Goal: Information Seeking & Learning: Learn about a topic

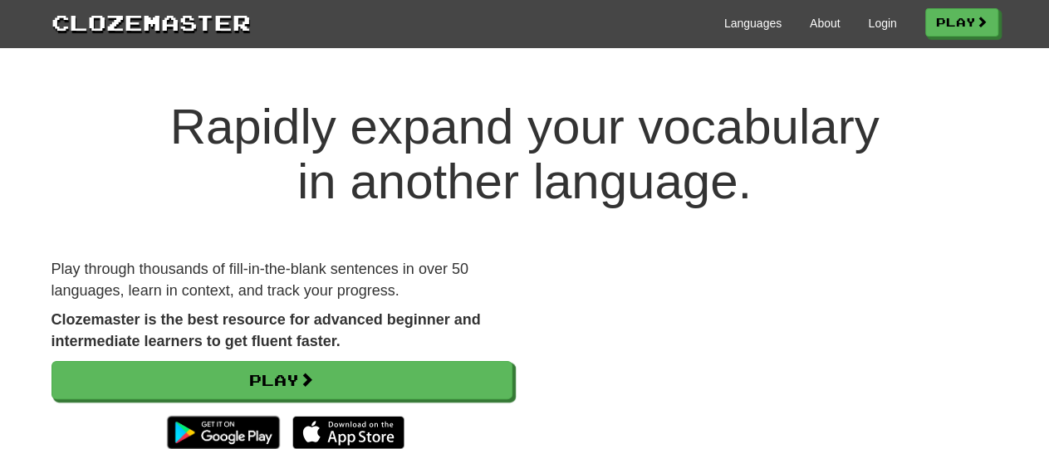
click at [873, 33] on div "Languages About Login Play" at bounding box center [624, 22] width 747 height 31
click at [879, 24] on link "Login" at bounding box center [882, 23] width 28 height 17
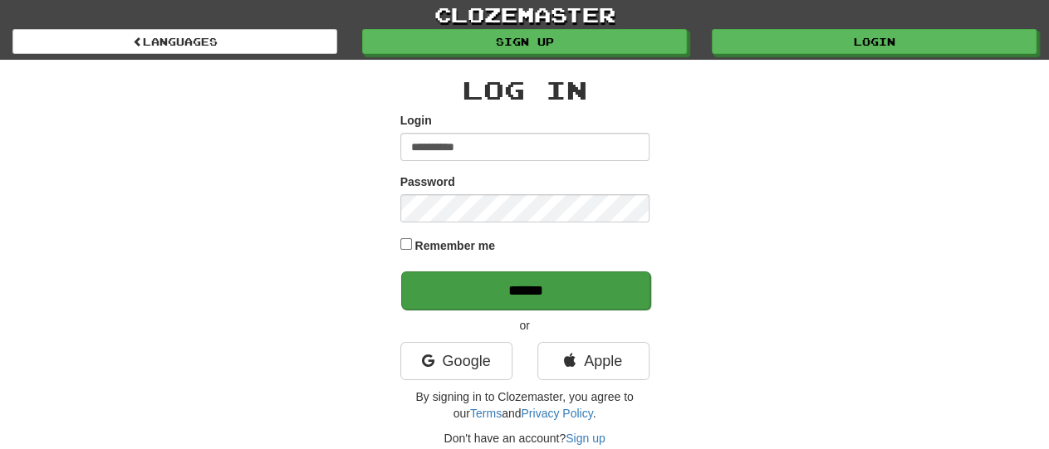
type input "**********"
click at [463, 299] on input "******" at bounding box center [525, 291] width 249 height 38
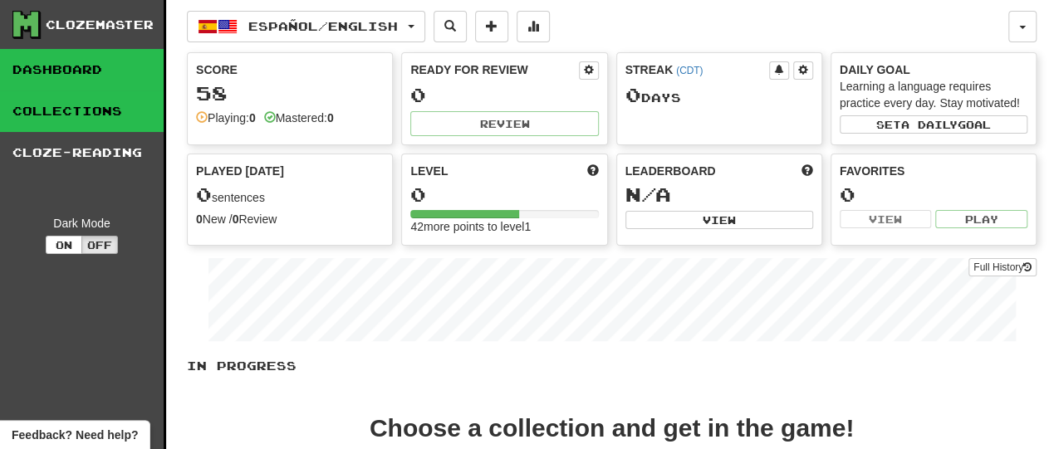
click at [37, 116] on link "Collections" at bounding box center [82, 112] width 164 height 42
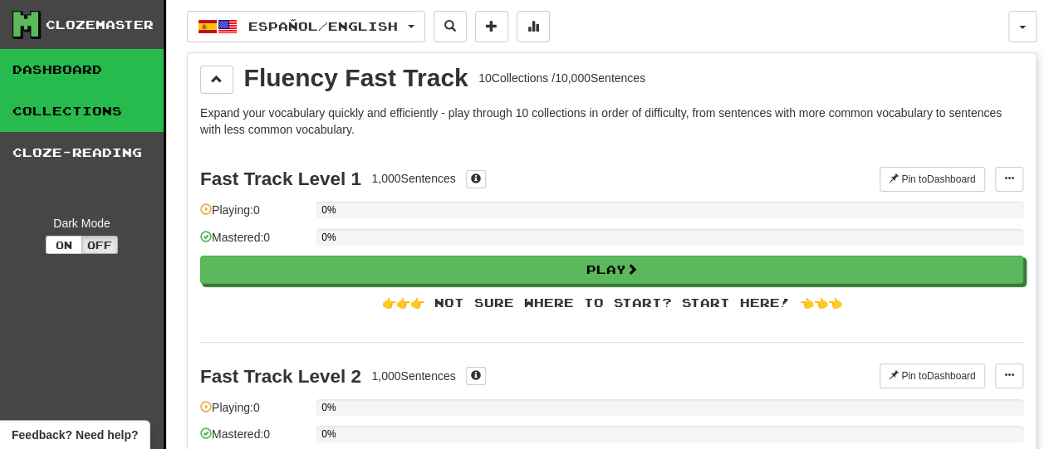
click at [42, 71] on link "Dashboard" at bounding box center [82, 70] width 164 height 42
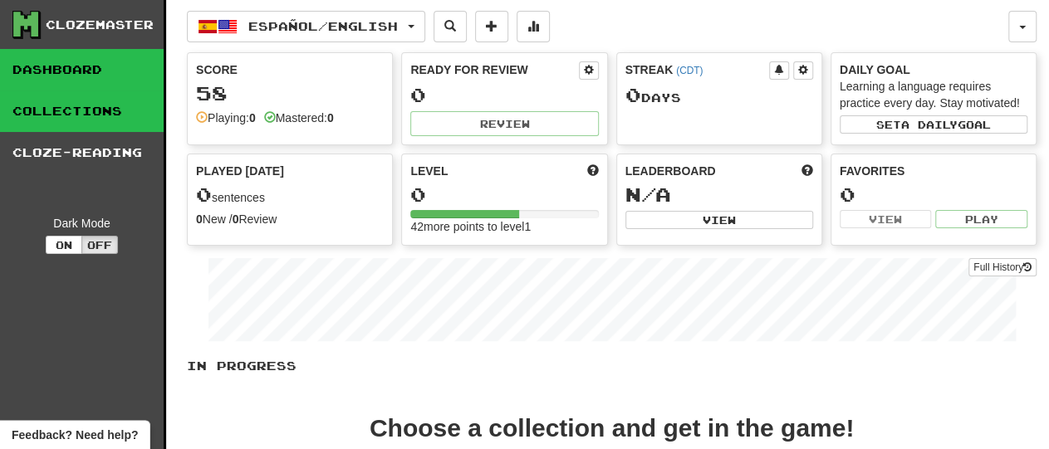
click at [70, 110] on link "Collections" at bounding box center [82, 112] width 164 height 42
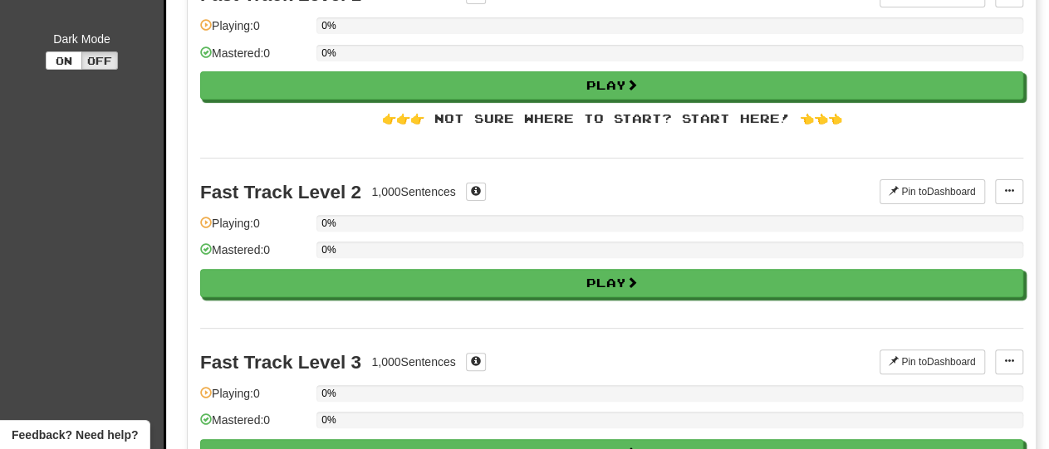
click at [208, 360] on div "Fast Track Level 3" at bounding box center [280, 362] width 161 height 21
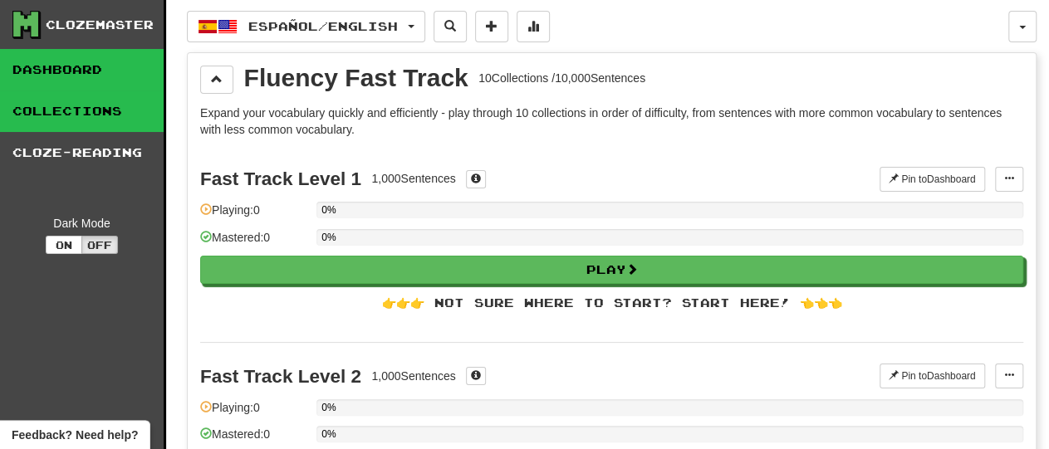
click at [52, 61] on link "Dashboard" at bounding box center [82, 70] width 164 height 42
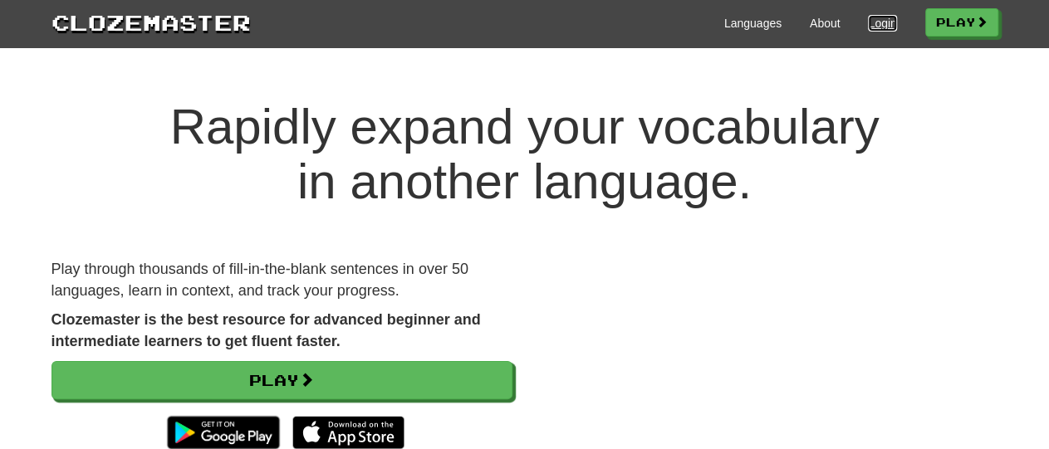
click at [882, 22] on link "Login" at bounding box center [882, 23] width 28 height 17
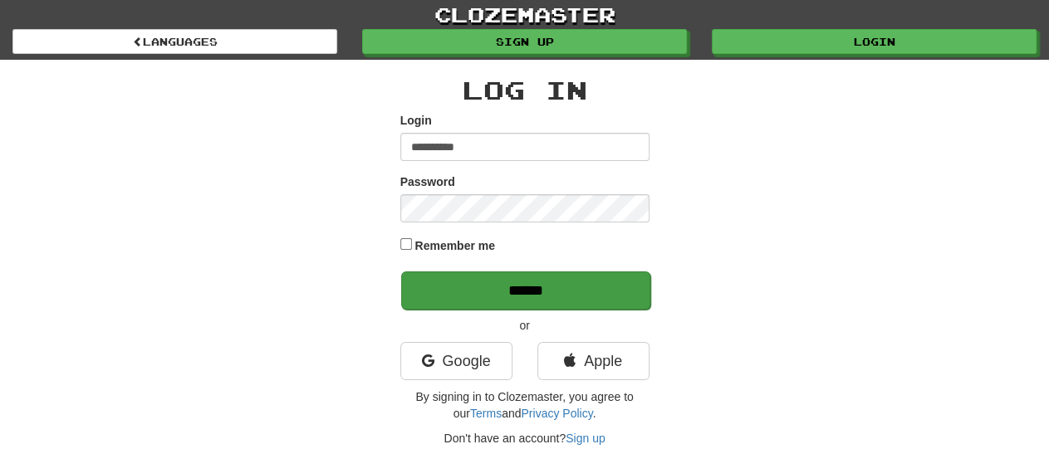
type input "**********"
click at [470, 283] on input "******" at bounding box center [525, 291] width 249 height 38
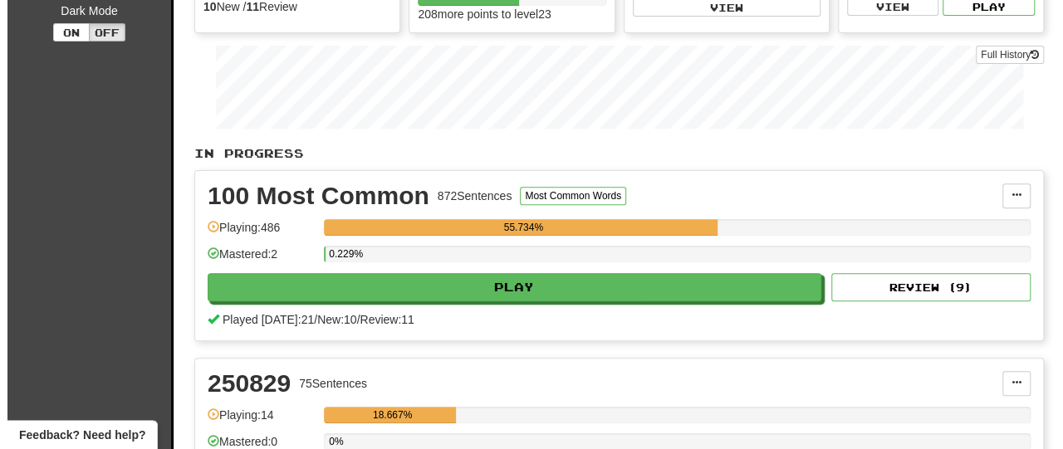
scroll to position [221, 0]
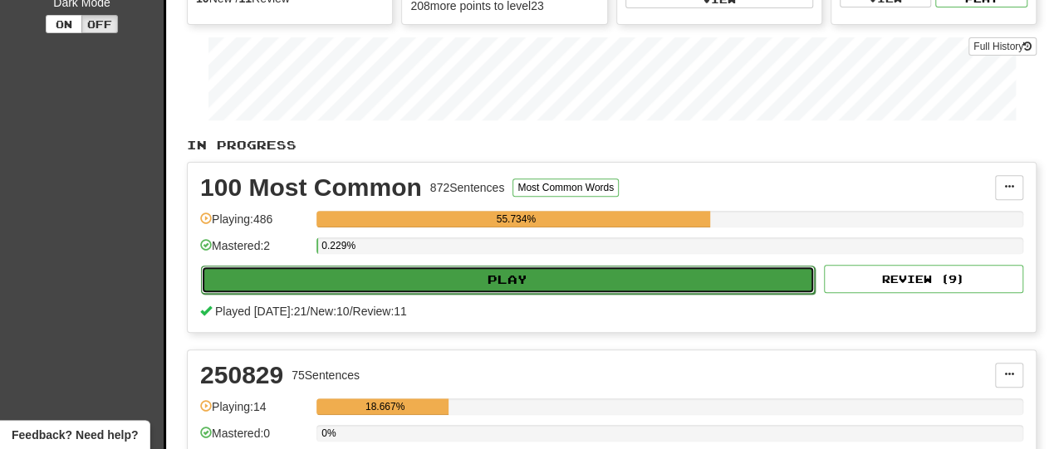
click at [340, 280] on button "Play" at bounding box center [508, 280] width 614 height 28
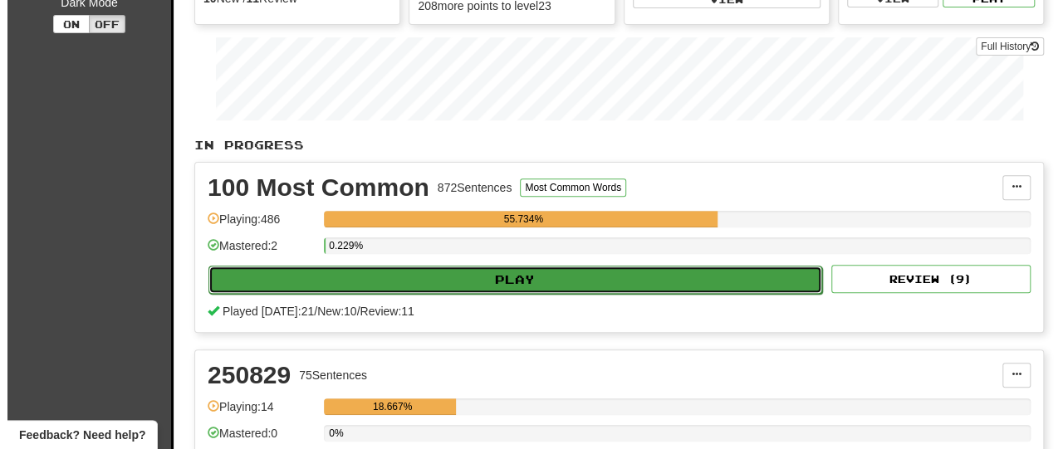
select select "**"
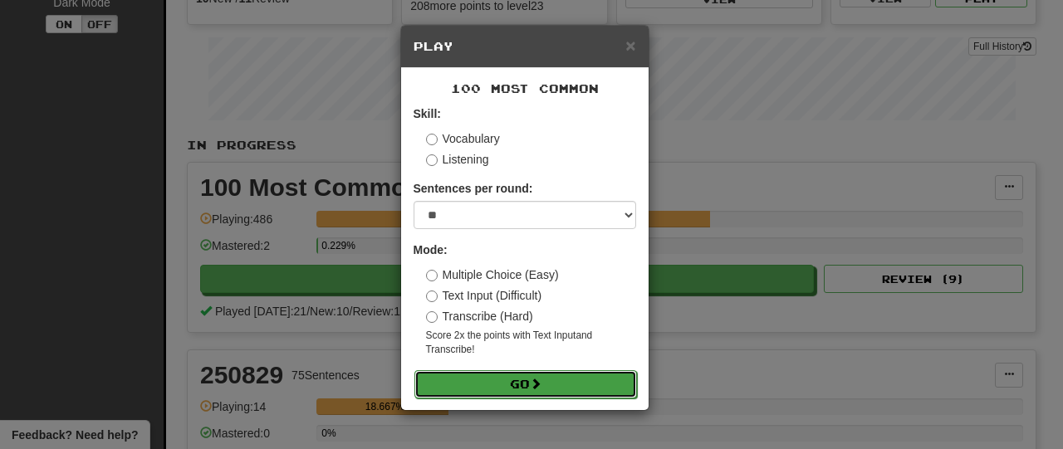
click at [467, 389] on button "Go" at bounding box center [525, 384] width 223 height 28
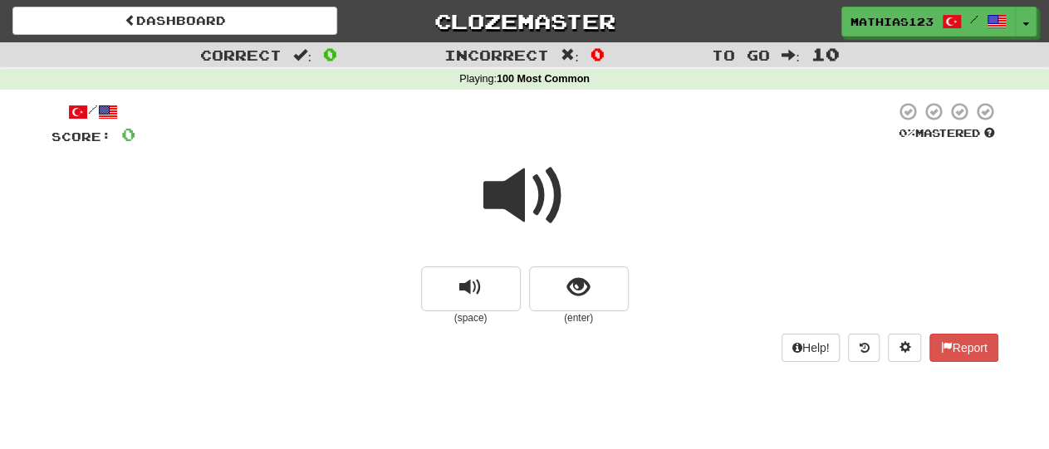
click at [529, 203] on span at bounding box center [524, 195] width 83 height 83
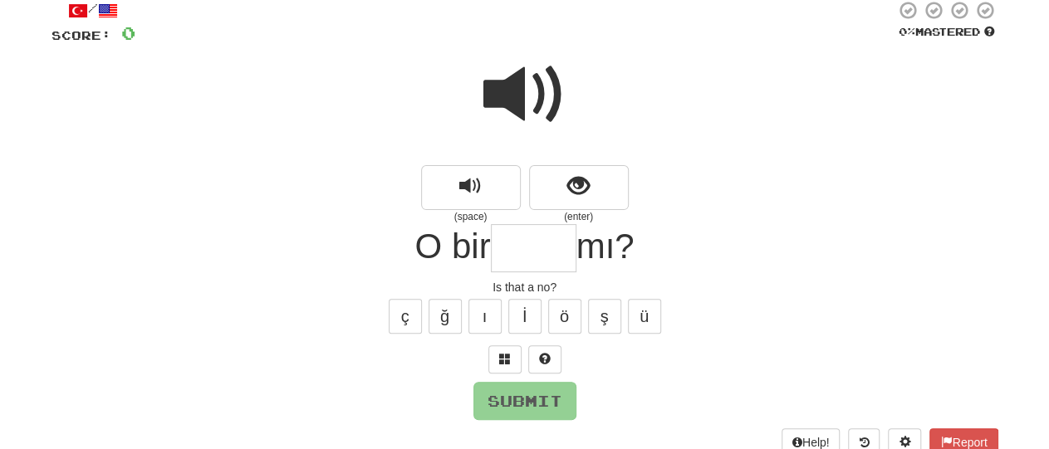
scroll to position [108, 0]
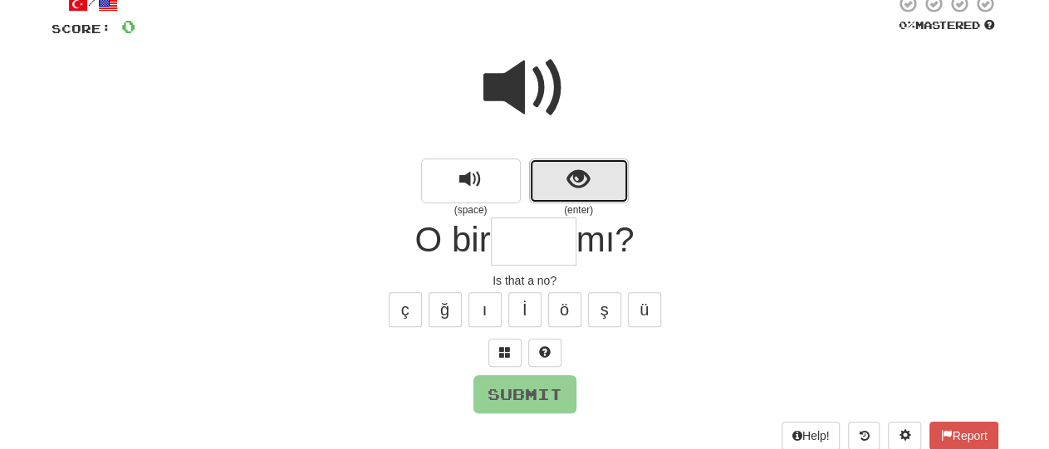
click at [571, 187] on span "show sentence" at bounding box center [578, 180] width 22 height 22
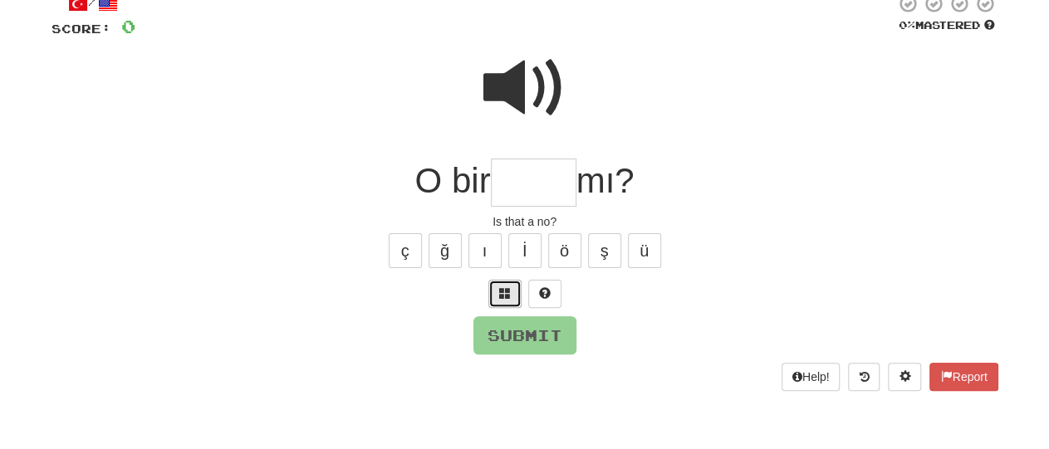
click at [504, 290] on span at bounding box center [505, 293] width 12 height 12
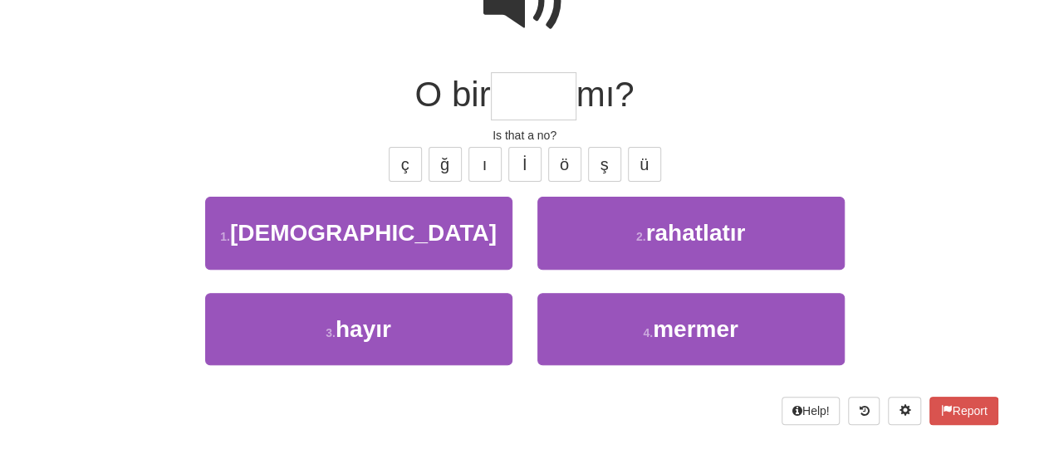
scroll to position [195, 0]
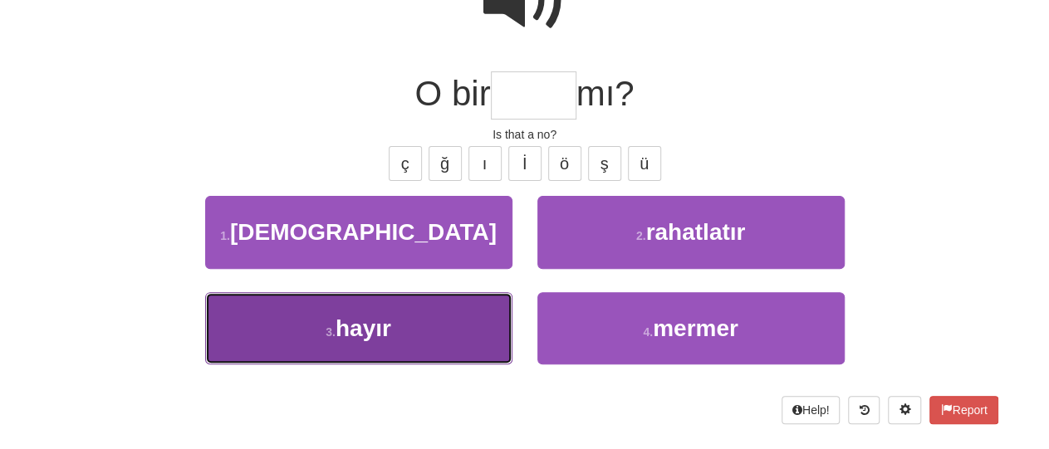
click at [355, 333] on span "hayır" at bounding box center [363, 329] width 56 height 26
type input "*****"
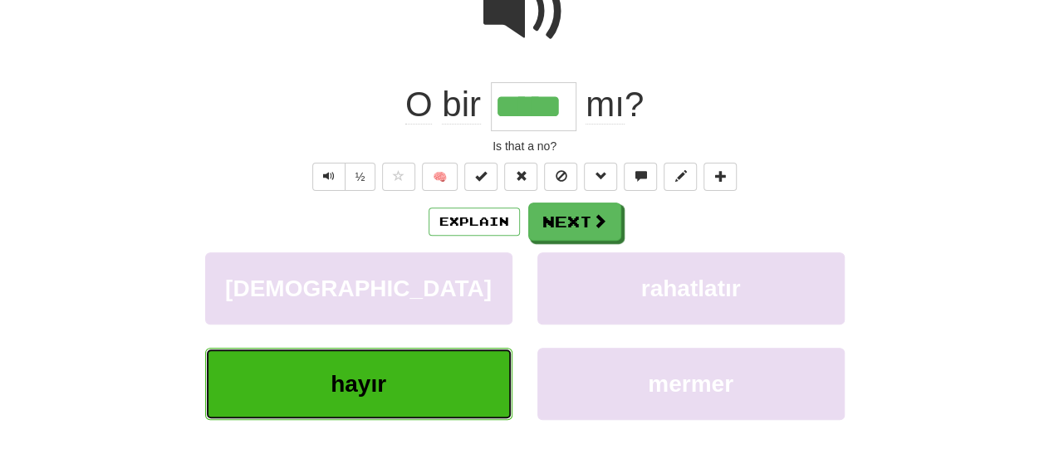
scroll to position [206, 0]
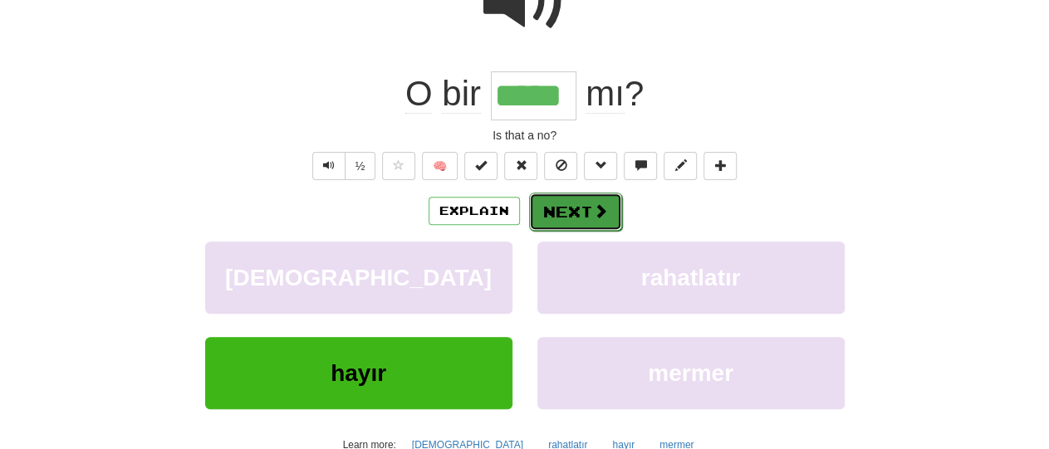
click at [577, 205] on button "Next" at bounding box center [575, 212] width 93 height 38
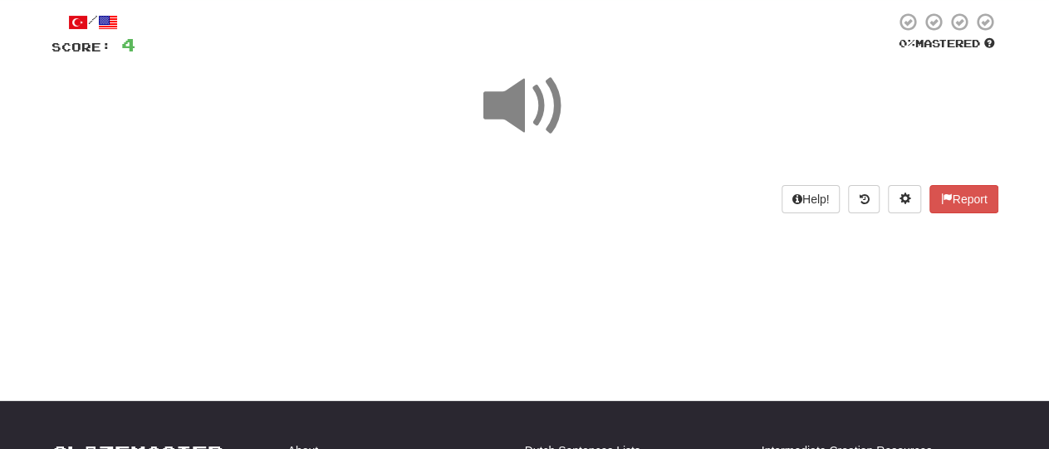
scroll to position [65, 0]
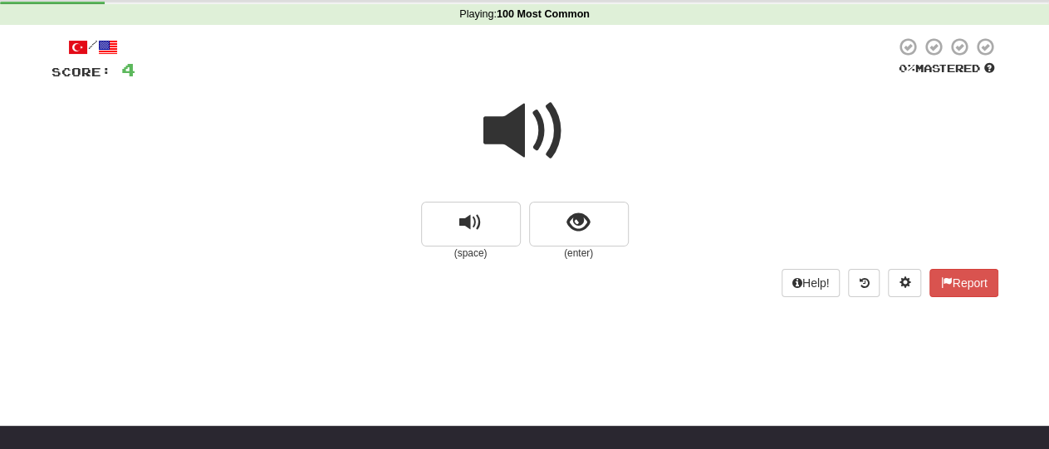
click at [512, 135] on span at bounding box center [524, 131] width 83 height 83
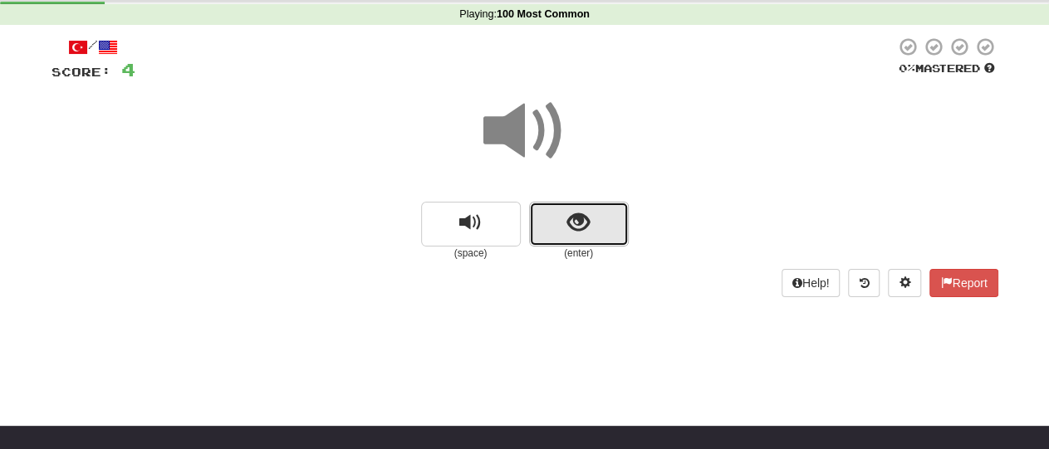
click at [569, 242] on button "show sentence" at bounding box center [579, 224] width 100 height 45
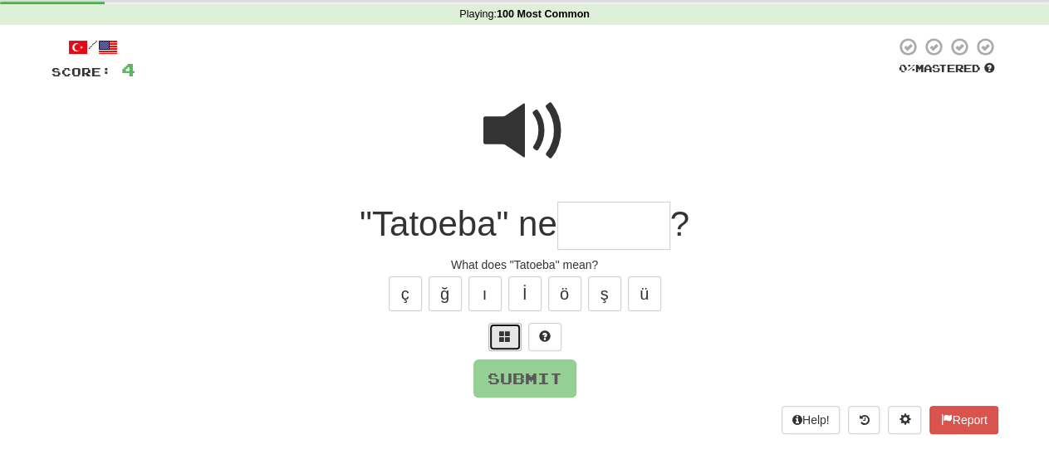
click at [514, 340] on button at bounding box center [504, 337] width 33 height 28
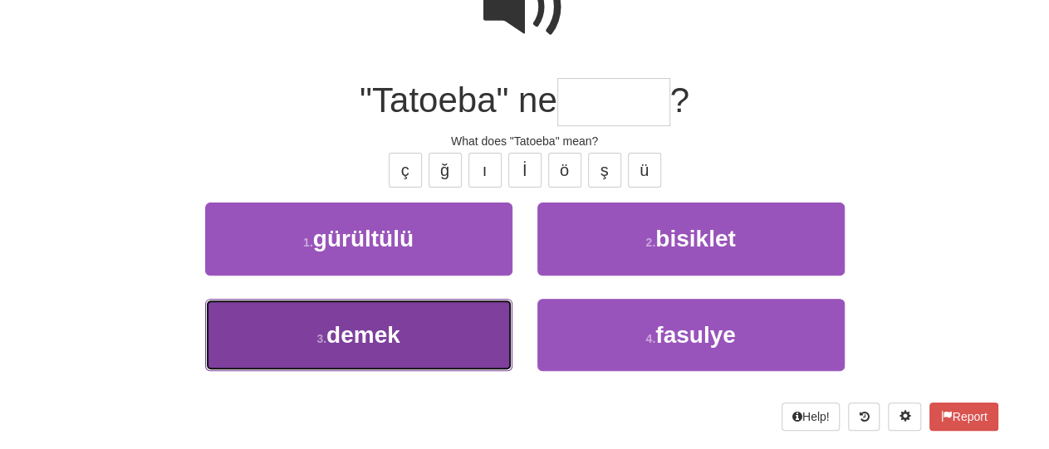
click at [384, 332] on span "demek" at bounding box center [363, 335] width 74 height 26
type input "*****"
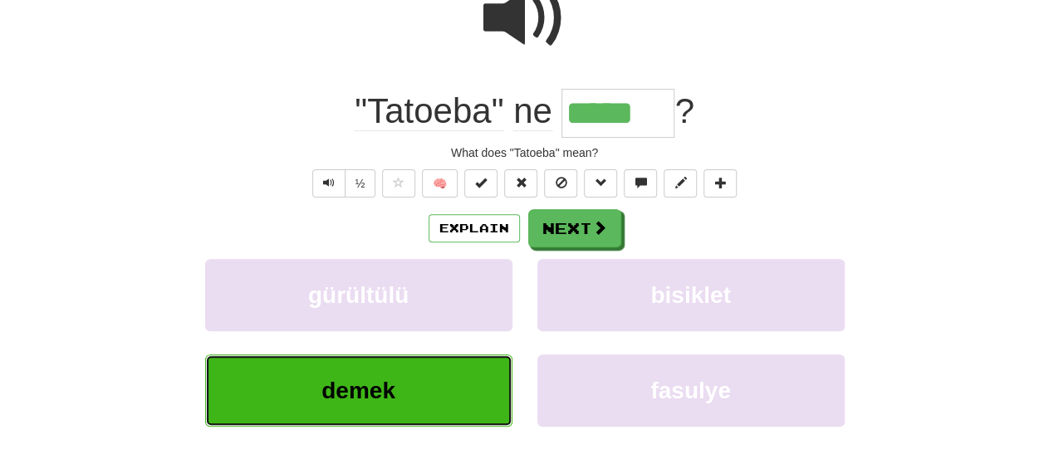
scroll to position [199, 0]
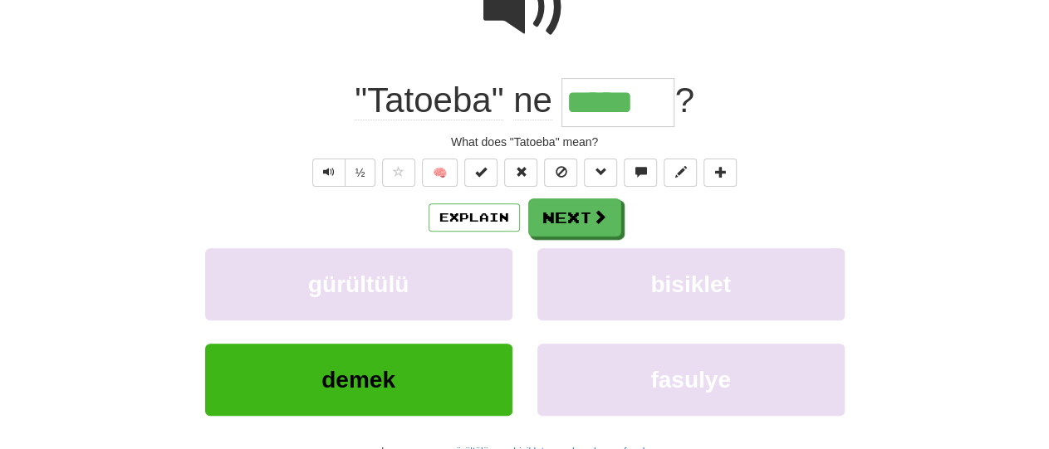
click at [517, 22] on span at bounding box center [524, 7] width 83 height 83
click at [519, 24] on span at bounding box center [524, 7] width 83 height 83
click at [569, 223] on button "Next" at bounding box center [575, 218] width 93 height 38
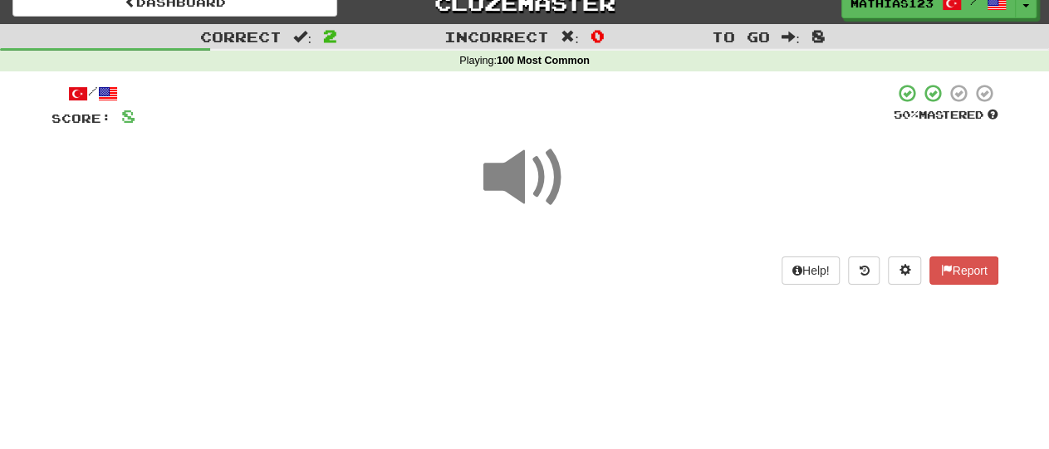
scroll to position [0, 0]
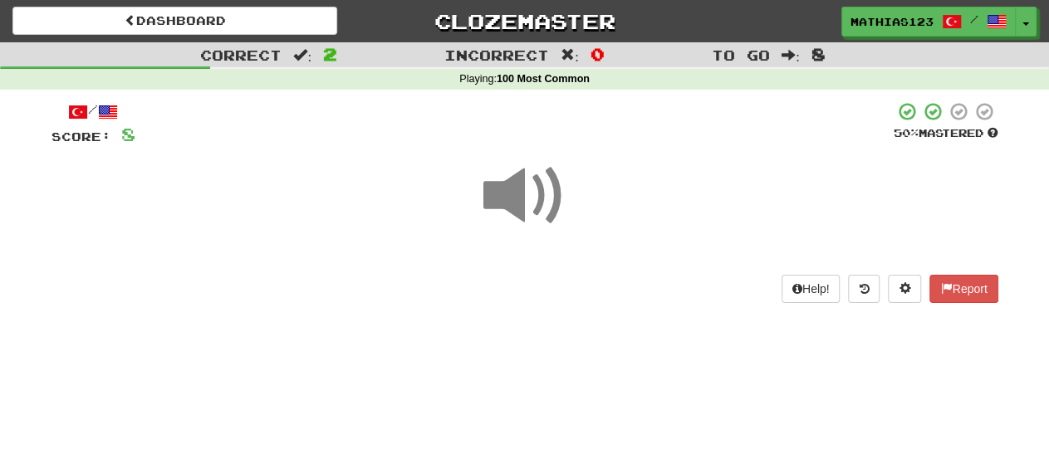
click at [358, 200] on div at bounding box center [524, 207] width 947 height 119
click at [529, 192] on span at bounding box center [524, 195] width 83 height 83
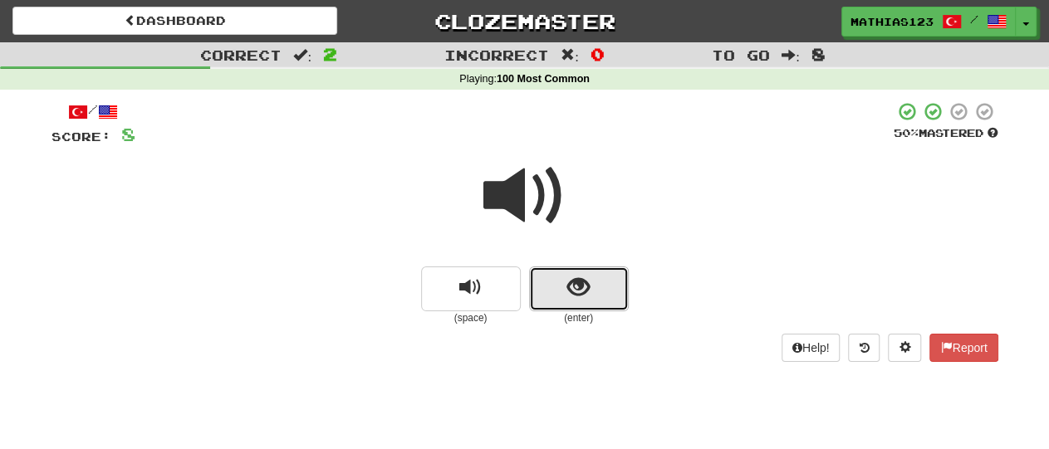
click at [577, 286] on span "show sentence" at bounding box center [578, 288] width 22 height 22
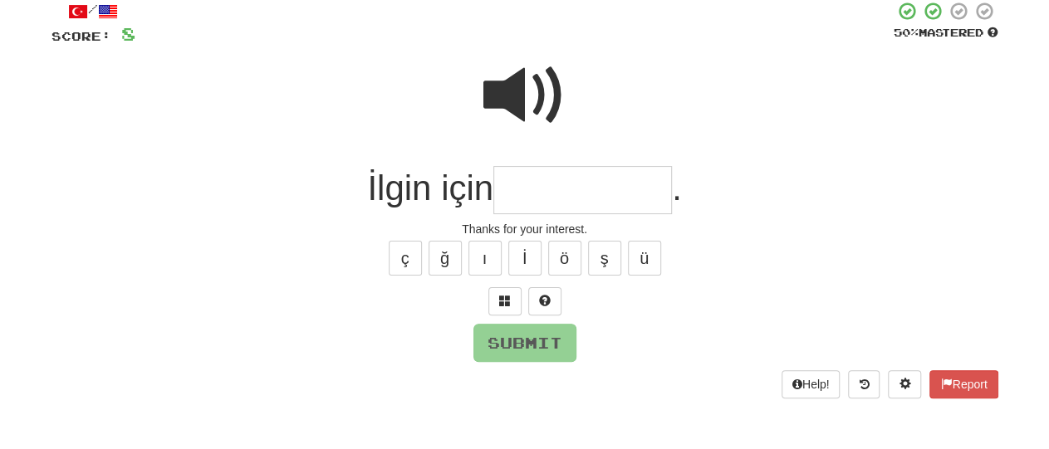
scroll to position [105, 0]
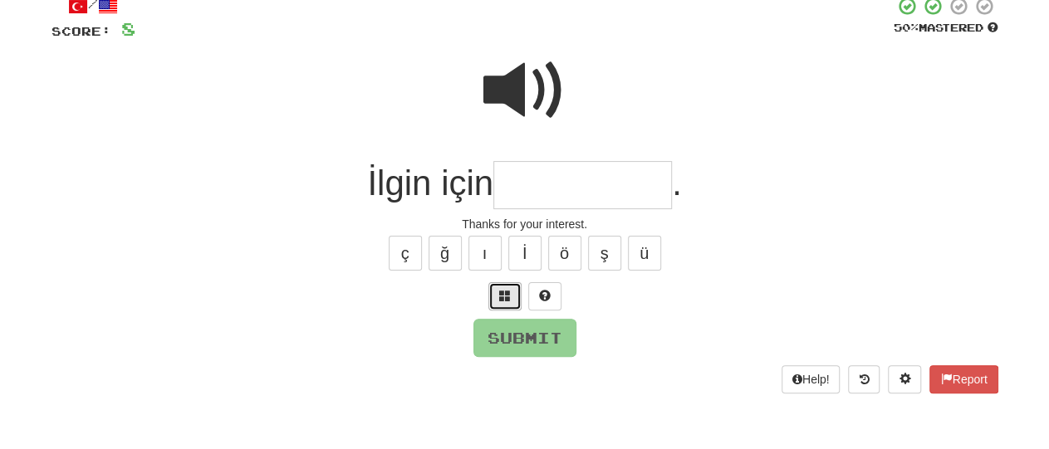
click at [497, 291] on button at bounding box center [504, 296] width 33 height 28
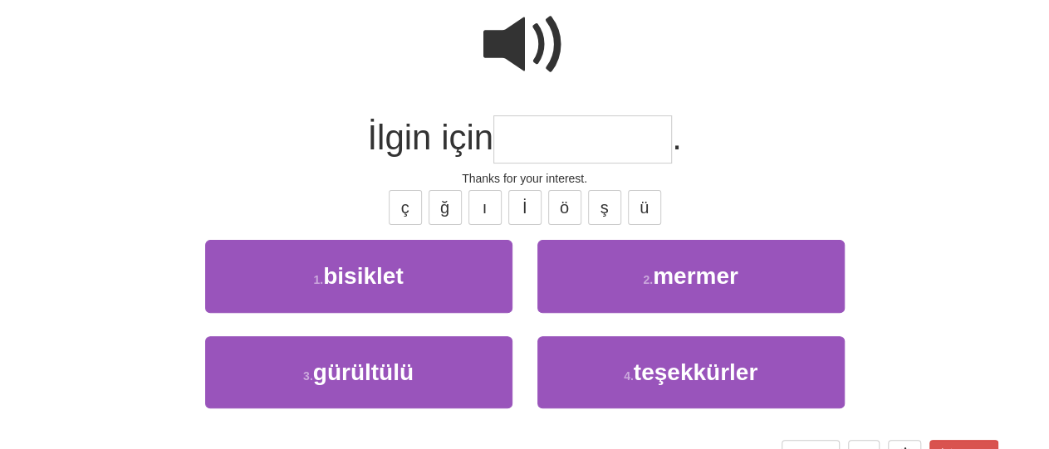
scroll to position [157, 0]
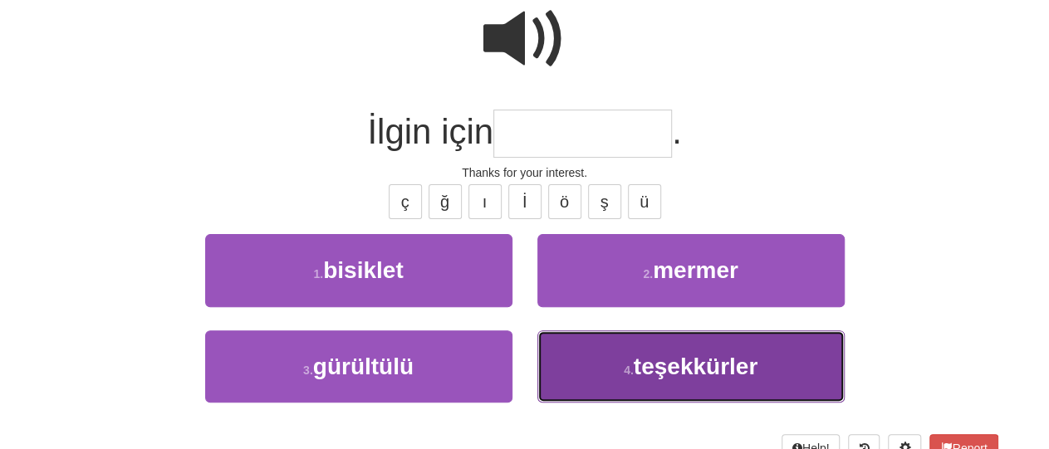
click at [595, 348] on button "4 . teşekkürler" at bounding box center [690, 367] width 307 height 72
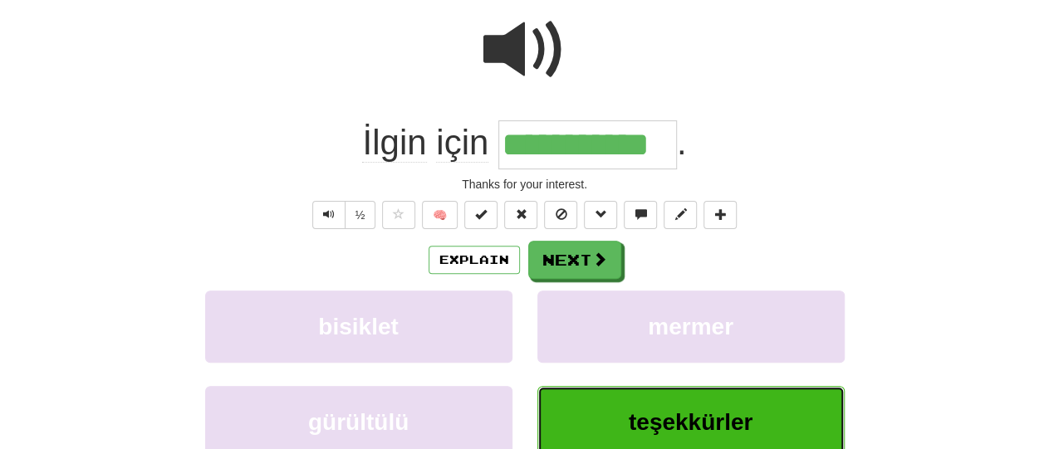
type input "**********"
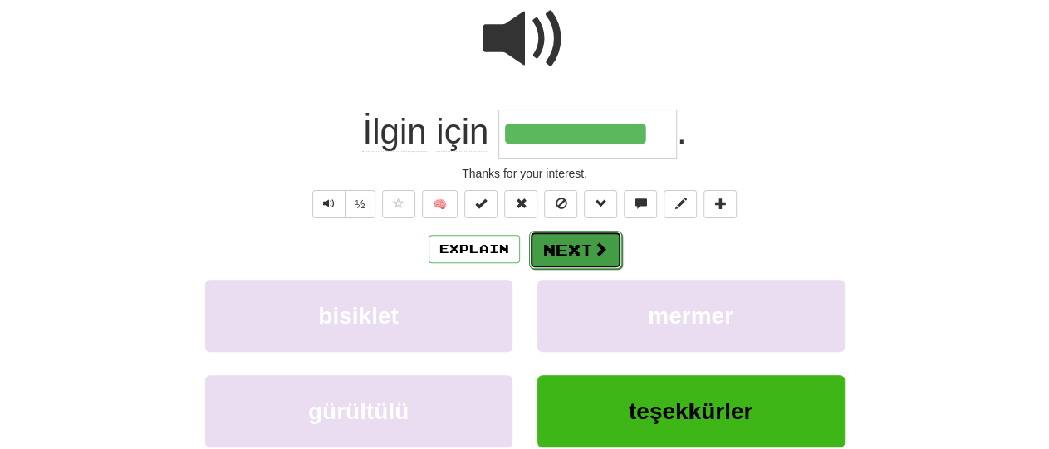
click at [574, 257] on button "Next" at bounding box center [575, 250] width 93 height 38
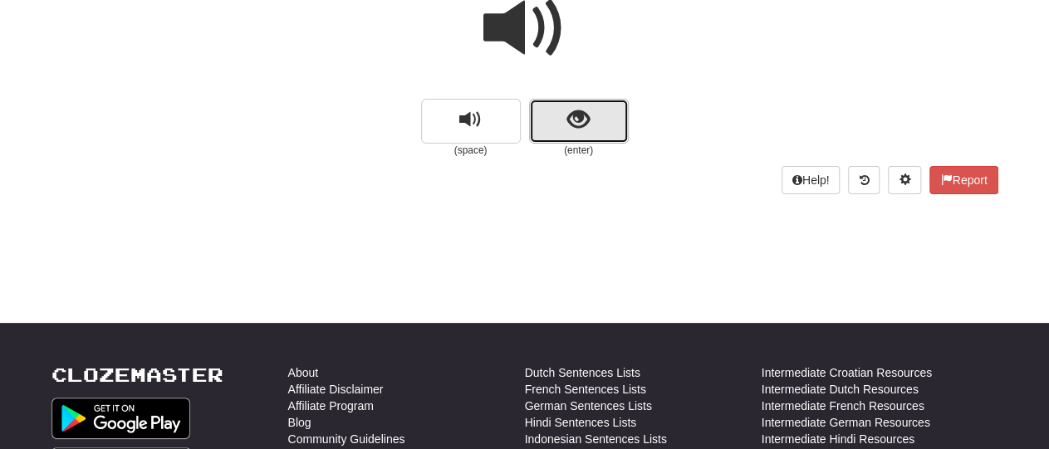
click at [575, 131] on span "show sentence" at bounding box center [578, 120] width 22 height 22
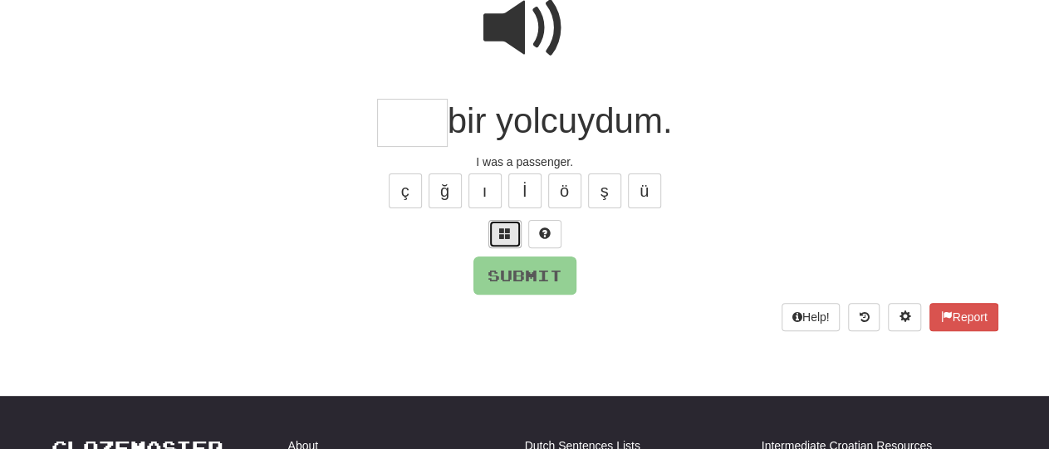
click at [509, 242] on button at bounding box center [504, 234] width 33 height 28
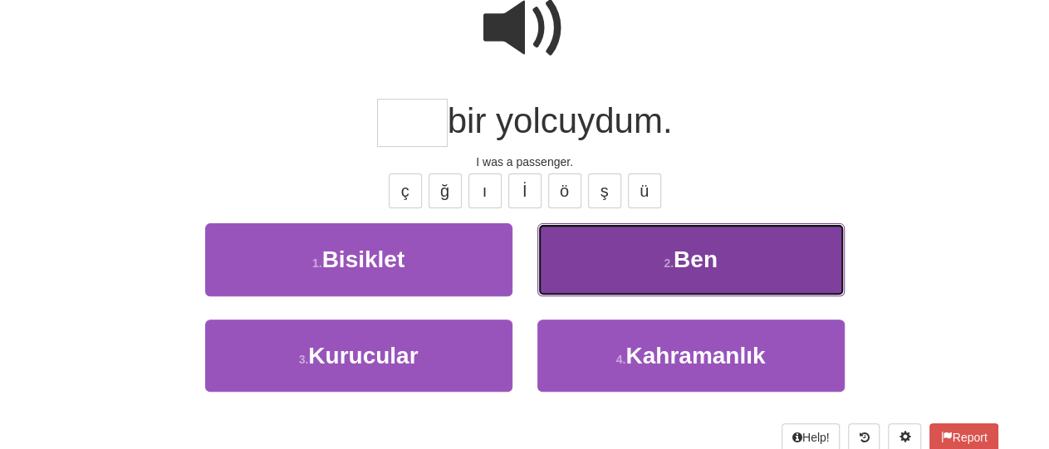
click at [590, 262] on button "2 . Ben" at bounding box center [690, 259] width 307 height 72
type input "***"
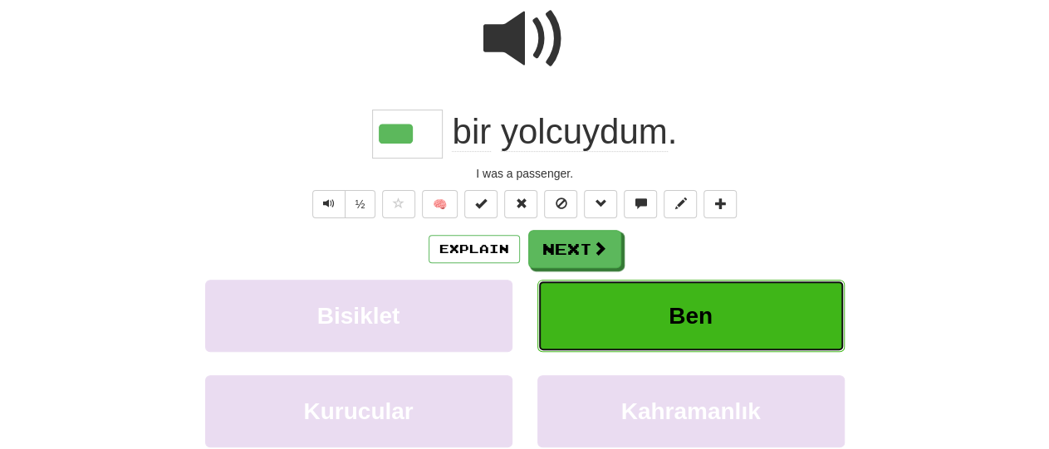
scroll to position [178, 0]
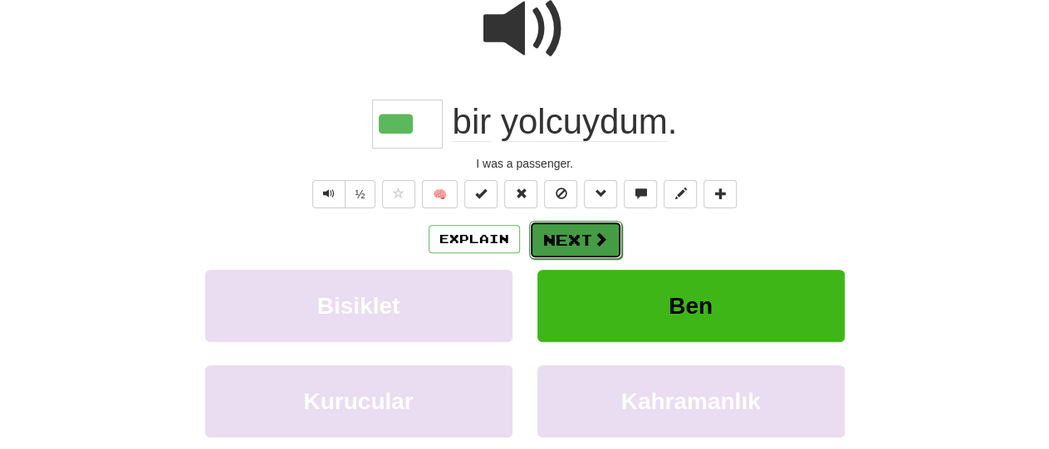
click at [569, 238] on button "Next" at bounding box center [575, 240] width 93 height 38
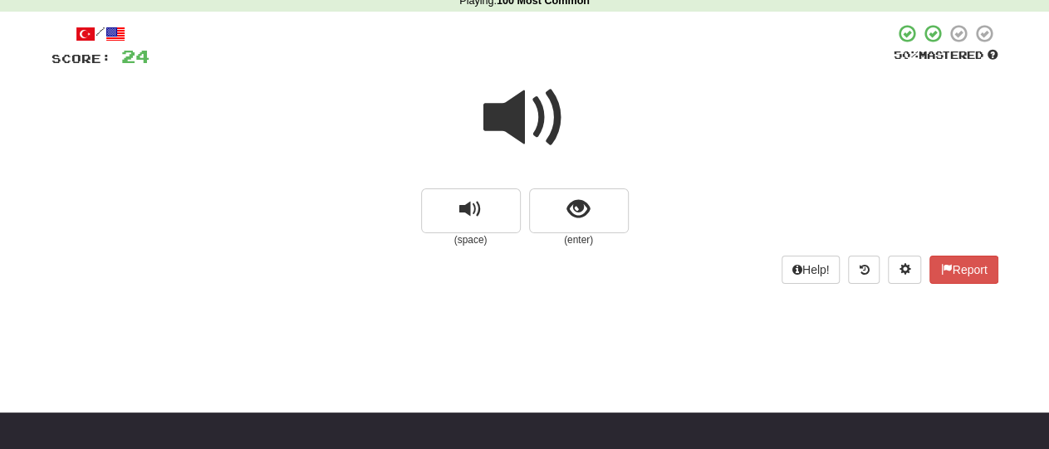
scroll to position [72, 0]
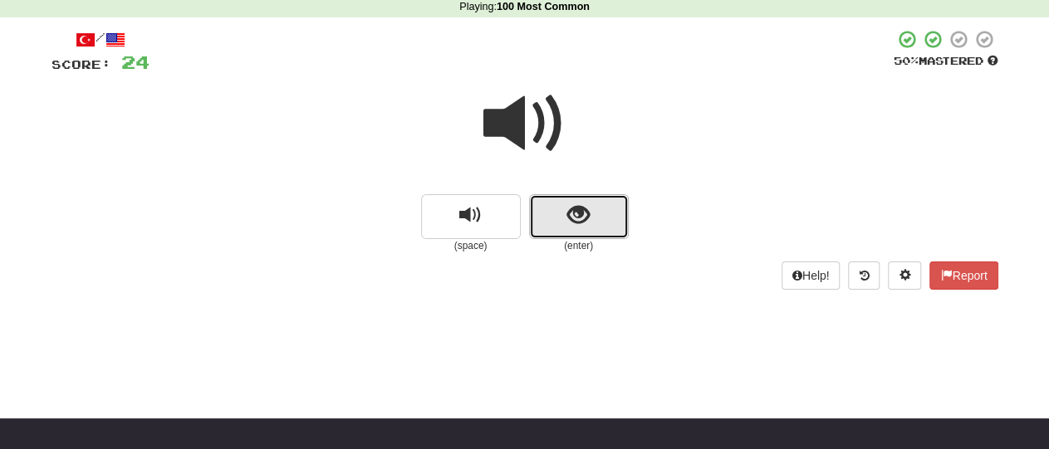
click at [566, 233] on button "show sentence" at bounding box center [579, 216] width 100 height 45
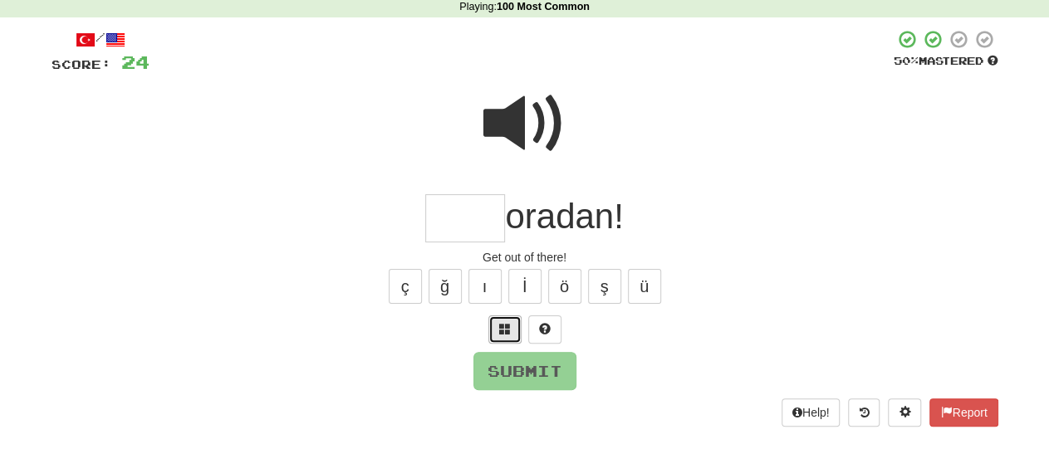
click at [509, 325] on span at bounding box center [505, 329] width 12 height 12
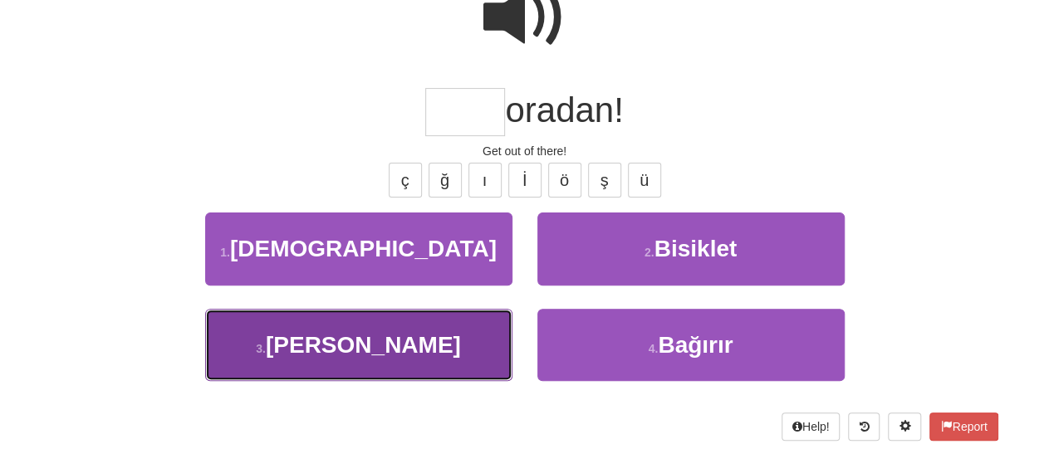
click at [421, 341] on button "3 . Hadi" at bounding box center [358, 345] width 307 height 72
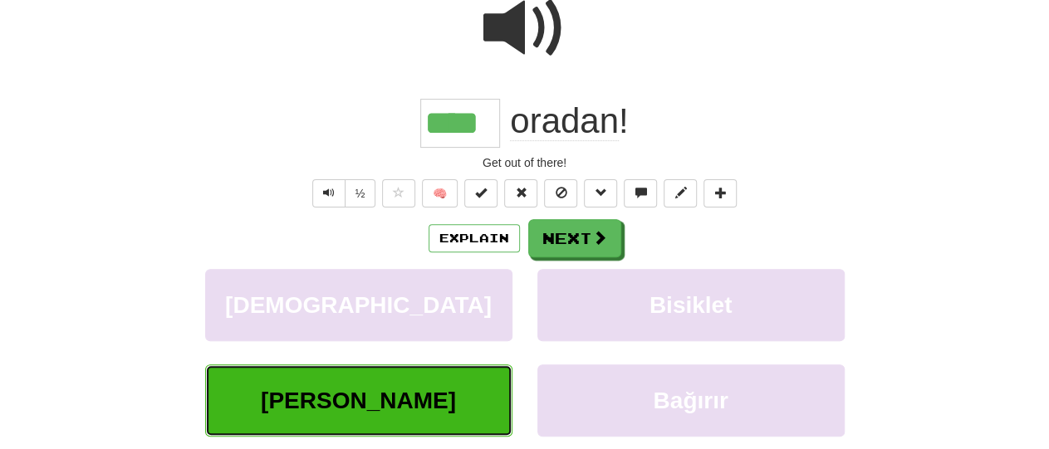
type input "****"
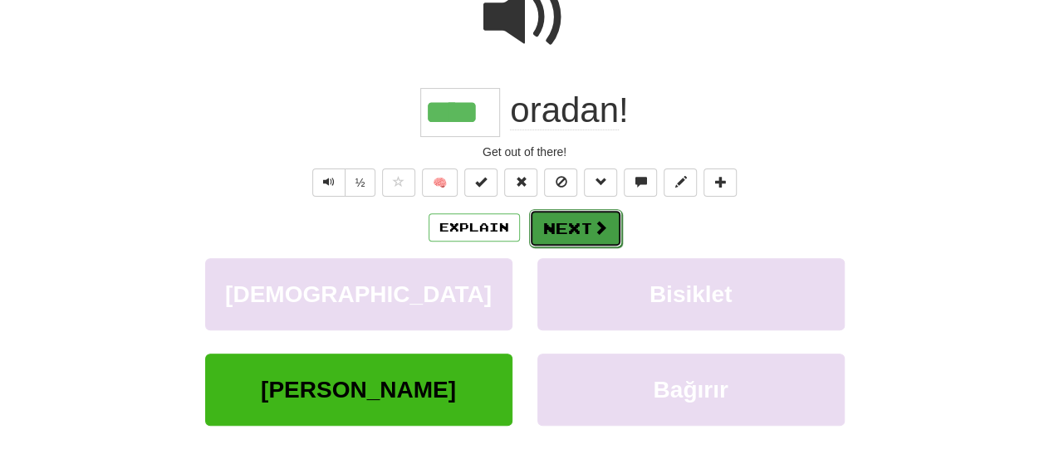
click at [564, 223] on button "Next" at bounding box center [575, 228] width 93 height 38
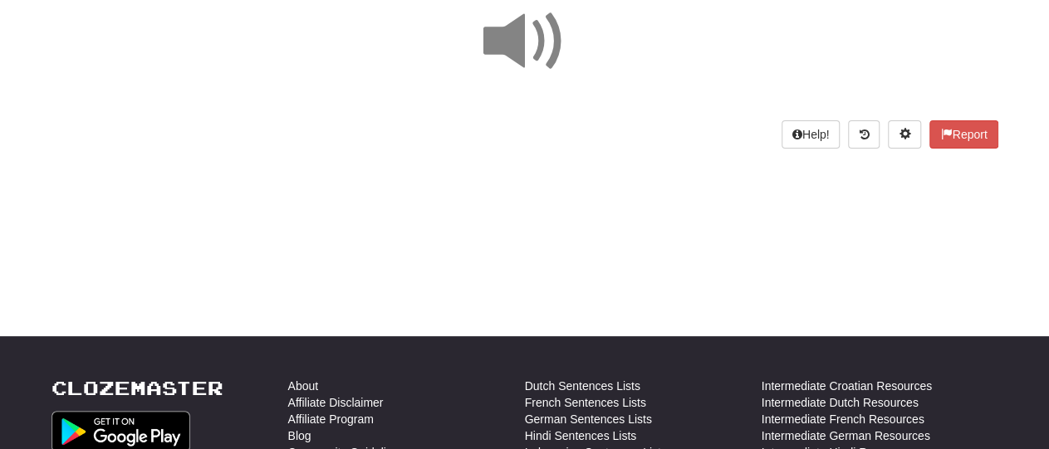
scroll to position [85, 0]
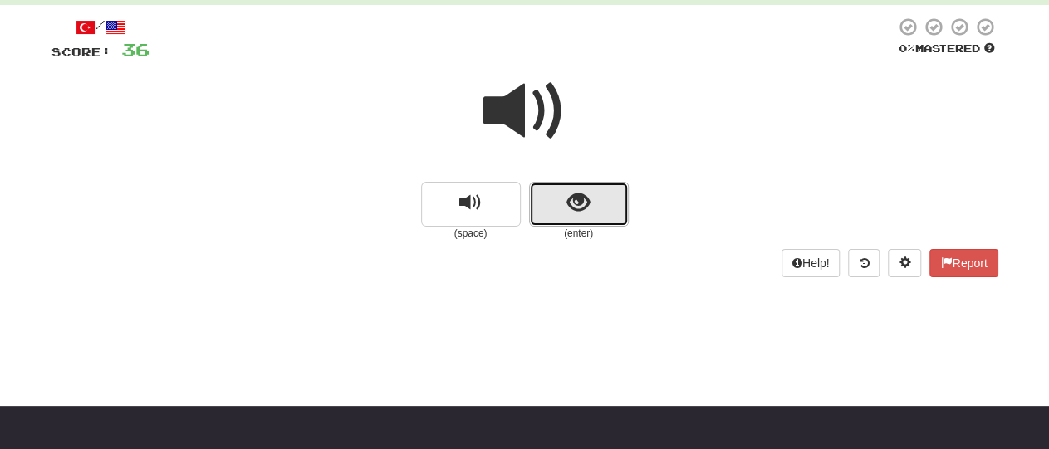
click at [578, 203] on span "show sentence" at bounding box center [578, 203] width 22 height 22
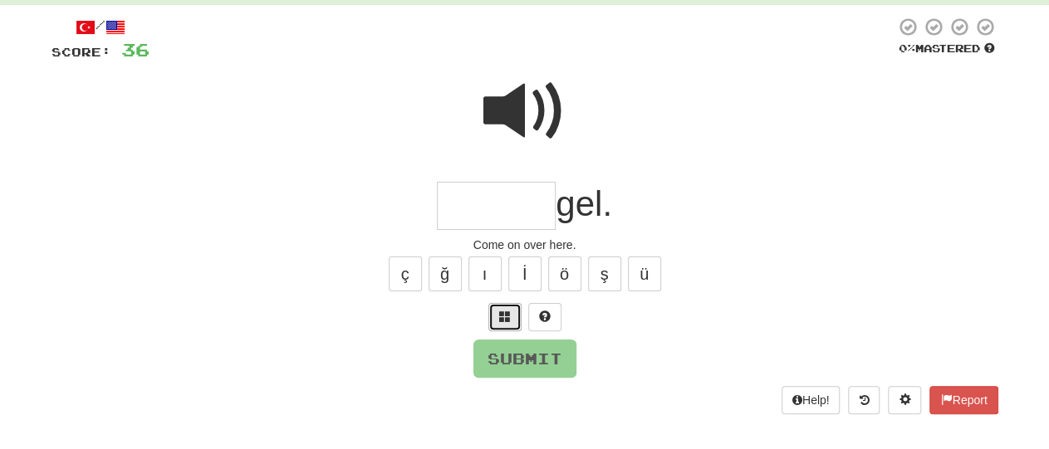
click at [506, 326] on button at bounding box center [504, 317] width 33 height 28
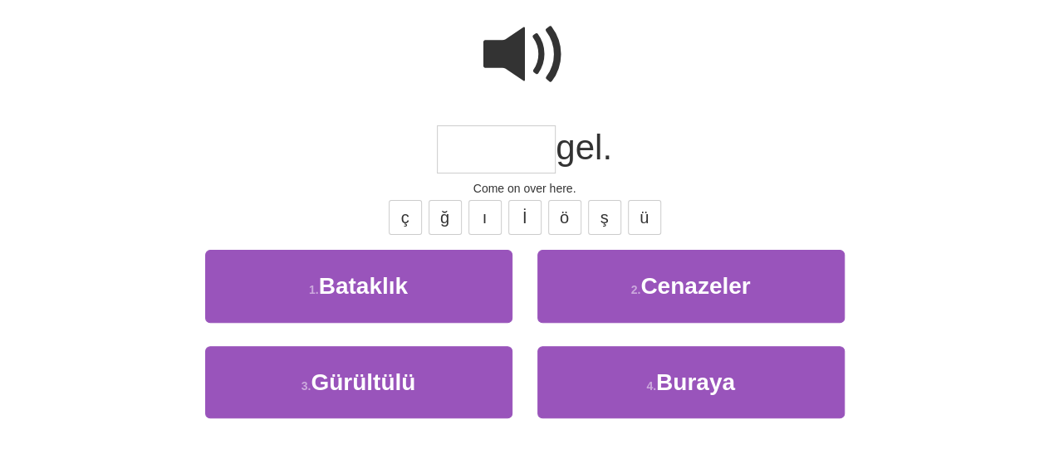
scroll to position [146, 0]
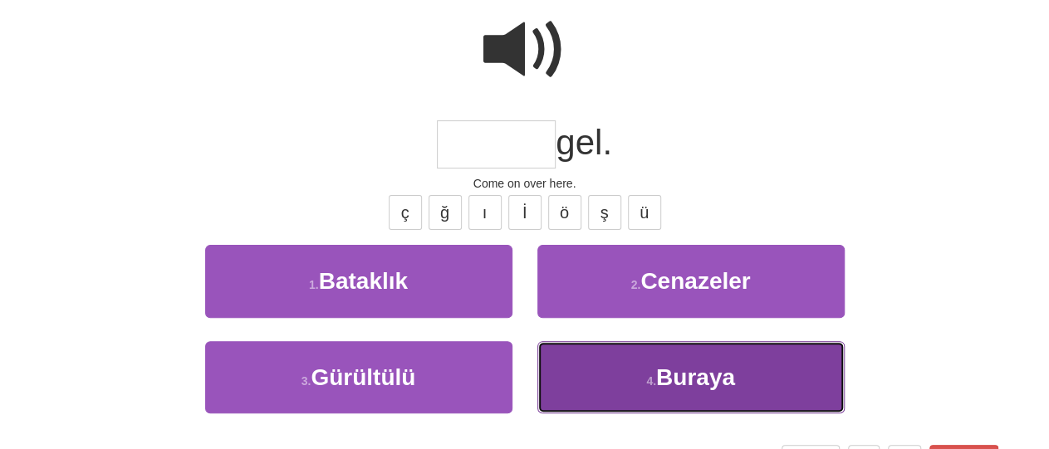
click at [614, 371] on button "4 . Buraya" at bounding box center [690, 377] width 307 height 72
type input "******"
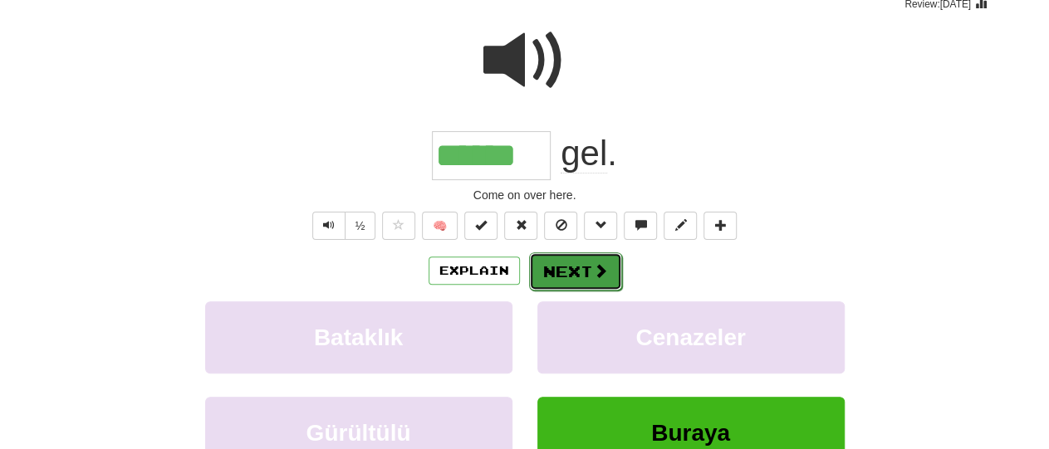
click at [569, 269] on button "Next" at bounding box center [575, 271] width 93 height 38
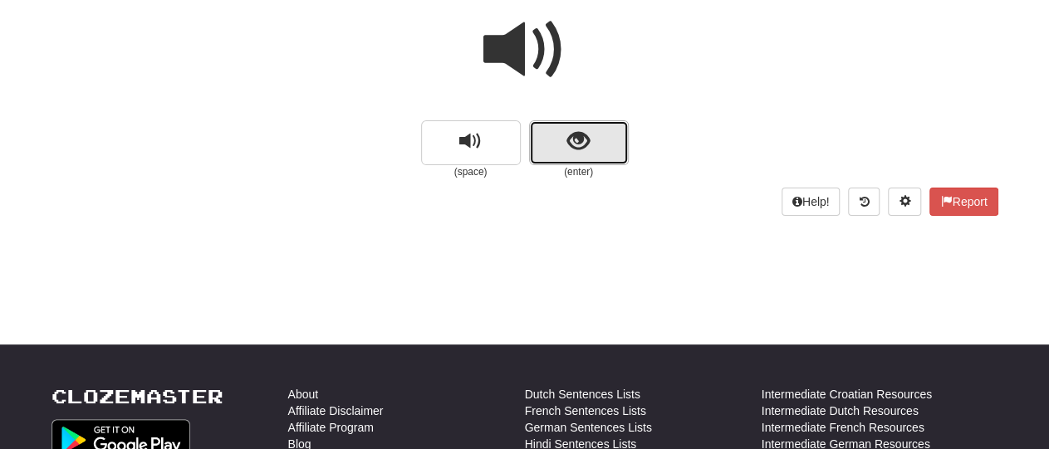
click at [569, 142] on span "show sentence" at bounding box center [578, 141] width 22 height 22
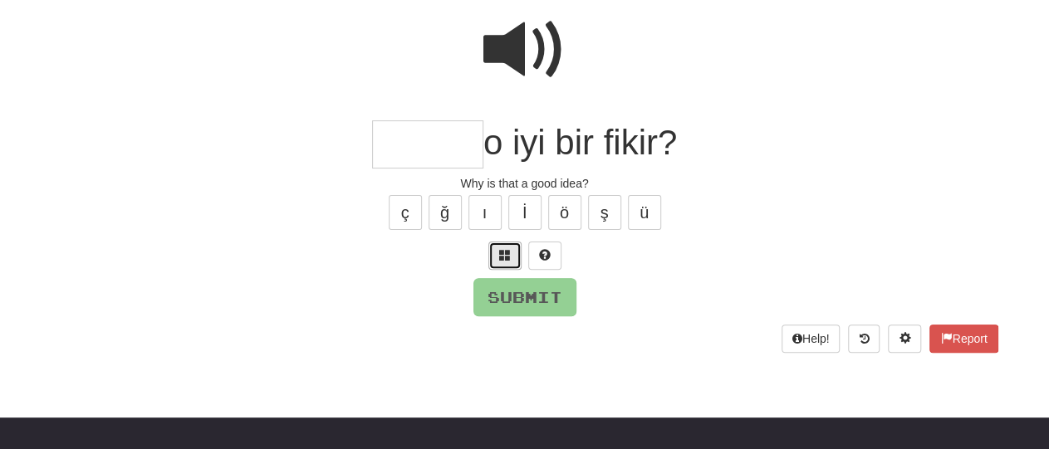
click at [516, 252] on button at bounding box center [504, 256] width 33 height 28
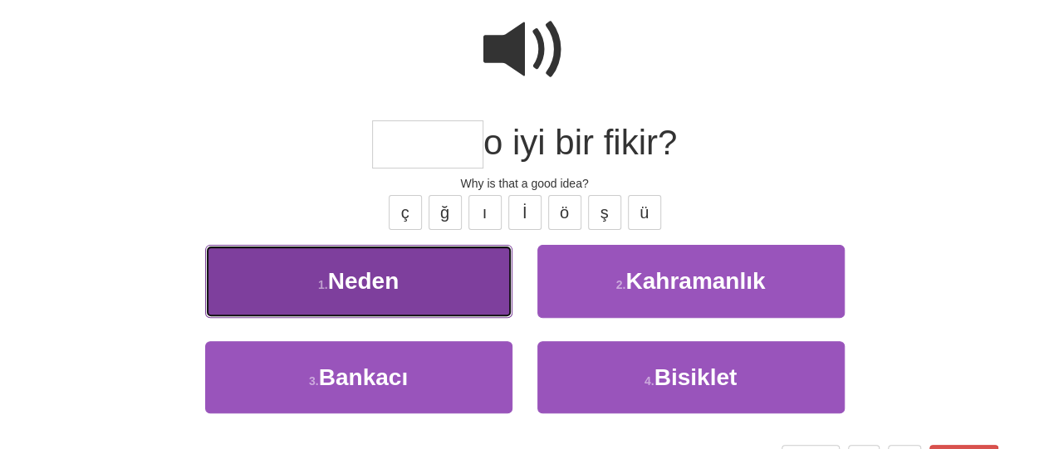
click at [366, 278] on span "Neden" at bounding box center [363, 281] width 71 height 26
type input "*****"
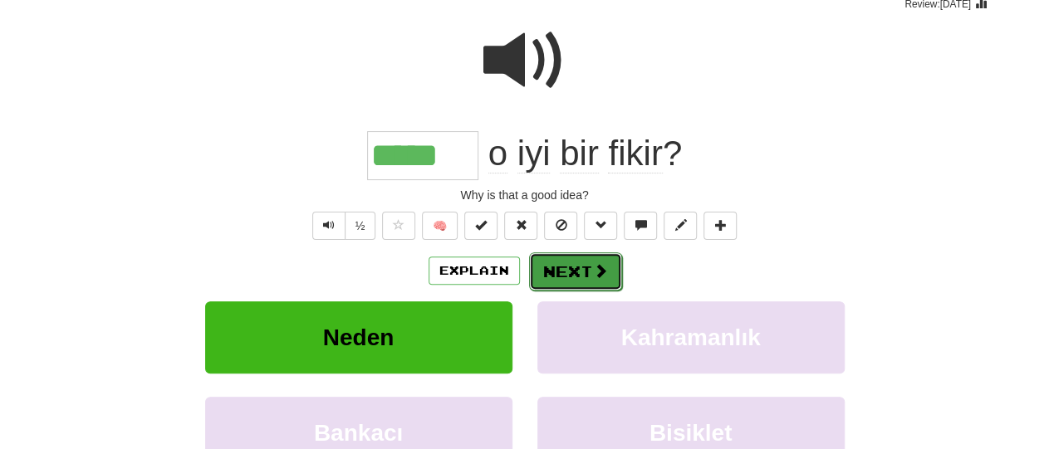
click at [580, 266] on button "Next" at bounding box center [575, 271] width 93 height 38
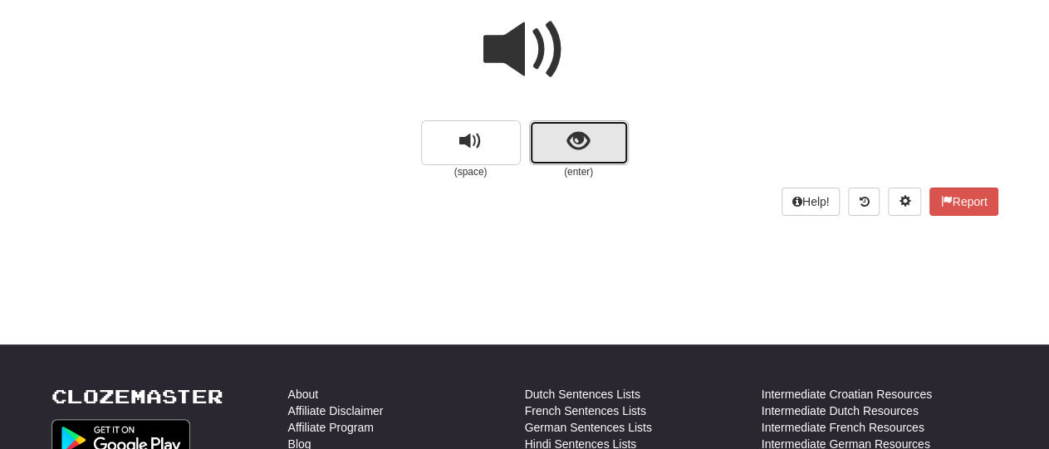
click at [580, 140] on span "show sentence" at bounding box center [578, 141] width 22 height 22
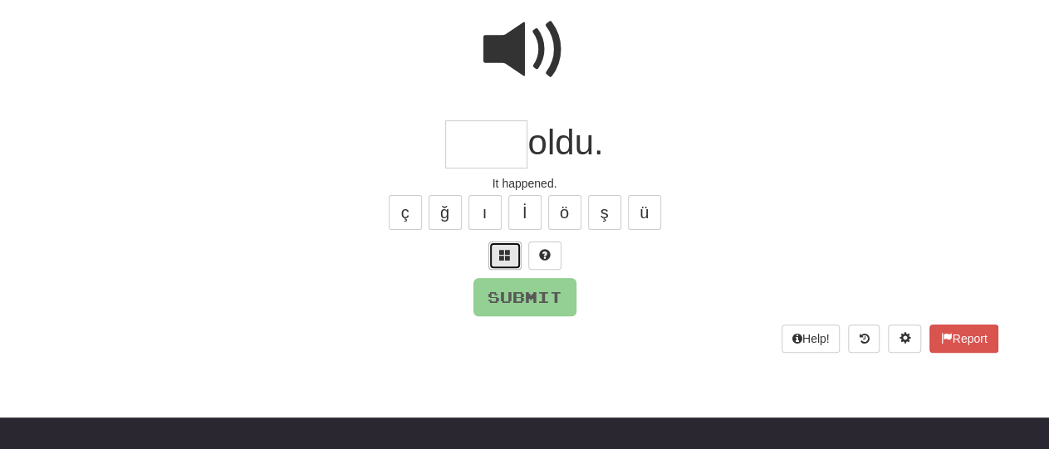
click at [507, 261] on span at bounding box center [505, 255] width 12 height 12
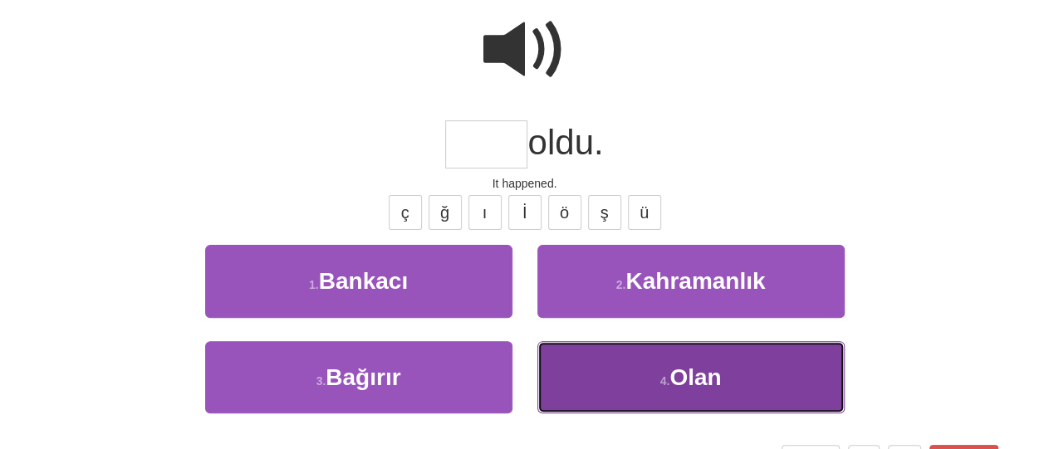
click at [612, 381] on button "4 . Olan" at bounding box center [690, 377] width 307 height 72
type input "****"
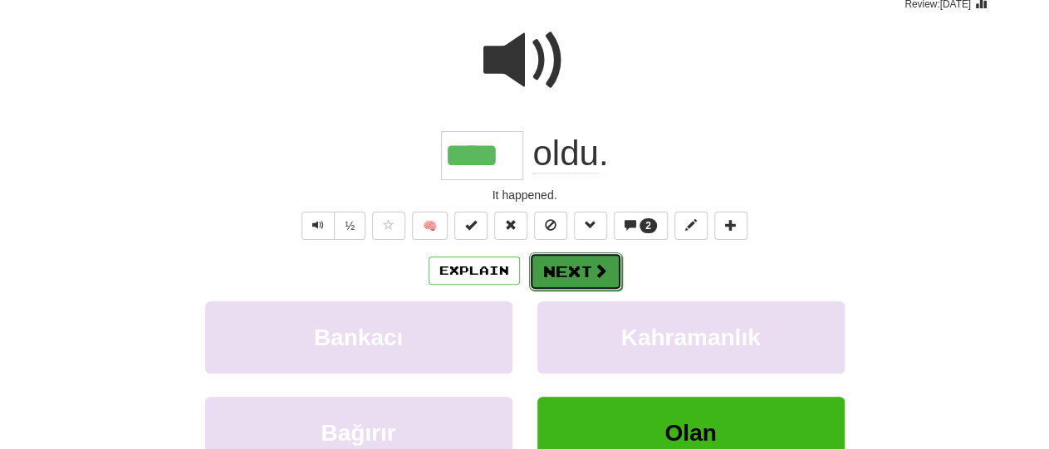
click at [569, 277] on button "Next" at bounding box center [575, 271] width 93 height 38
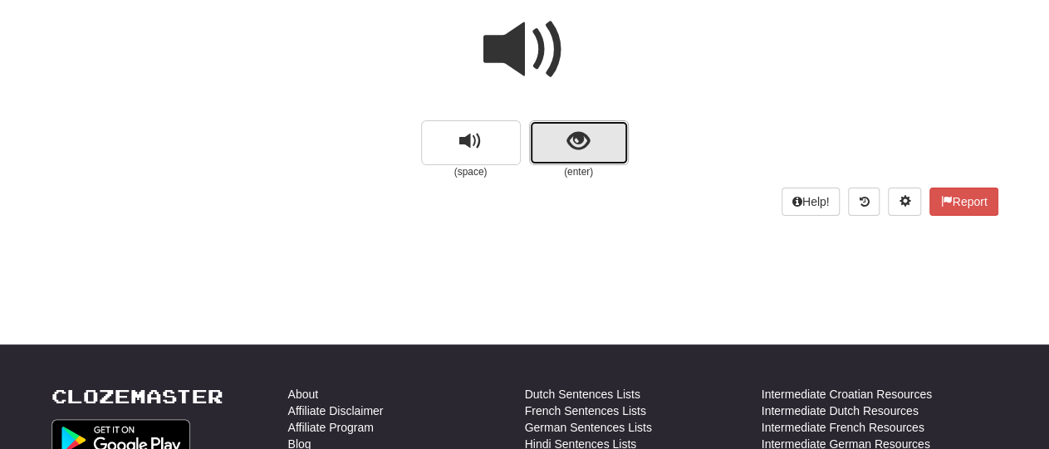
click at [576, 156] on button "show sentence" at bounding box center [579, 142] width 100 height 45
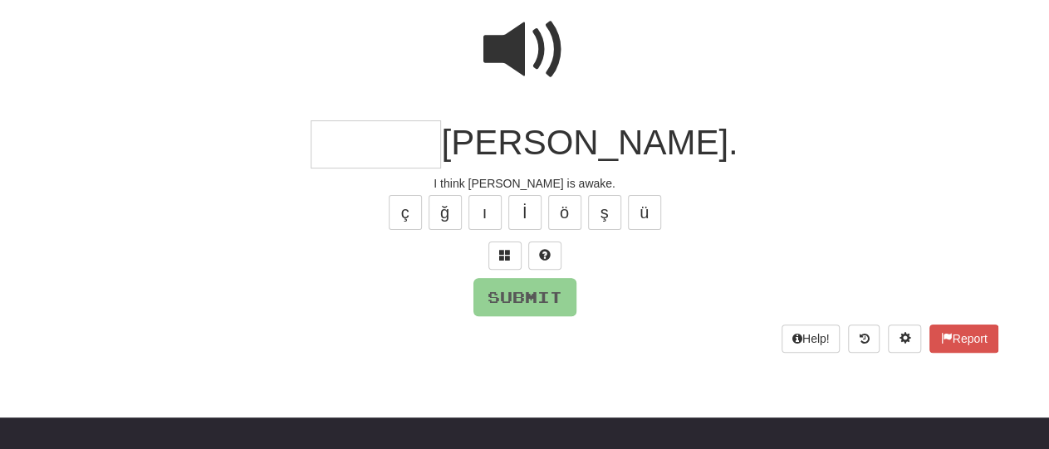
scroll to position [148, 0]
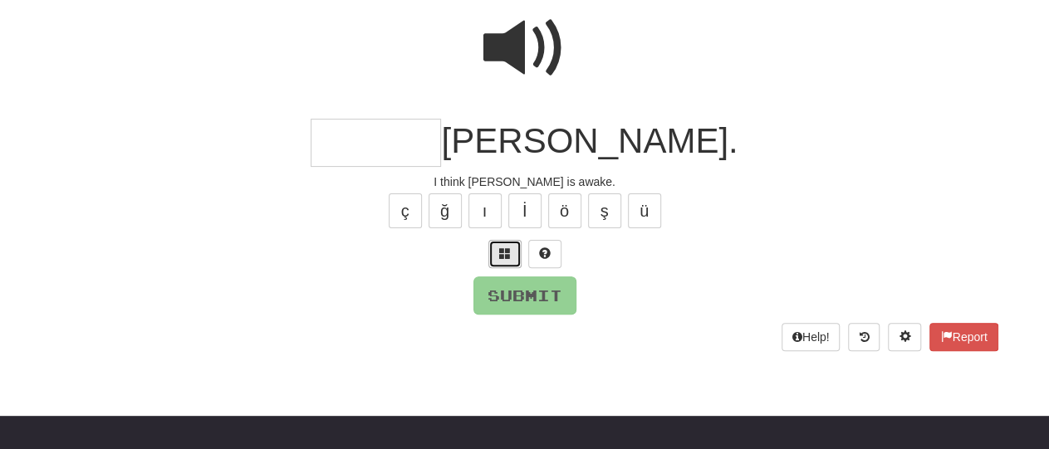
click at [501, 258] on span at bounding box center [505, 253] width 12 height 12
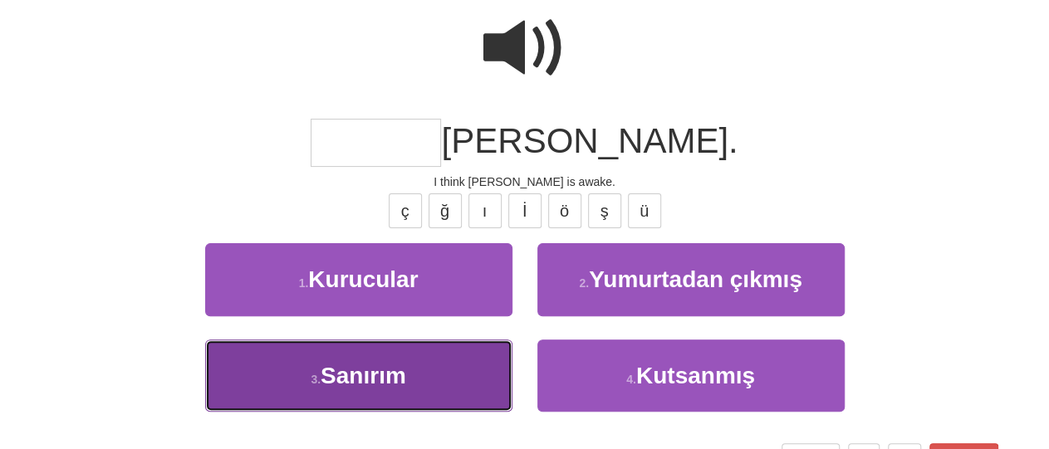
click at [439, 384] on button "3 . Sanırım" at bounding box center [358, 376] width 307 height 72
type input "*******"
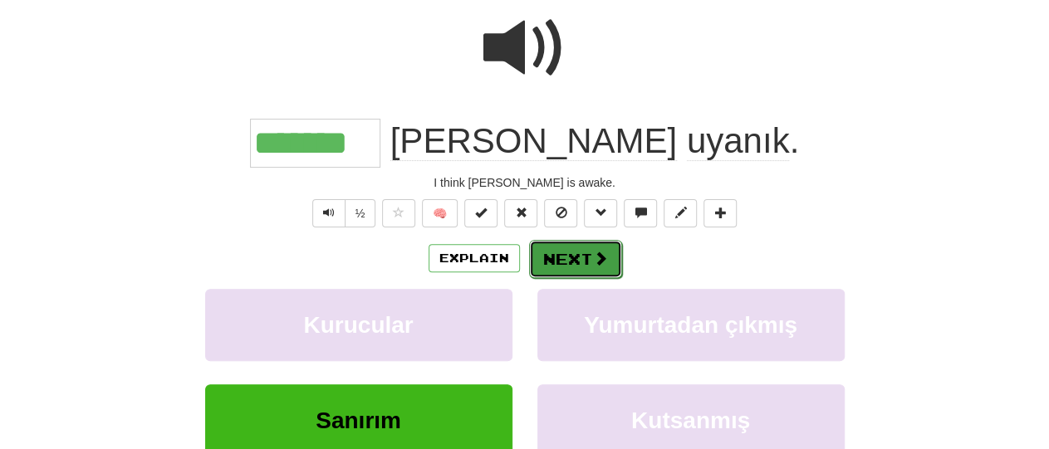
click at [565, 257] on button "Next" at bounding box center [575, 259] width 93 height 38
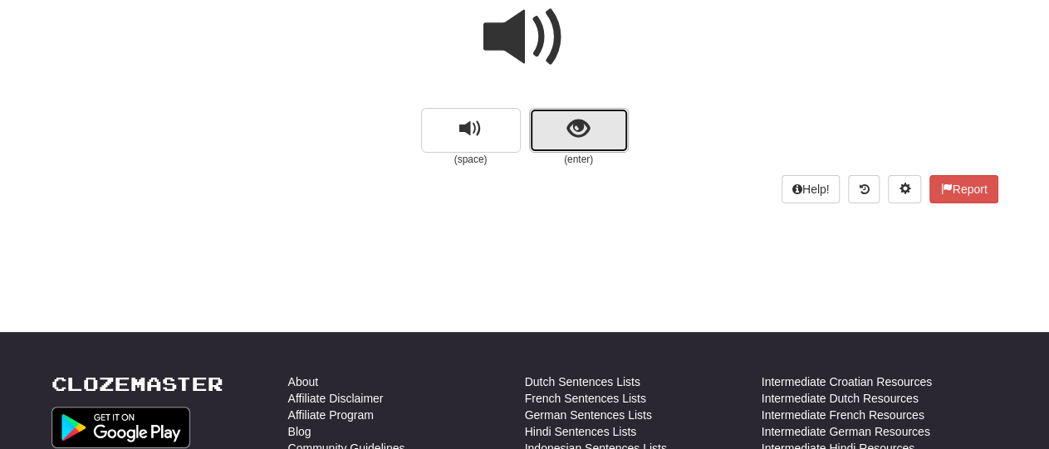
click at [569, 130] on span "show sentence" at bounding box center [578, 129] width 22 height 22
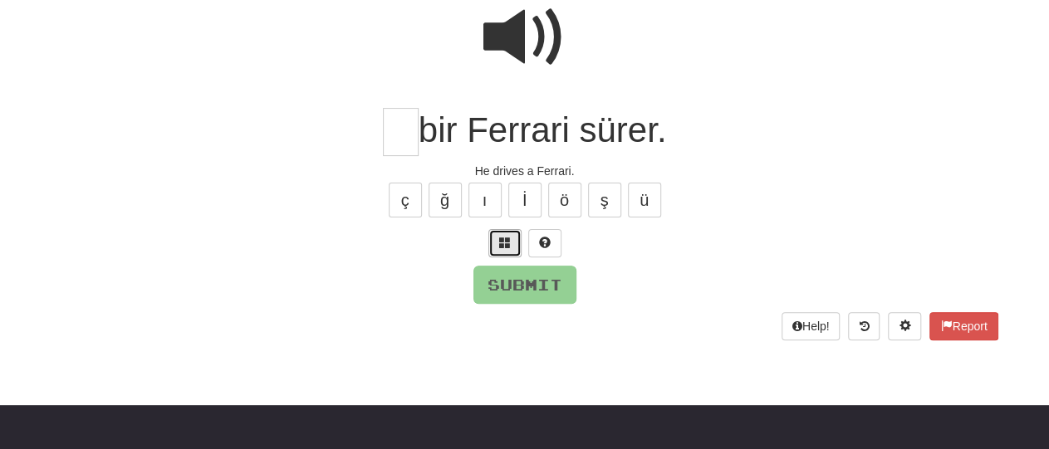
click at [501, 248] on button at bounding box center [504, 243] width 33 height 28
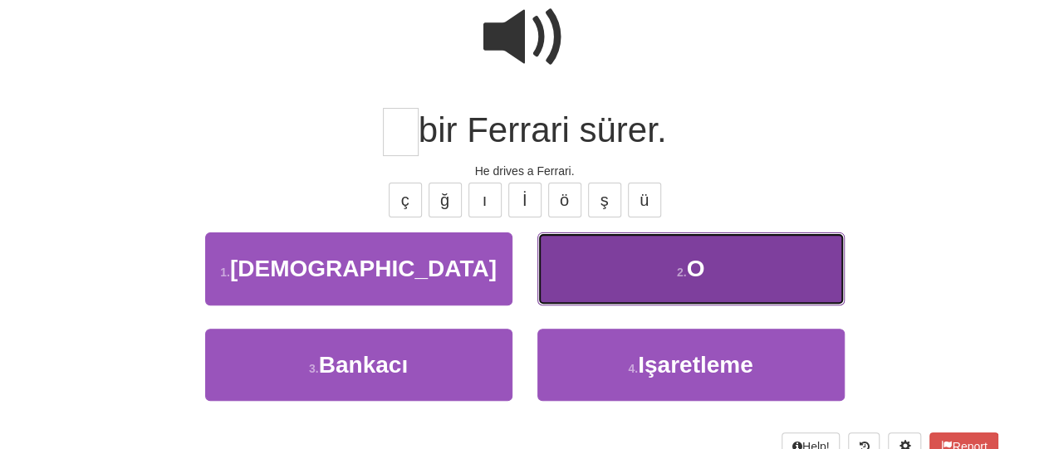
click at [590, 285] on button "2 . O" at bounding box center [690, 269] width 307 height 72
type input "*"
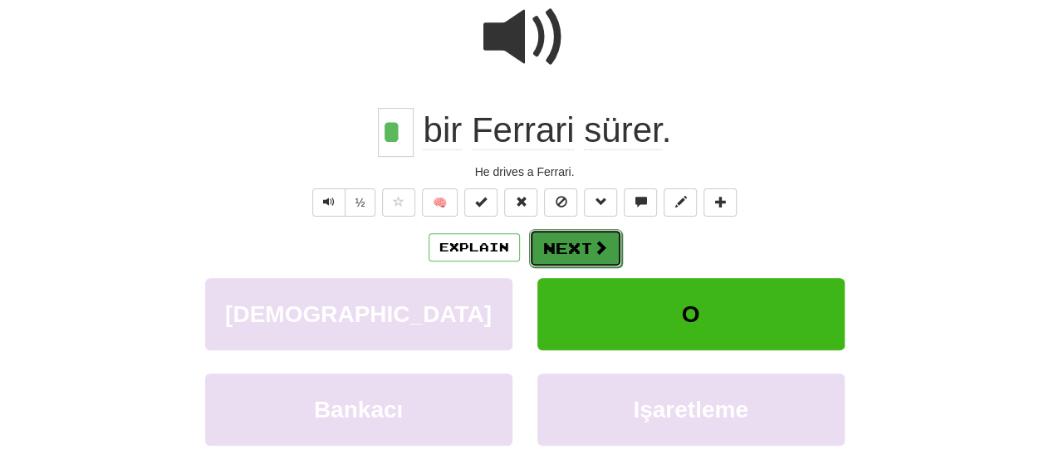
click at [569, 252] on button "Next" at bounding box center [575, 248] width 93 height 38
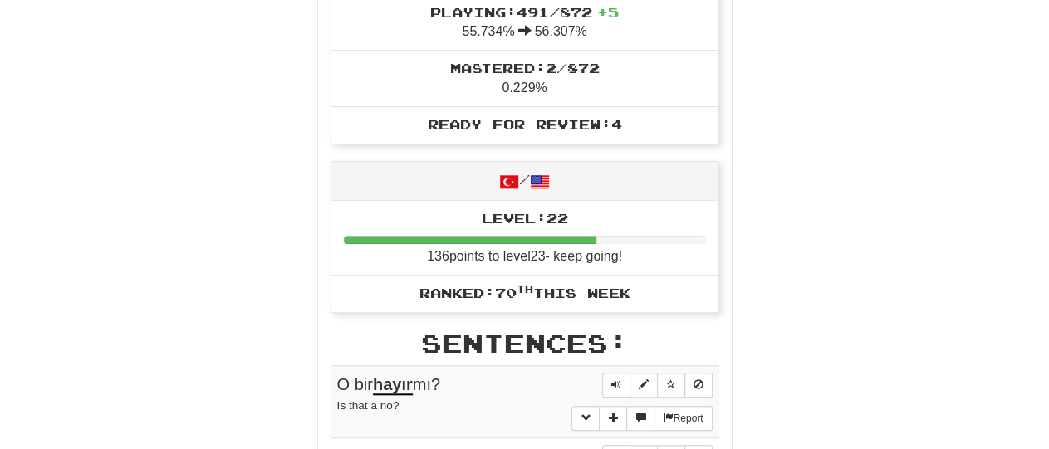
scroll to position [618, 0]
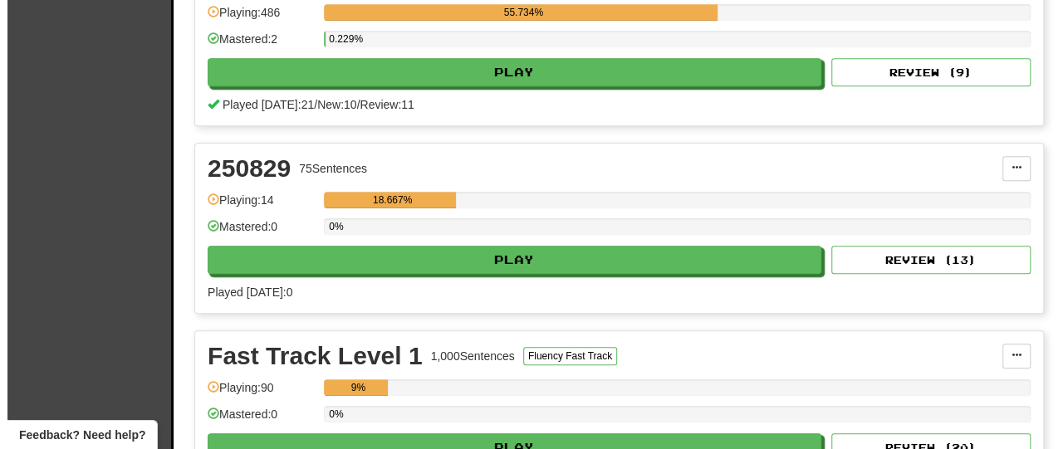
scroll to position [445, 0]
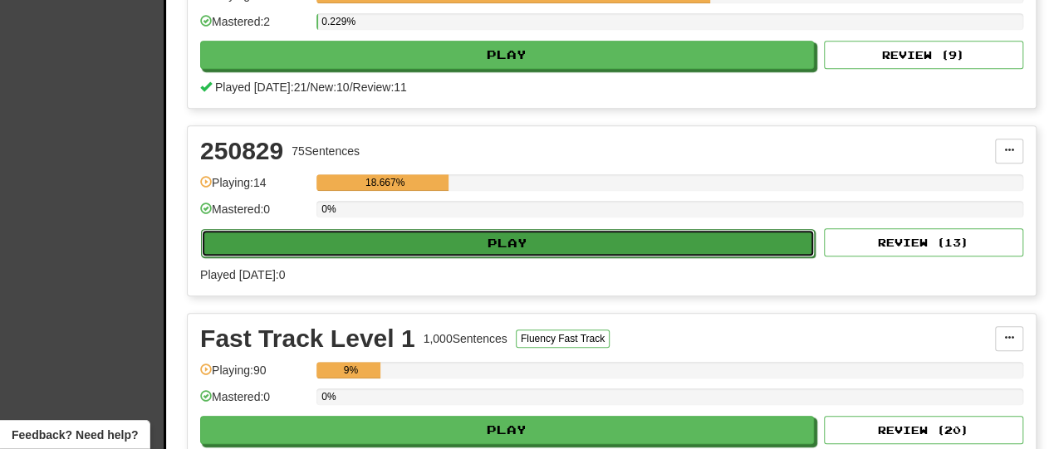
click at [253, 238] on button "Play" at bounding box center [508, 243] width 614 height 28
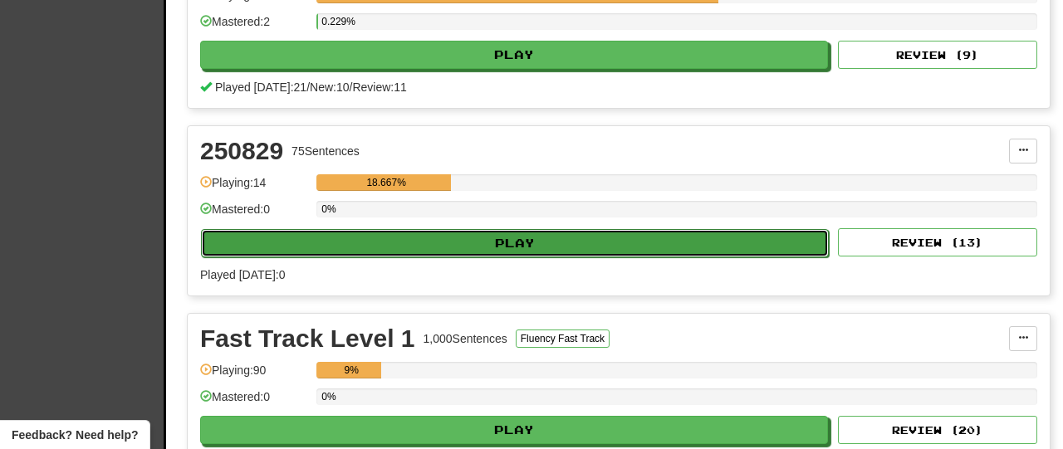
select select "**"
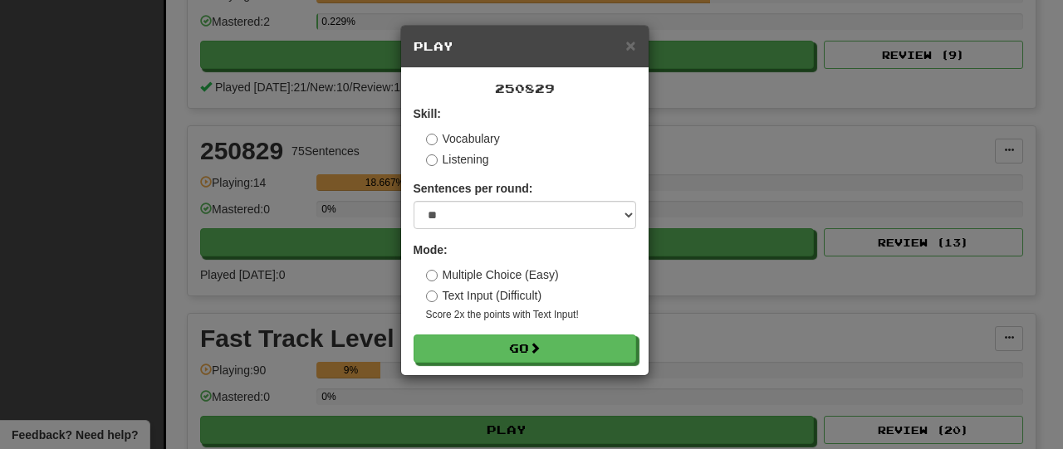
click at [424, 165] on div "Skill: Vocabulary Listening" at bounding box center [525, 136] width 223 height 62
click at [429, 151] on label "Listening" at bounding box center [457, 159] width 63 height 17
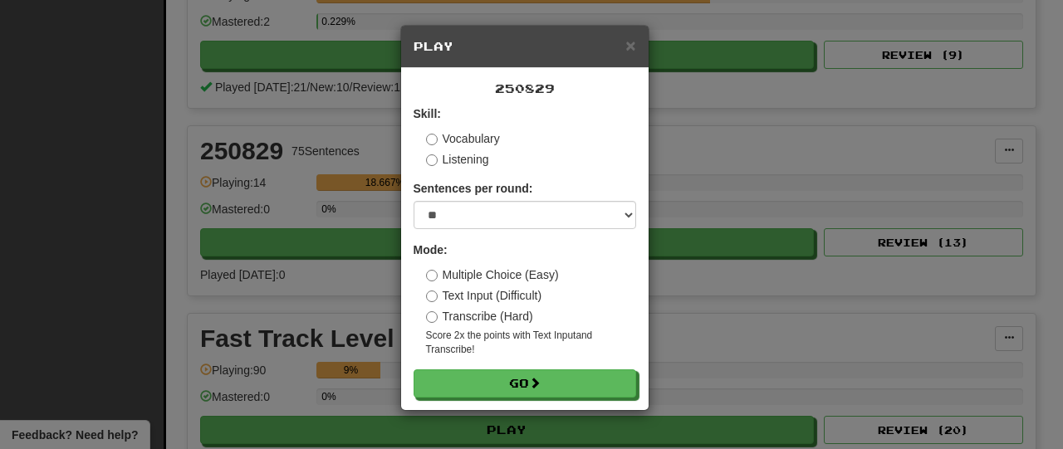
click at [424, 139] on div "Skill: Vocabulary Listening" at bounding box center [525, 136] width 223 height 62
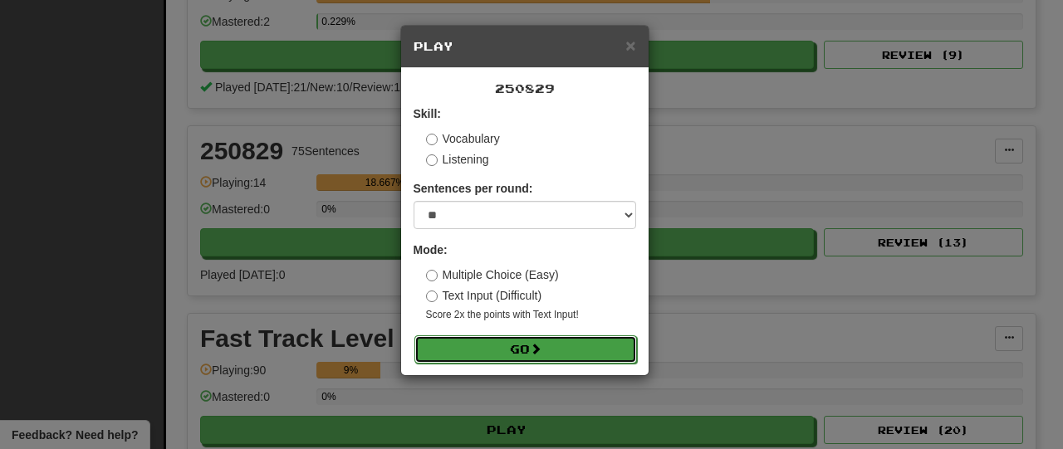
click at [487, 357] on button "Go" at bounding box center [525, 349] width 223 height 28
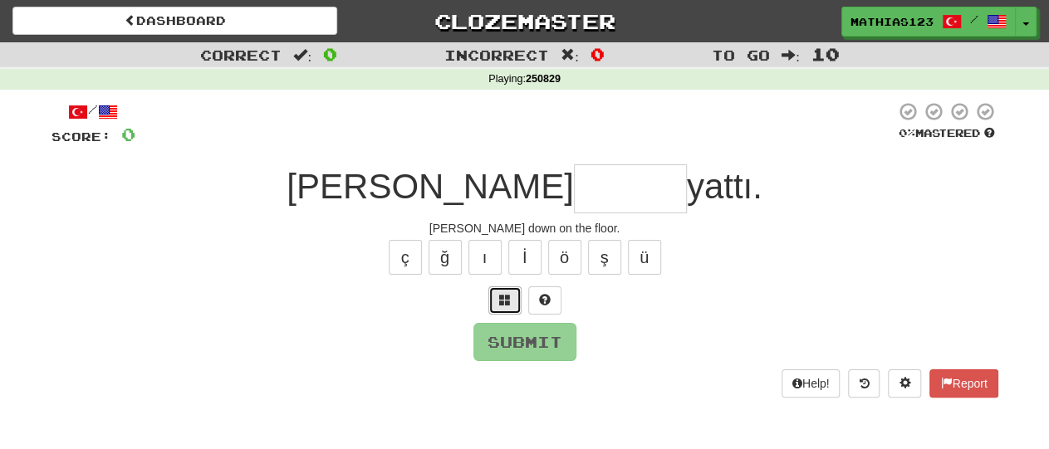
click at [508, 302] on span at bounding box center [505, 300] width 12 height 12
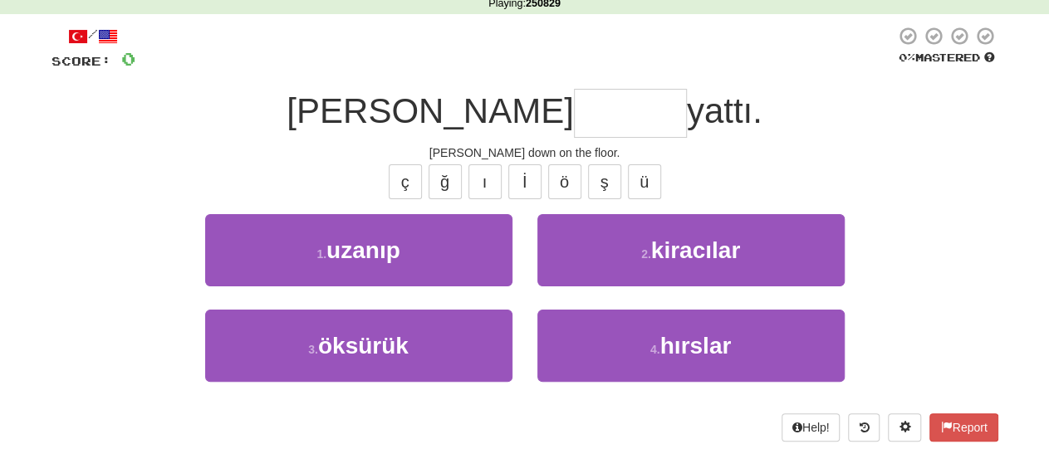
scroll to position [77, 0]
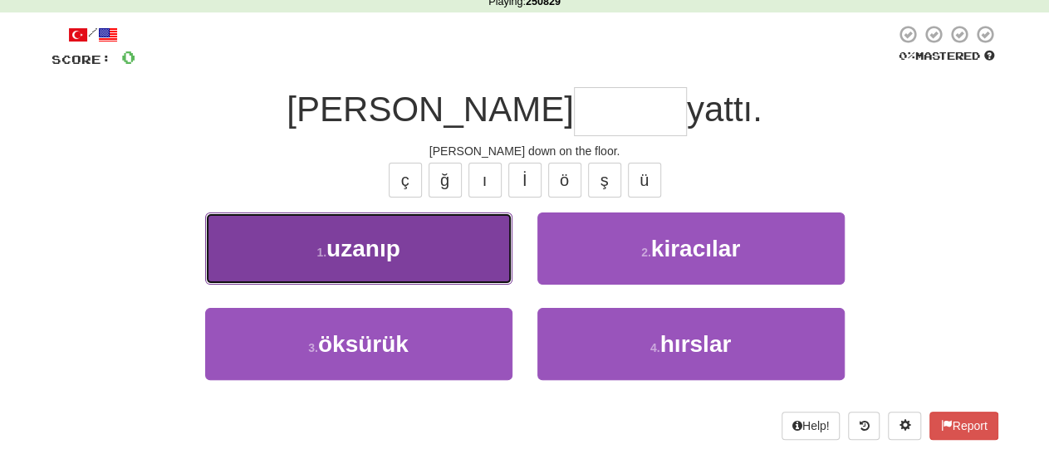
click at [389, 248] on span "uzanıp" at bounding box center [363, 249] width 74 height 26
type input "******"
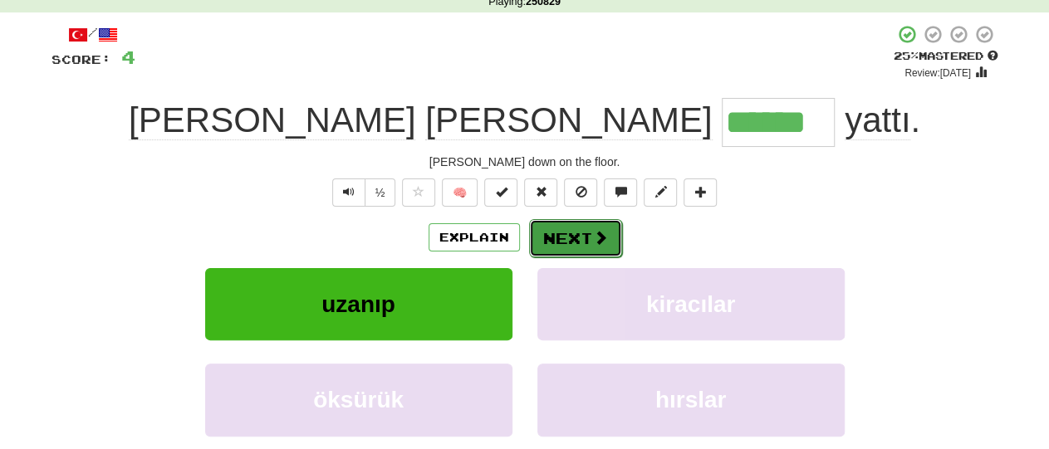
click at [574, 232] on button "Next" at bounding box center [575, 238] width 93 height 38
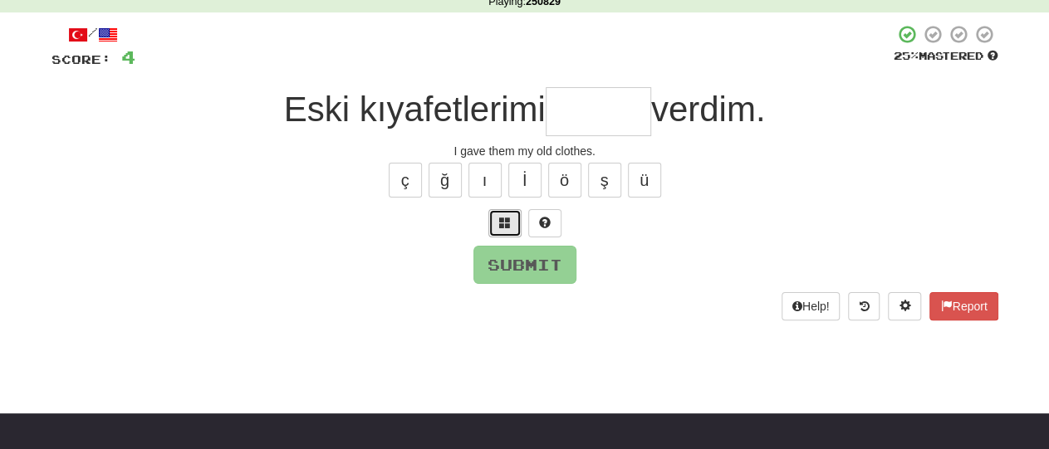
click at [512, 222] on button at bounding box center [504, 223] width 33 height 28
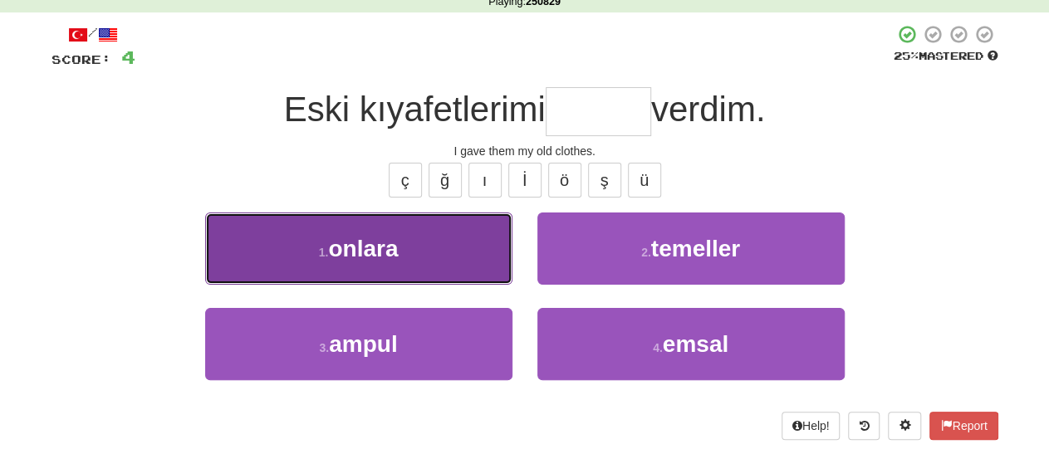
click at [386, 257] on span "onlara" at bounding box center [363, 249] width 70 height 26
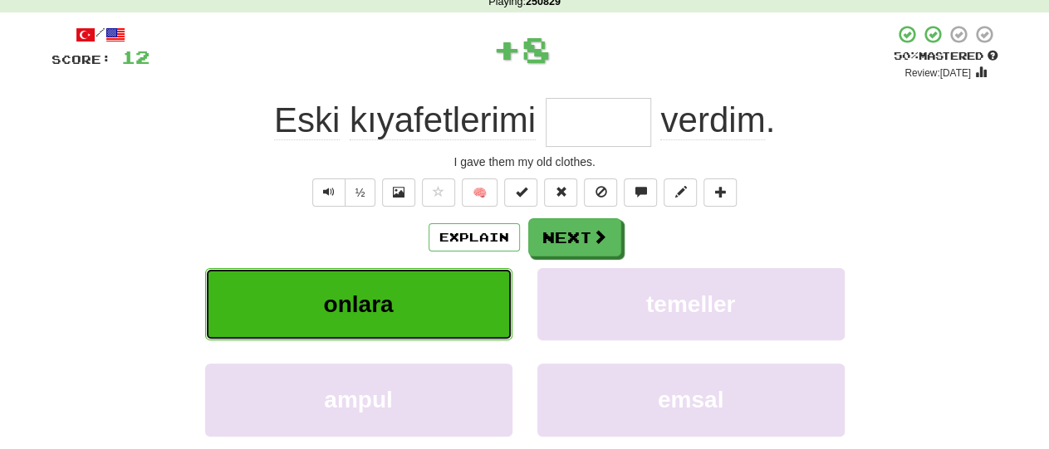
type input "******"
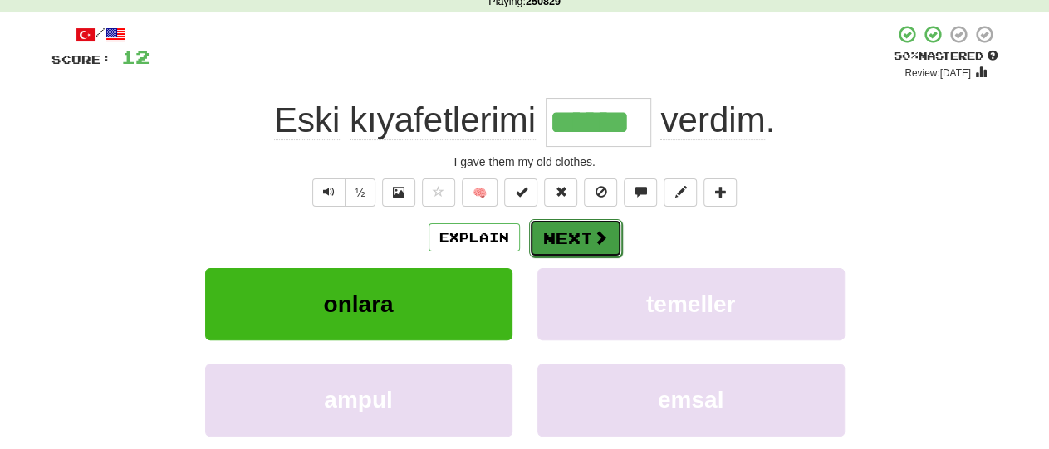
click at [561, 245] on button "Next" at bounding box center [575, 238] width 93 height 38
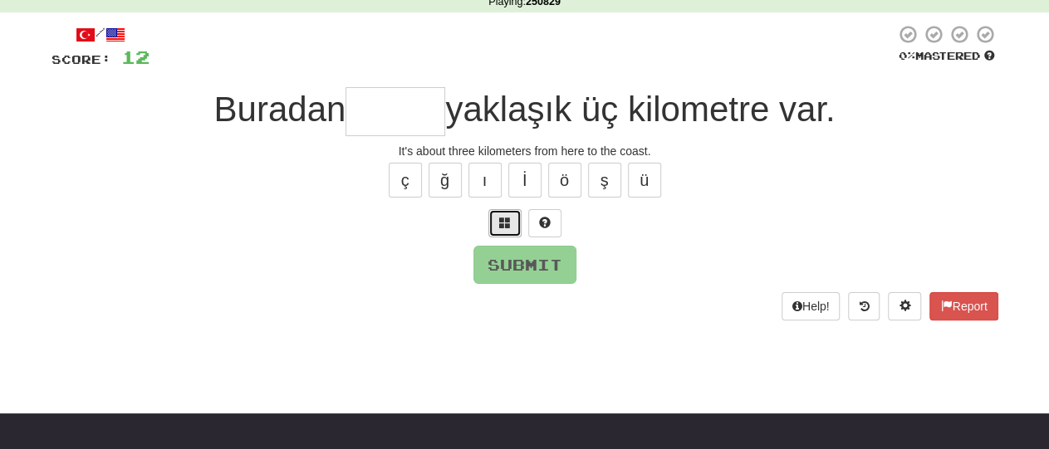
click at [502, 233] on button at bounding box center [504, 223] width 33 height 28
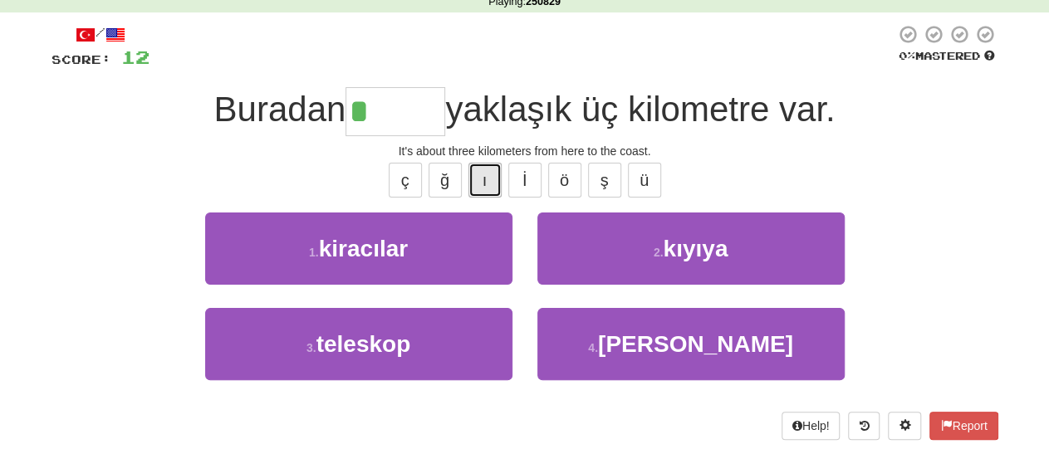
click at [487, 180] on button "ı" at bounding box center [484, 180] width 33 height 35
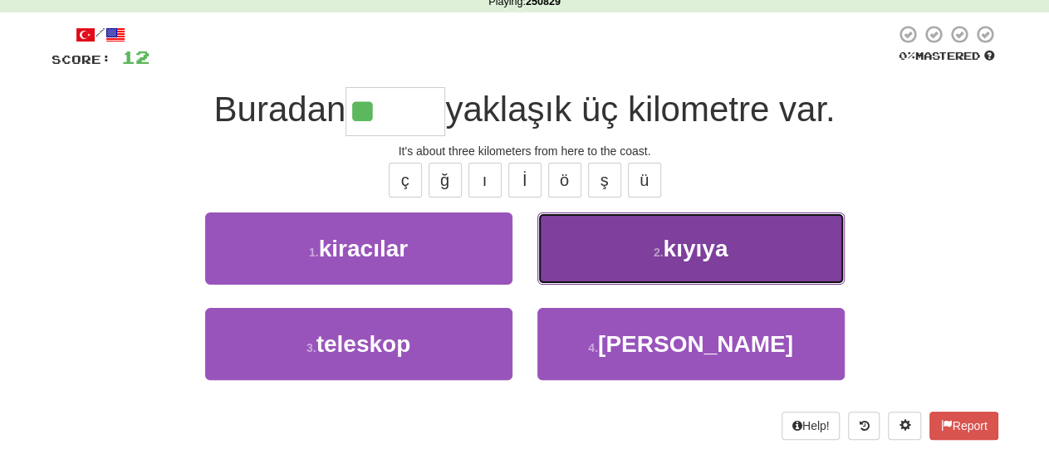
click at [642, 263] on button "2 . kıyıya" at bounding box center [690, 249] width 307 height 72
type input "******"
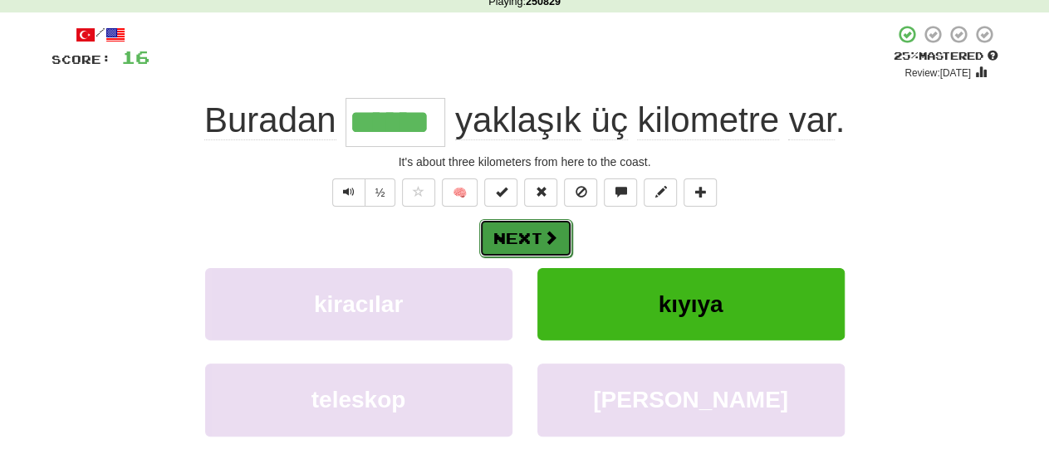
click at [530, 239] on button "Next" at bounding box center [525, 238] width 93 height 38
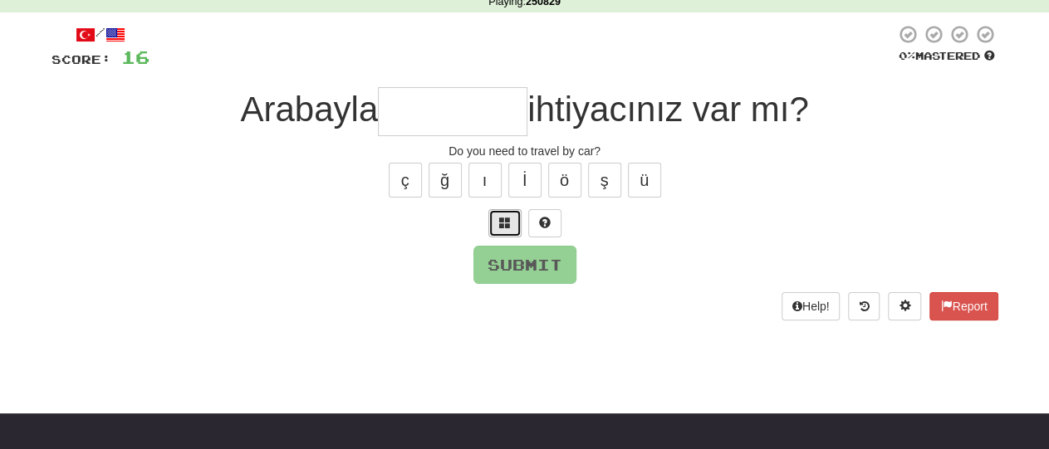
click at [505, 221] on span at bounding box center [505, 223] width 12 height 12
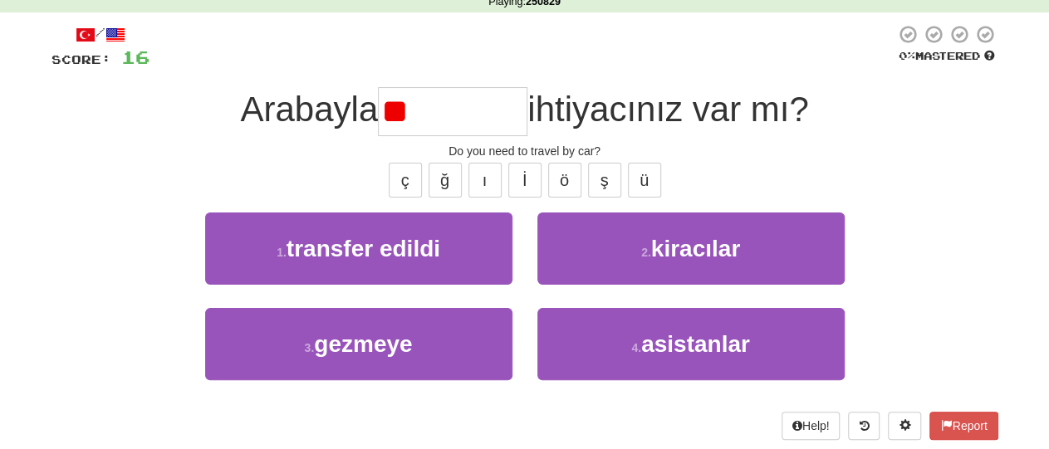
type input "*"
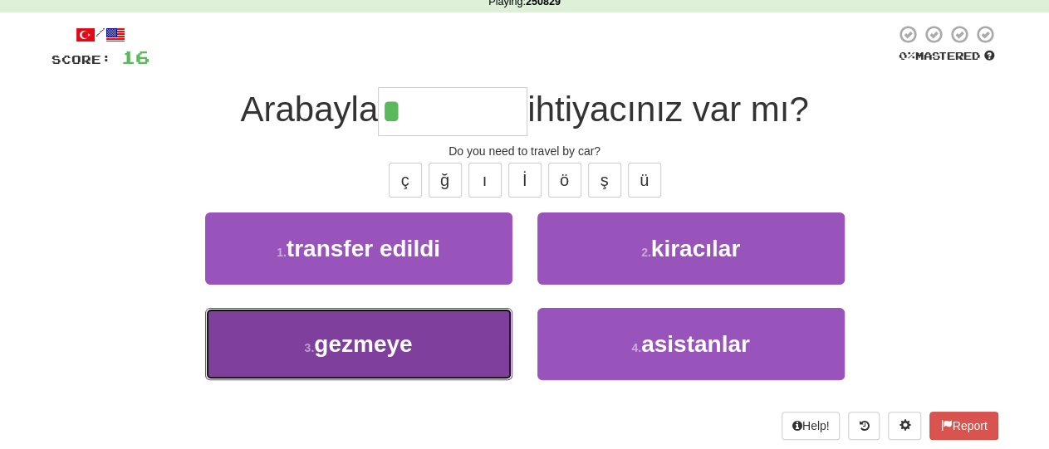
click at [393, 348] on span "gezmeye" at bounding box center [363, 344] width 98 height 26
type input "*******"
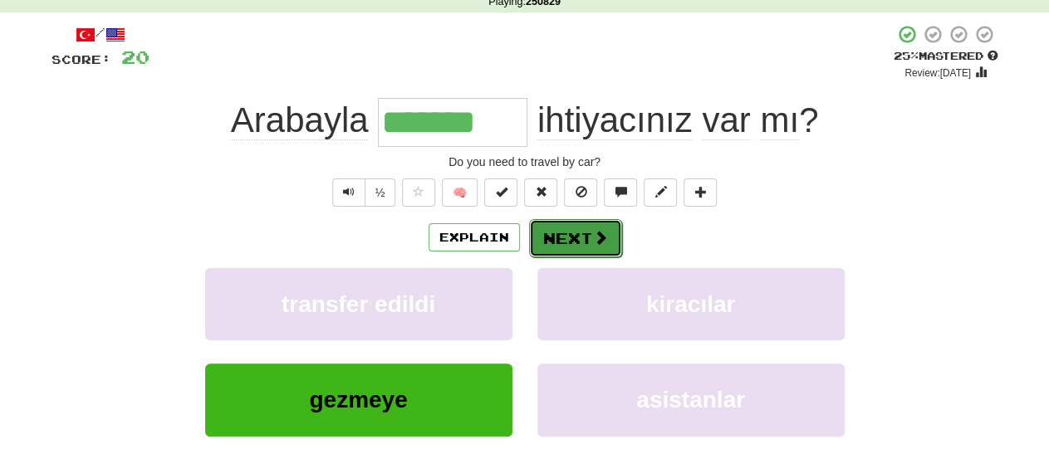
click at [566, 236] on button "Next" at bounding box center [575, 238] width 93 height 38
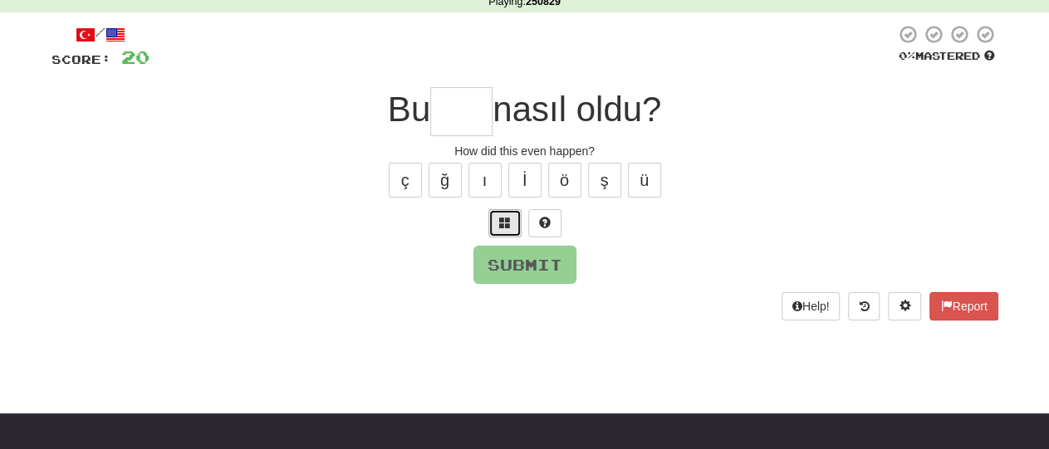
click at [498, 220] on button at bounding box center [504, 223] width 33 height 28
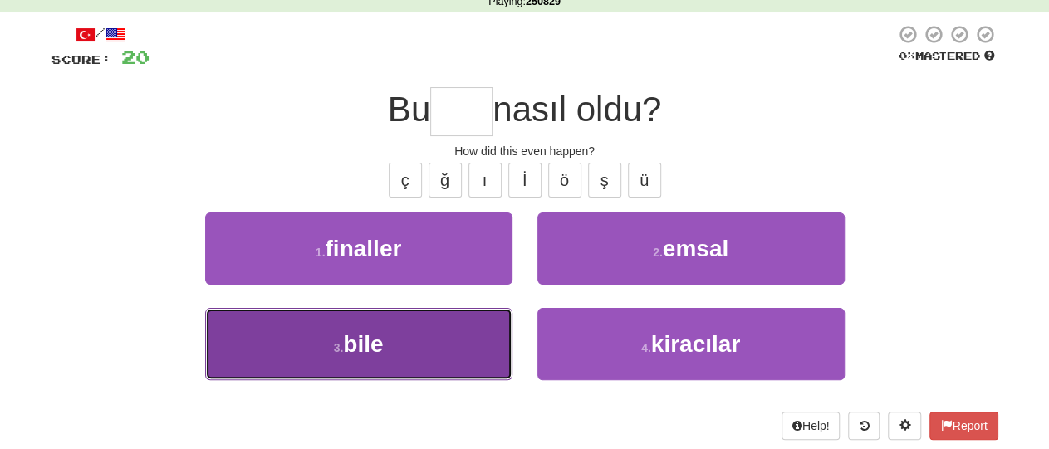
click at [432, 340] on button "3 . bile" at bounding box center [358, 344] width 307 height 72
type input "****"
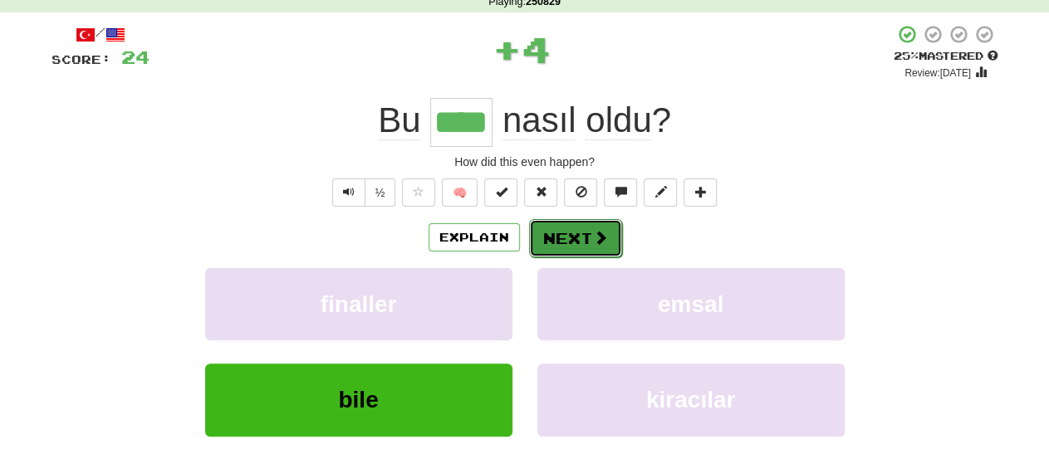
click at [595, 236] on span at bounding box center [600, 237] width 15 height 15
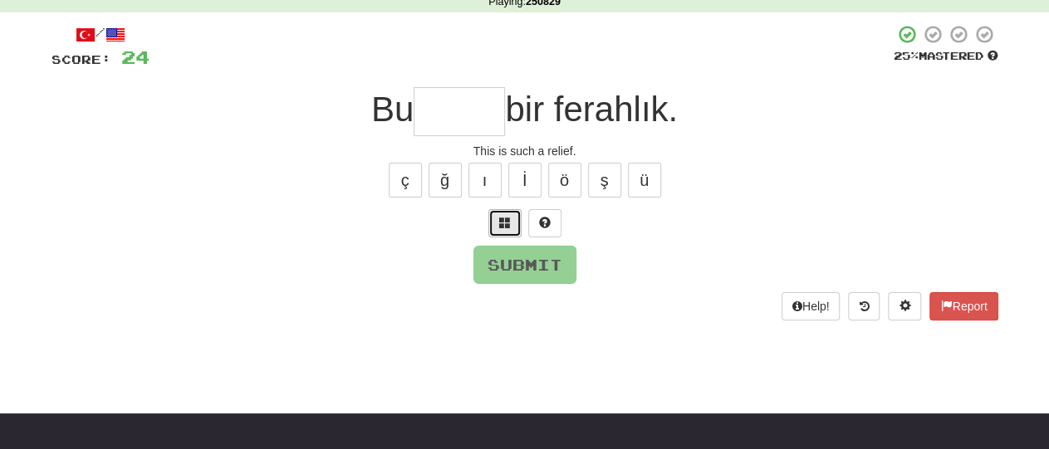
click at [501, 217] on span at bounding box center [505, 223] width 12 height 12
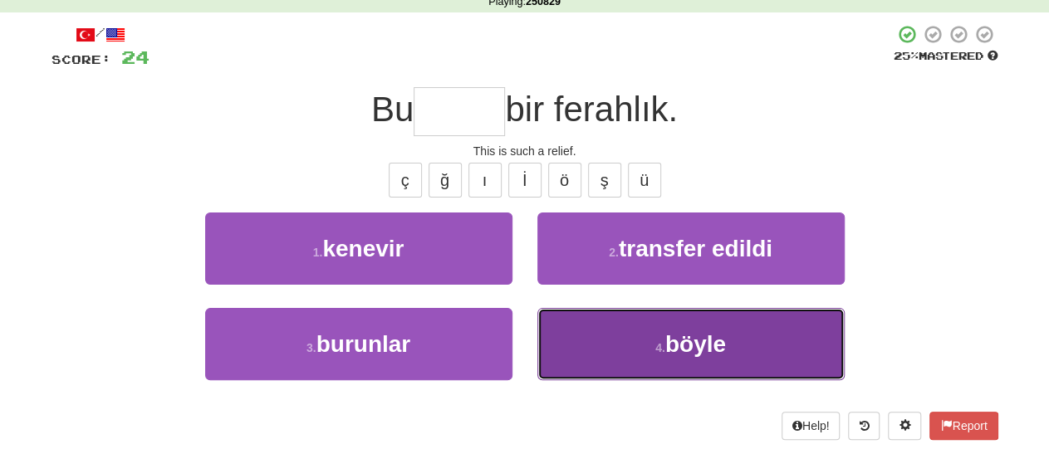
click at [690, 341] on span "böyle" at bounding box center [695, 344] width 61 height 26
type input "*****"
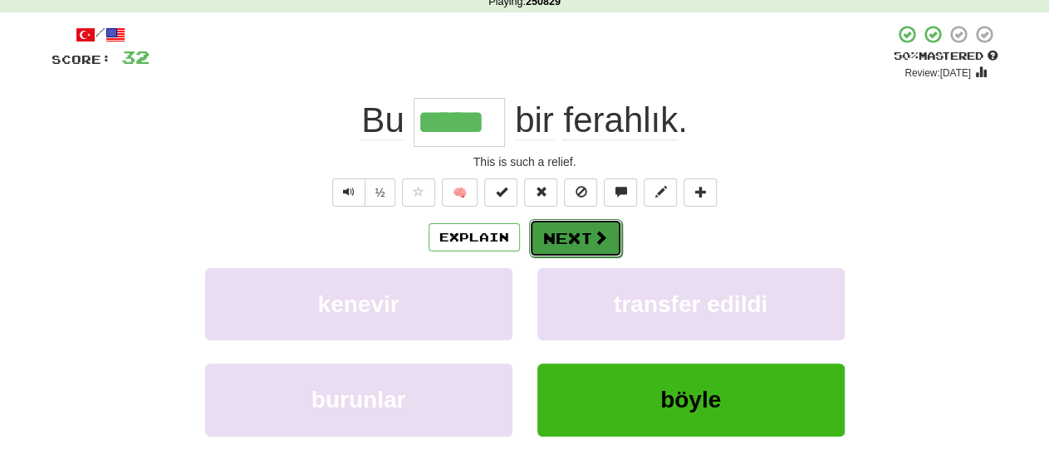
click at [582, 238] on button "Next" at bounding box center [575, 238] width 93 height 38
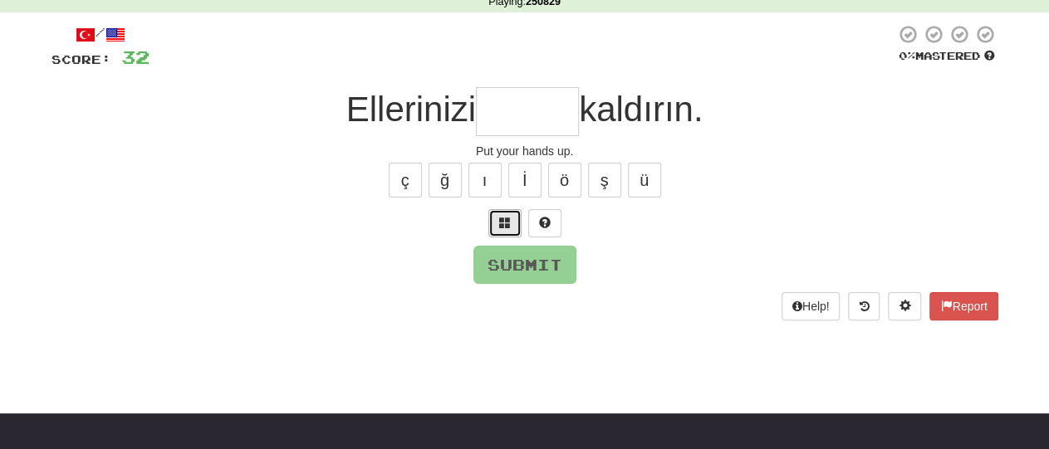
click at [504, 224] on span at bounding box center [505, 223] width 12 height 12
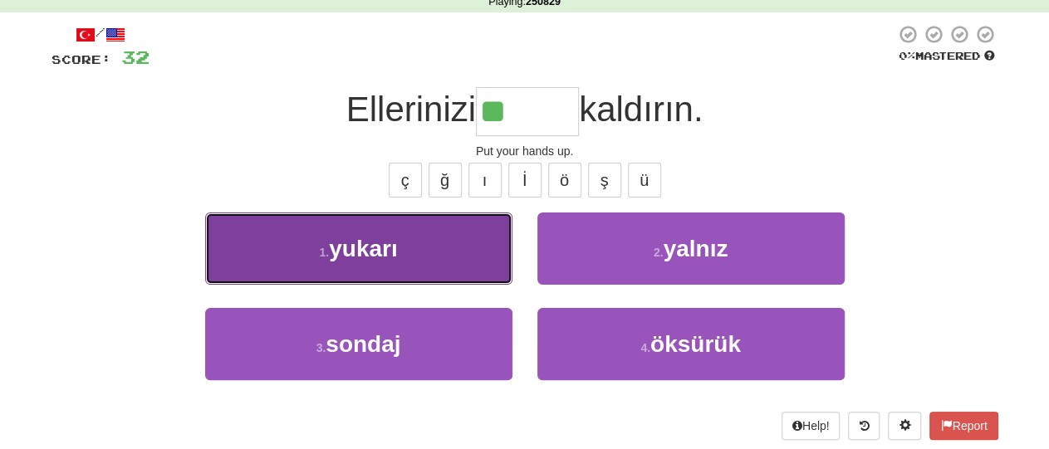
click at [408, 248] on button "1 . yukarı" at bounding box center [358, 249] width 307 height 72
type input "******"
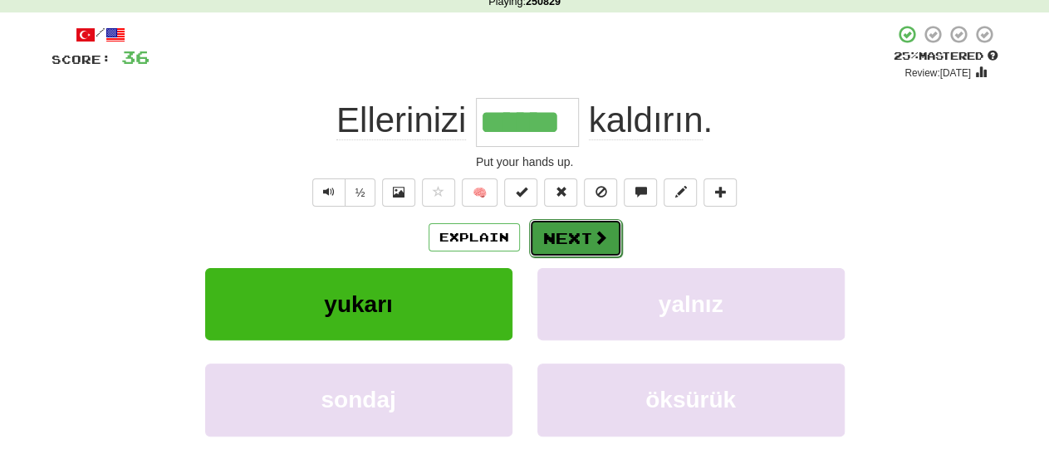
click at [579, 237] on button "Next" at bounding box center [575, 238] width 93 height 38
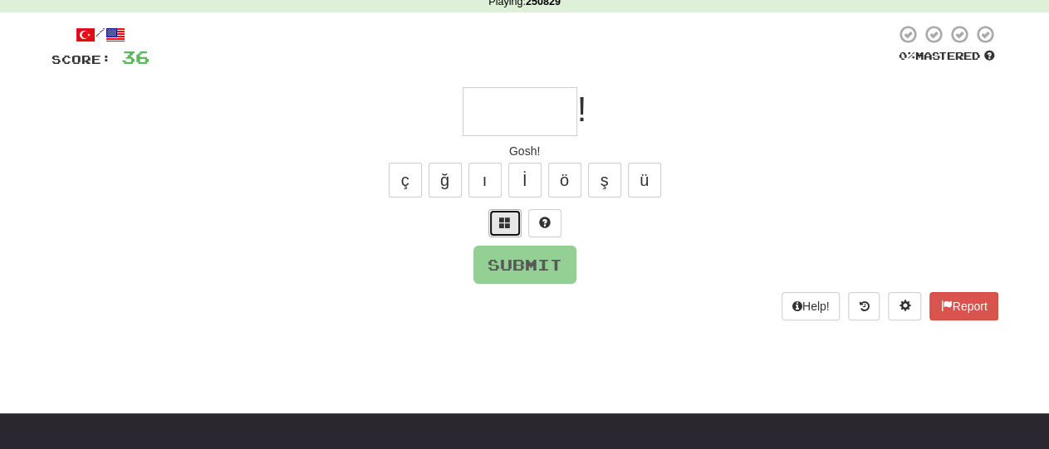
click at [512, 231] on button at bounding box center [504, 223] width 33 height 28
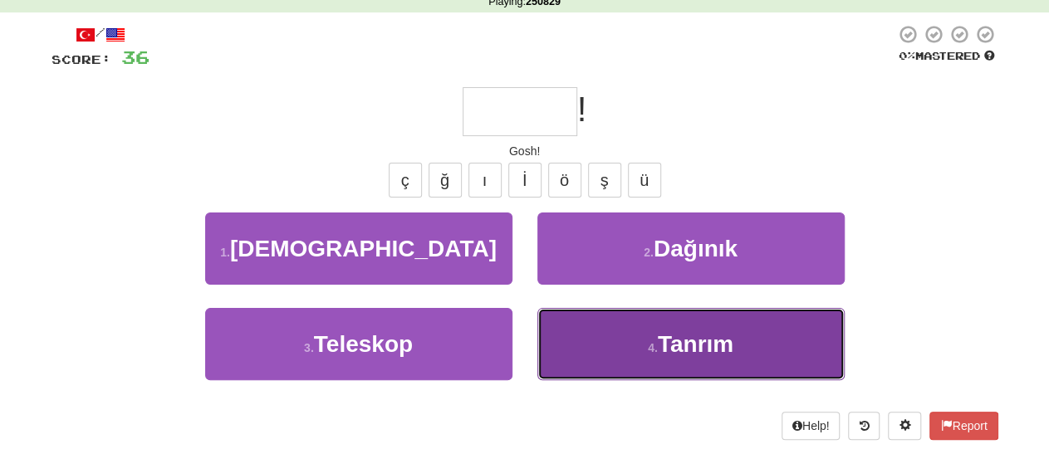
click at [714, 337] on span "Tanrım" at bounding box center [696, 344] width 76 height 26
type input "******"
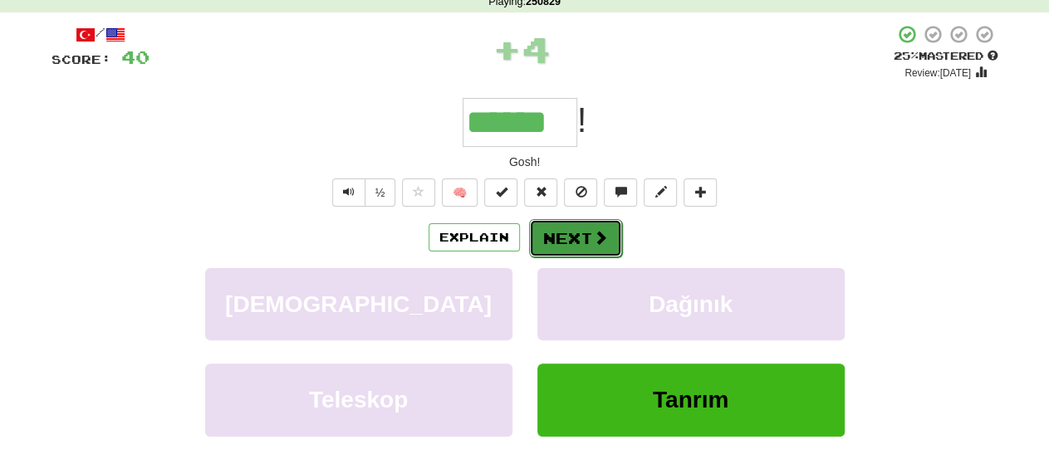
click at [571, 237] on button "Next" at bounding box center [575, 238] width 93 height 38
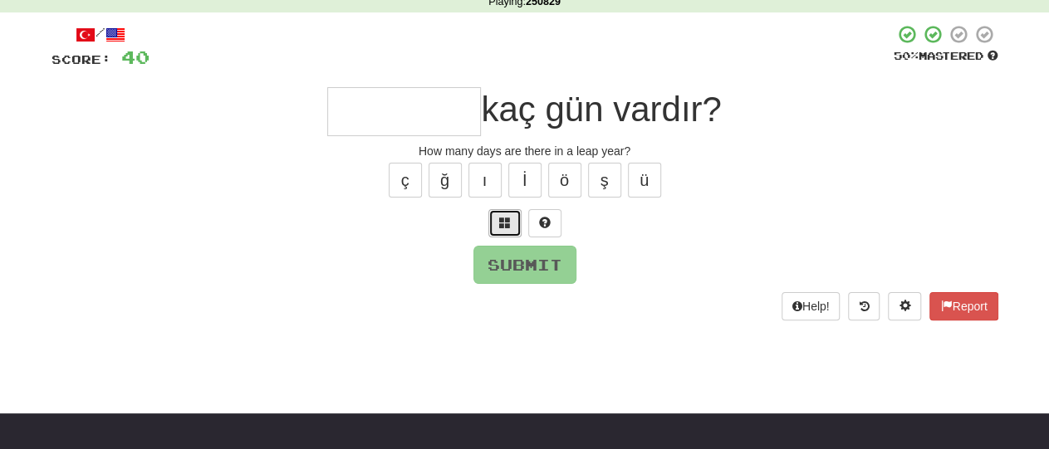
click at [501, 218] on span at bounding box center [505, 223] width 12 height 12
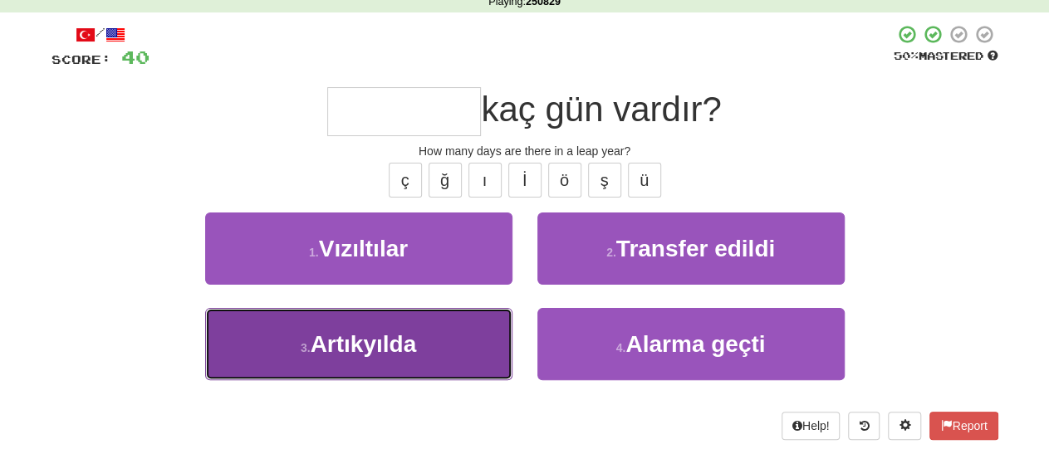
click at [416, 350] on span "Artıkyılda" at bounding box center [364, 344] width 106 height 26
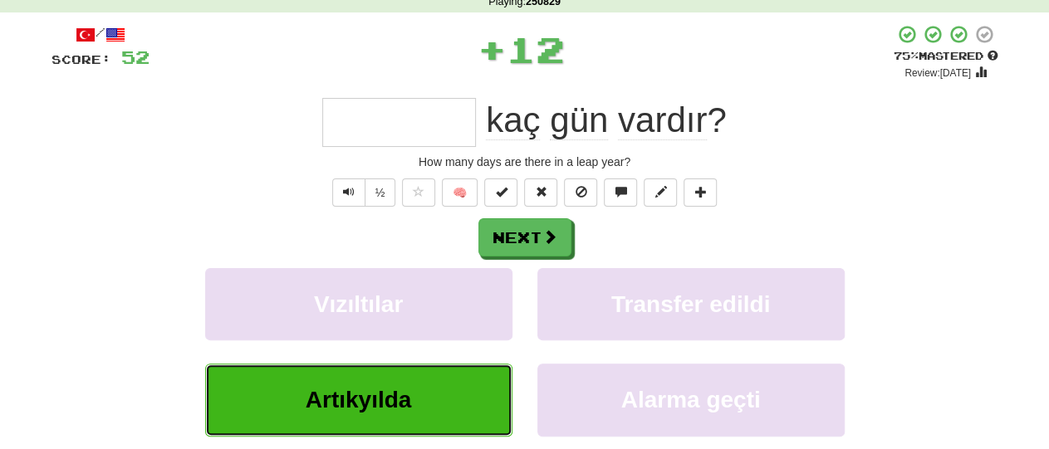
type input "**********"
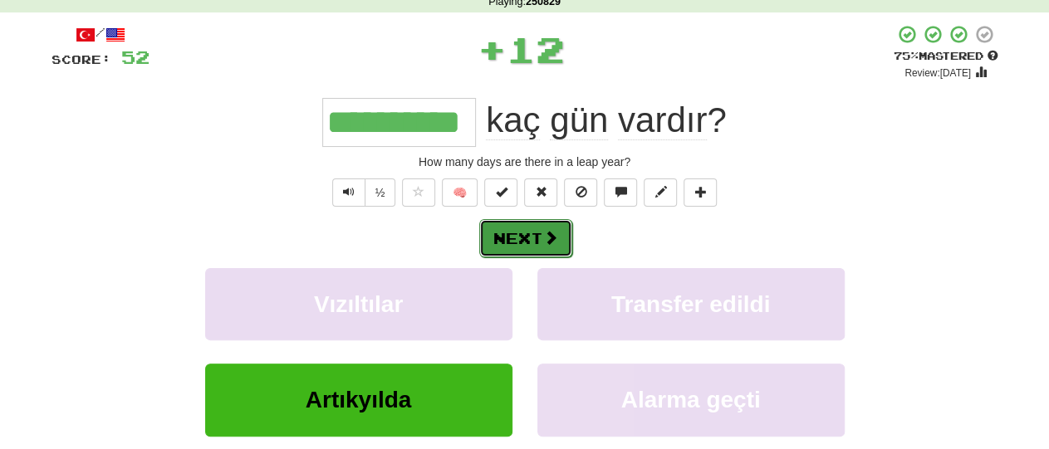
click at [533, 234] on button "Next" at bounding box center [525, 238] width 93 height 38
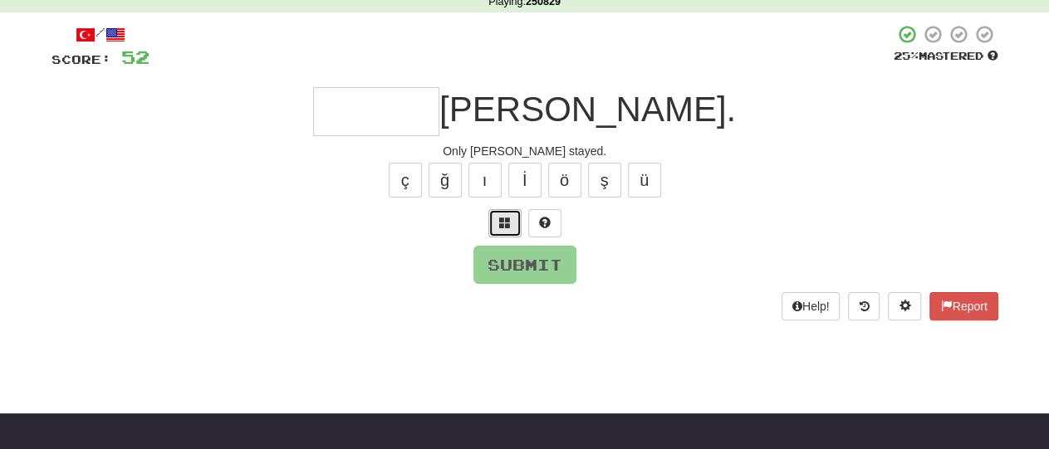
click at [507, 218] on span at bounding box center [505, 223] width 12 height 12
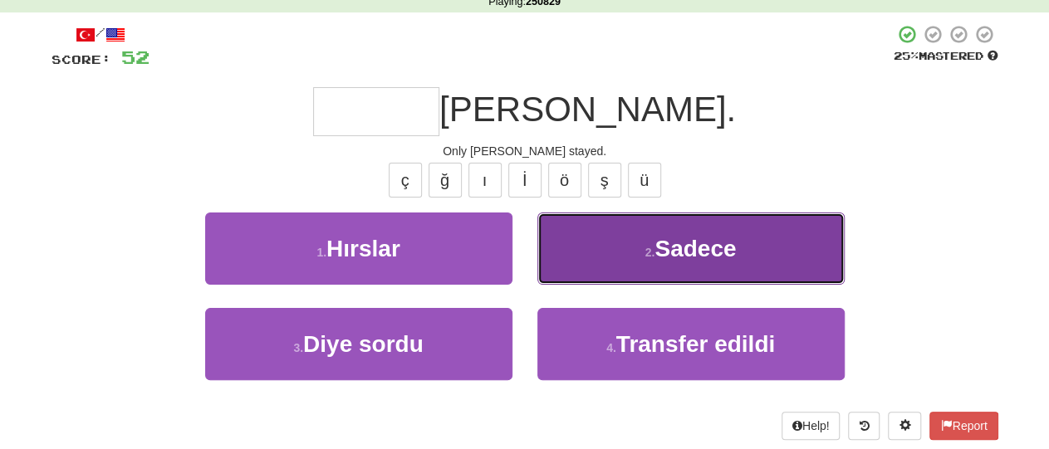
click at [639, 253] on button "2 . Sadece" at bounding box center [690, 249] width 307 height 72
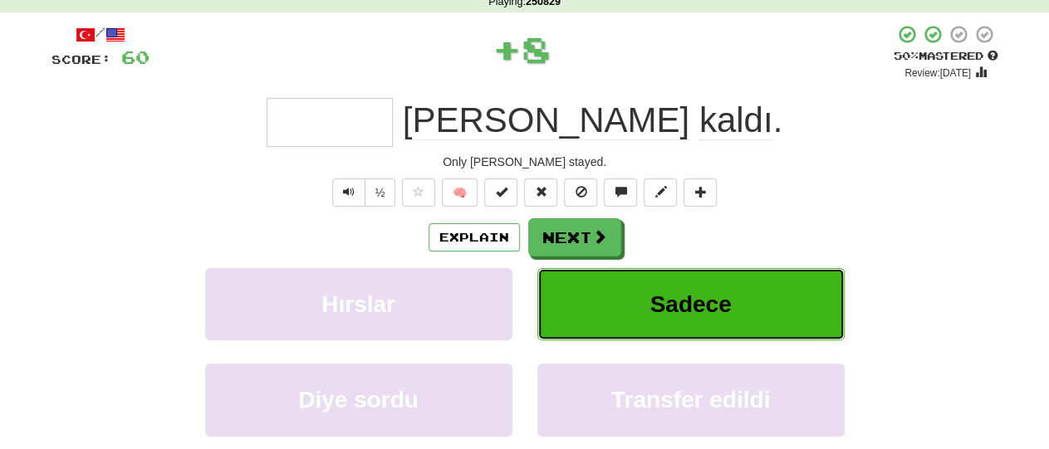
type input "******"
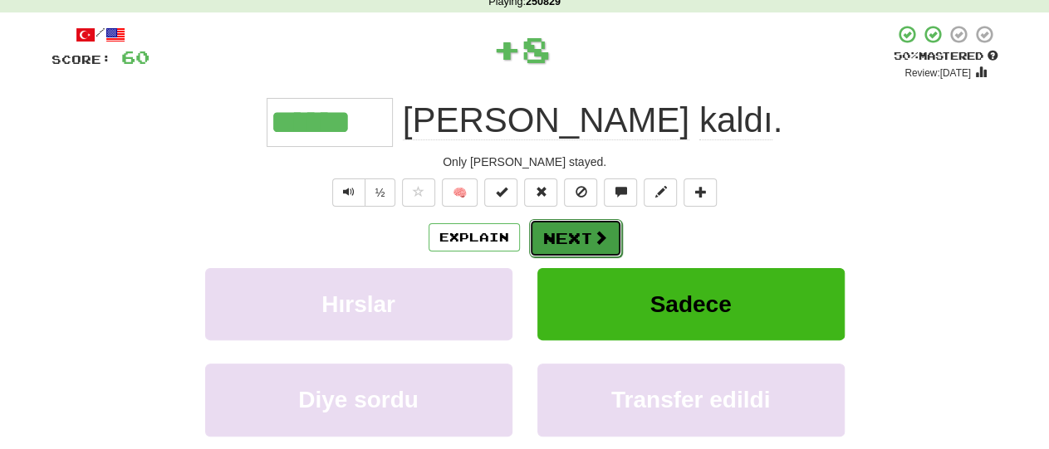
click at [572, 238] on button "Next" at bounding box center [575, 238] width 93 height 38
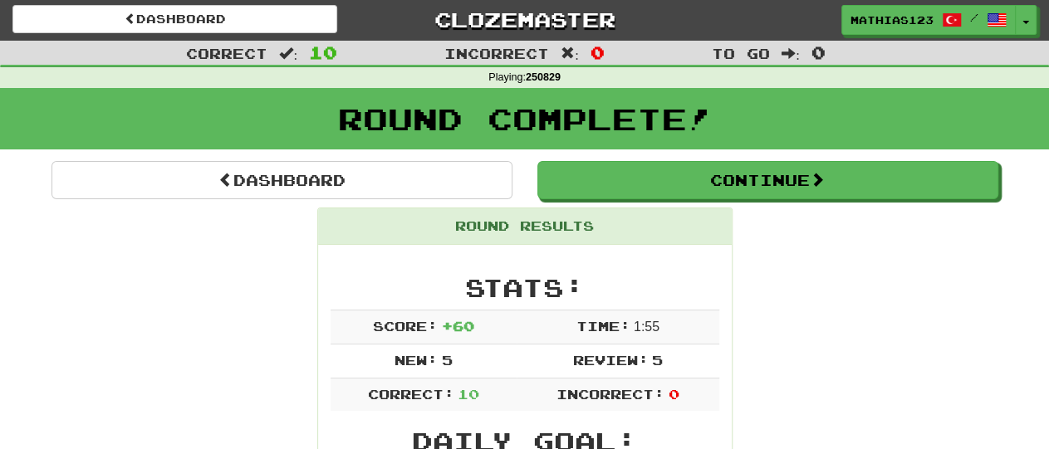
scroll to position [0, 0]
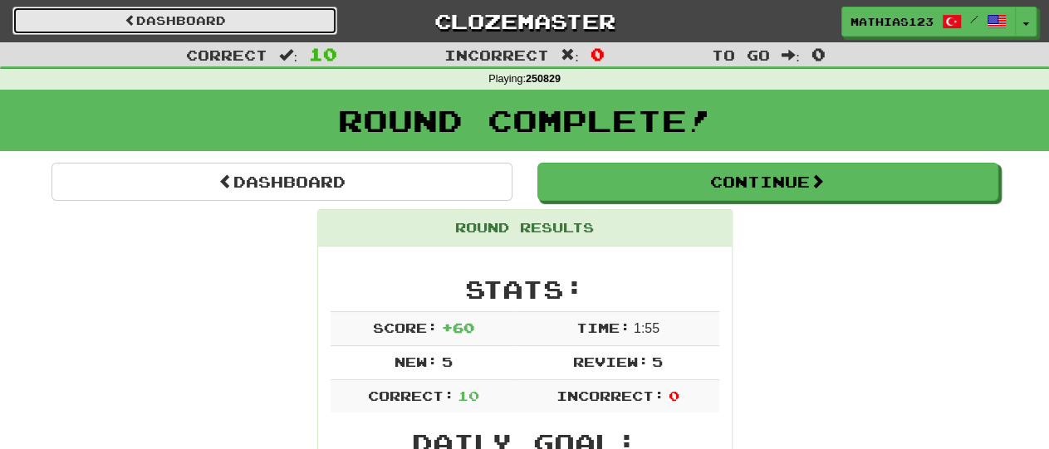
click at [230, 21] on link "Dashboard" at bounding box center [174, 21] width 325 height 28
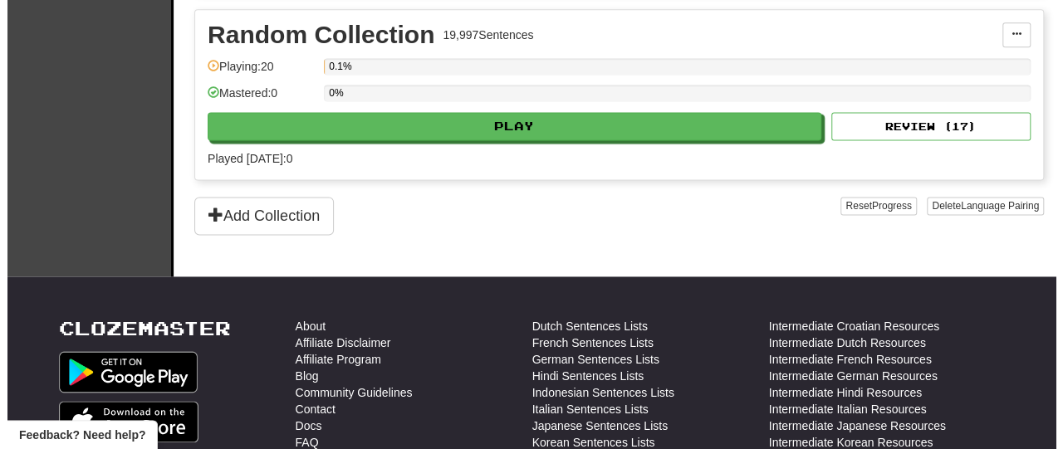
scroll to position [1124, 0]
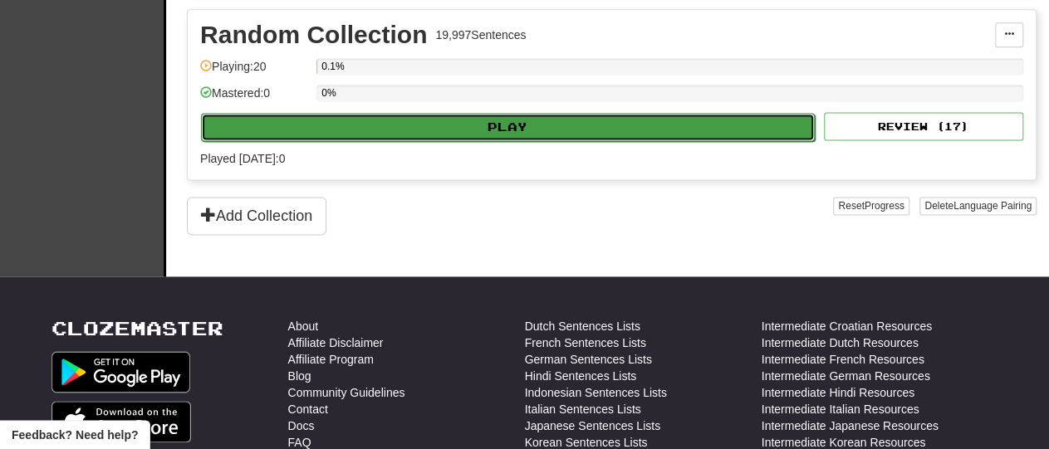
click at [580, 115] on button "Play" at bounding box center [508, 127] width 614 height 28
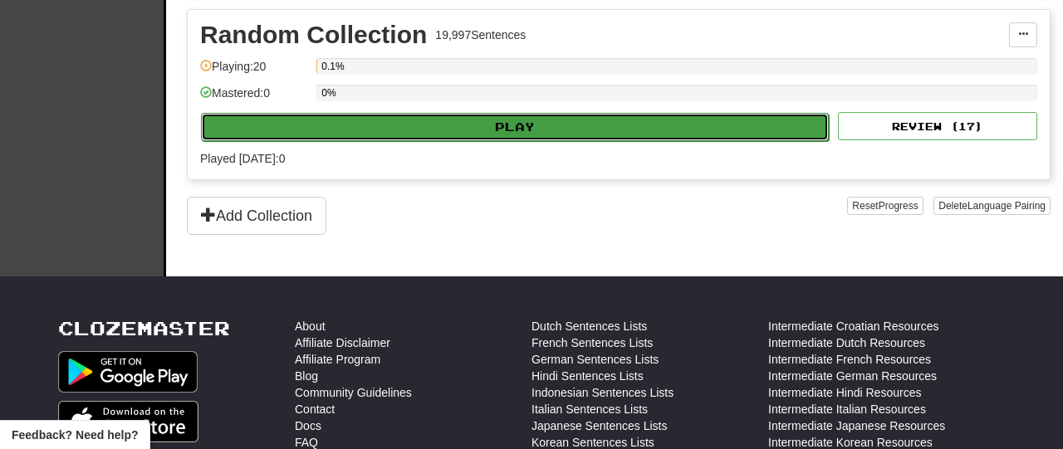
select select "**"
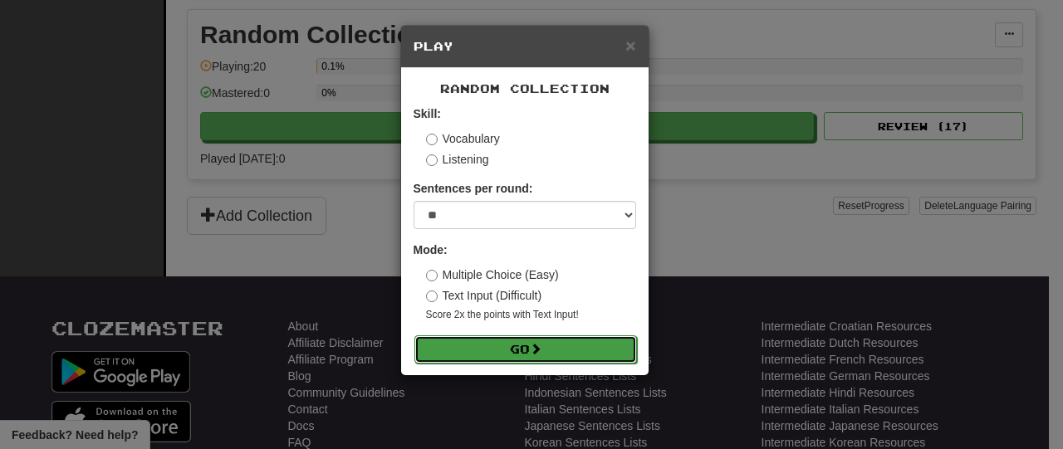
click at [551, 341] on button "Go" at bounding box center [525, 349] width 223 height 28
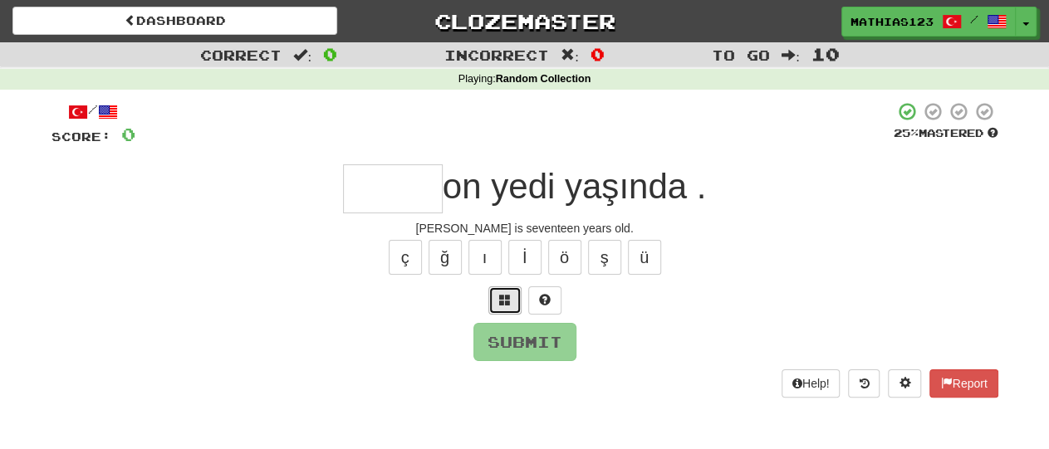
click at [514, 297] on button at bounding box center [504, 301] width 33 height 28
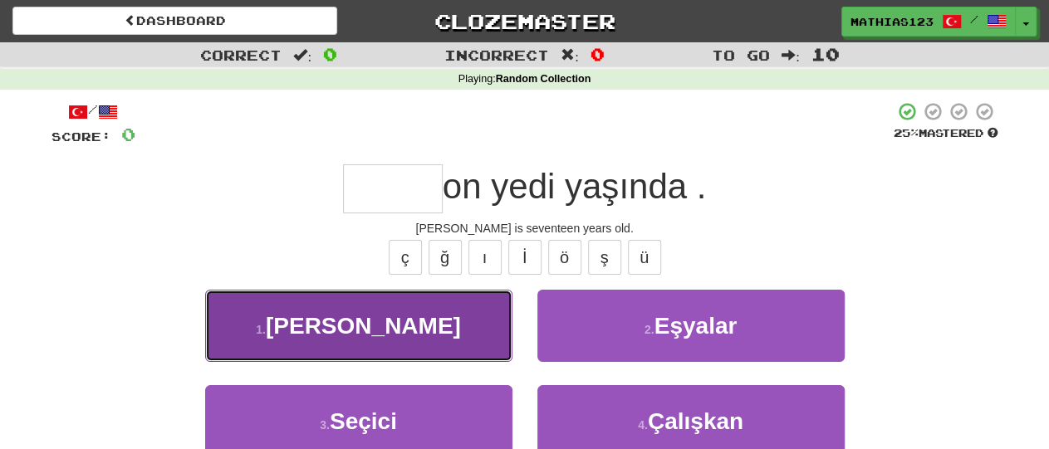
click at [438, 327] on button "1 . [PERSON_NAME]" at bounding box center [358, 326] width 307 height 72
type input "*****"
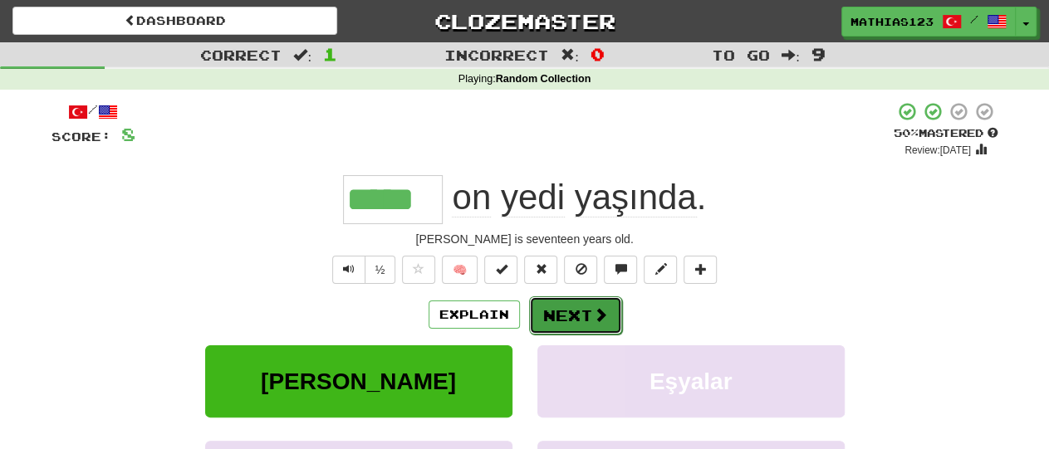
click at [568, 308] on button "Next" at bounding box center [575, 315] width 93 height 38
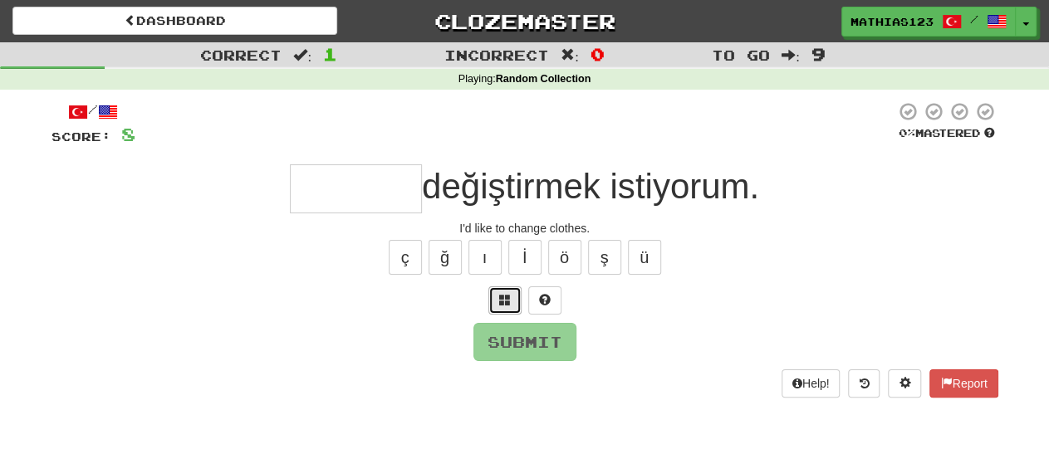
click at [511, 300] on button at bounding box center [504, 301] width 33 height 28
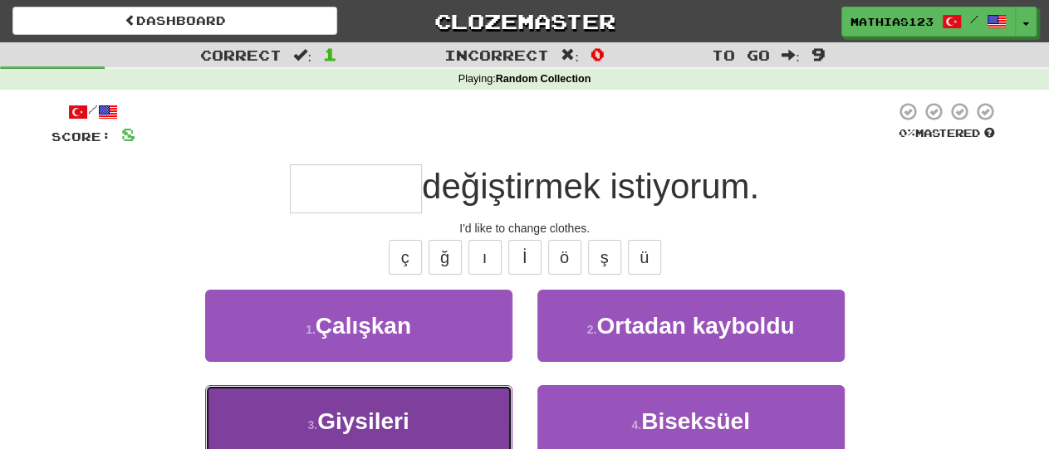
click at [408, 413] on span "Giysileri" at bounding box center [363, 422] width 92 height 26
type input "*********"
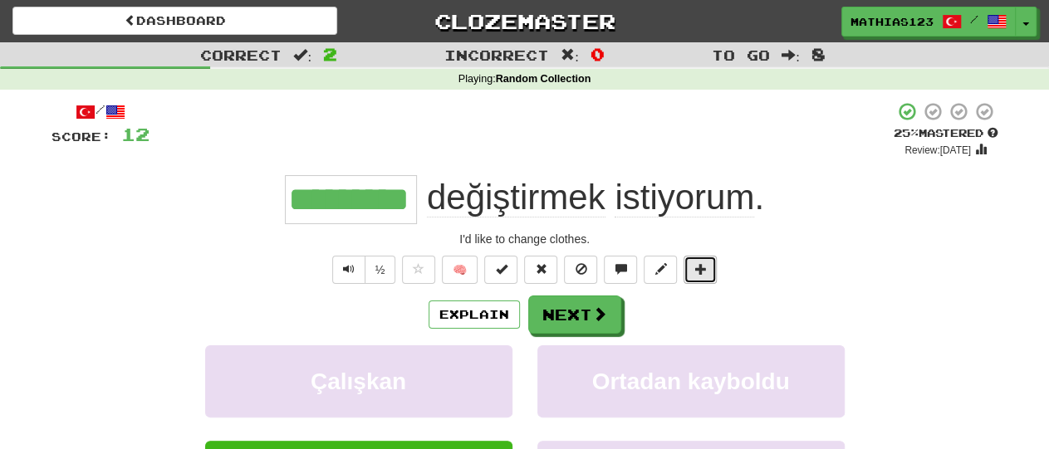
click at [709, 273] on button at bounding box center [699, 270] width 33 height 28
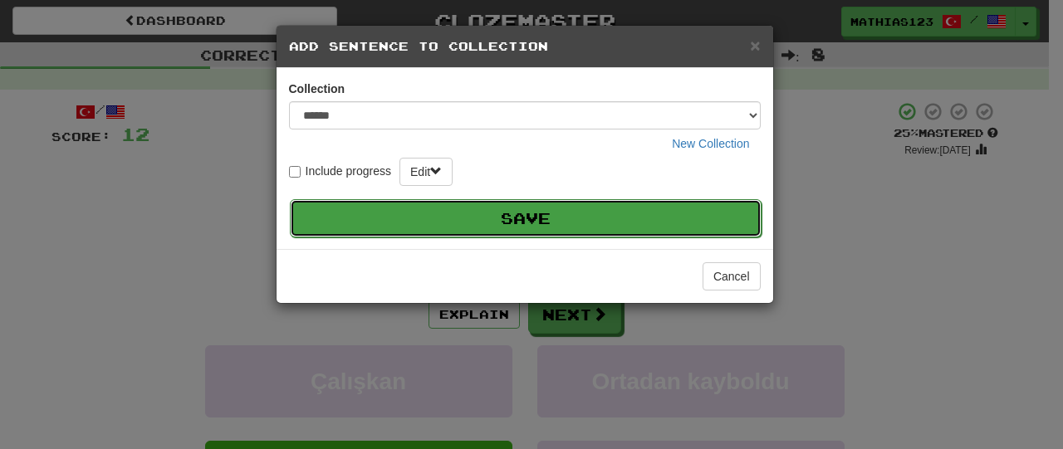
click at [645, 226] on button "Save" at bounding box center [526, 218] width 472 height 38
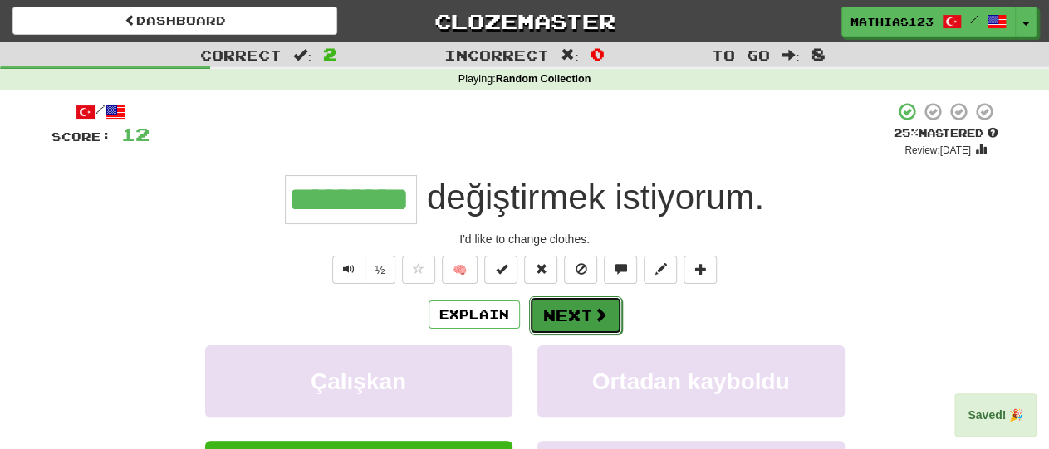
click at [589, 315] on button "Next" at bounding box center [575, 315] width 93 height 38
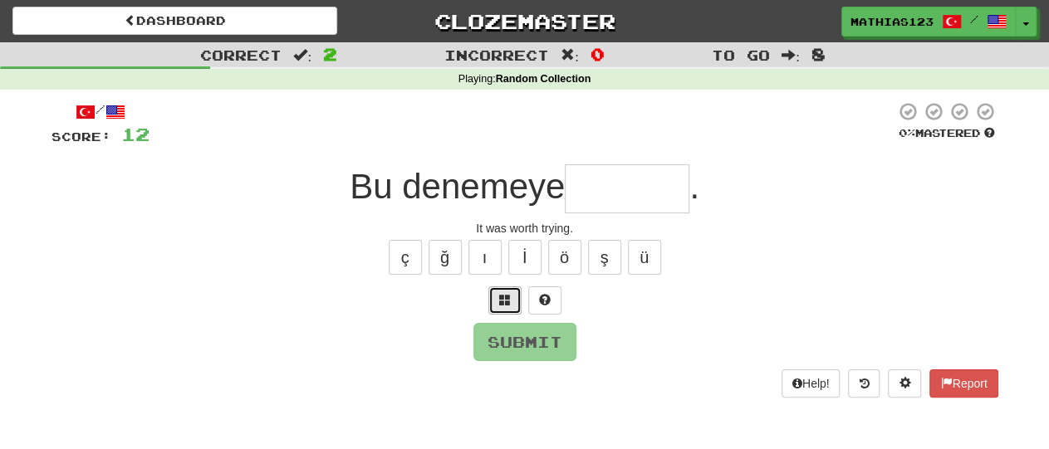
click at [491, 298] on button at bounding box center [504, 301] width 33 height 28
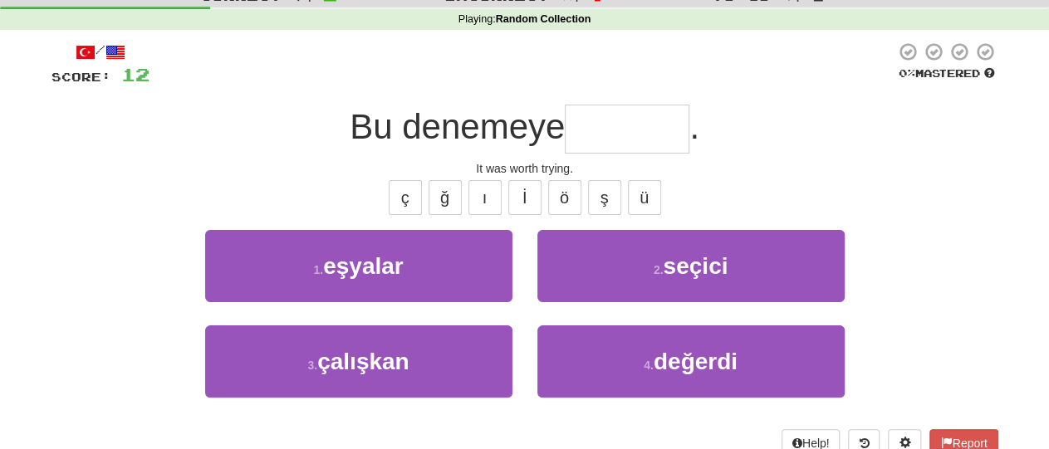
scroll to position [61, 0]
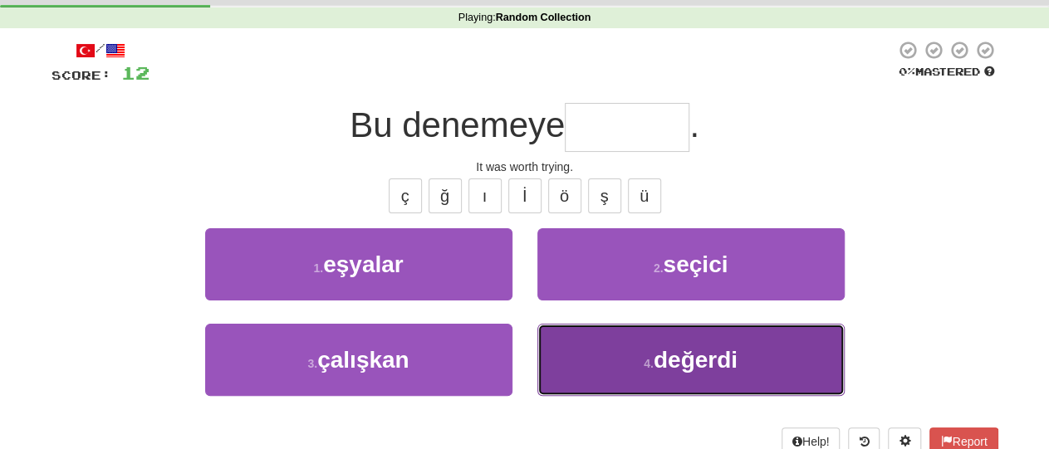
click at [771, 368] on button "4 . değerdi" at bounding box center [690, 360] width 307 height 72
type input "*******"
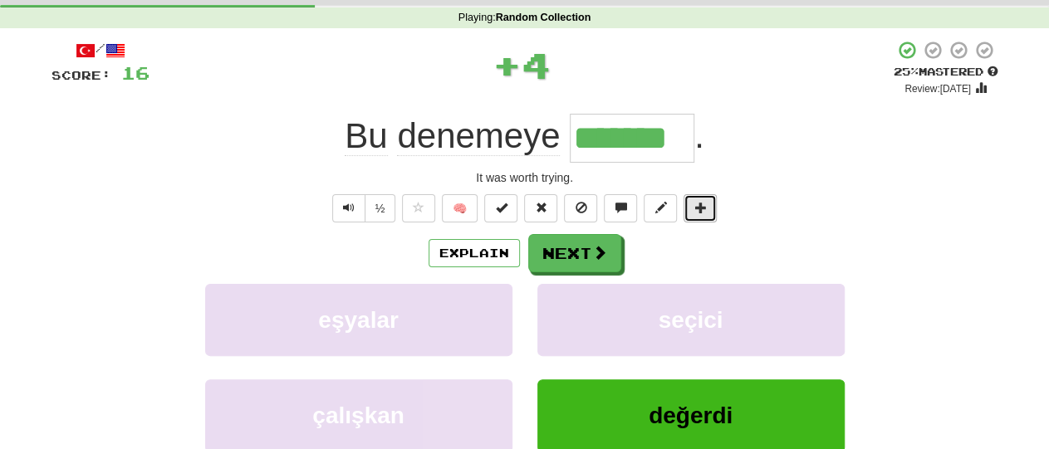
click at [697, 205] on span at bounding box center [700, 208] width 12 height 12
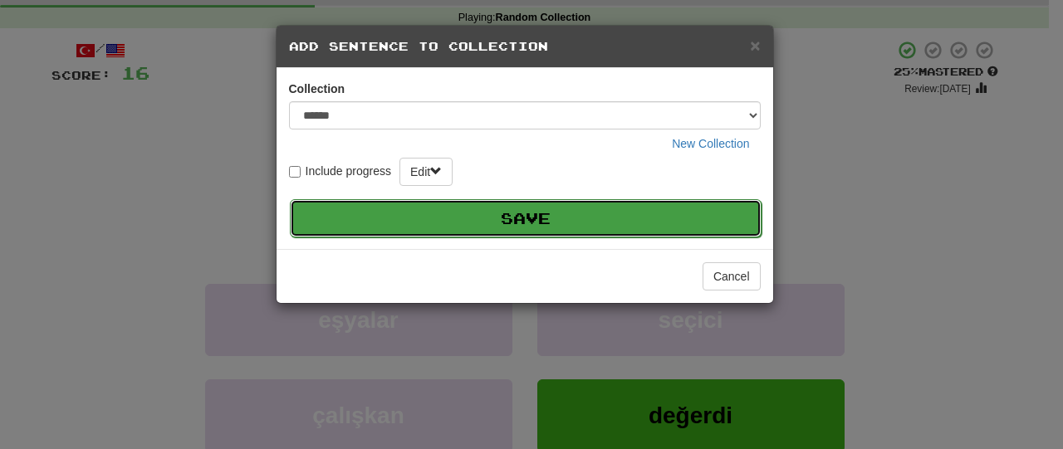
click at [662, 223] on button "Save" at bounding box center [526, 218] width 472 height 38
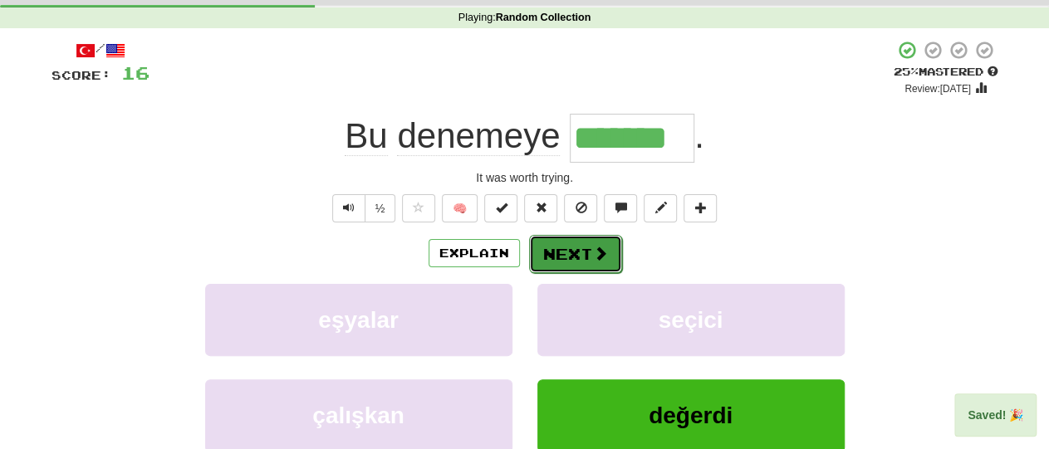
click at [580, 255] on button "Next" at bounding box center [575, 254] width 93 height 38
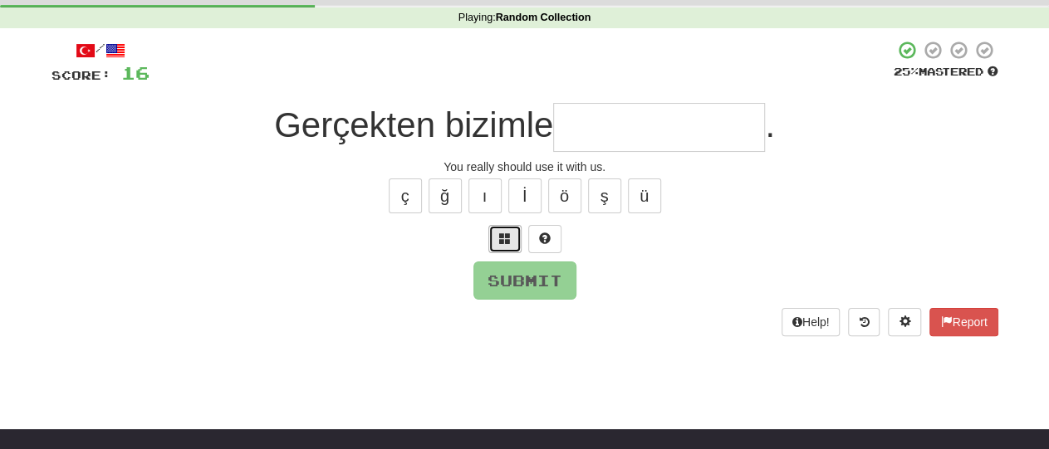
click at [492, 242] on button at bounding box center [504, 239] width 33 height 28
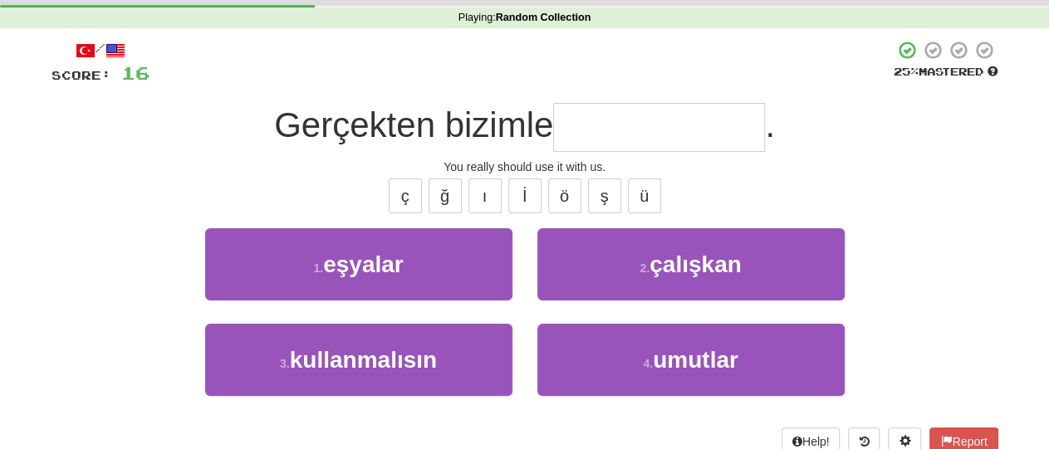
type input "*"
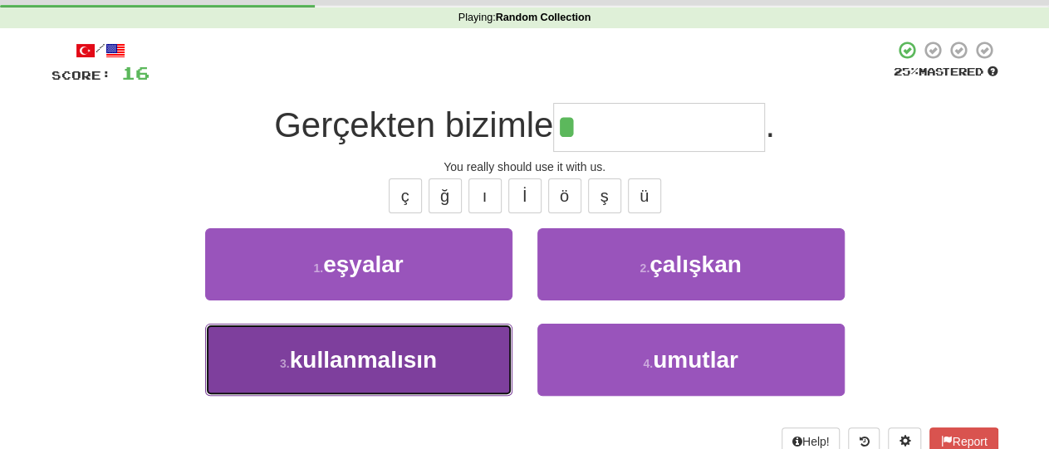
click at [389, 359] on span "kullanmalısın" at bounding box center [363, 360] width 147 height 26
type input "**********"
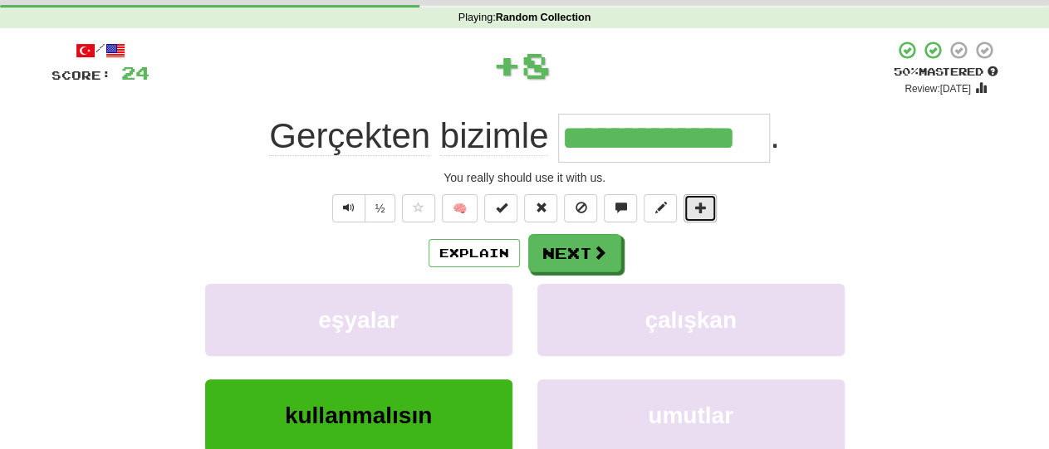
click at [705, 205] on button at bounding box center [699, 208] width 33 height 28
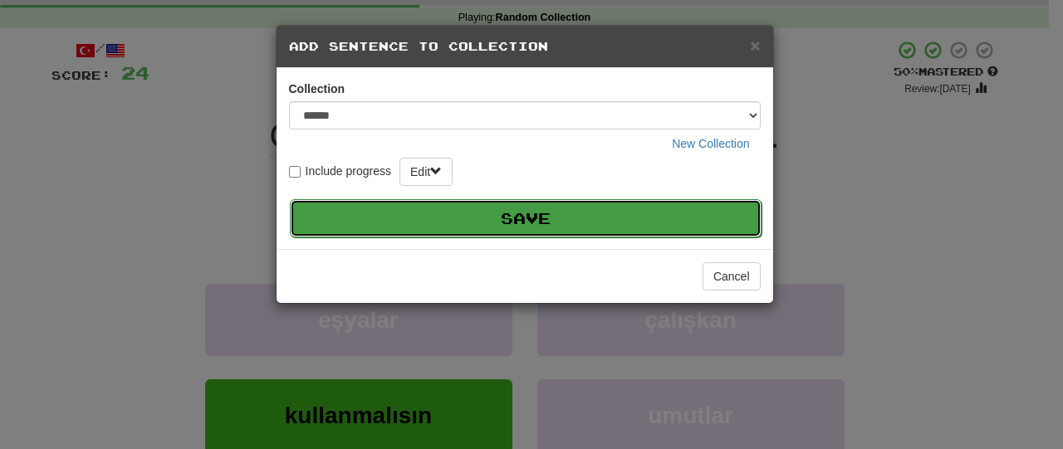
click at [634, 218] on button "Save" at bounding box center [526, 218] width 472 height 38
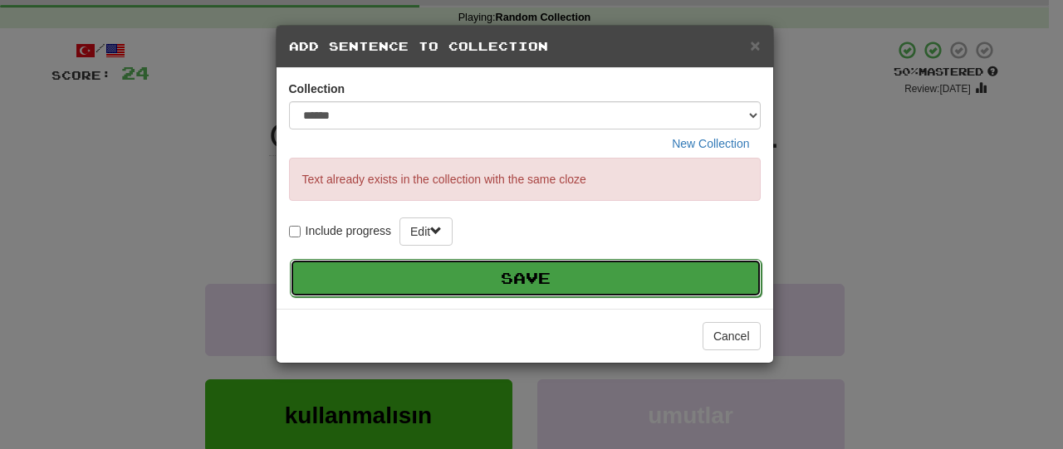
click at [601, 280] on button "Save" at bounding box center [526, 278] width 472 height 38
click at [581, 280] on button "Save" at bounding box center [526, 278] width 472 height 38
click at [561, 275] on button "Save" at bounding box center [526, 278] width 472 height 38
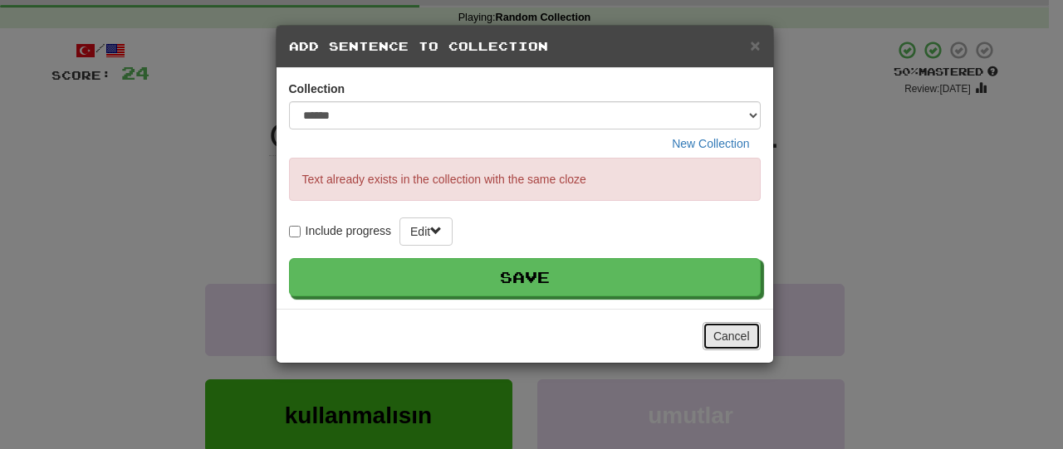
click at [737, 333] on button "Cancel" at bounding box center [732, 336] width 58 height 28
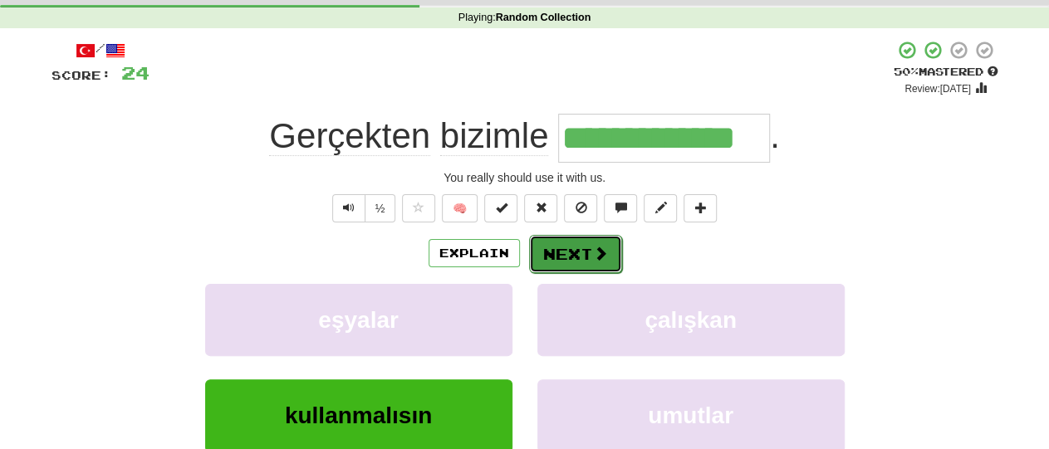
click at [564, 251] on button "Next" at bounding box center [575, 254] width 93 height 38
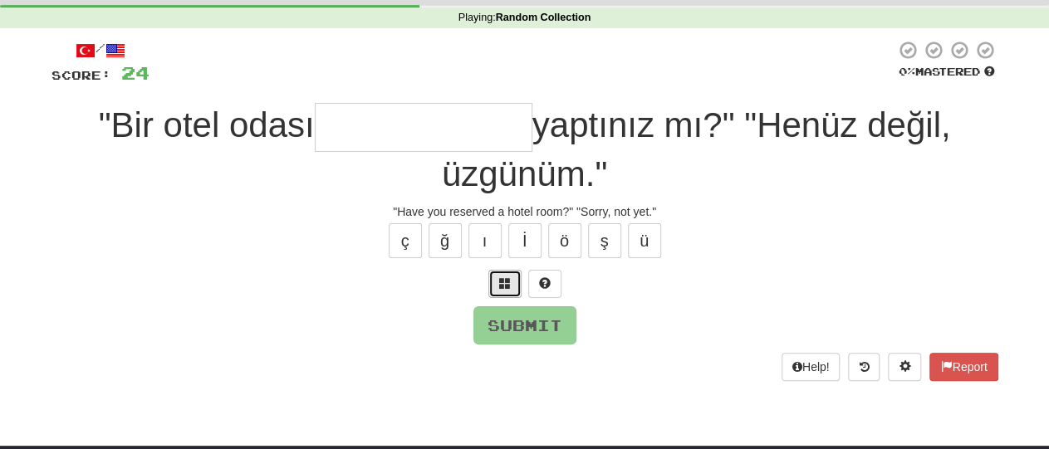
click at [500, 283] on span at bounding box center [505, 283] width 12 height 12
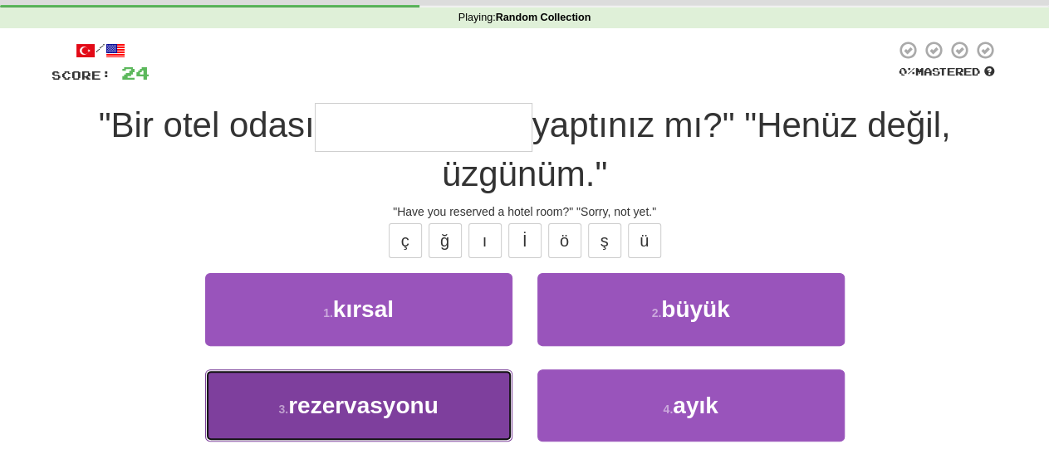
click at [393, 410] on span "rezervasyonu" at bounding box center [363, 406] width 150 height 26
type input "**********"
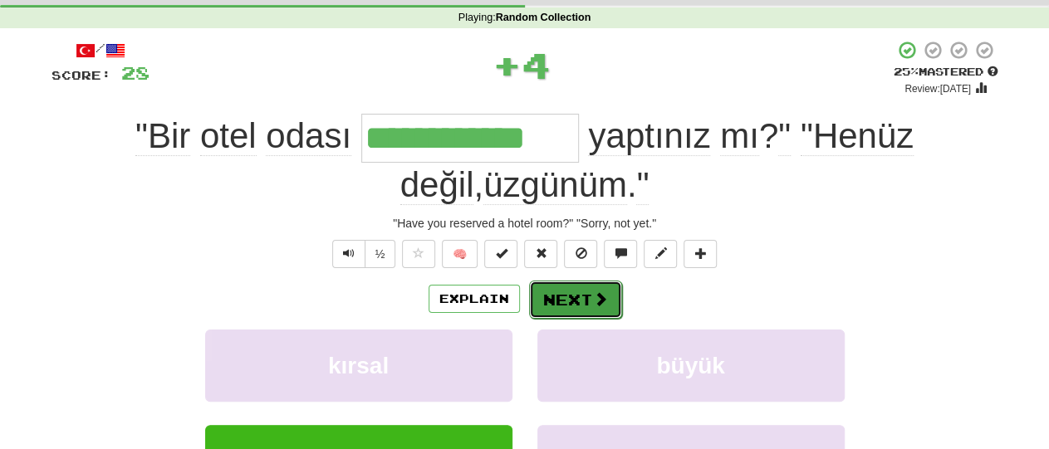
click at [577, 296] on button "Next" at bounding box center [575, 300] width 93 height 38
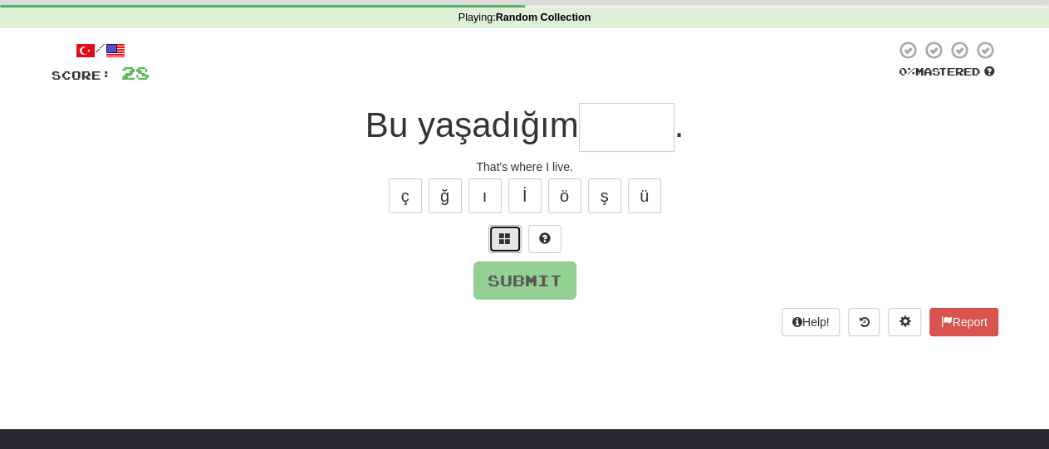
click at [494, 245] on button at bounding box center [504, 239] width 33 height 28
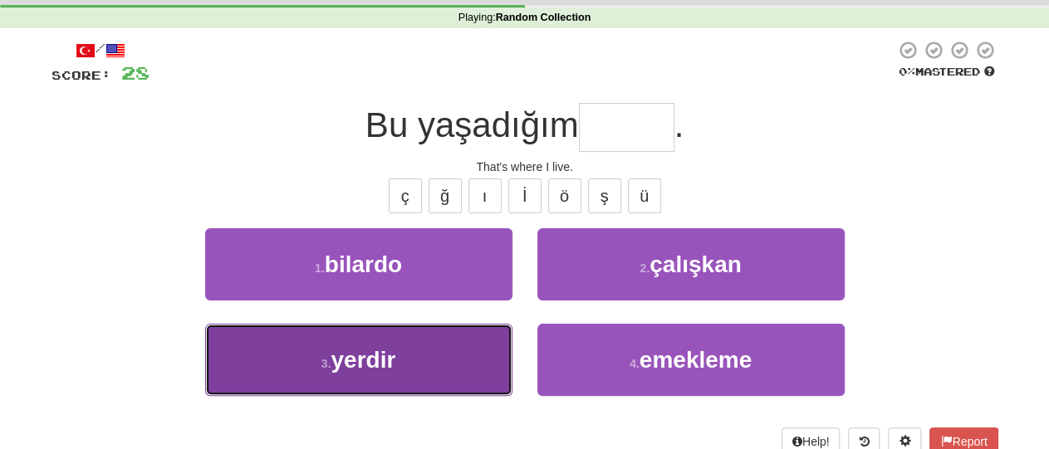
click at [373, 360] on span "yerdir" at bounding box center [363, 360] width 65 height 26
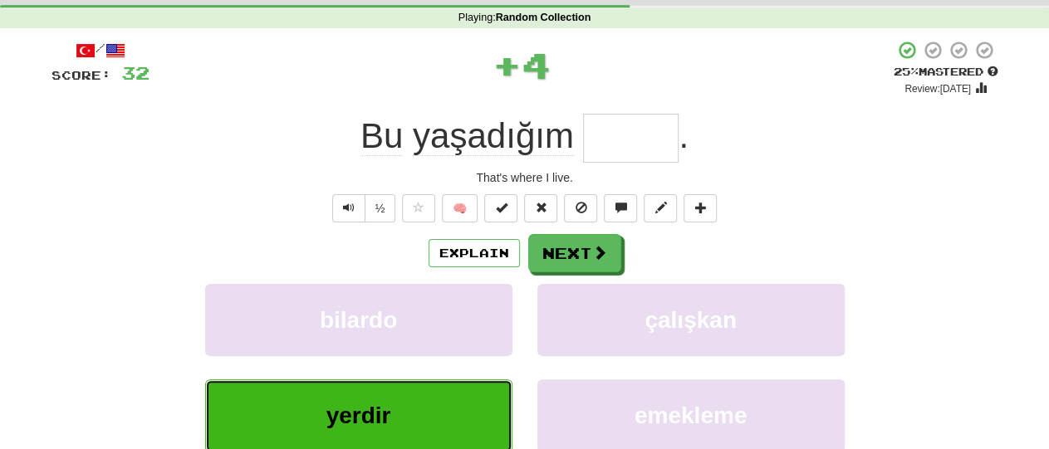
type input "******"
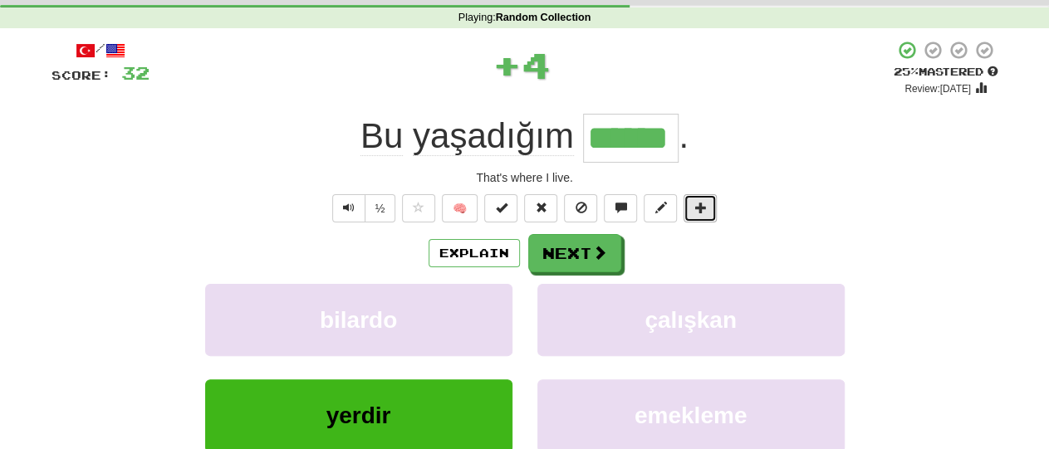
click at [710, 200] on button at bounding box center [699, 208] width 33 height 28
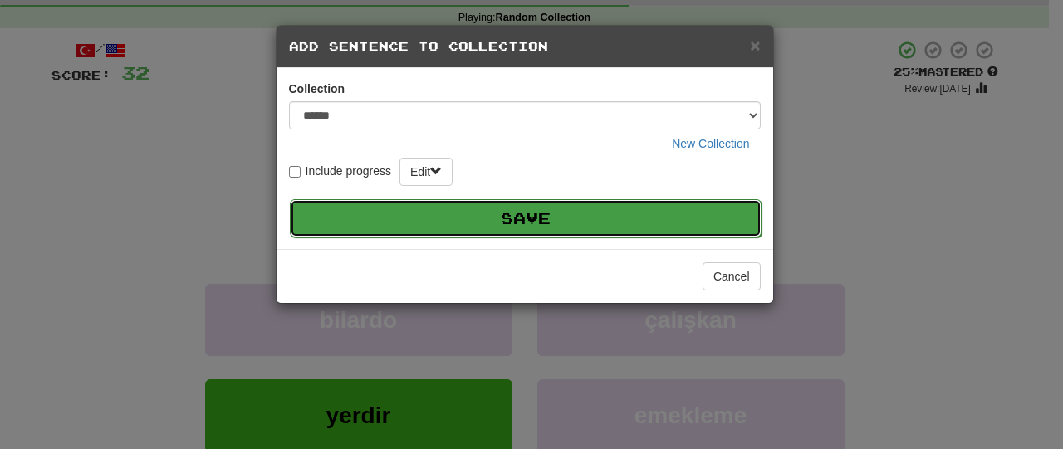
click at [599, 225] on button "Save" at bounding box center [526, 218] width 472 height 38
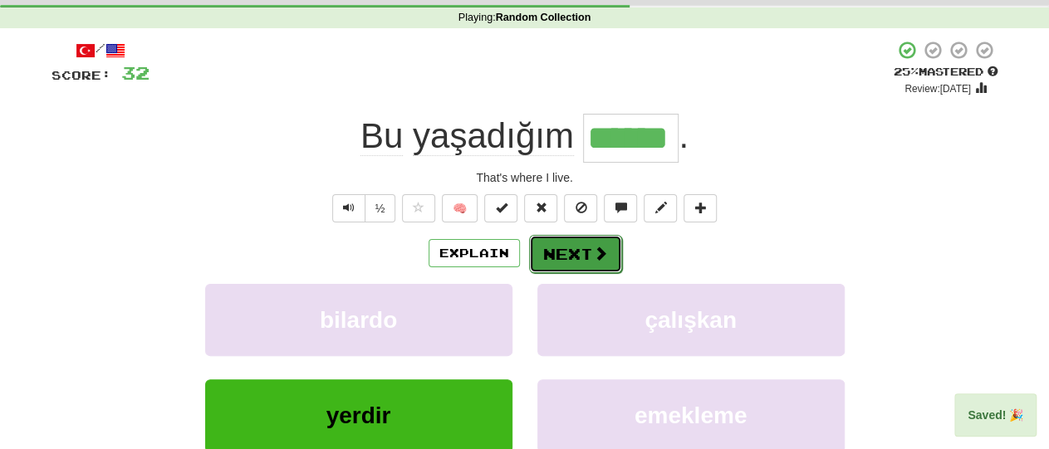
click at [568, 254] on button "Next" at bounding box center [575, 254] width 93 height 38
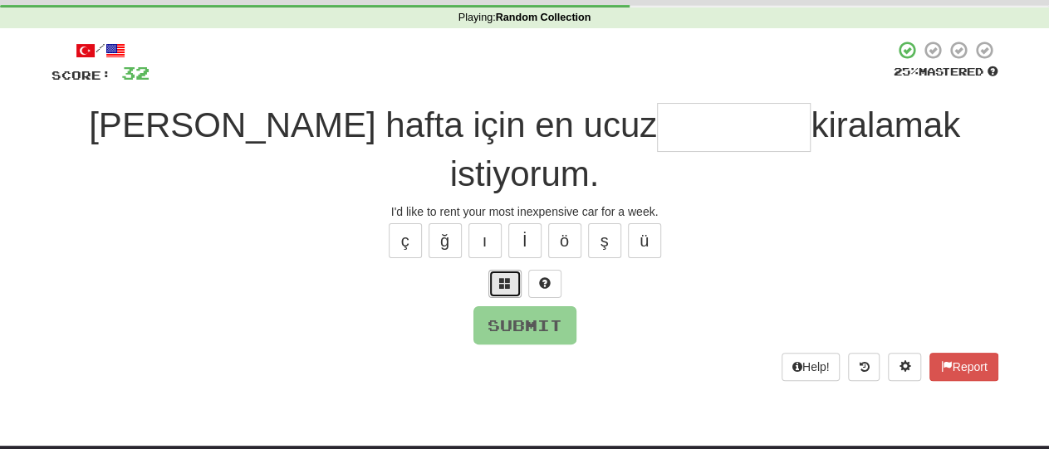
click at [507, 277] on span at bounding box center [505, 283] width 12 height 12
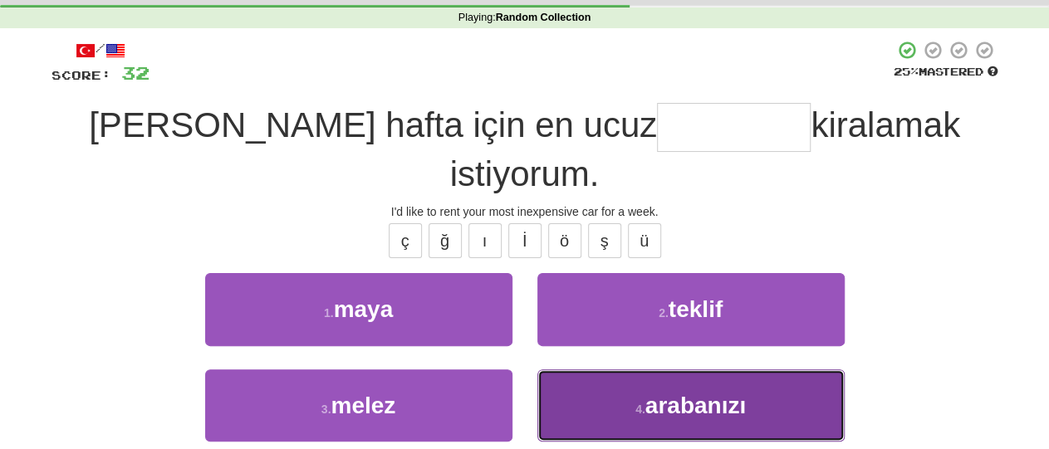
click at [697, 393] on span "arabanızı" at bounding box center [695, 406] width 100 height 26
type input "*********"
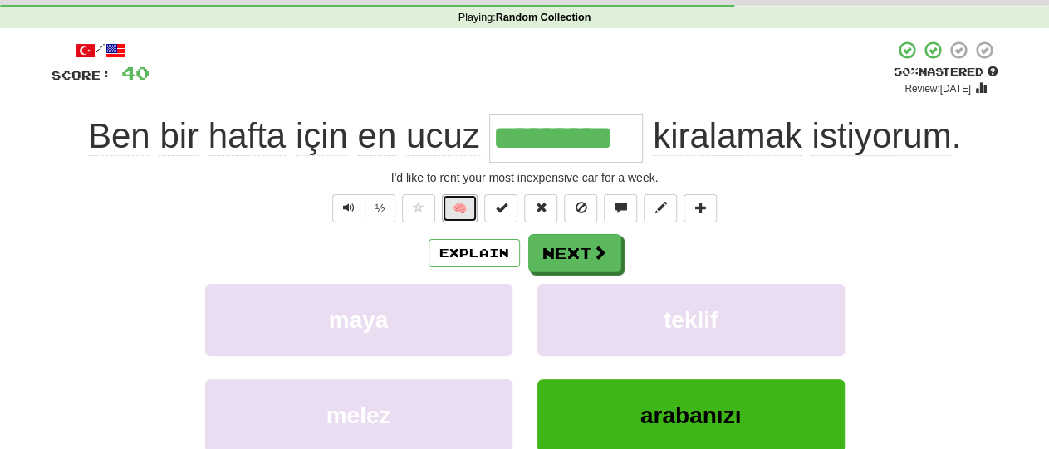
click at [466, 208] on button "🧠" at bounding box center [460, 208] width 36 height 28
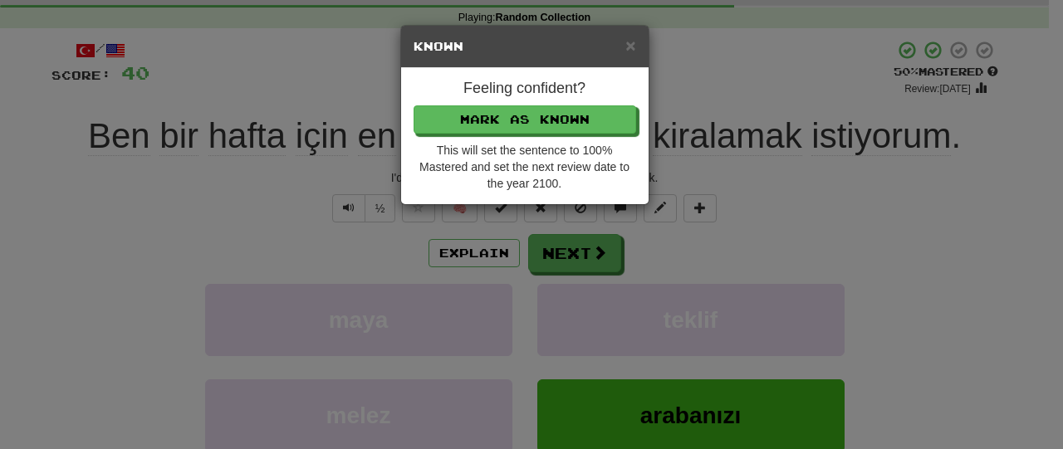
click at [891, 225] on div "× Known Feeling confident? Mark as Known This will set the sentence to 100% Mas…" at bounding box center [531, 224] width 1063 height 449
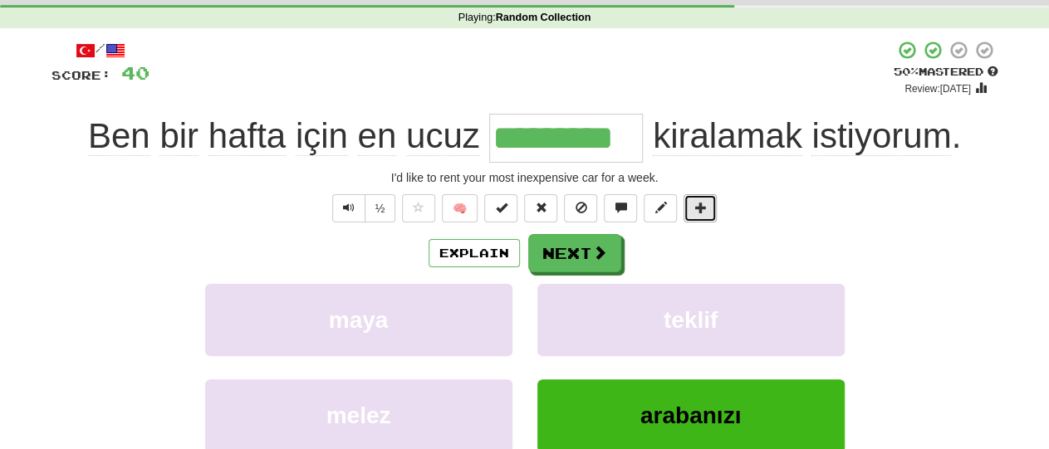
click at [693, 210] on button at bounding box center [699, 208] width 33 height 28
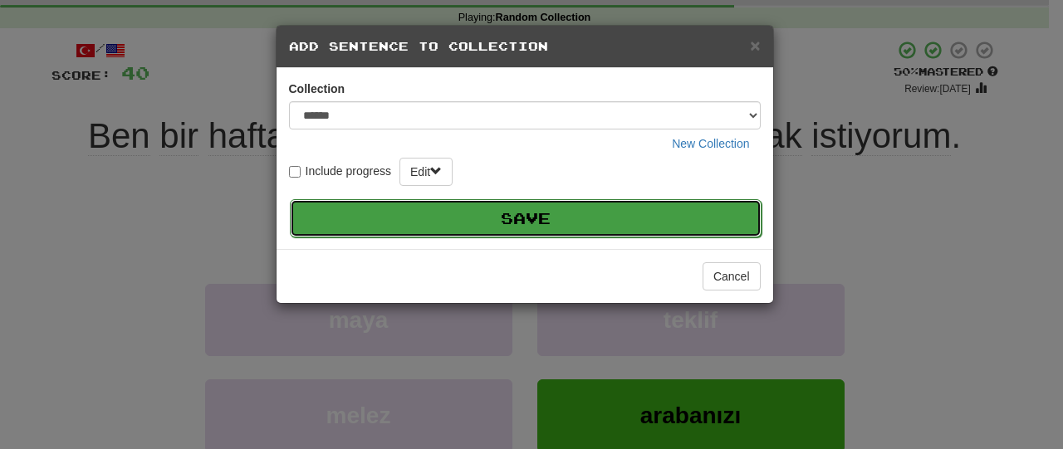
click at [567, 215] on button "Save" at bounding box center [526, 218] width 472 height 38
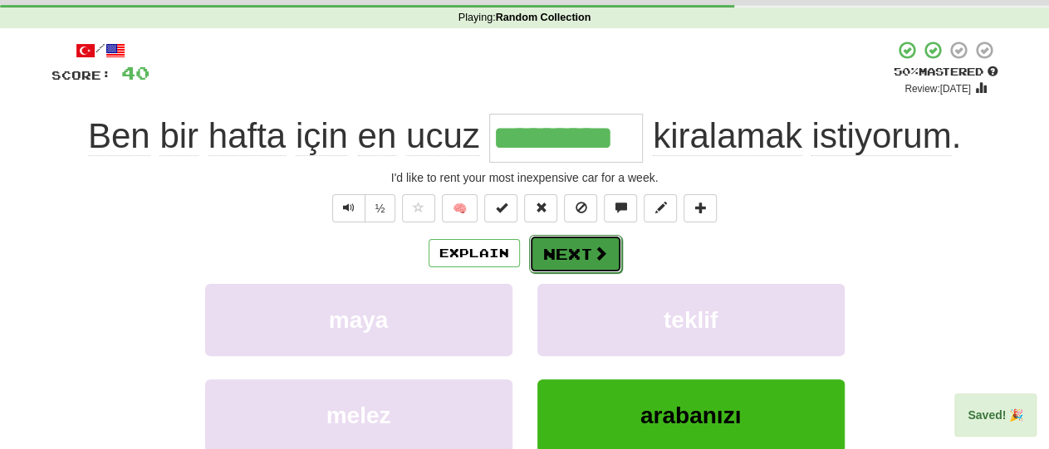
click at [575, 250] on button "Next" at bounding box center [575, 254] width 93 height 38
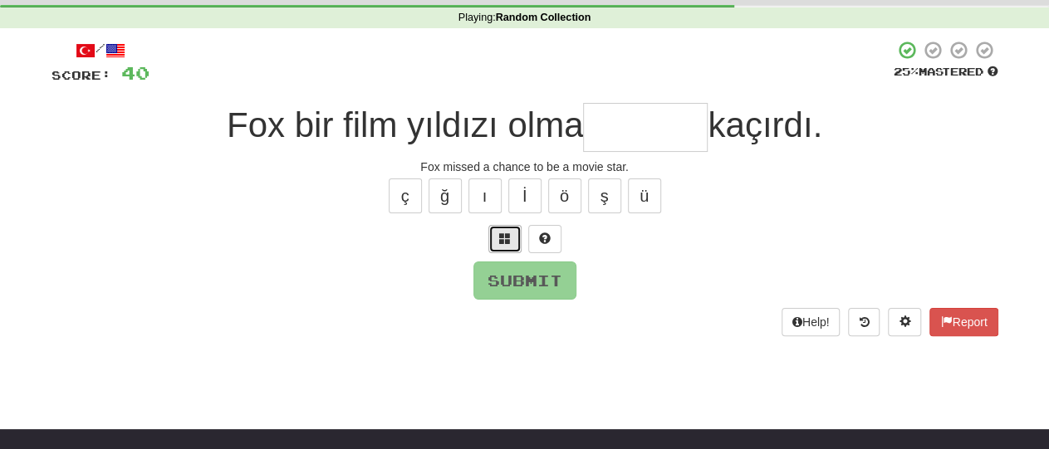
click at [507, 237] on span at bounding box center [505, 239] width 12 height 12
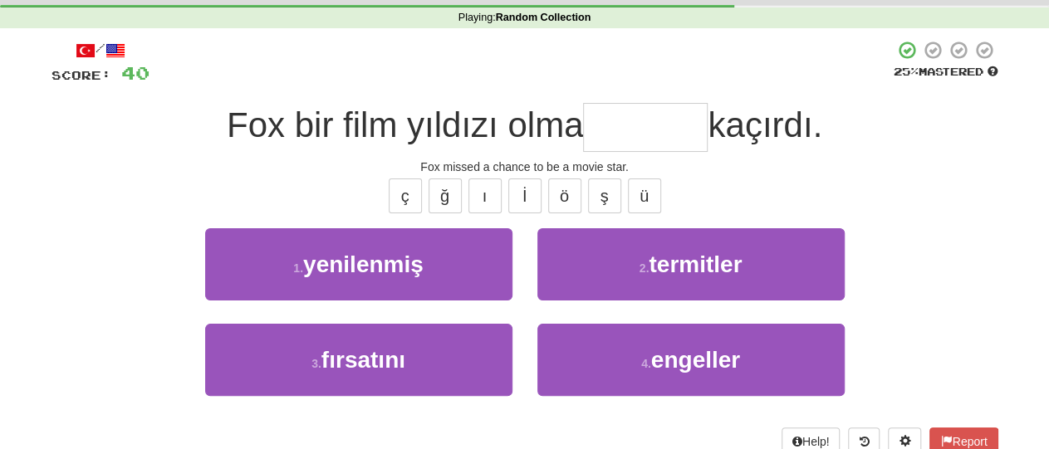
type input "*"
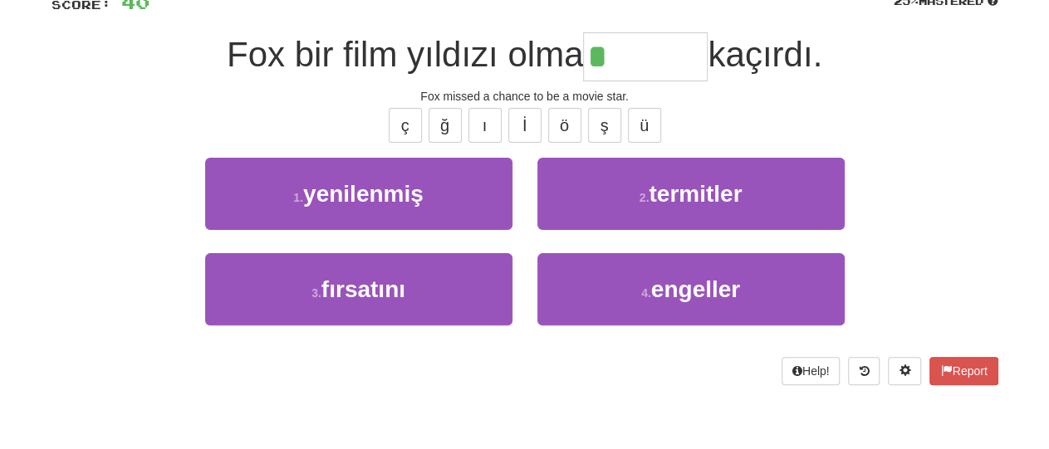
click at [57, 101] on div "Fox missed a chance to be a movie star." at bounding box center [524, 96] width 947 height 17
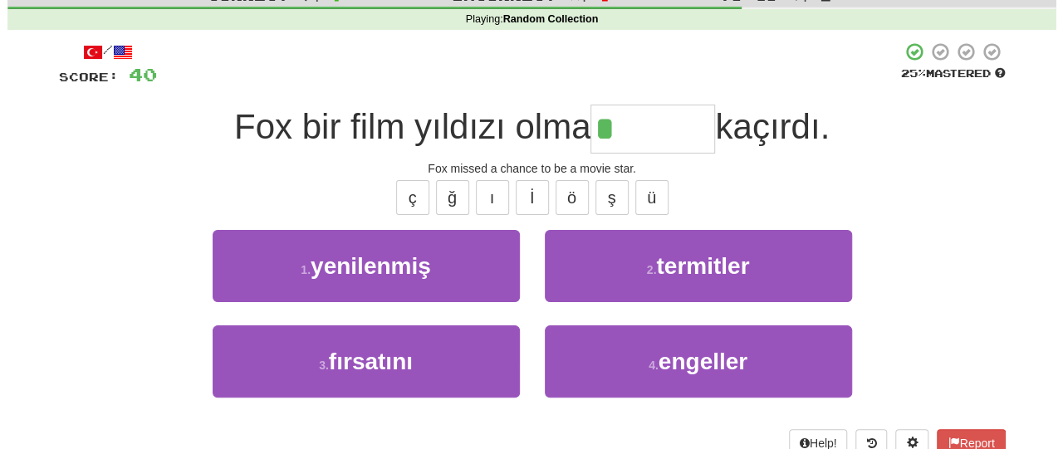
scroll to position [56, 0]
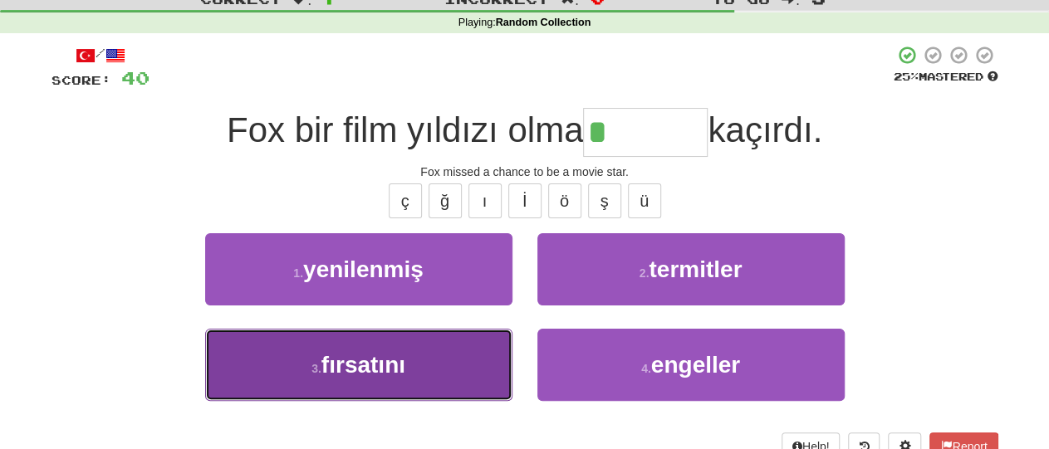
click at [404, 370] on span "fırsatını" at bounding box center [363, 365] width 84 height 26
type input "*********"
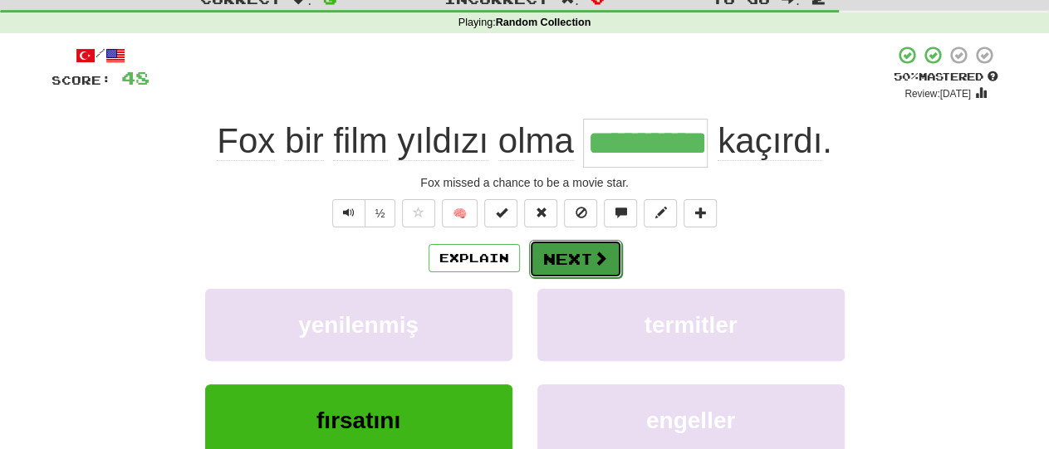
click at [580, 259] on button "Next" at bounding box center [575, 259] width 93 height 38
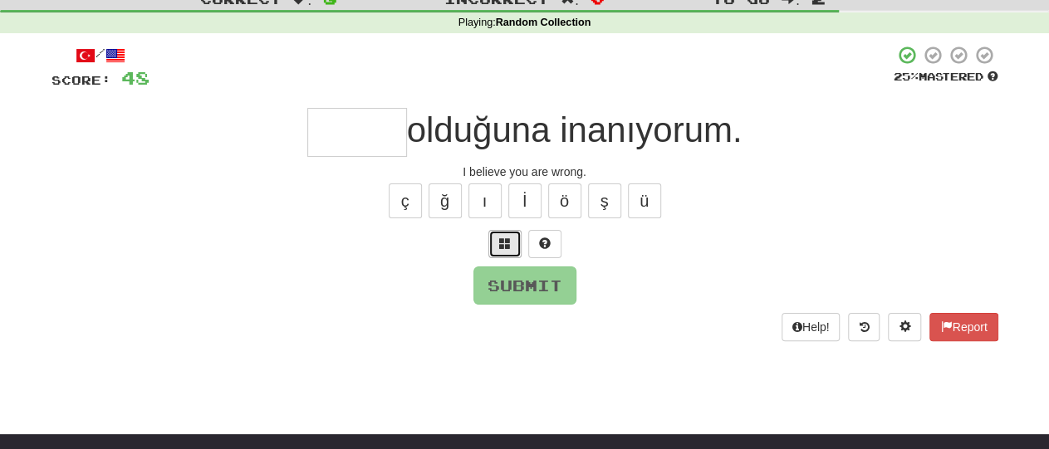
click at [495, 245] on button at bounding box center [504, 244] width 33 height 28
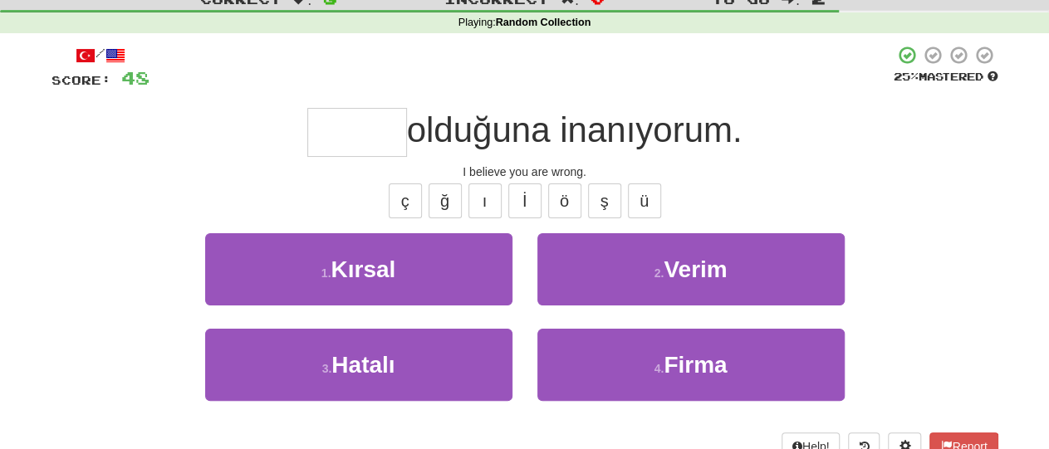
type input "*"
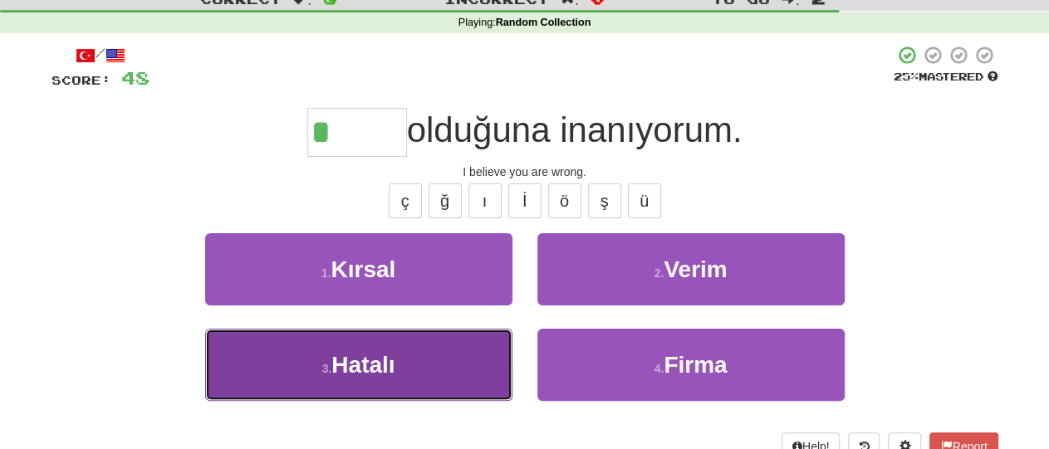
click at [396, 376] on button "3 . Hatalı" at bounding box center [358, 365] width 307 height 72
type input "******"
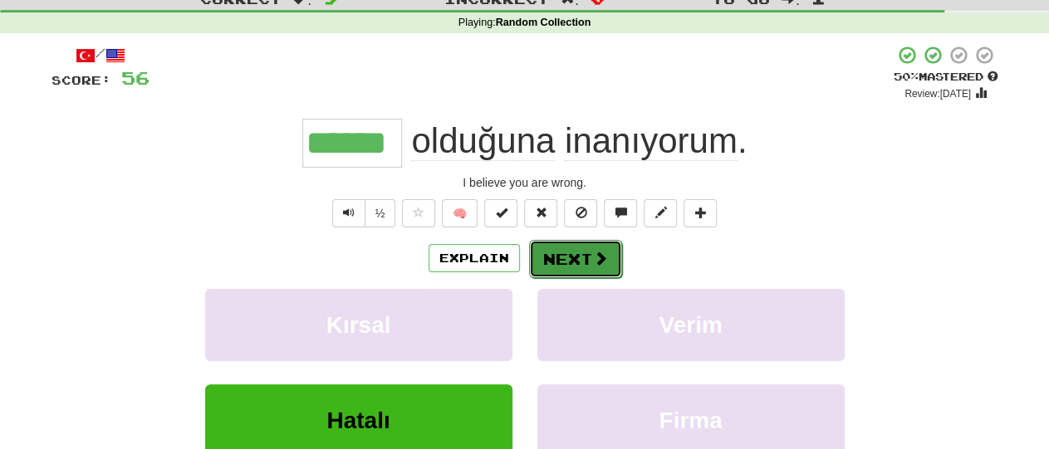
click at [594, 256] on span at bounding box center [600, 258] width 15 height 15
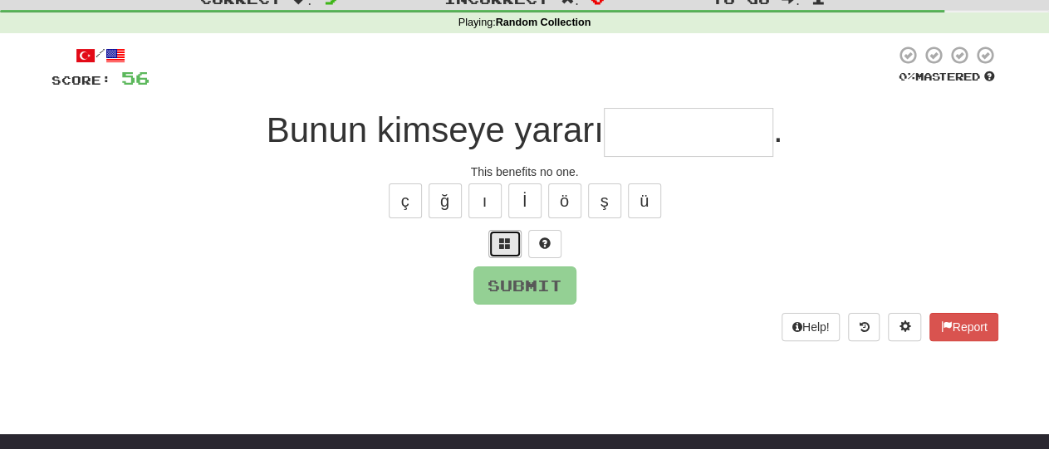
click at [509, 252] on button at bounding box center [504, 244] width 33 height 28
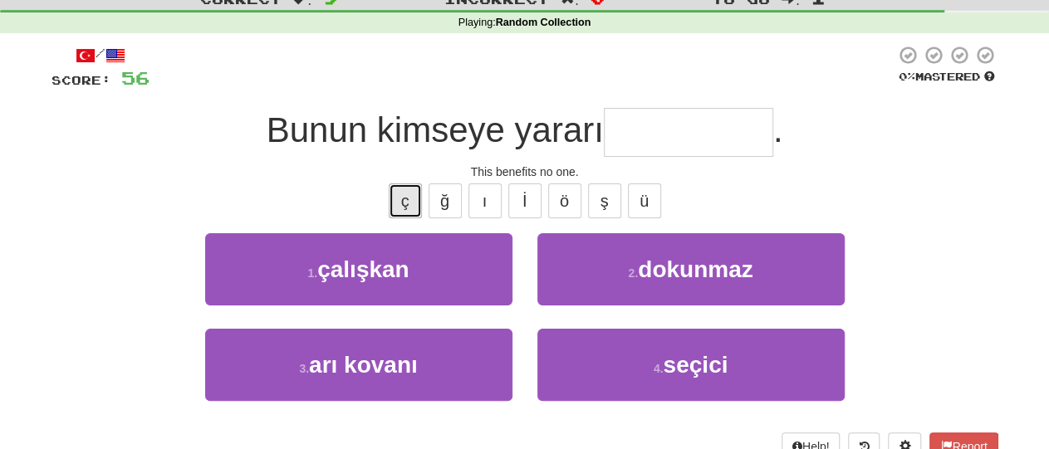
click at [398, 201] on button "ç" at bounding box center [405, 201] width 33 height 35
type input "*"
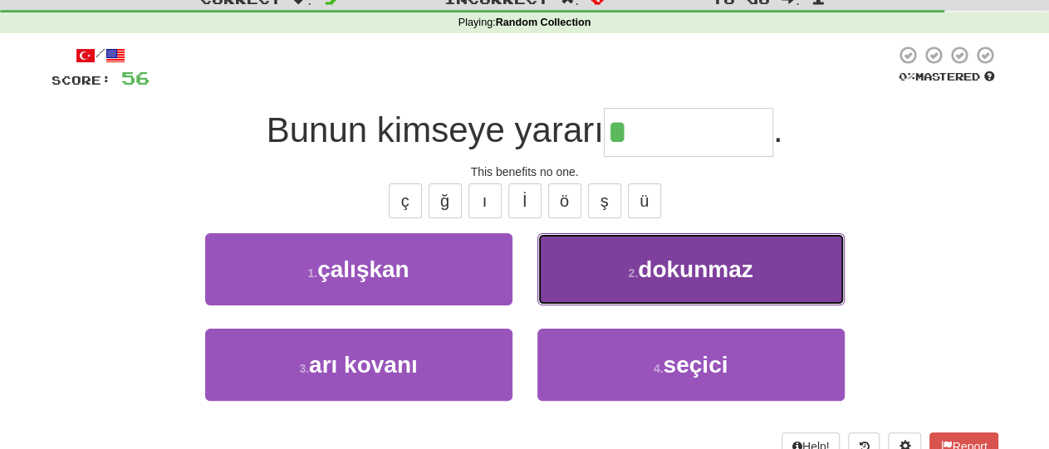
click at [678, 278] on span "dokunmaz" at bounding box center [695, 270] width 115 height 26
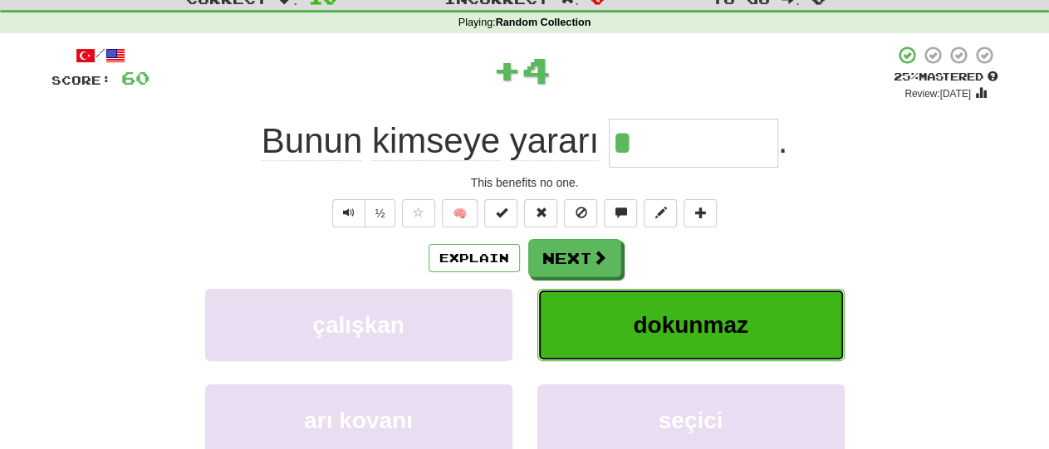
type input "********"
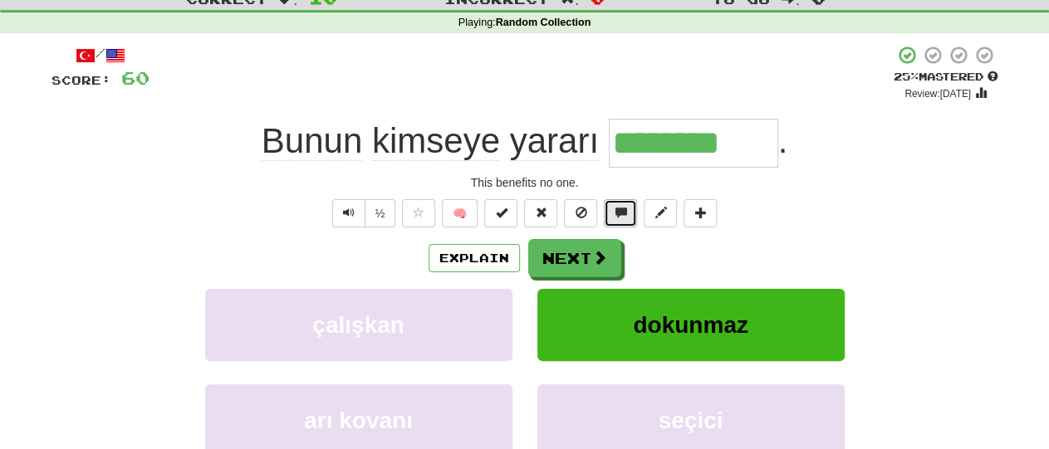
click at [619, 212] on span at bounding box center [621, 213] width 12 height 12
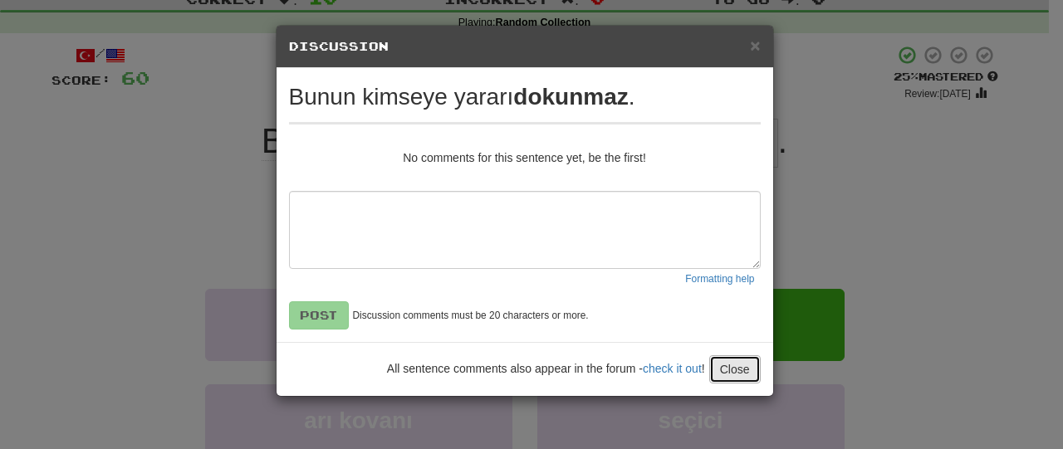
click at [733, 374] on button "Close" at bounding box center [734, 369] width 51 height 28
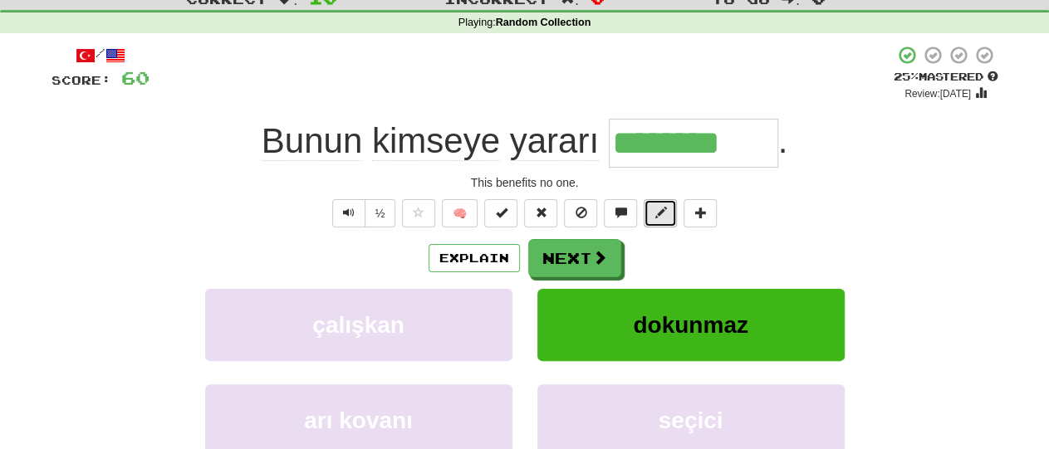
click at [666, 217] on button at bounding box center [660, 213] width 33 height 28
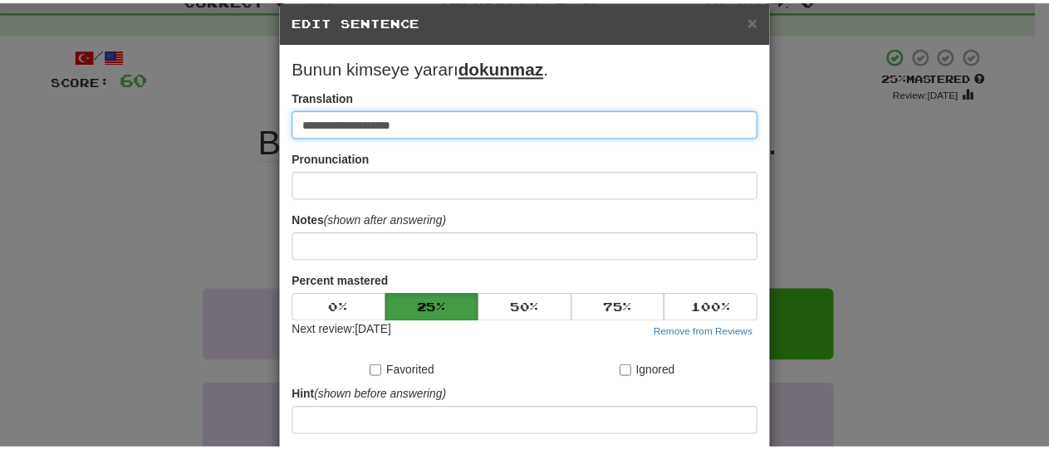
scroll to position [21, 0]
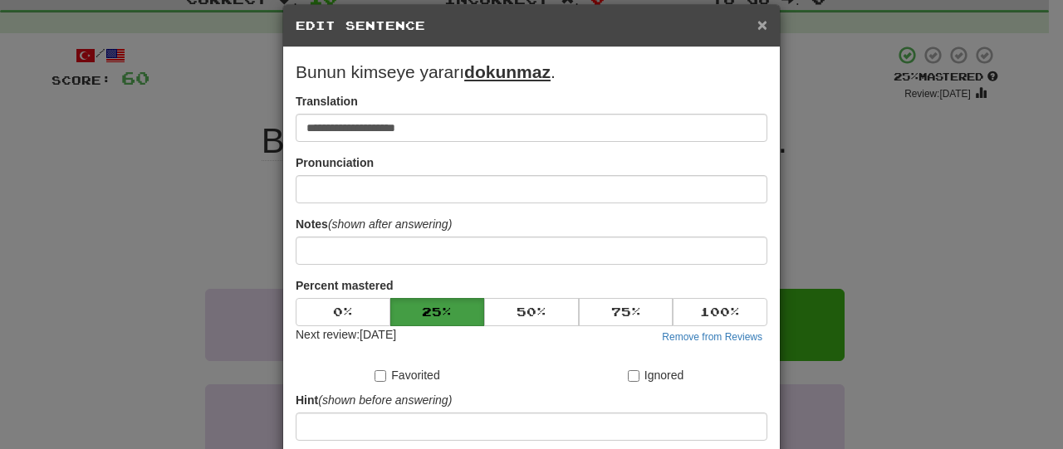
click at [757, 19] on span "×" at bounding box center [762, 24] width 10 height 19
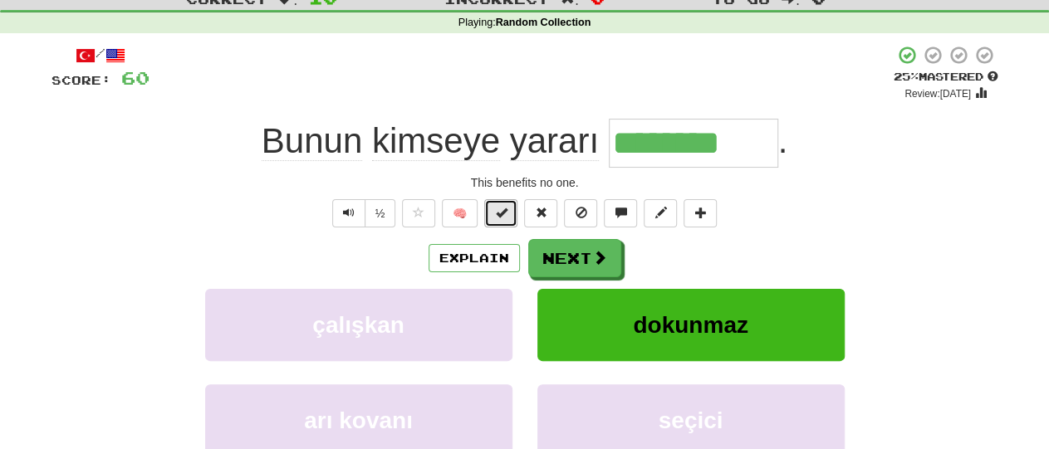
click at [501, 217] on span at bounding box center [501, 213] width 12 height 12
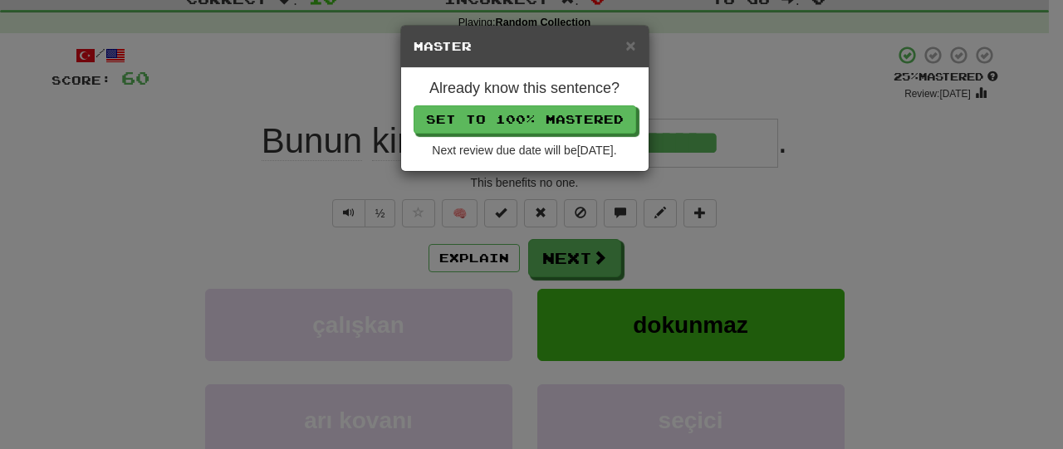
click at [621, 39] on h5 "Master" at bounding box center [525, 46] width 223 height 17
click at [634, 50] on span "×" at bounding box center [630, 45] width 10 height 19
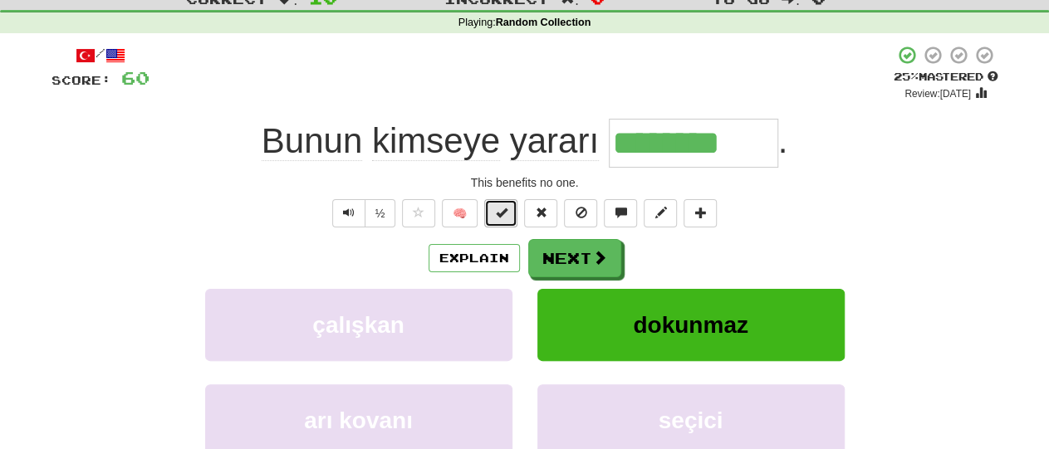
click at [492, 213] on button at bounding box center [500, 213] width 33 height 28
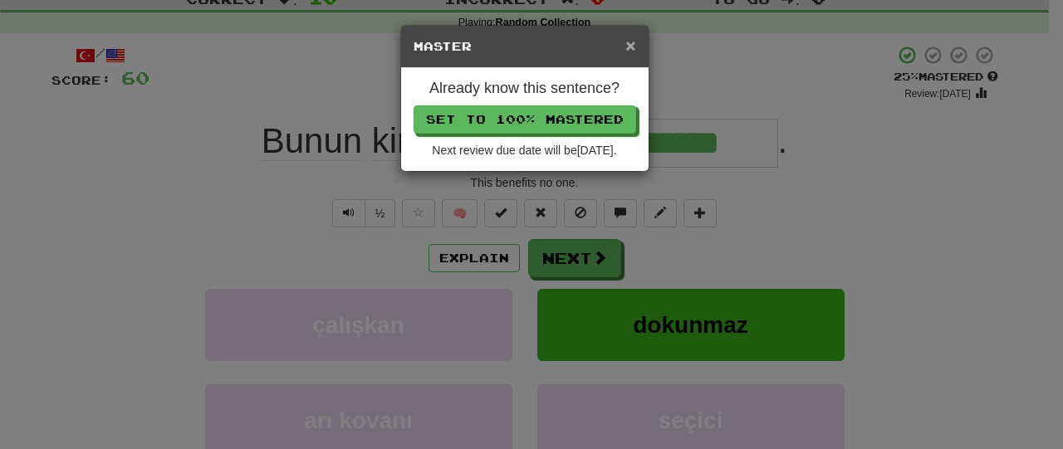
click at [634, 42] on span "×" at bounding box center [630, 45] width 10 height 19
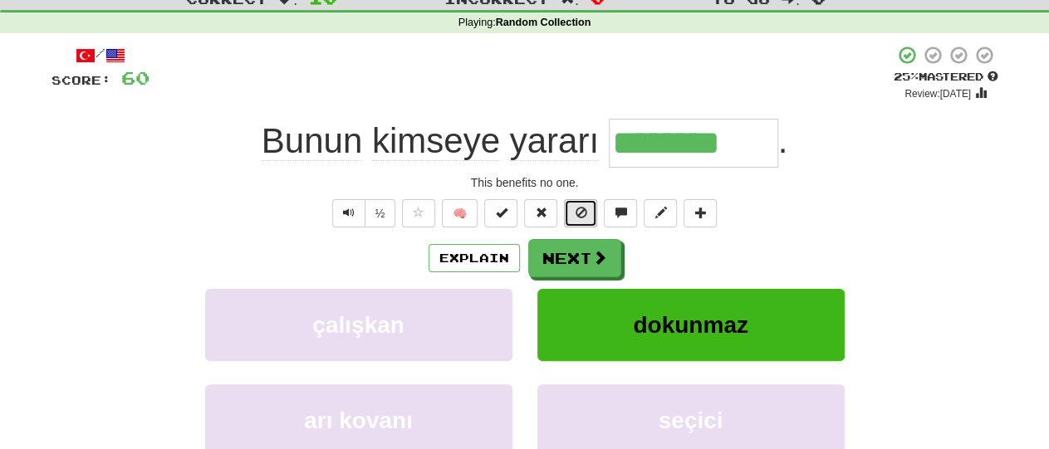
click at [582, 217] on span at bounding box center [581, 213] width 12 height 12
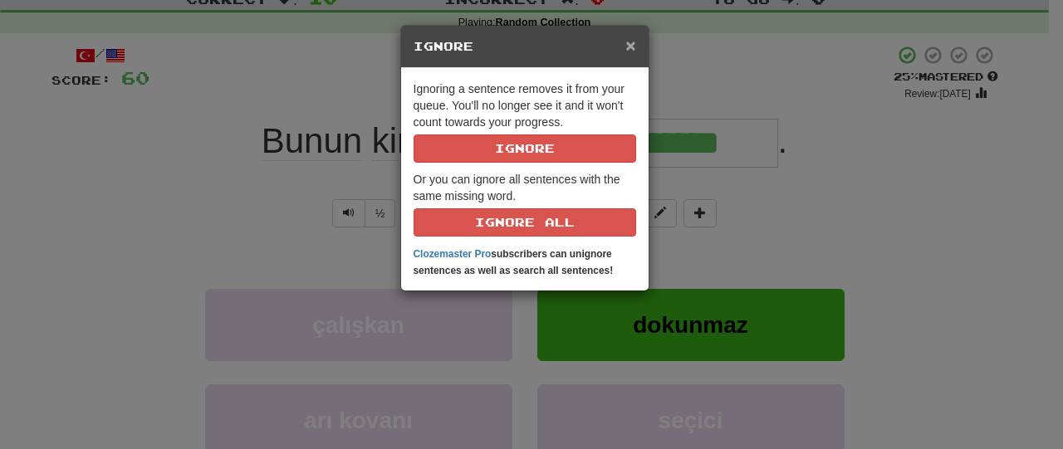
click at [633, 42] on span "×" at bounding box center [630, 45] width 10 height 19
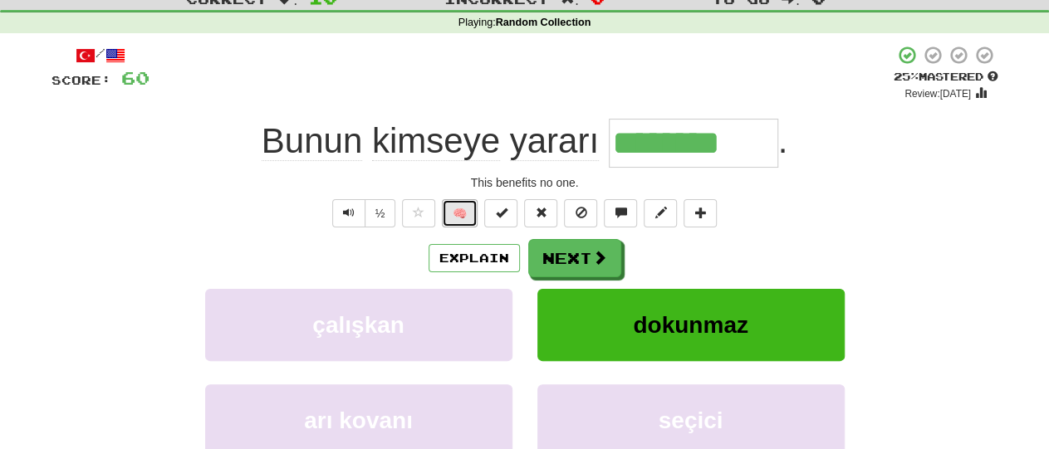
click at [466, 213] on button "🧠" at bounding box center [460, 213] width 36 height 28
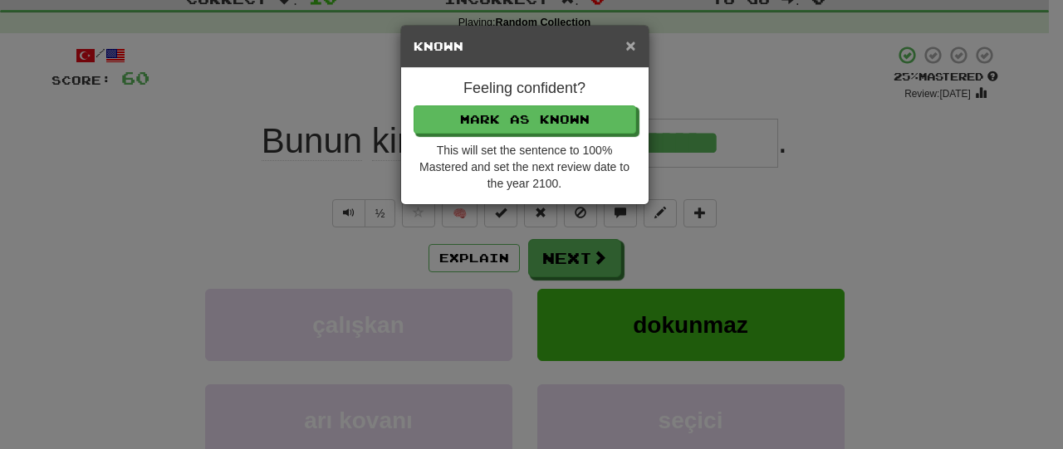
click at [632, 44] on span "×" at bounding box center [630, 45] width 10 height 19
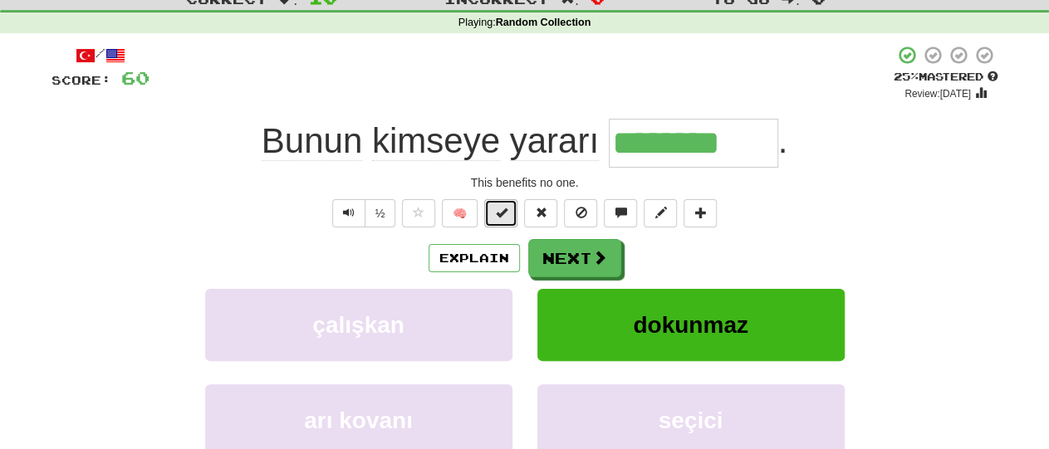
click at [500, 211] on span at bounding box center [501, 213] width 12 height 12
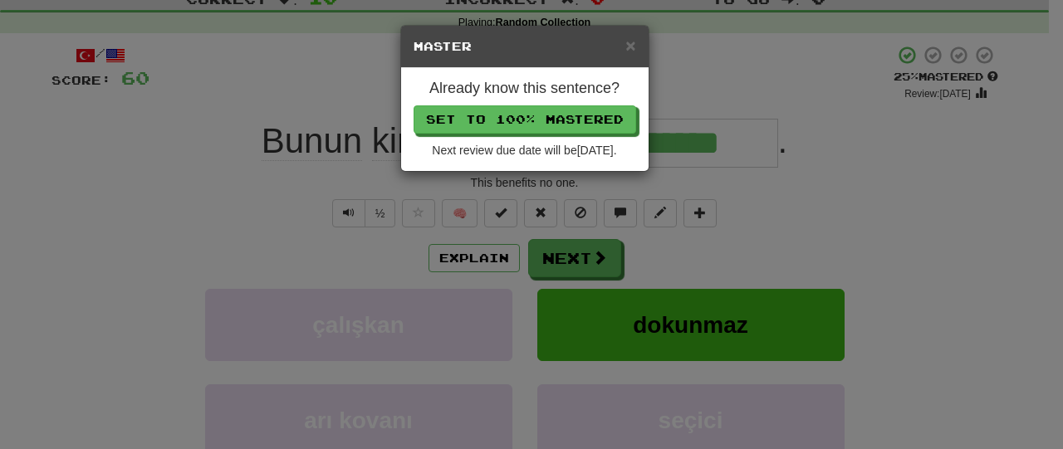
click at [639, 39] on div "× Master" at bounding box center [524, 47] width 247 height 42
click at [622, 47] on h5 "Master" at bounding box center [525, 46] width 223 height 17
click at [629, 46] on span "×" at bounding box center [630, 45] width 10 height 19
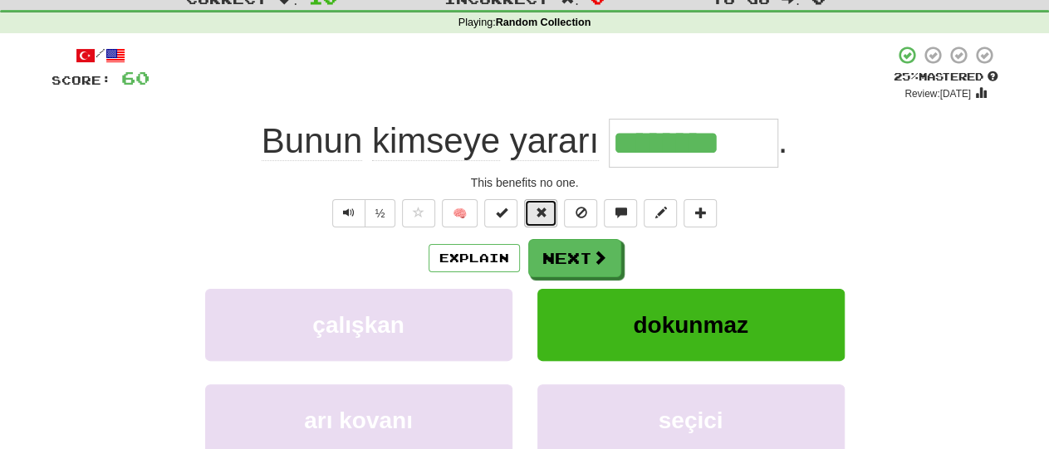
click at [536, 218] on span at bounding box center [541, 213] width 12 height 12
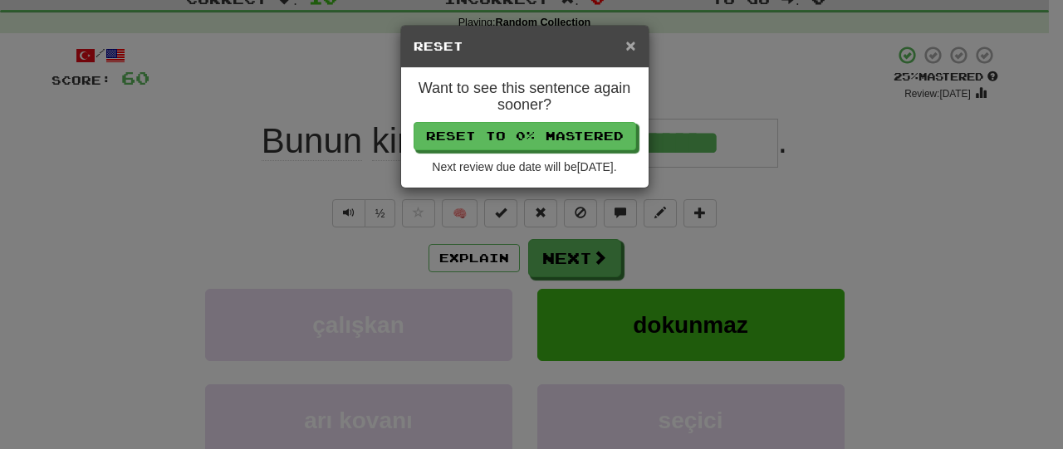
click at [629, 37] on span "×" at bounding box center [630, 45] width 10 height 19
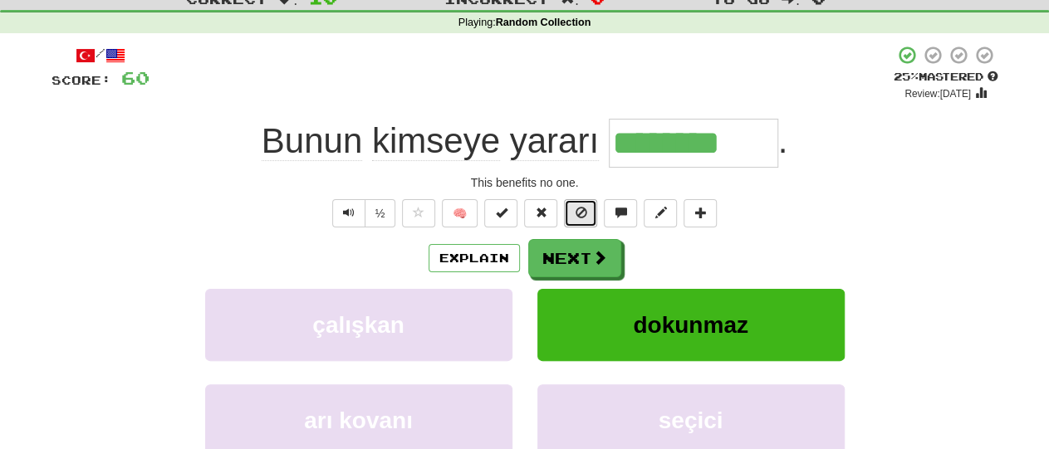
click at [575, 217] on span at bounding box center [581, 213] width 12 height 12
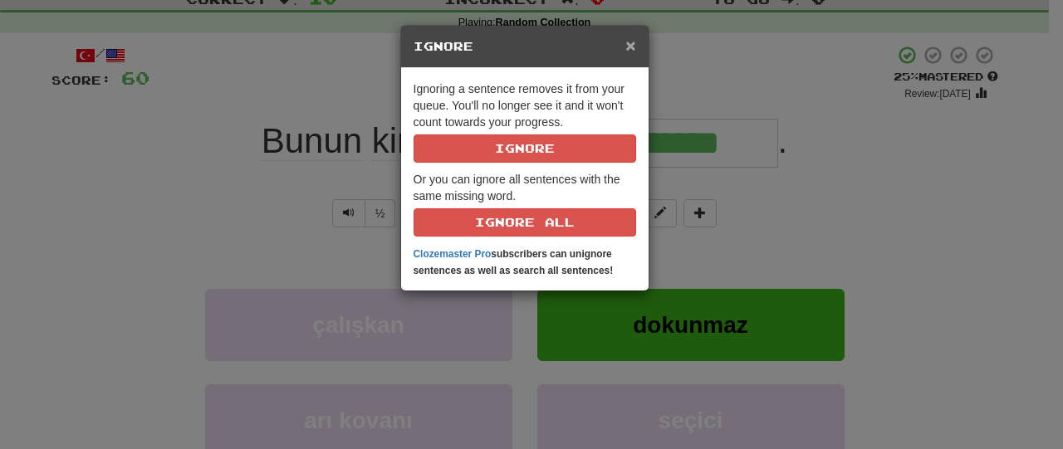
click at [630, 47] on span "×" at bounding box center [630, 45] width 10 height 19
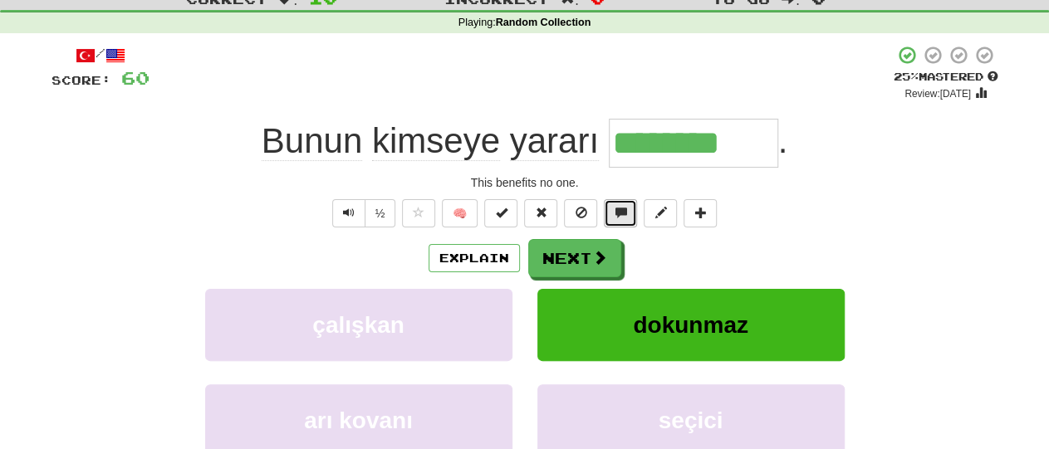
click at [617, 215] on span at bounding box center [621, 213] width 12 height 12
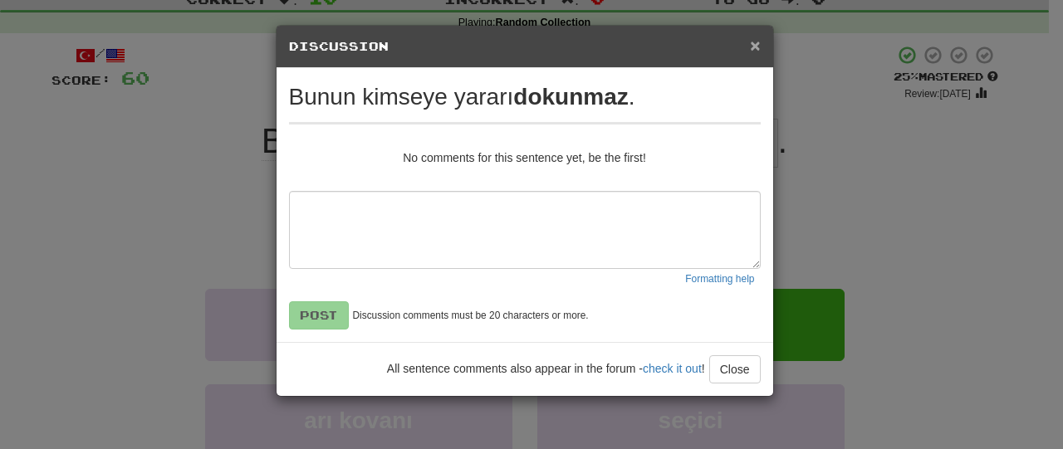
click at [753, 46] on span "×" at bounding box center [755, 45] width 10 height 19
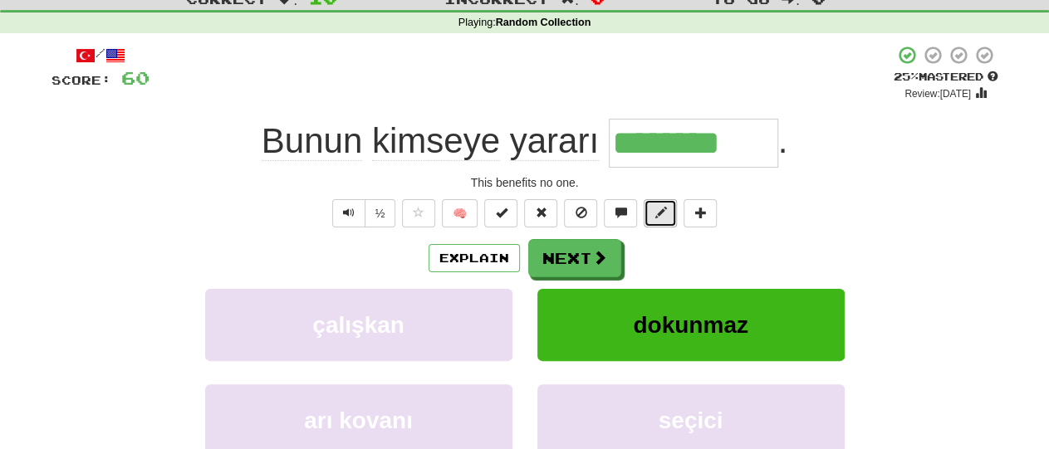
click at [656, 215] on span at bounding box center [660, 213] width 12 height 12
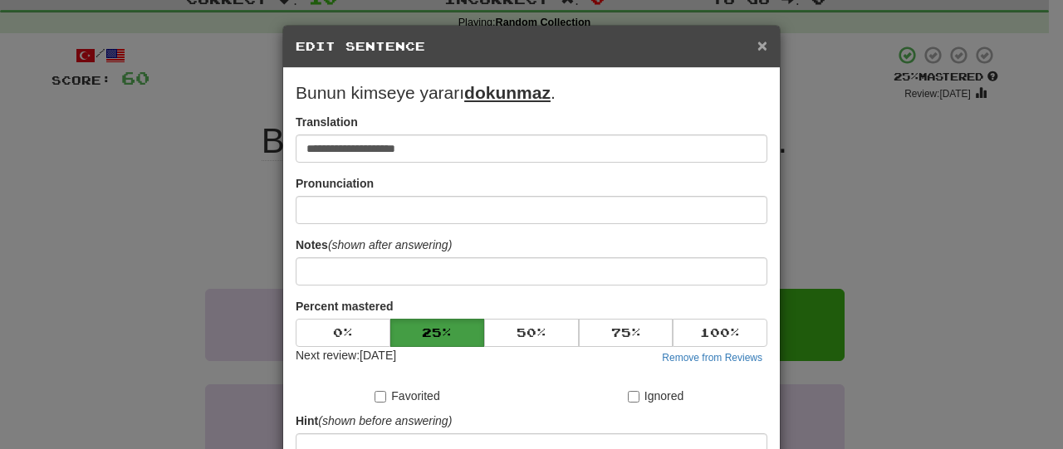
click at [757, 47] on span "×" at bounding box center [762, 45] width 10 height 19
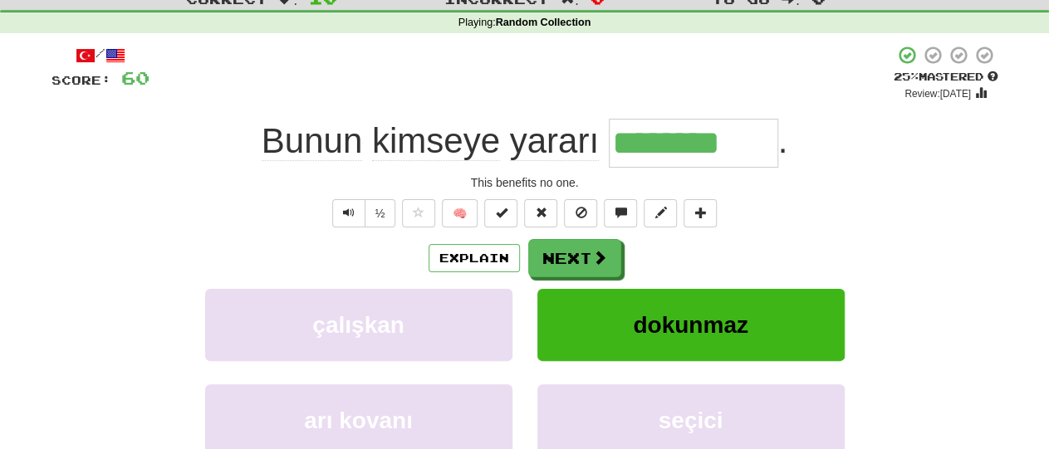
click at [718, 203] on div "½ 🧠" at bounding box center [524, 213] width 947 height 28
click at [698, 218] on span at bounding box center [700, 213] width 12 height 12
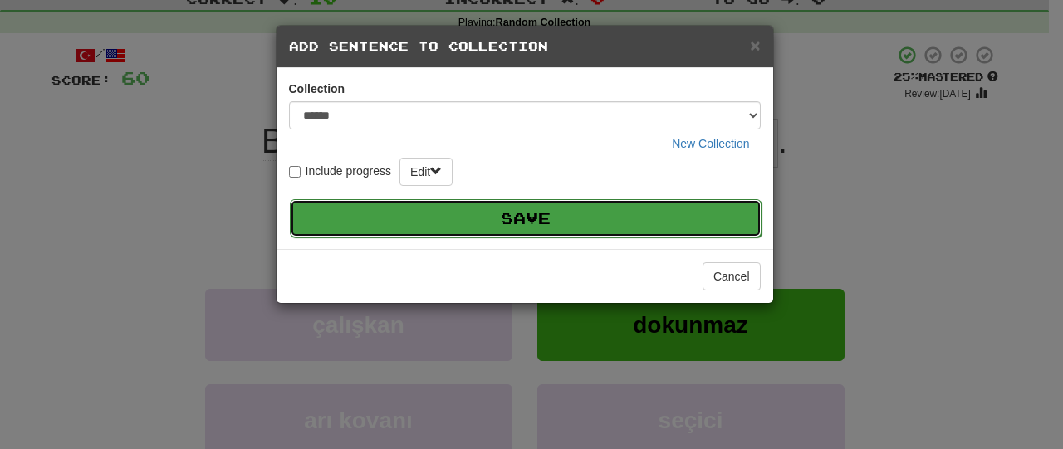
click at [671, 225] on button "Save" at bounding box center [526, 218] width 472 height 38
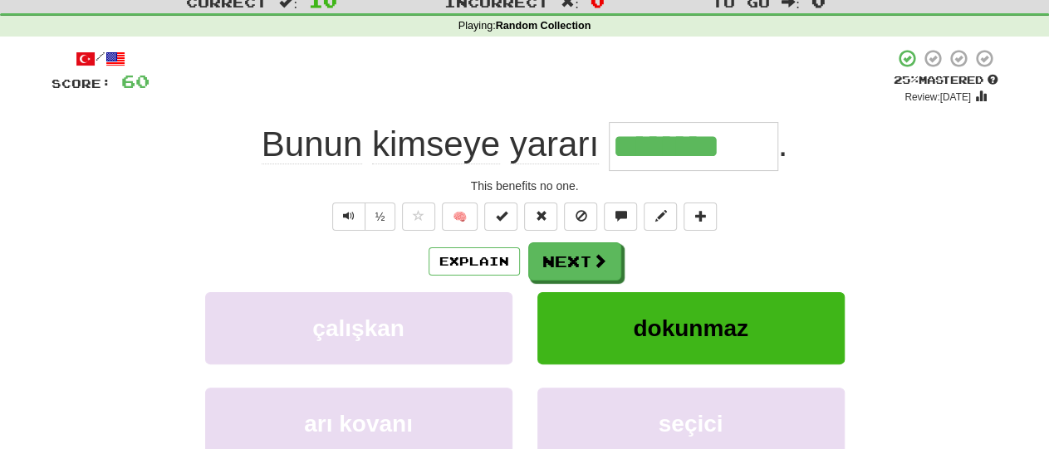
scroll to position [148, 0]
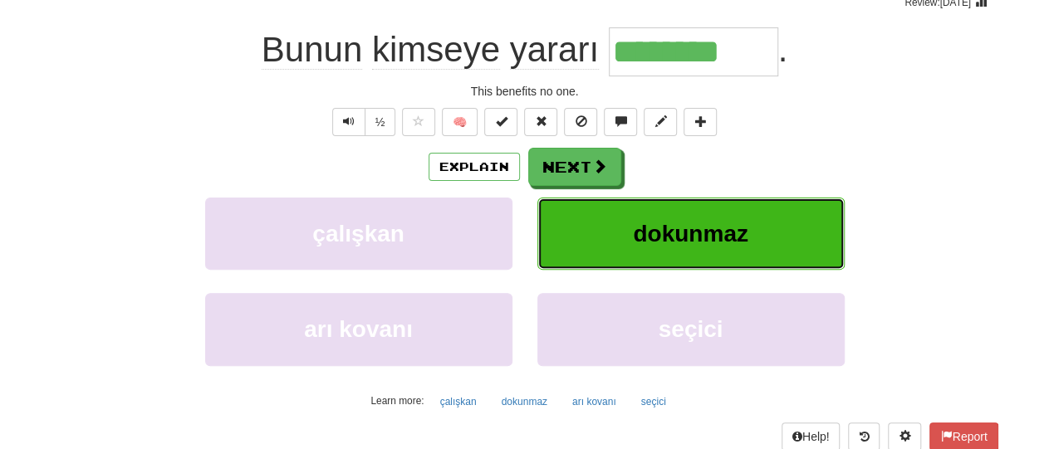
click at [768, 237] on button "dokunmaz" at bounding box center [690, 234] width 307 height 72
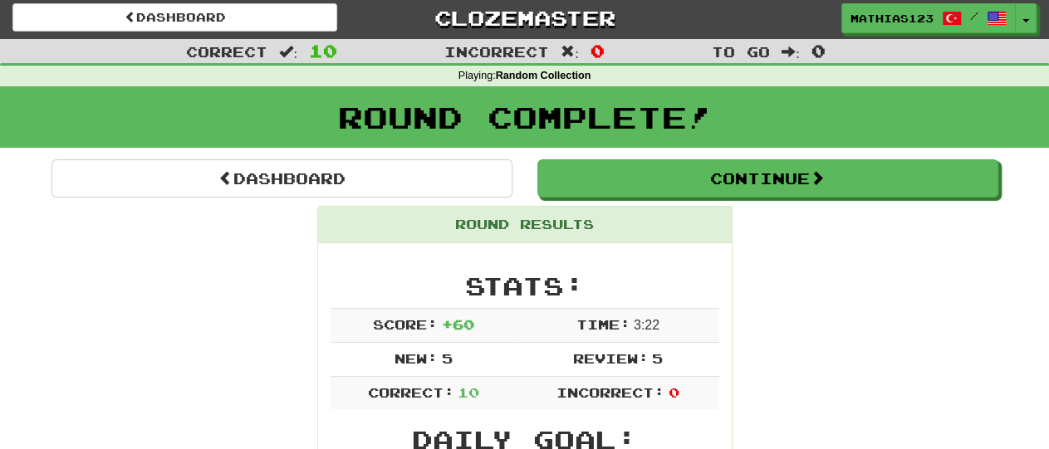
scroll to position [0, 0]
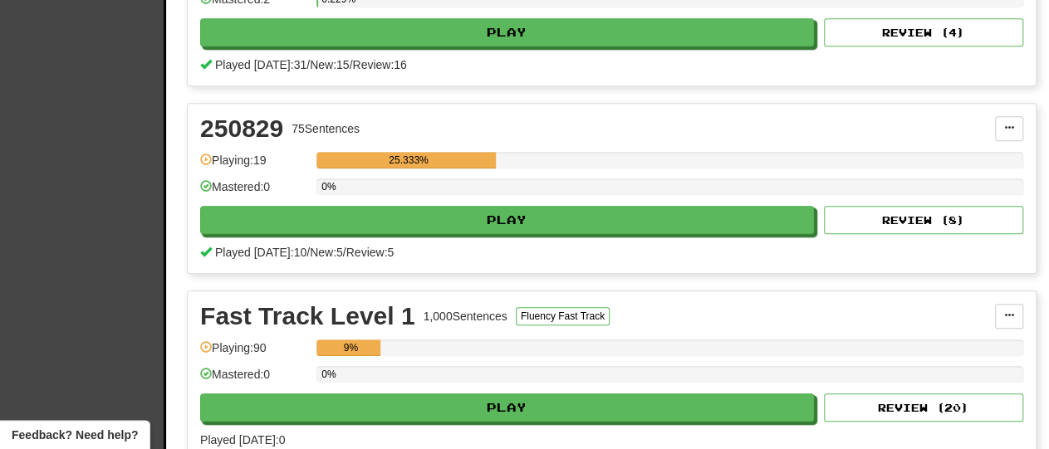
scroll to position [449, 0]
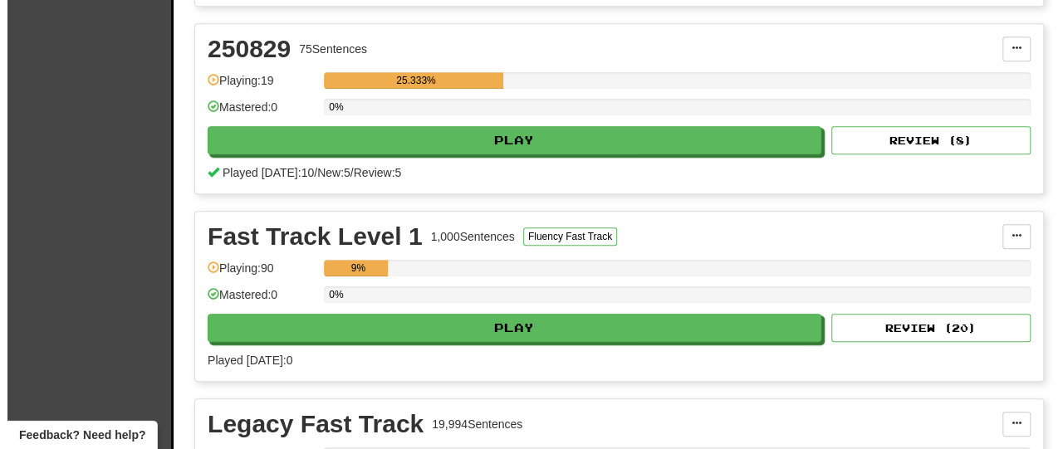
scroll to position [546, 0]
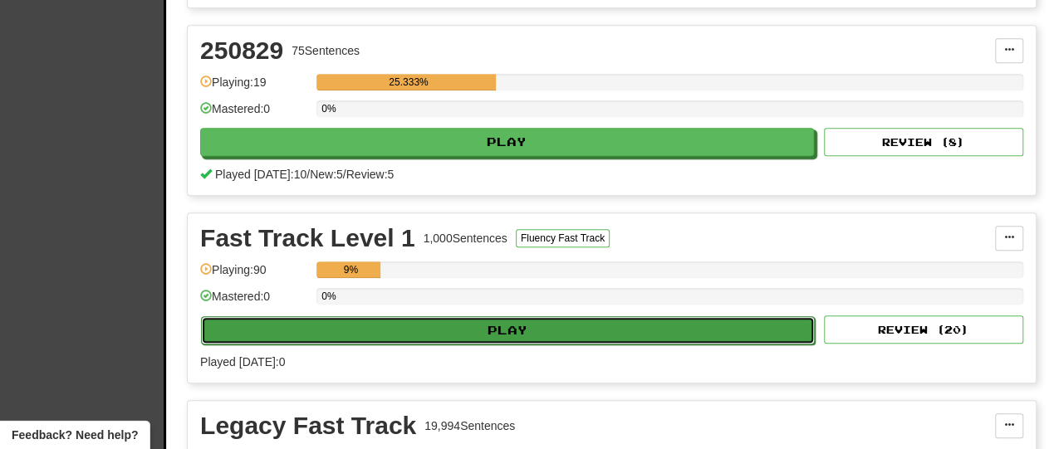
click at [571, 323] on button "Play" at bounding box center [508, 330] width 614 height 28
select select "**"
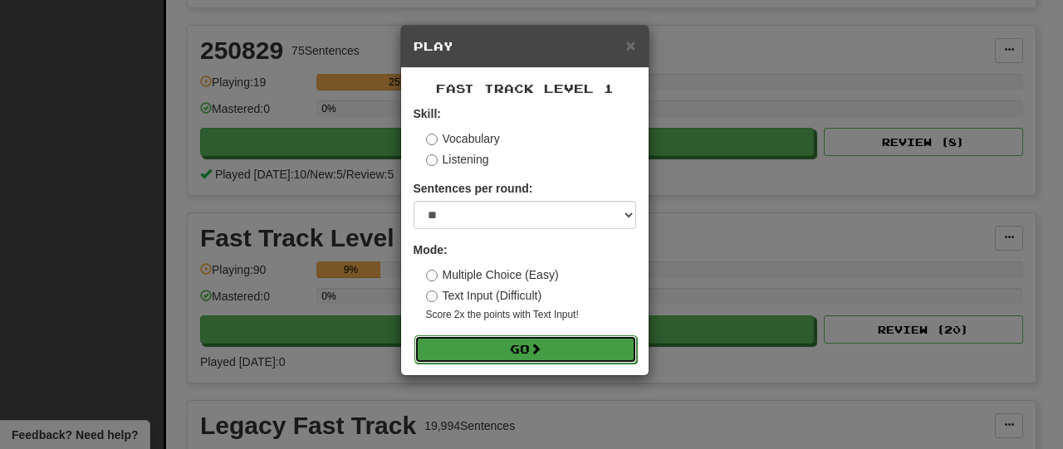
click at [560, 338] on button "Go" at bounding box center [525, 349] width 223 height 28
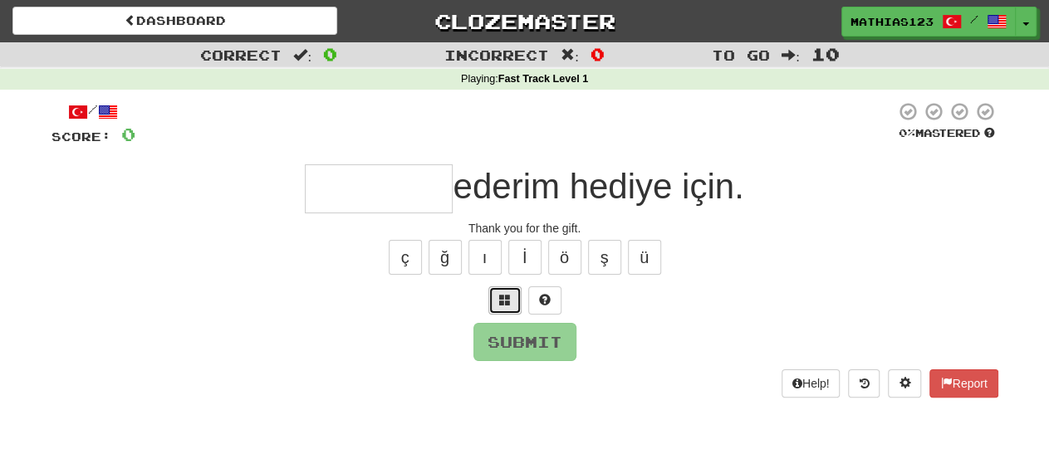
click at [504, 304] on span at bounding box center [505, 300] width 12 height 12
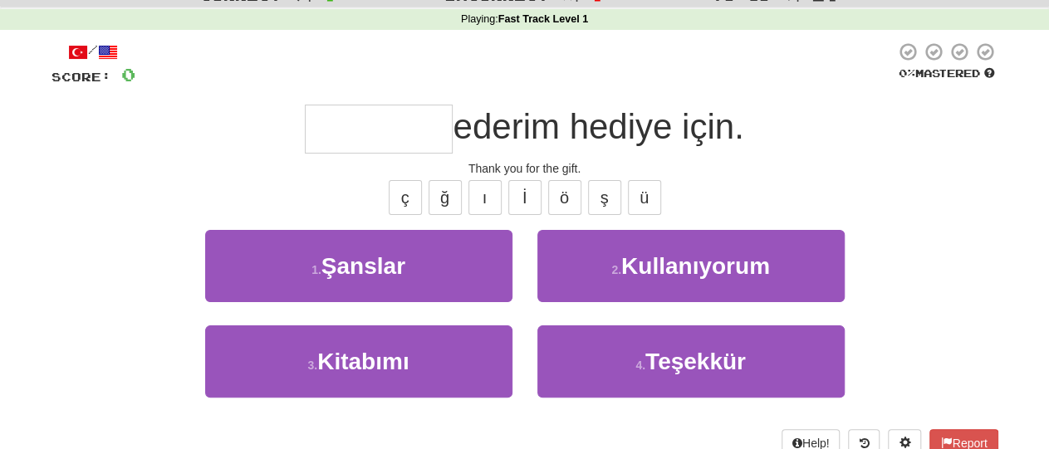
scroll to position [61, 0]
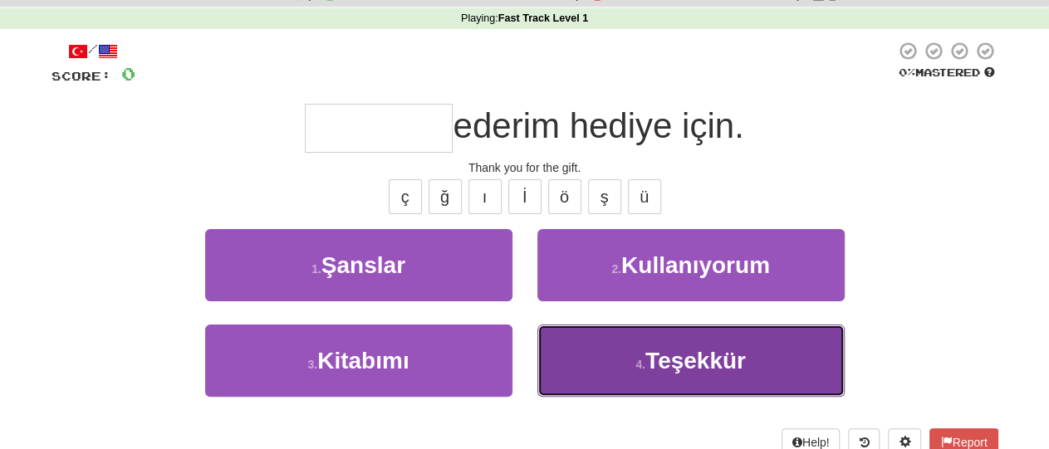
click at [700, 359] on span "Teşekkür" at bounding box center [695, 361] width 100 height 26
type input "********"
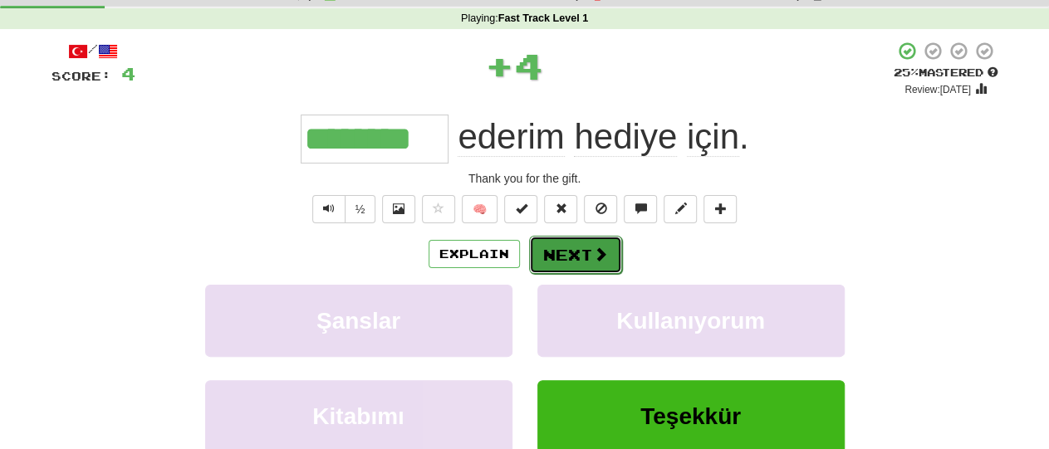
click at [575, 254] on button "Next" at bounding box center [575, 255] width 93 height 38
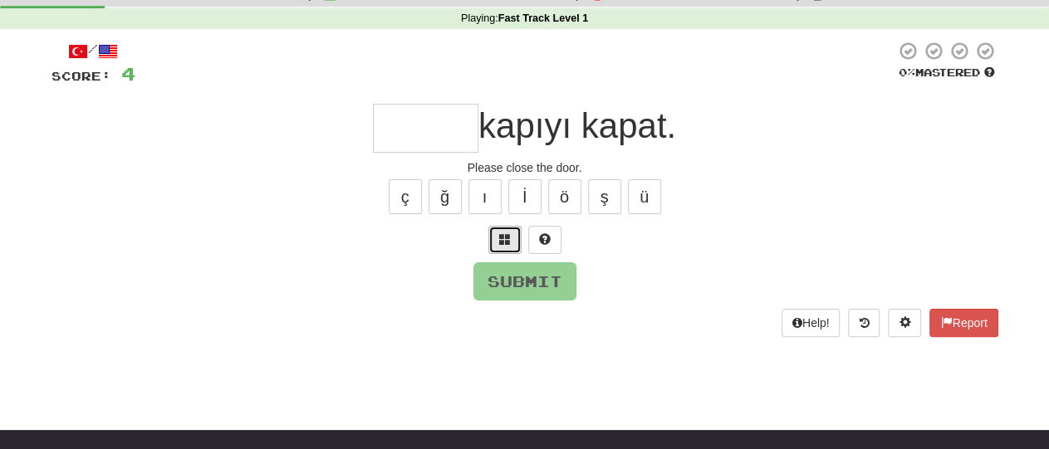
click at [495, 242] on button at bounding box center [504, 240] width 33 height 28
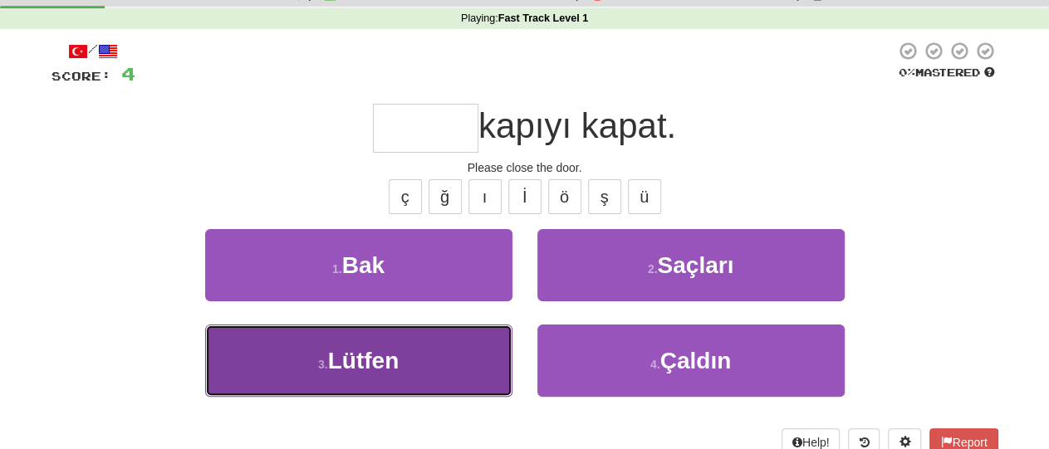
click at [436, 370] on button "3 . Lütfen" at bounding box center [358, 361] width 307 height 72
type input "******"
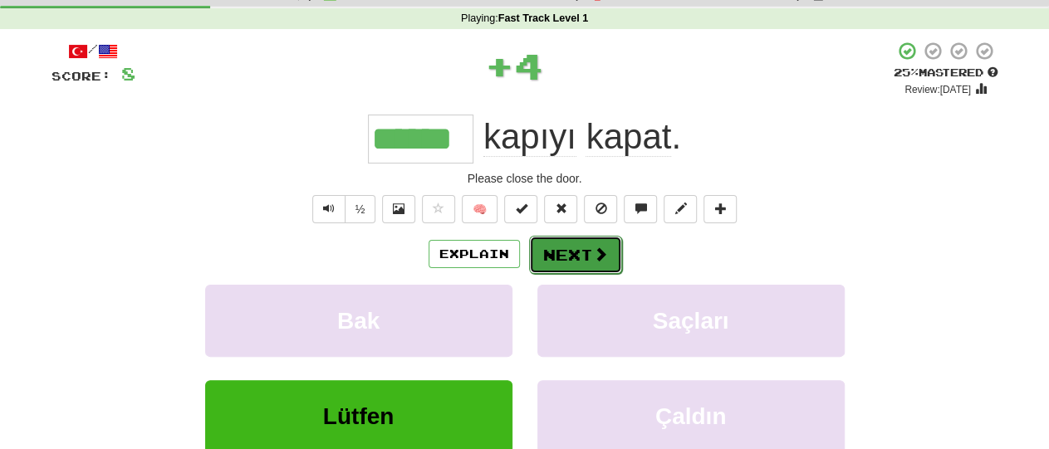
click at [577, 251] on button "Next" at bounding box center [575, 255] width 93 height 38
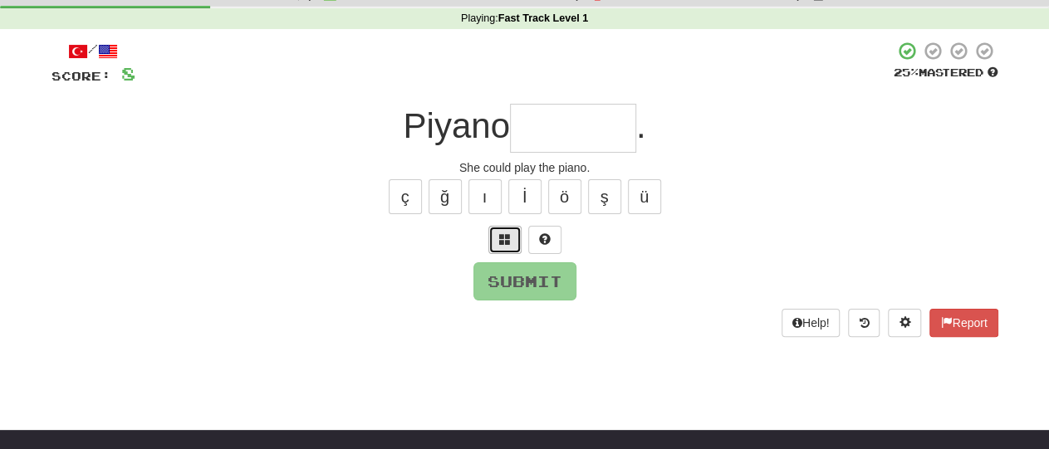
click at [499, 228] on button at bounding box center [504, 240] width 33 height 28
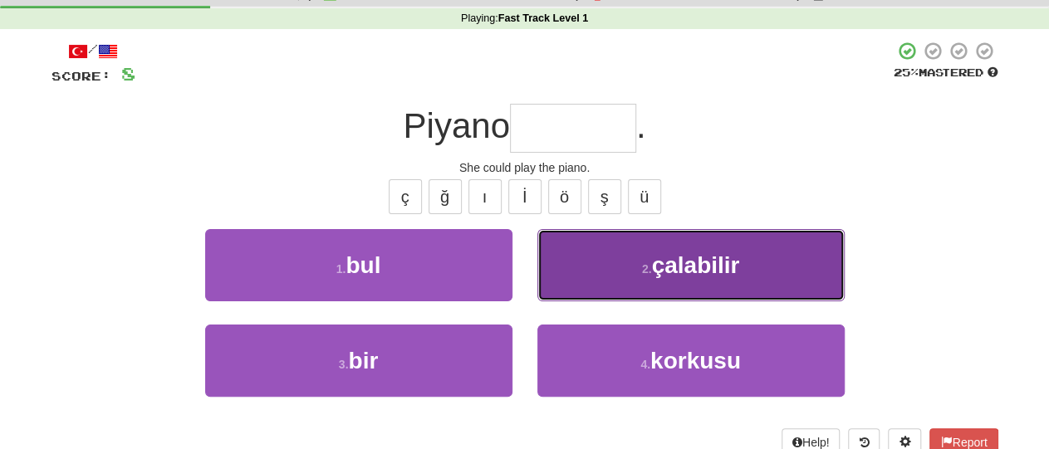
click at [683, 277] on span "çalabilir" at bounding box center [695, 265] width 88 height 26
type input "*********"
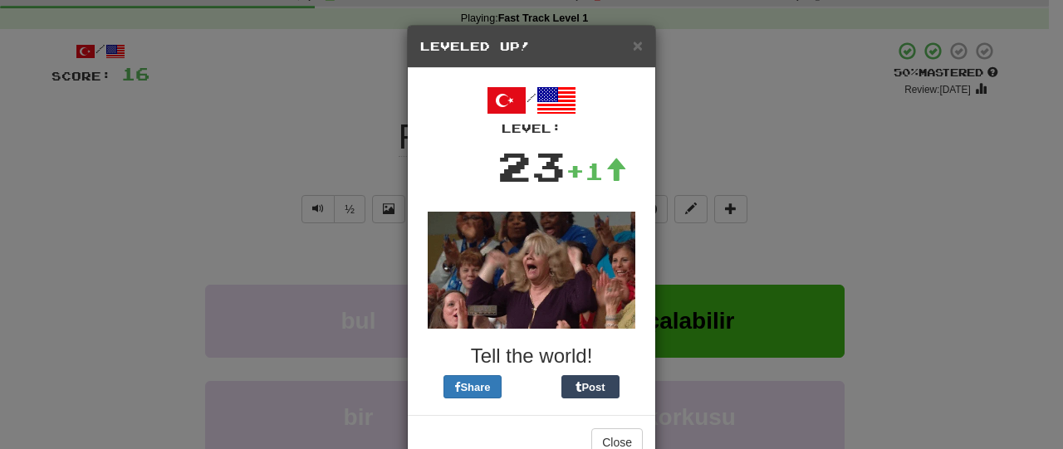
click at [807, 213] on div "× Leveled Up! / Level: 23 +1 Tell the world! Share Post Close" at bounding box center [531, 224] width 1063 height 449
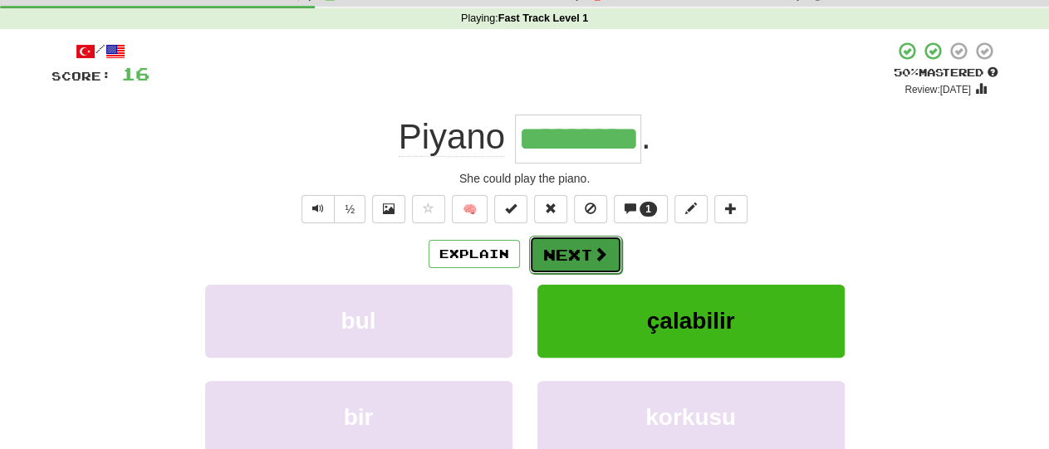
click at [571, 258] on button "Next" at bounding box center [575, 255] width 93 height 38
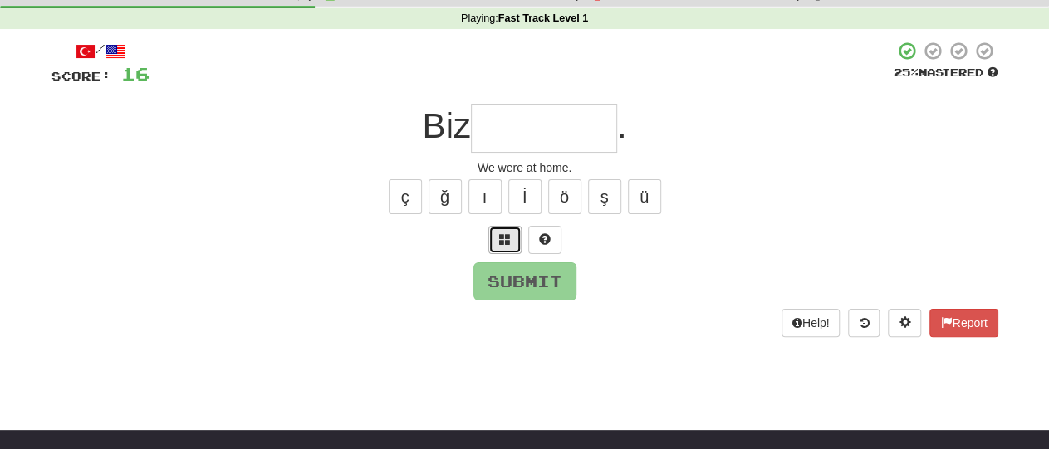
click at [504, 228] on button at bounding box center [504, 240] width 33 height 28
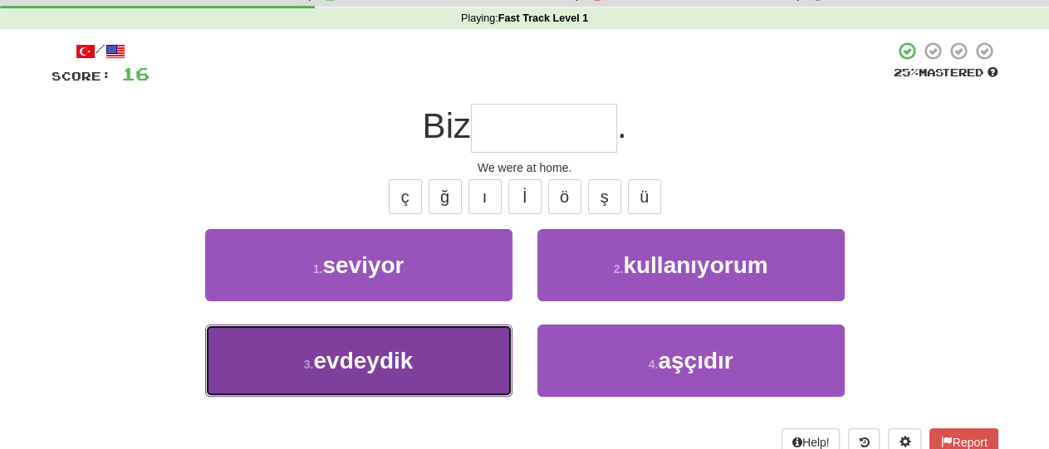
click at [456, 365] on button "3 . evdeydik" at bounding box center [358, 361] width 307 height 72
type input "********"
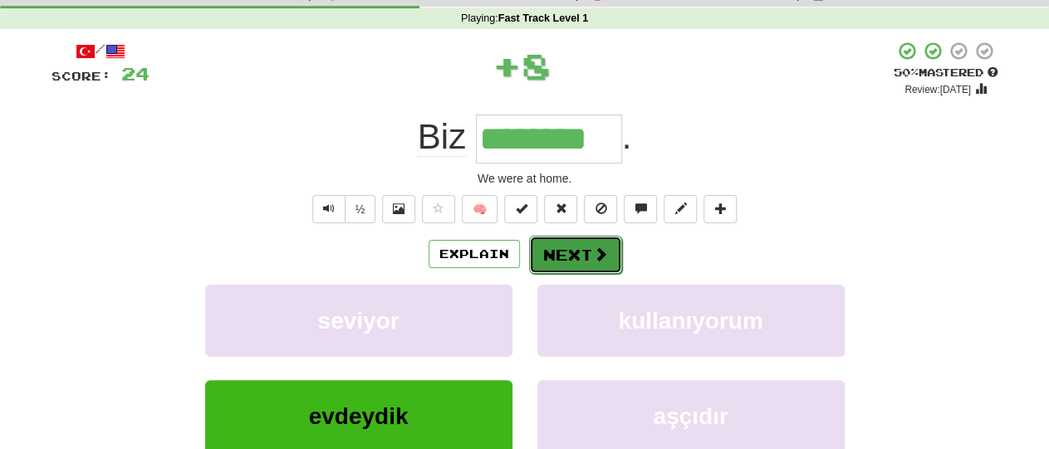
click at [595, 250] on span at bounding box center [600, 254] width 15 height 15
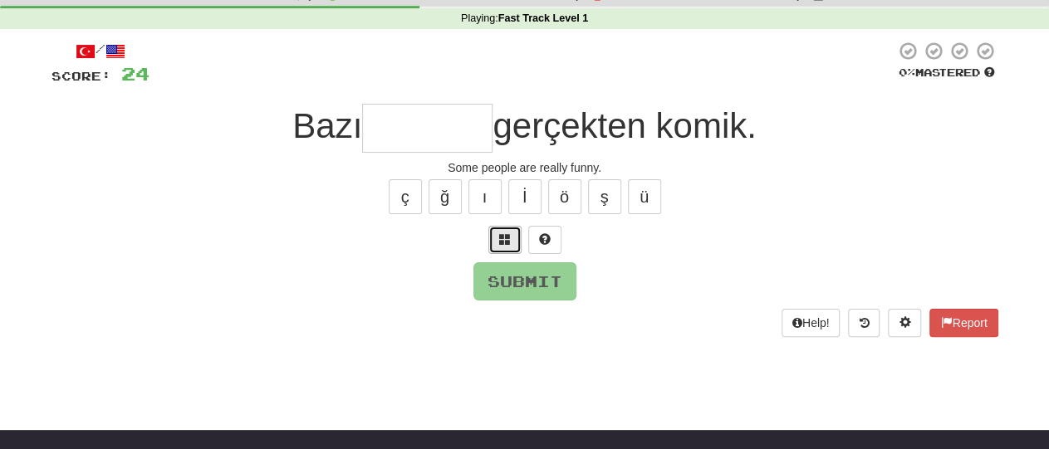
click at [499, 238] on span at bounding box center [505, 239] width 12 height 12
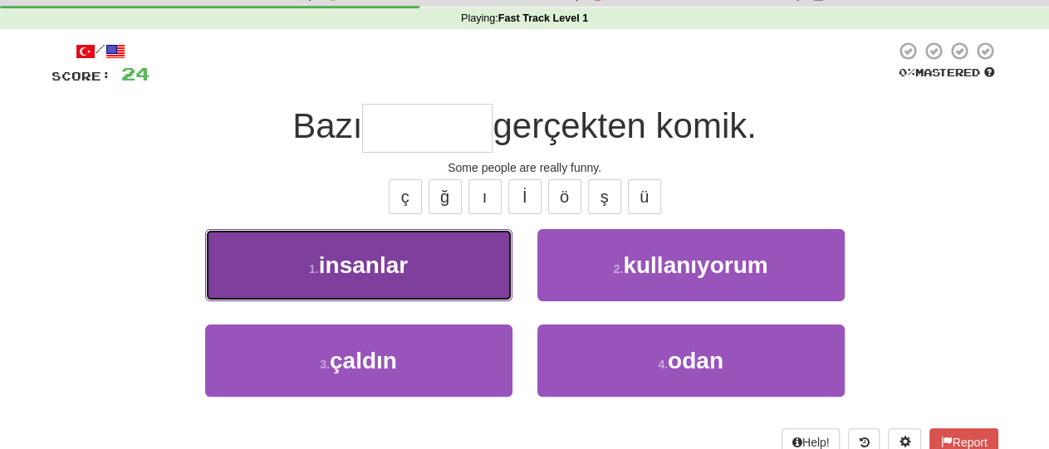
click at [469, 272] on button "1 . insanlar" at bounding box center [358, 265] width 307 height 72
type input "********"
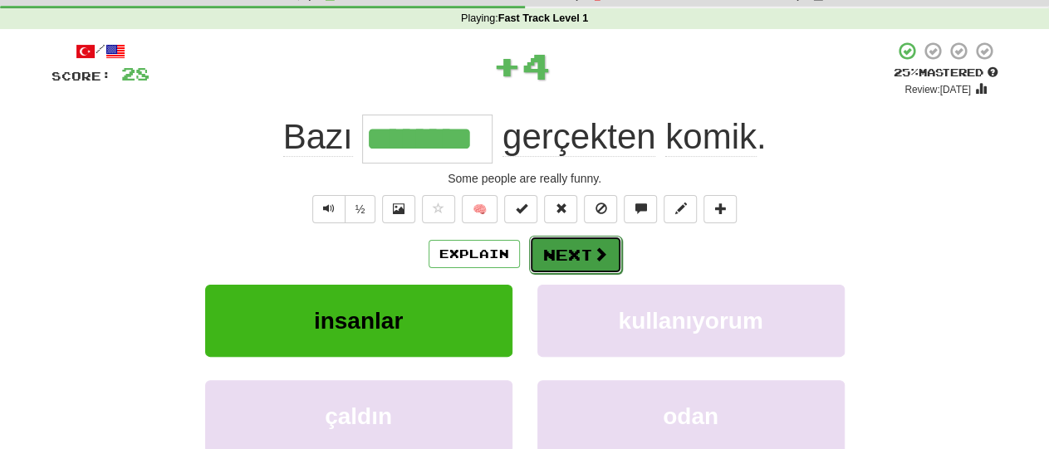
click at [594, 255] on span at bounding box center [600, 254] width 15 height 15
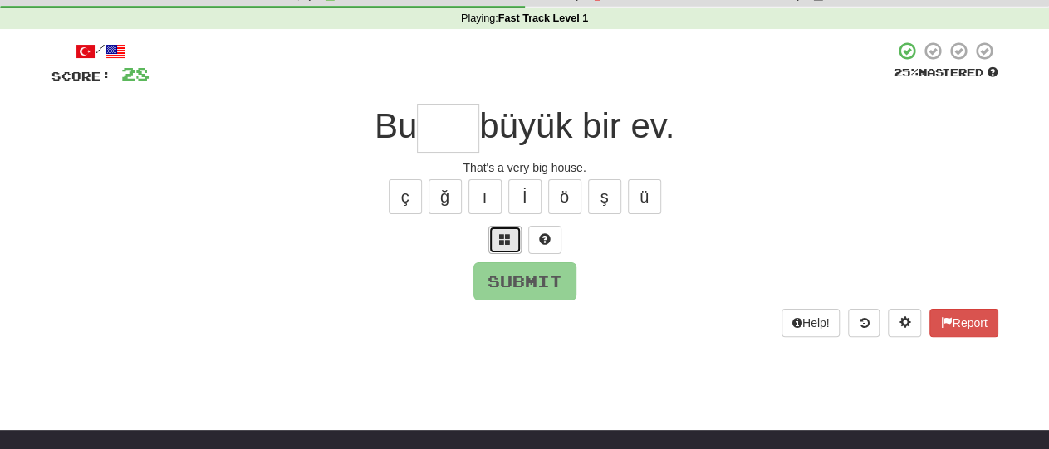
click at [501, 245] on button at bounding box center [504, 240] width 33 height 28
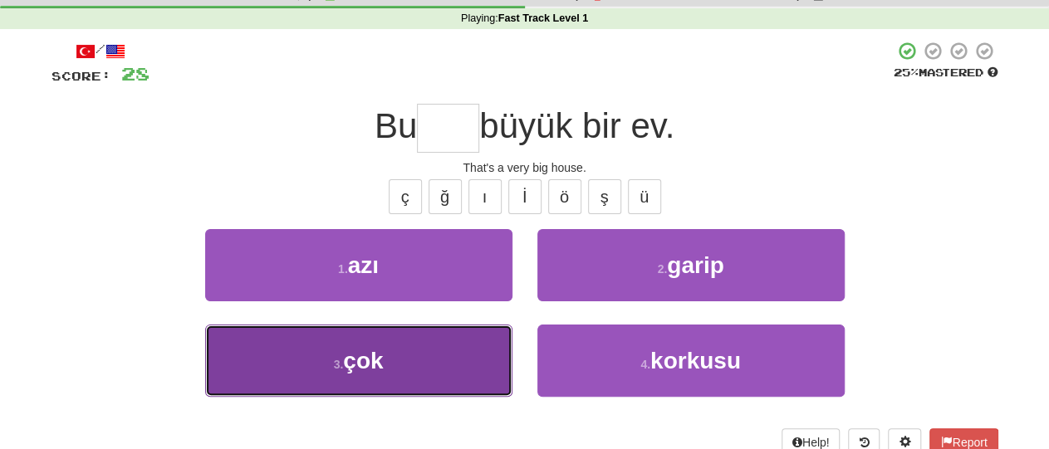
click at [441, 356] on button "3 . çok" at bounding box center [358, 361] width 307 height 72
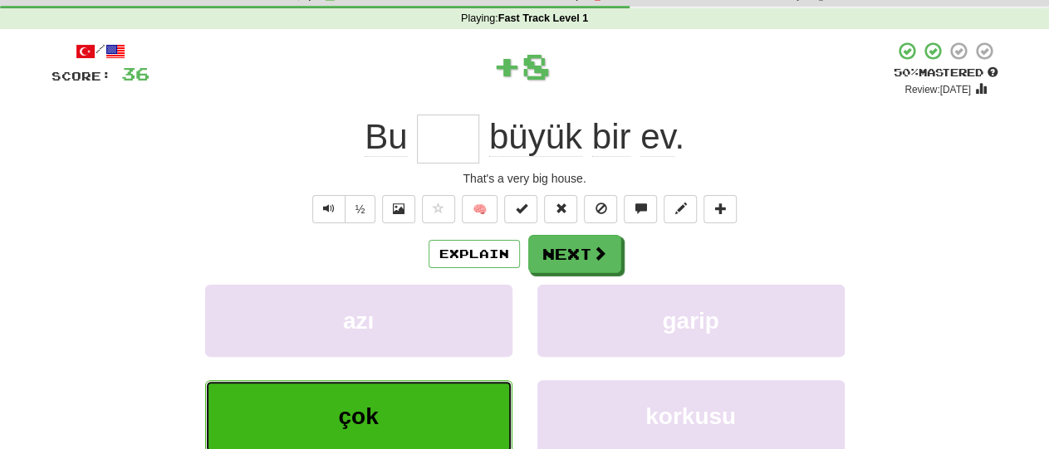
type input "***"
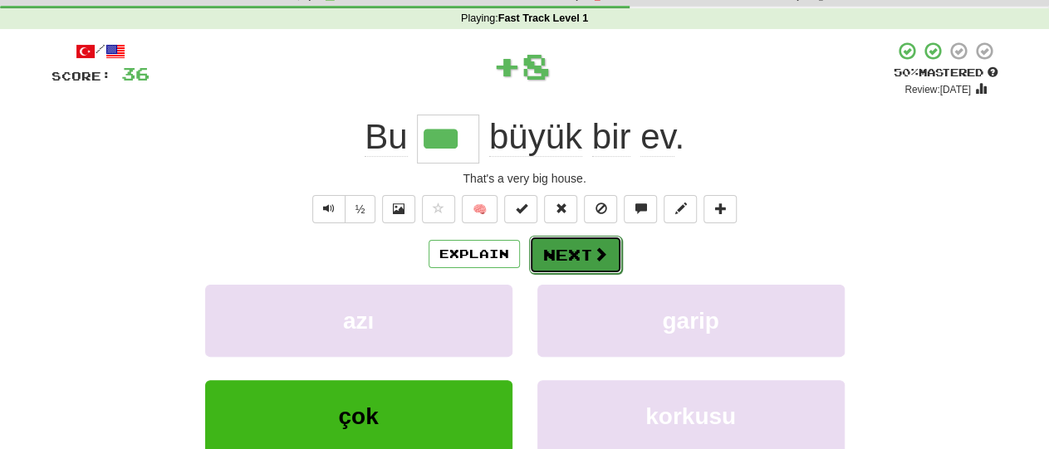
click at [588, 251] on button "Next" at bounding box center [575, 255] width 93 height 38
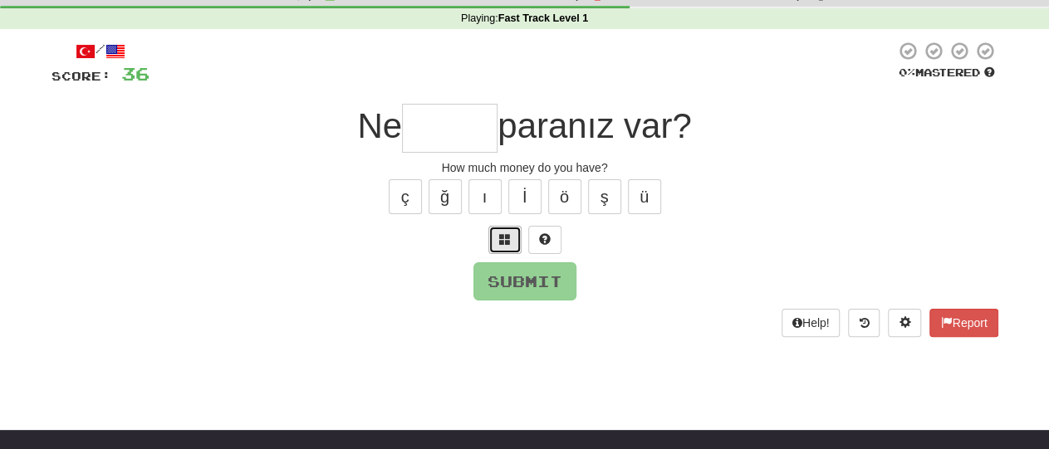
click at [500, 245] on button at bounding box center [504, 240] width 33 height 28
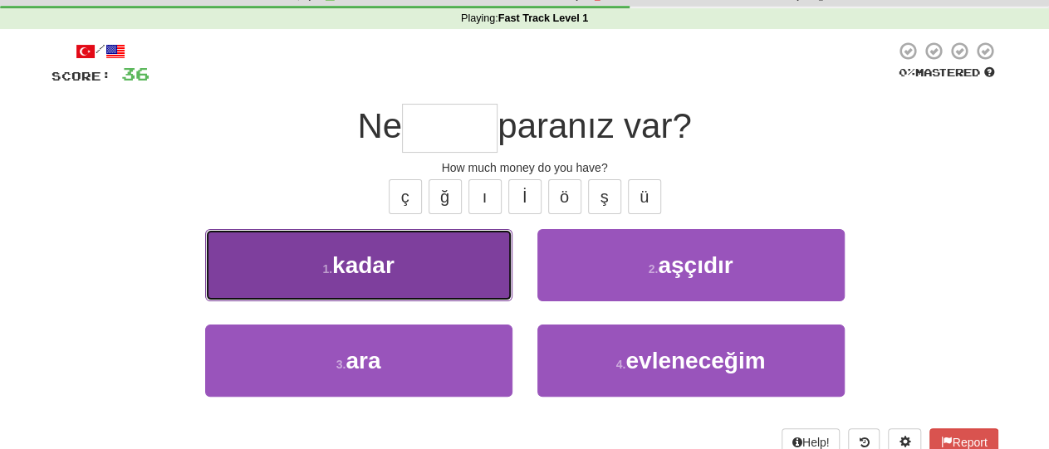
click at [461, 266] on button "1 . kadar" at bounding box center [358, 265] width 307 height 72
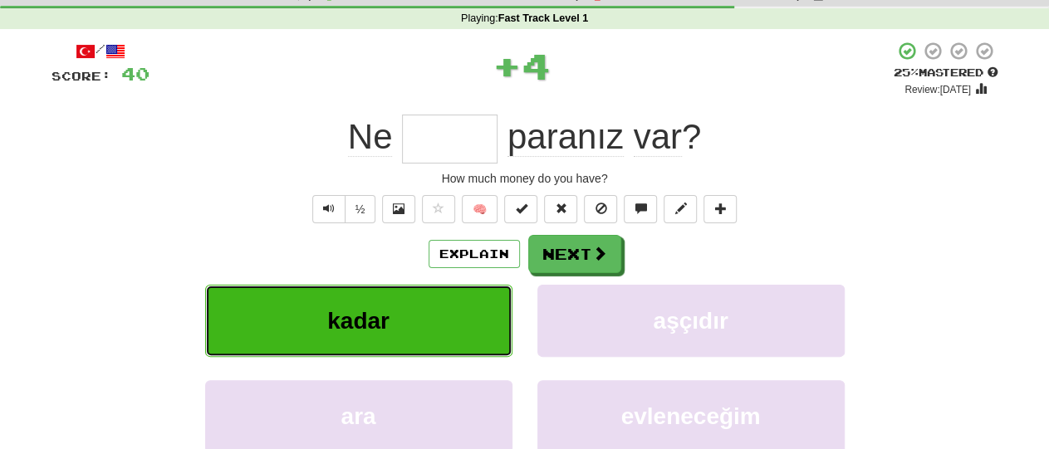
type input "*****"
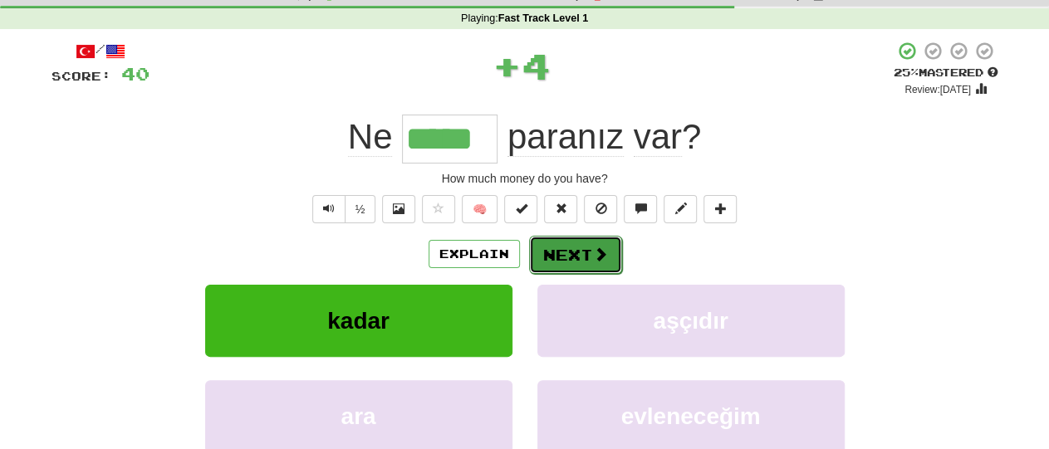
click at [575, 250] on button "Next" at bounding box center [575, 255] width 93 height 38
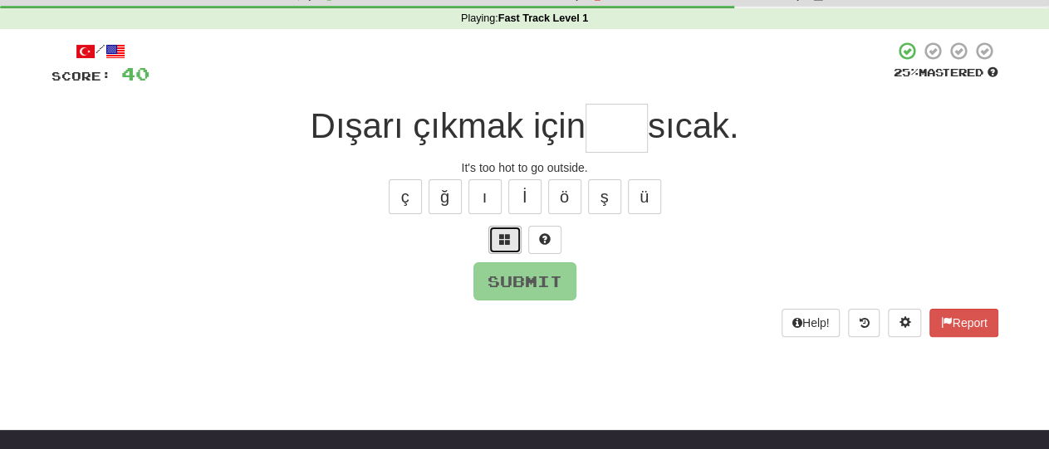
click at [502, 230] on button at bounding box center [504, 240] width 33 height 28
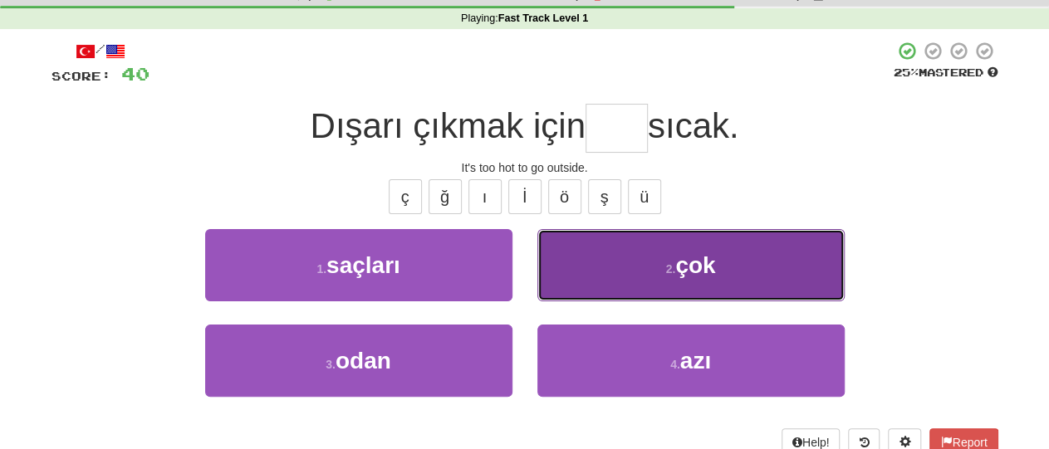
click at [669, 267] on small "2 ." at bounding box center [671, 268] width 10 height 13
type input "***"
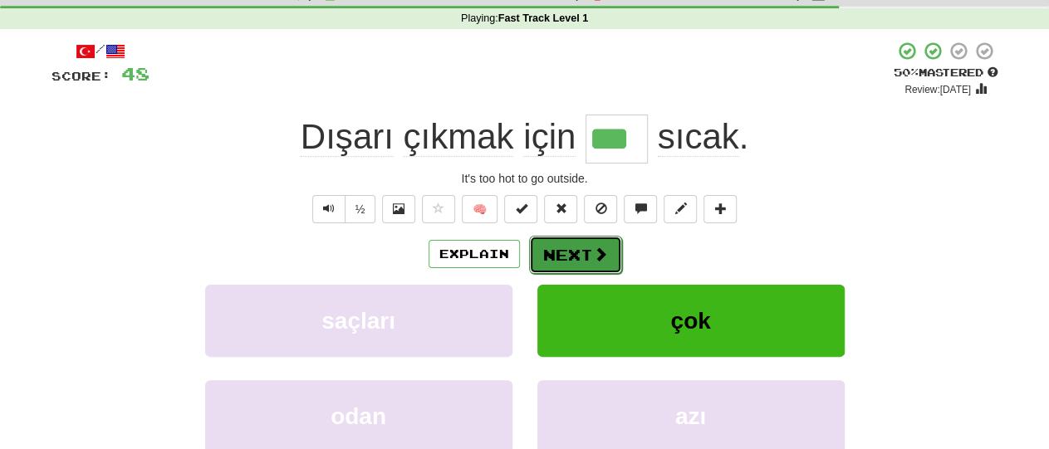
click at [554, 265] on button "Next" at bounding box center [575, 255] width 93 height 38
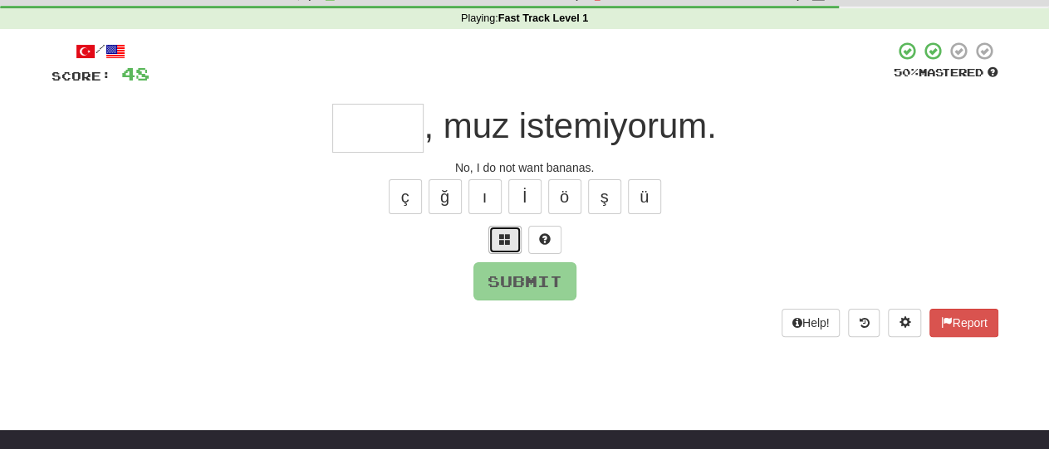
click at [492, 247] on button at bounding box center [504, 240] width 33 height 28
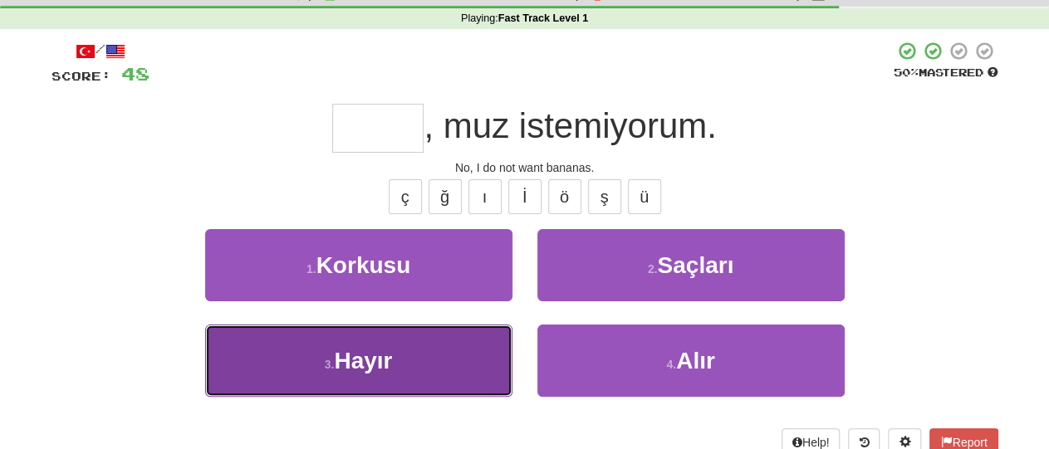
click at [438, 358] on button "3 . Hayır" at bounding box center [358, 361] width 307 height 72
type input "*****"
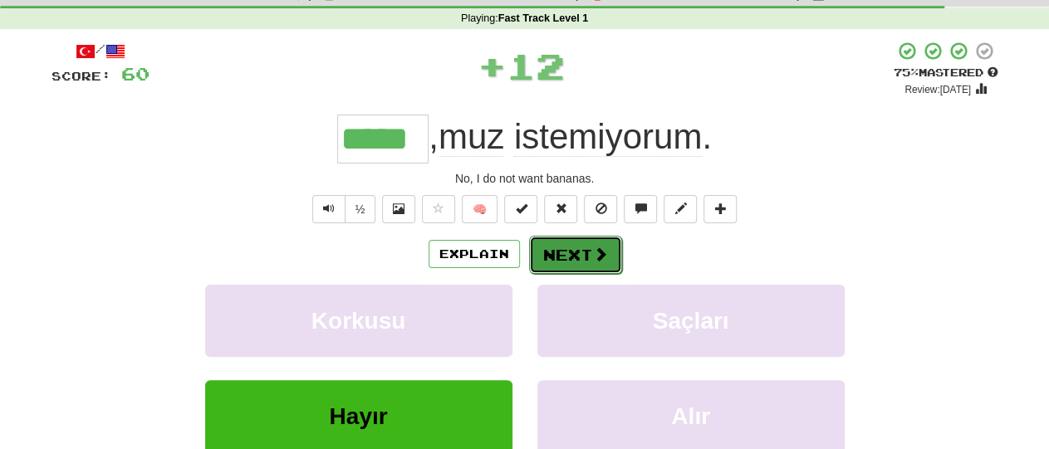
click at [575, 251] on button "Next" at bounding box center [575, 255] width 93 height 38
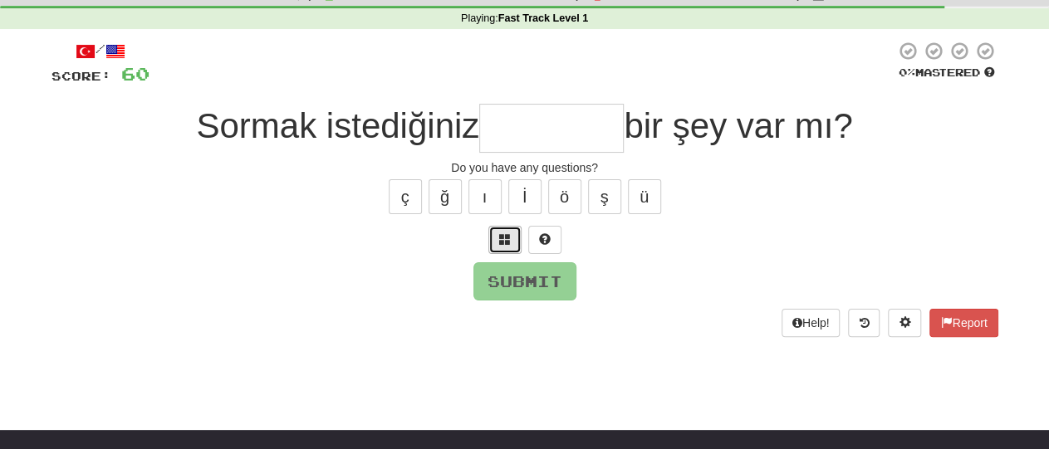
click at [497, 239] on button at bounding box center [504, 240] width 33 height 28
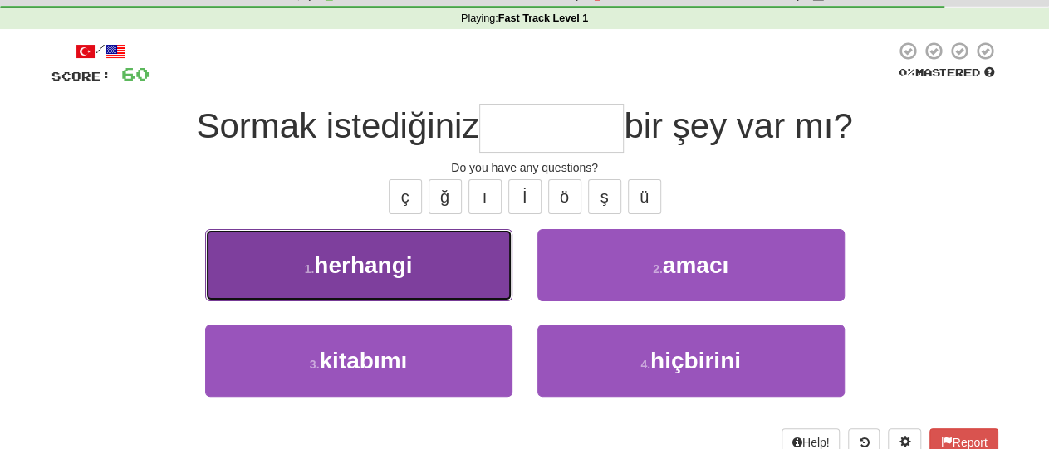
click at [398, 273] on span "herhangi" at bounding box center [363, 265] width 98 height 26
type input "********"
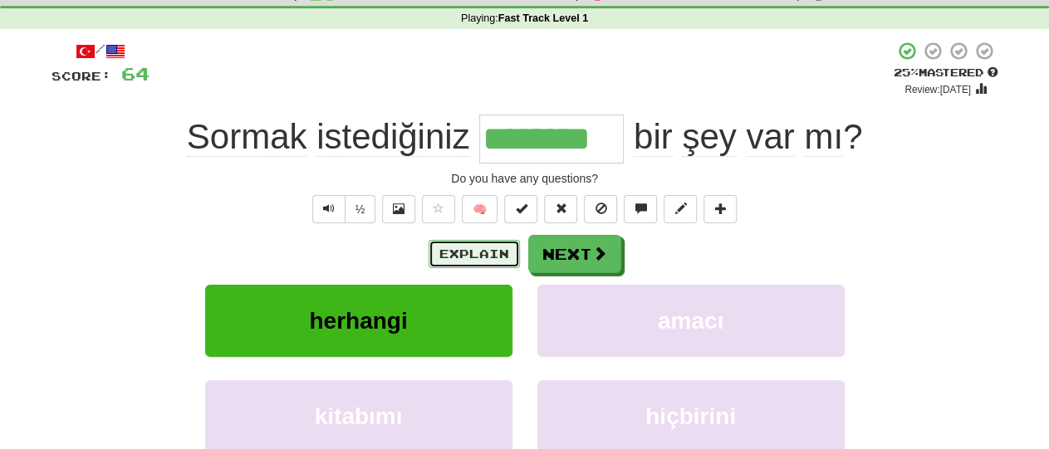
click at [459, 242] on button "Explain" at bounding box center [474, 254] width 91 height 28
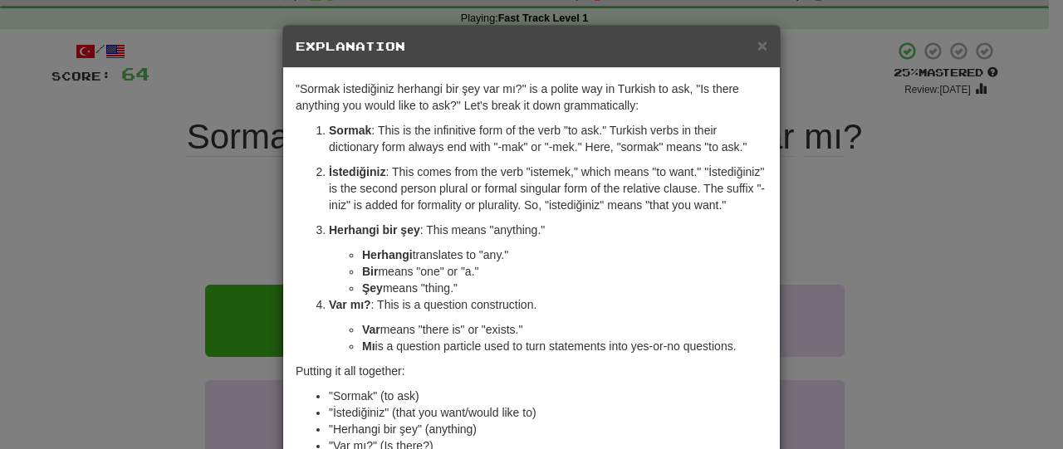
click at [105, 150] on div "× Explanation "Sormak istediğiniz herhangi bir şey var mı?" is a polite way in …" at bounding box center [531, 224] width 1063 height 449
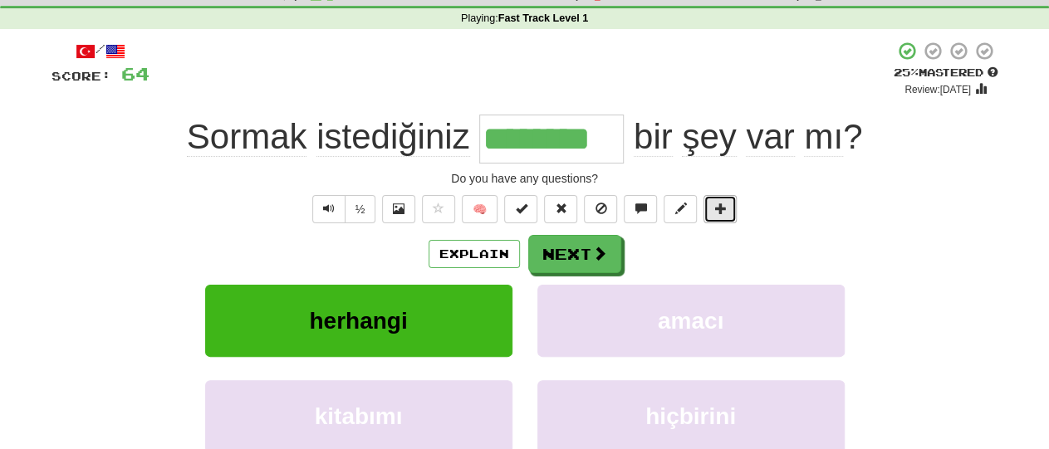
click at [725, 202] on button at bounding box center [719, 209] width 33 height 28
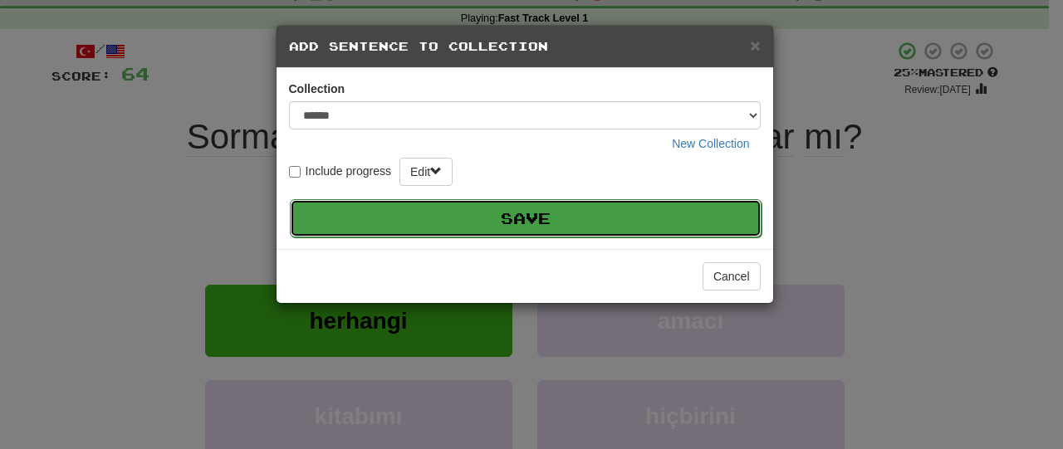
click at [674, 214] on button "Save" at bounding box center [526, 218] width 472 height 38
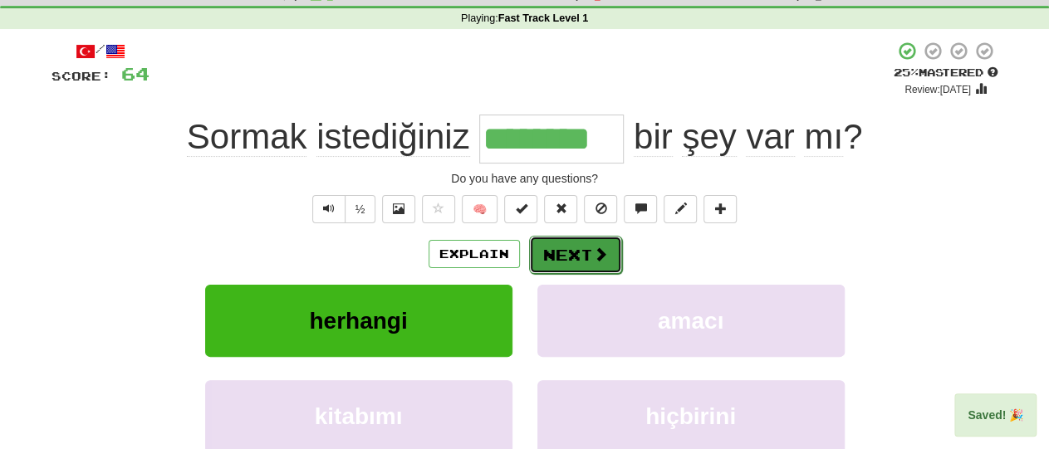
click at [580, 253] on button "Next" at bounding box center [575, 255] width 93 height 38
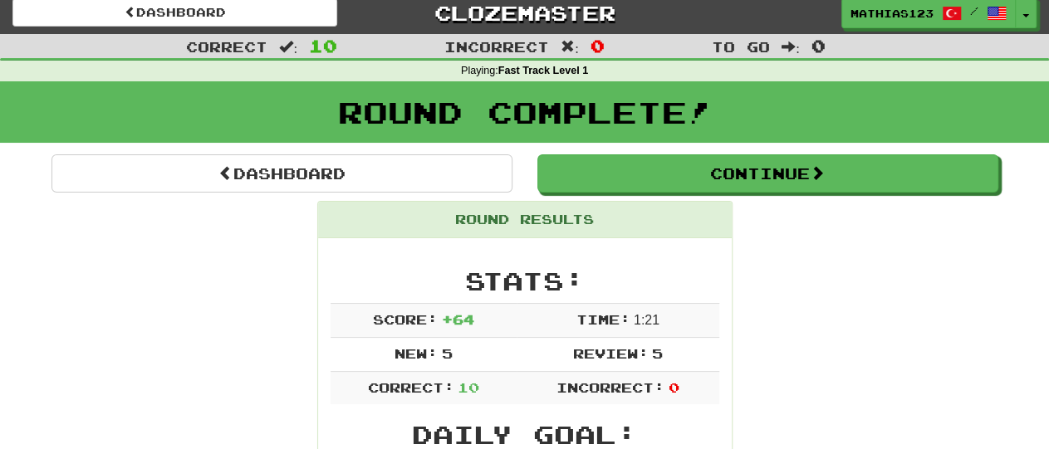
scroll to position [0, 0]
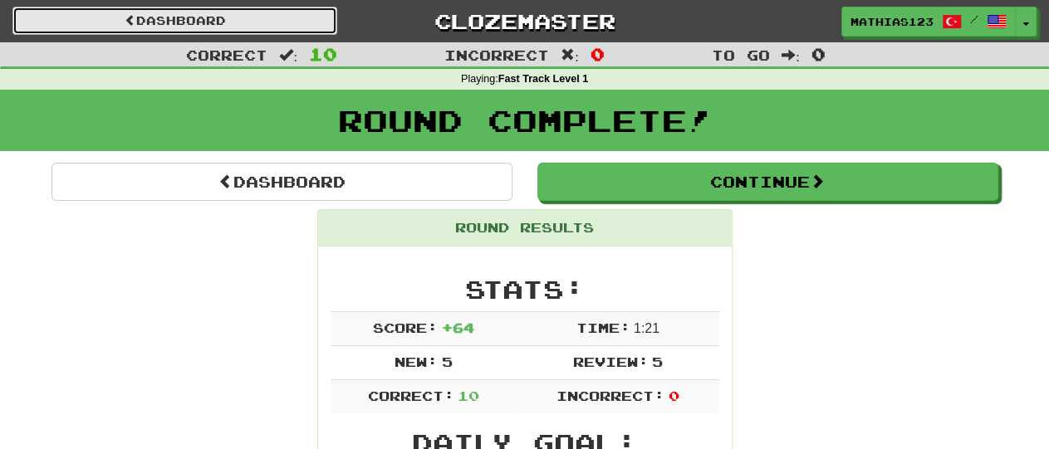
click at [195, 26] on link "Dashboard" at bounding box center [174, 21] width 325 height 28
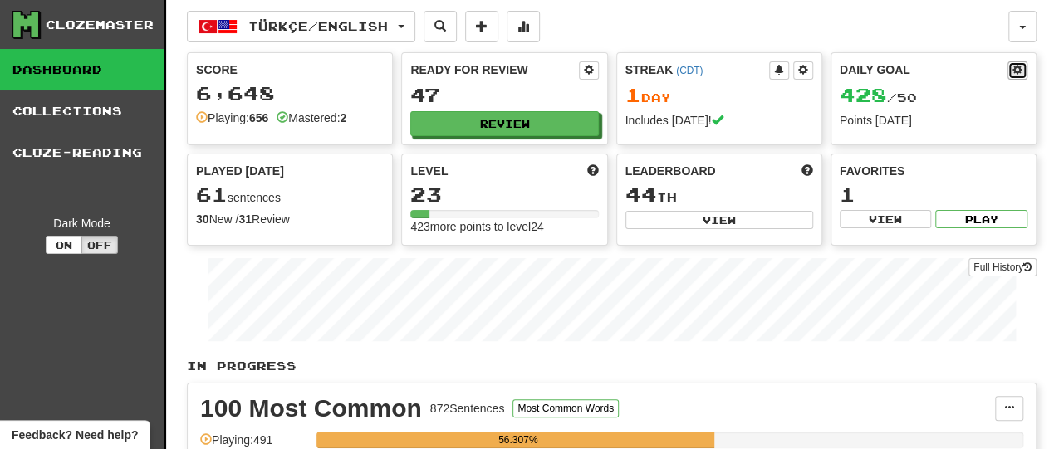
click at [1022, 71] on button at bounding box center [1017, 70] width 20 height 18
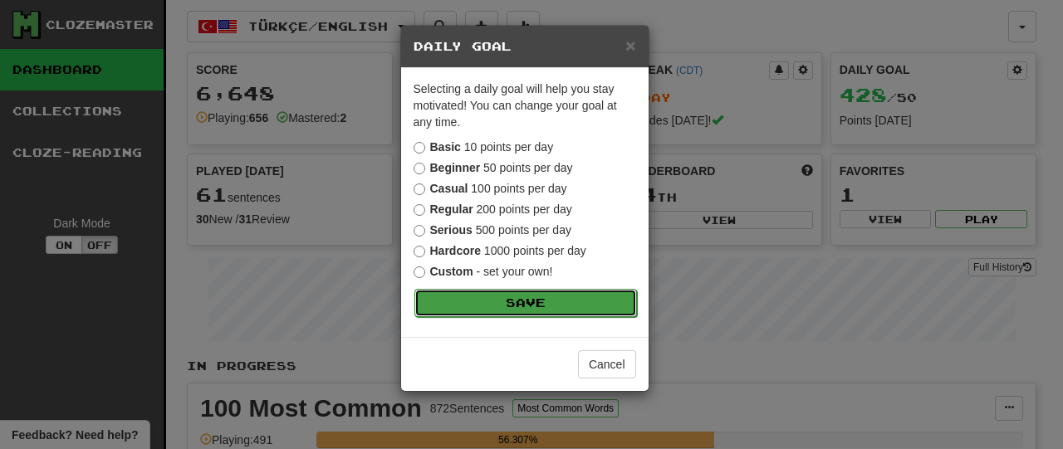
click at [568, 305] on button "Save" at bounding box center [525, 303] width 223 height 28
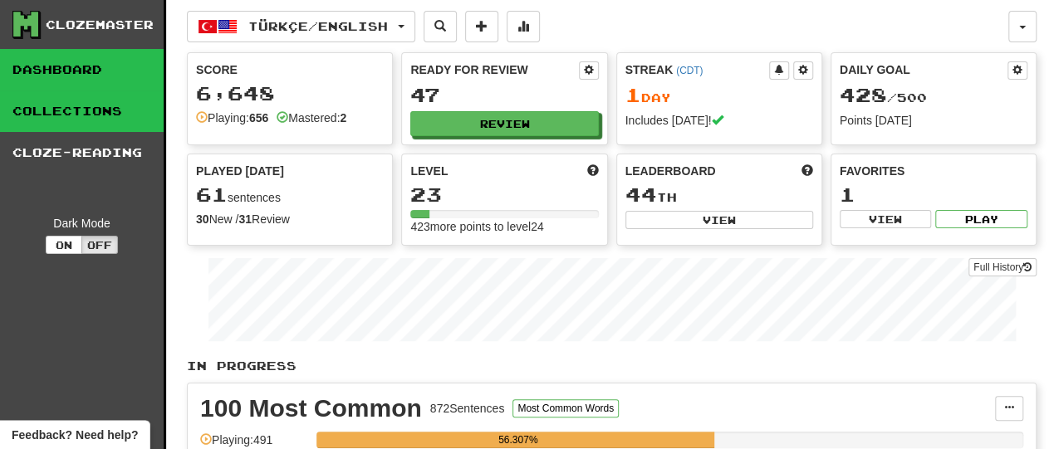
click at [35, 102] on link "Collections" at bounding box center [82, 112] width 164 height 42
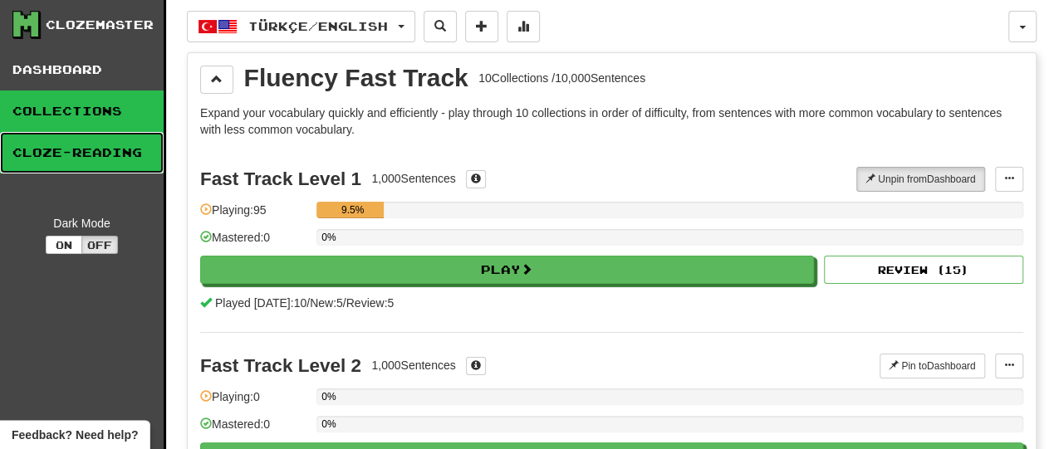
click at [79, 156] on link "Cloze-Reading" at bounding box center [82, 153] width 164 height 42
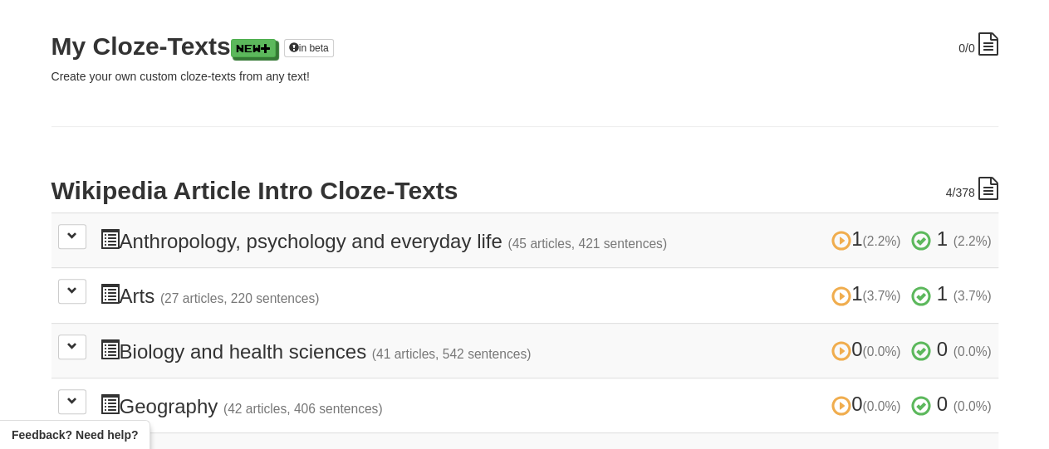
scroll to position [226, 0]
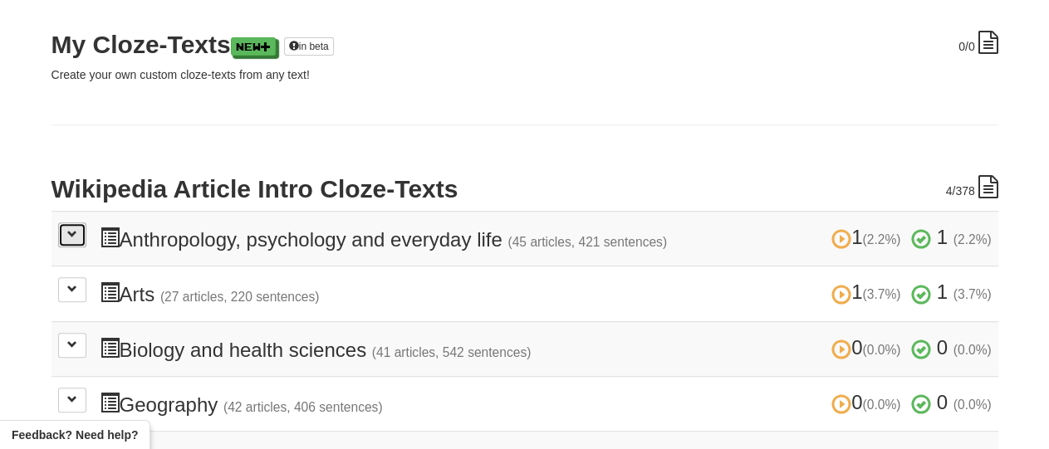
click at [72, 223] on button at bounding box center [72, 235] width 28 height 25
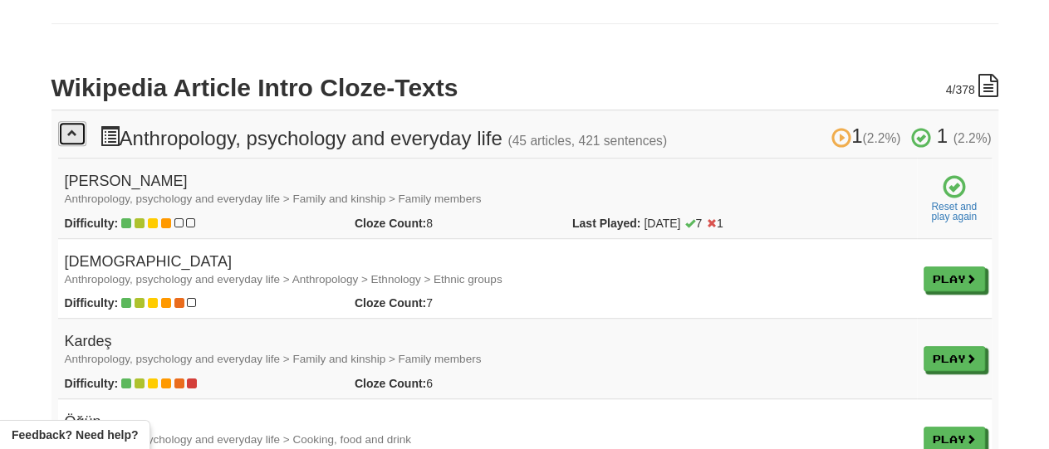
scroll to position [329, 0]
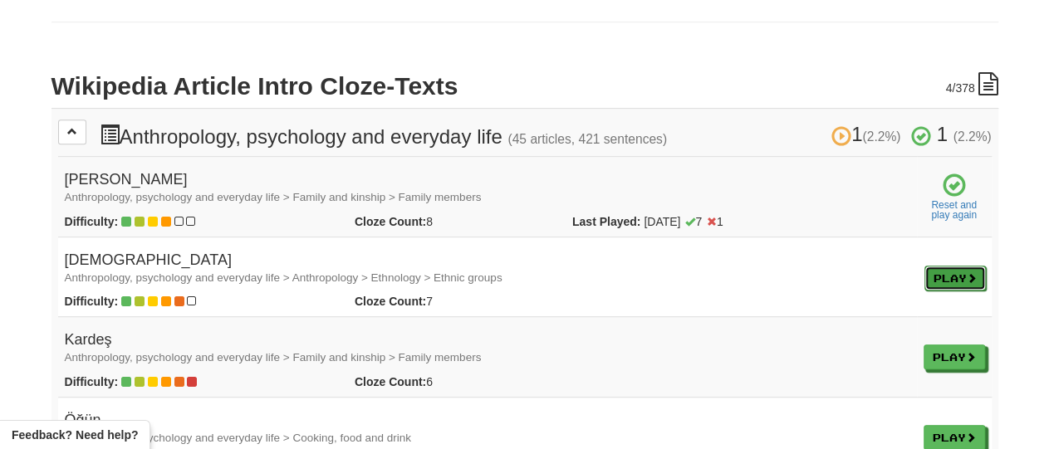
click at [950, 276] on link "Play" at bounding box center [954, 278] width 61 height 25
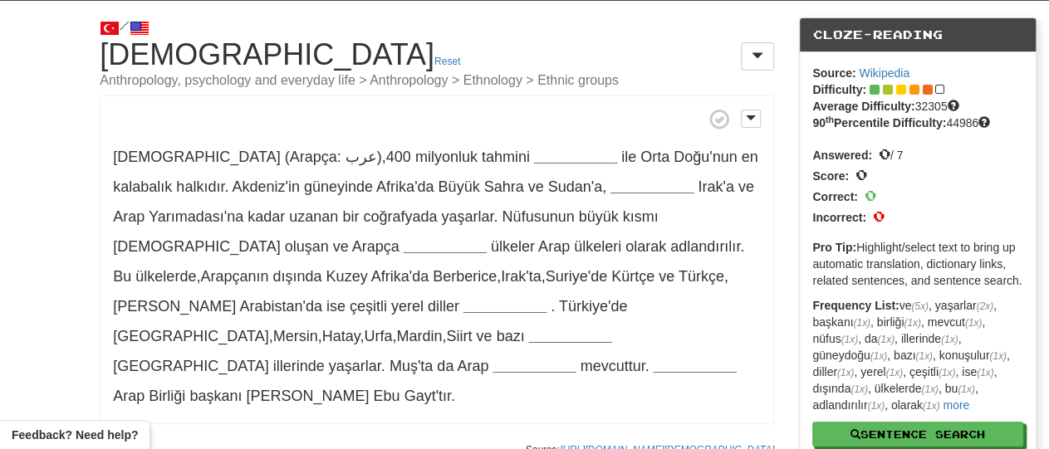
scroll to position [40, 0]
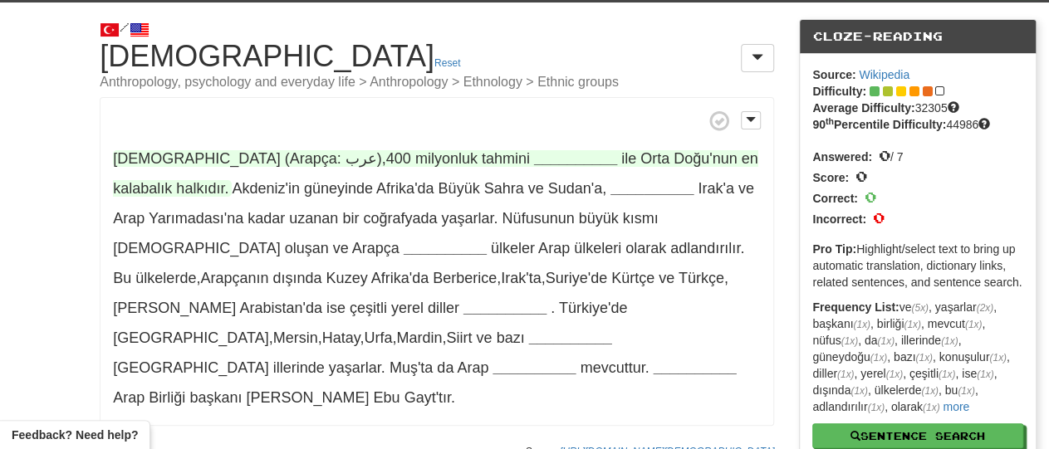
click at [534, 156] on strong "__________" at bounding box center [575, 158] width 83 height 17
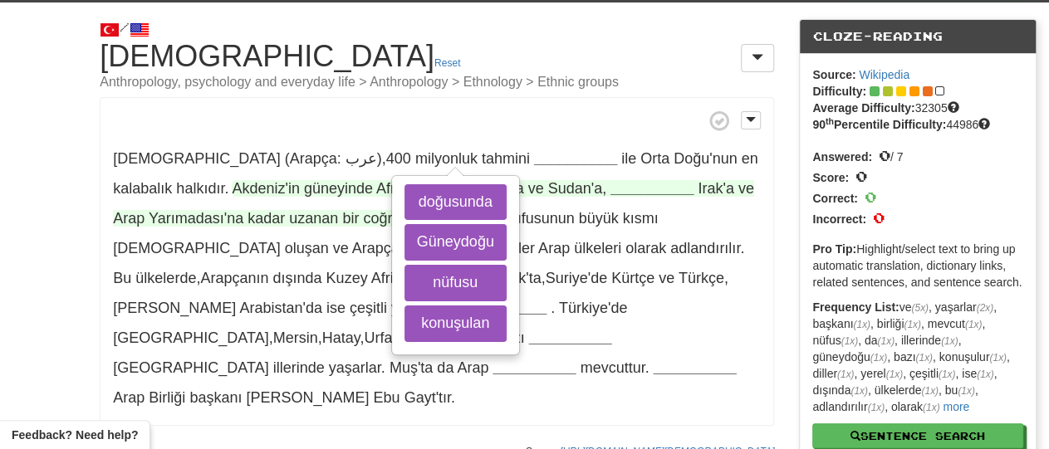
click at [610, 196] on strong "__________" at bounding box center [651, 188] width 83 height 17
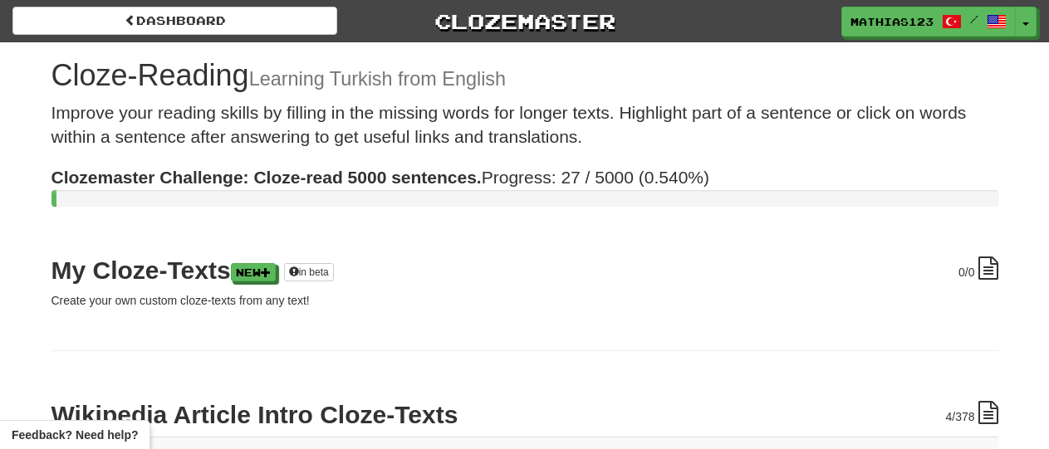
scroll to position [329, 0]
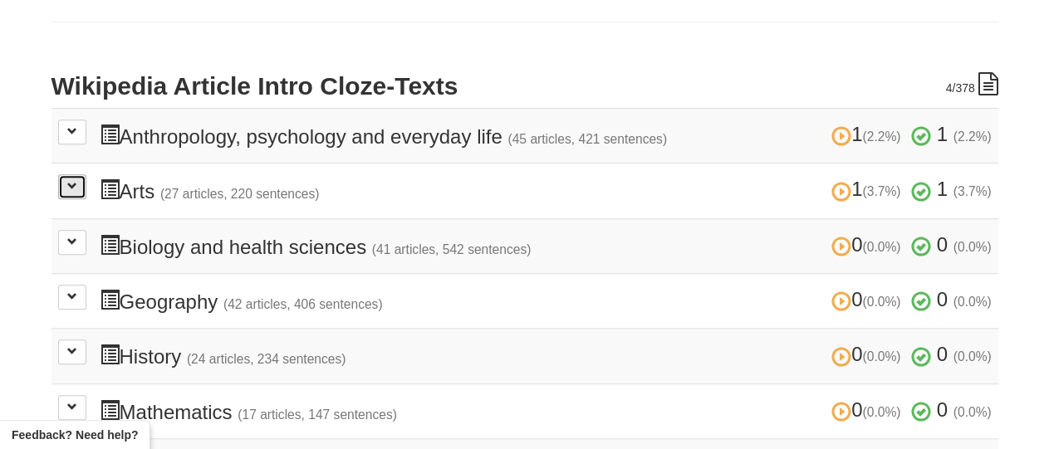
click at [77, 186] on button at bounding box center [72, 186] width 28 height 25
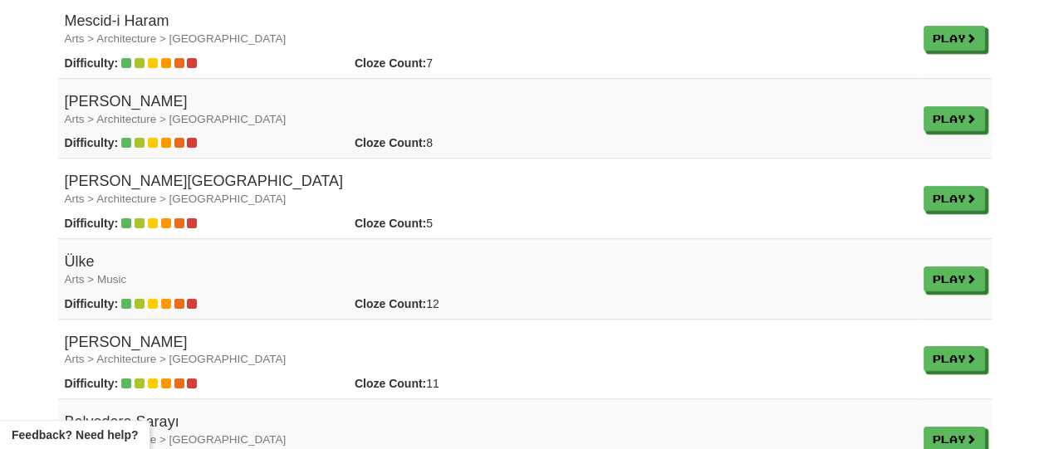
scroll to position [624, 0]
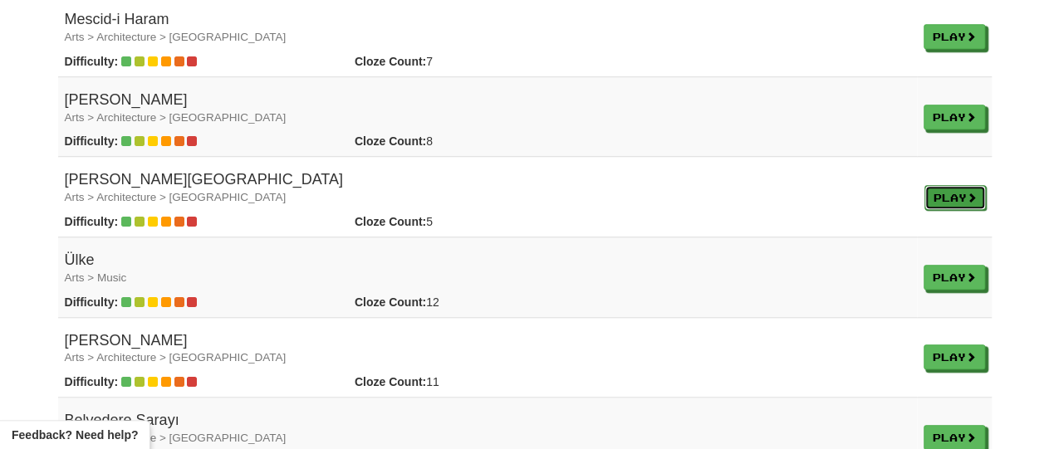
click at [949, 195] on link "Play" at bounding box center [954, 197] width 61 height 25
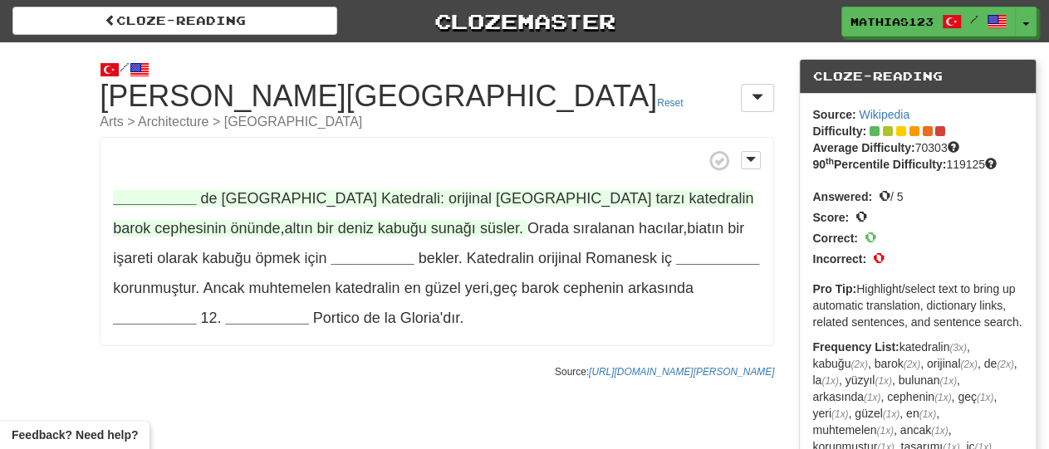
click at [135, 196] on strong "__________" at bounding box center [154, 198] width 83 height 17
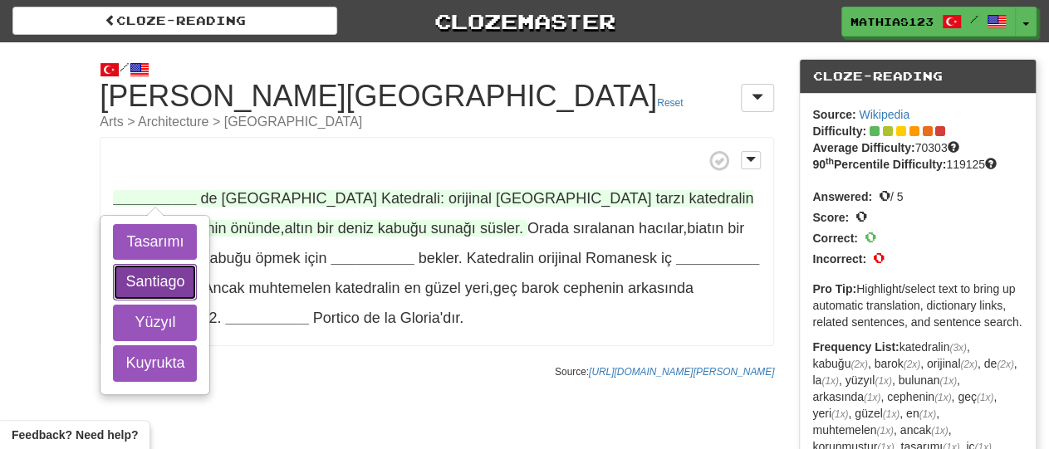
click at [125, 280] on button "Santiago" at bounding box center [155, 282] width 84 height 37
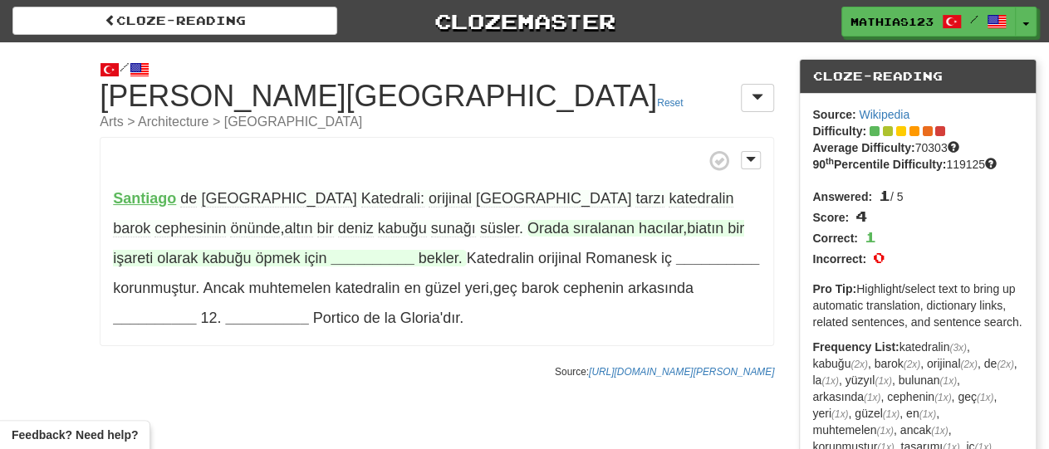
click at [331, 260] on strong "__________" at bounding box center [372, 258] width 83 height 17
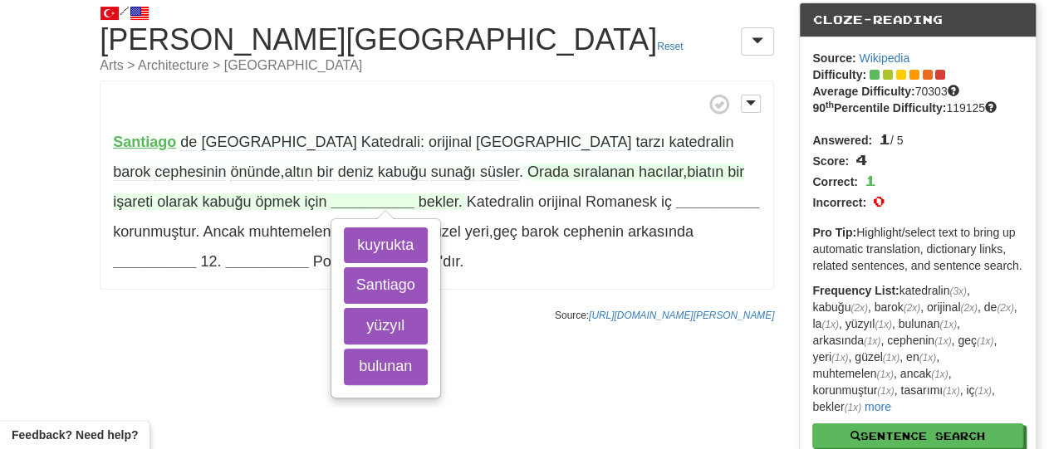
scroll to position [66, 0]
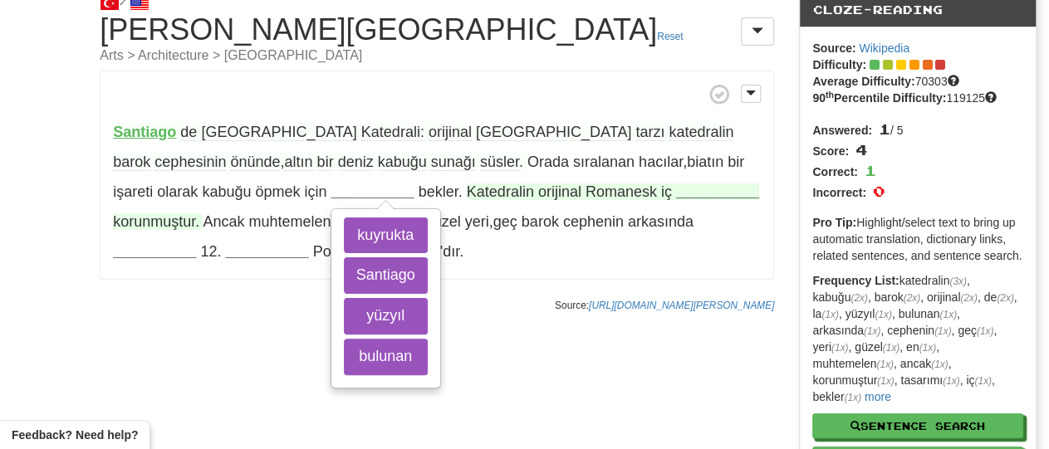
click at [676, 187] on strong "__________" at bounding box center [717, 192] width 83 height 17
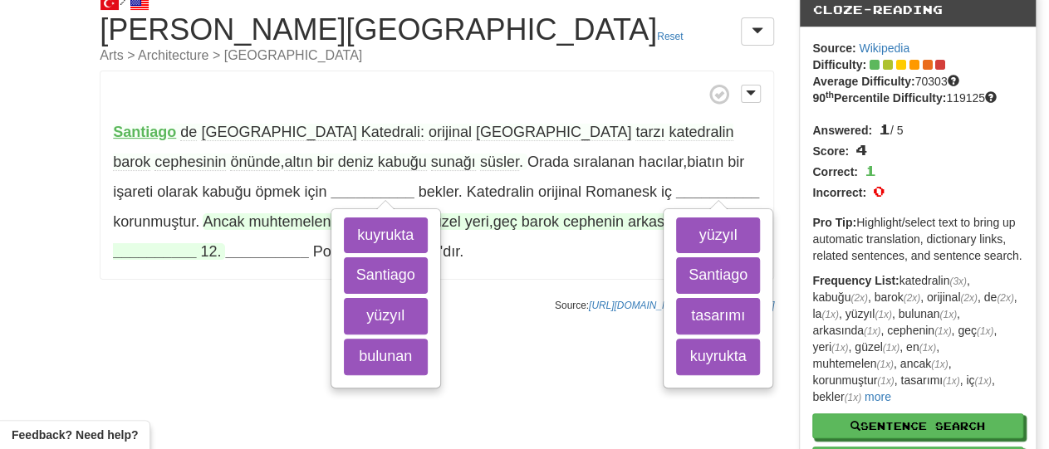
click at [196, 243] on strong "__________" at bounding box center [154, 251] width 83 height 17
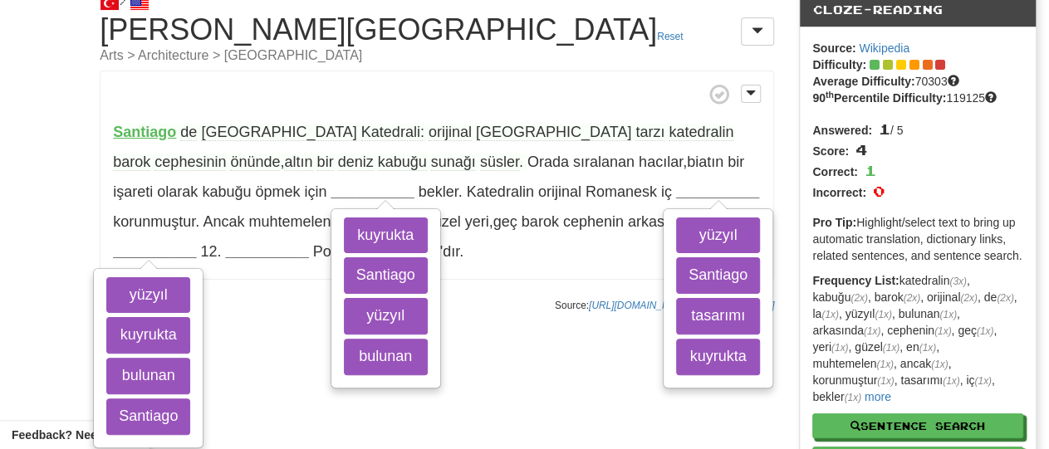
click at [323, 369] on div "/ Cloze-Reading Santiago de Compostela Katedrali Reset Arts > Architecture > Eu…" at bounding box center [524, 294] width 1049 height 637
click at [105, 215] on p "Santiago de Compostela Katedrali: orijinal Roma tarzı katedralin barok cephesin…" at bounding box center [437, 175] width 674 height 209
click at [287, 340] on div "/ Cloze-Reading Santiago de Compostela Katedrali Reset Arts > Architecture > Eu…" at bounding box center [524, 294] width 1049 height 637
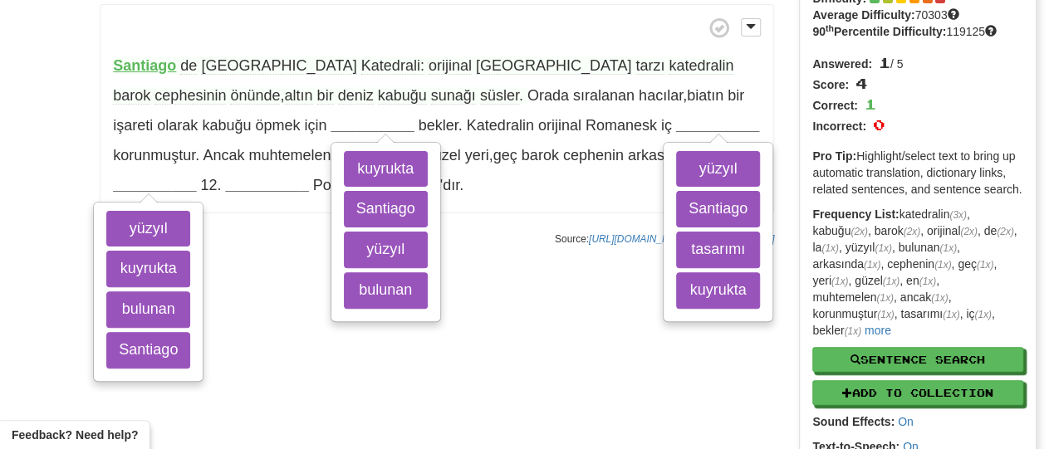
scroll to position [130, 0]
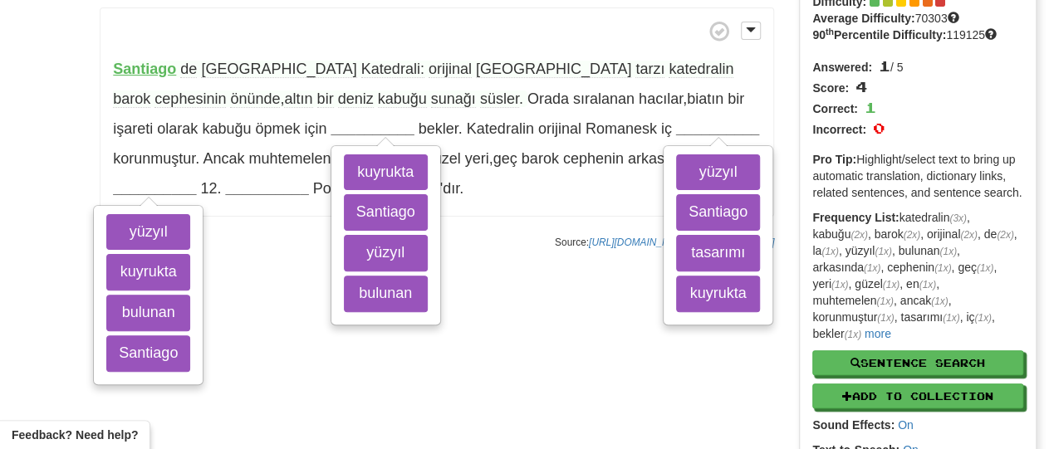
click at [413, 331] on div "/ Cloze-Reading Santiago de Compostela Katedrali Reset Arts > Architecture > Eu…" at bounding box center [524, 231] width 1049 height 637
click at [225, 193] on strong "__________" at bounding box center [266, 188] width 83 height 17
click at [85, 172] on div "/ Cloze-Reading Santiago de Compostela Katedrali Reset Arts > Architecture > Eu…" at bounding box center [524, 231] width 1049 height 637
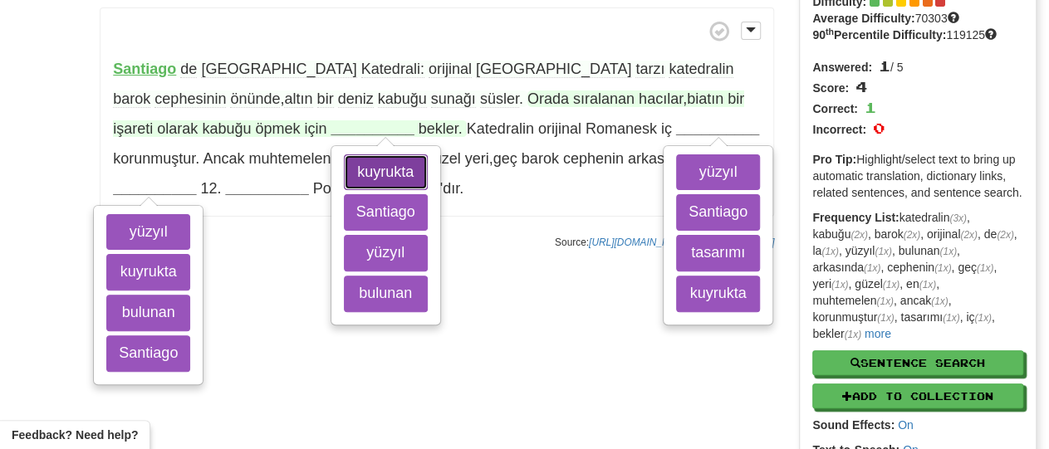
click at [344, 174] on button "kuyrukta" at bounding box center [386, 172] width 84 height 37
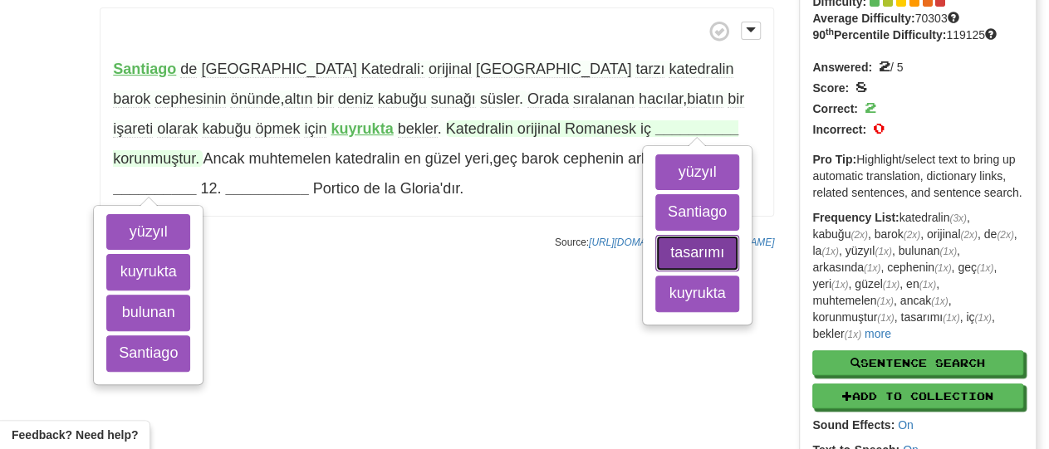
click at [655, 253] on button "tasarımı" at bounding box center [697, 253] width 84 height 37
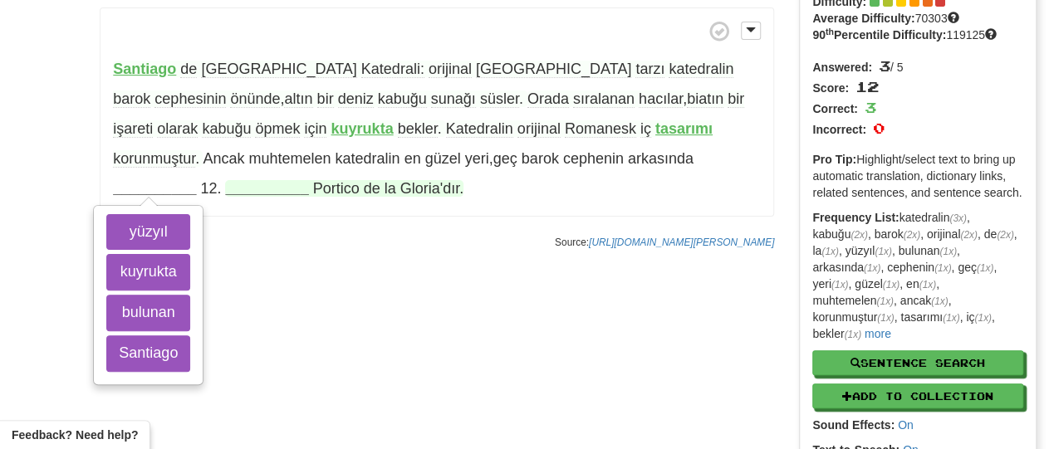
click at [308, 180] on strong "__________" at bounding box center [266, 188] width 83 height 17
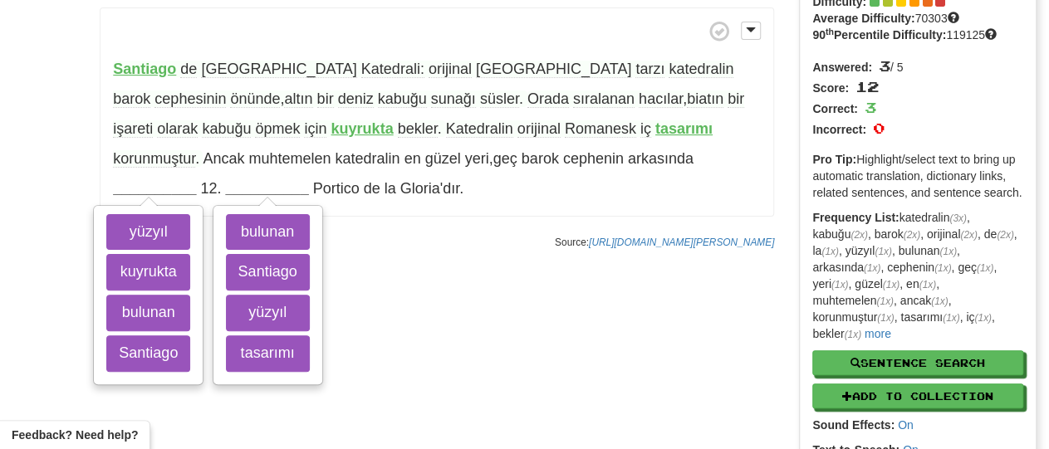
click at [499, 146] on p "Santiago de Compostela Katedrali: orijinal Roma tarzı katedralin barok cephesin…" at bounding box center [437, 111] width 674 height 209
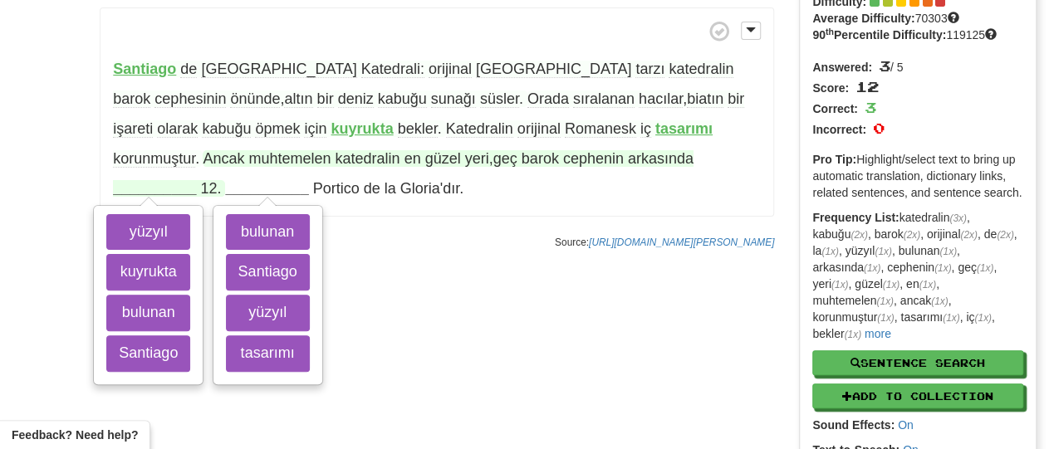
click at [196, 180] on strong "__________" at bounding box center [154, 188] width 83 height 17
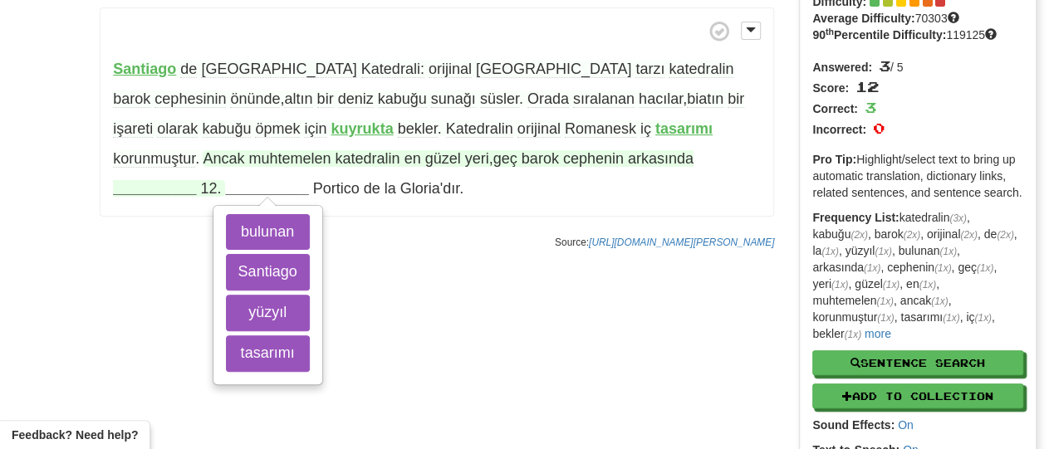
click at [196, 180] on strong "__________" at bounding box center [154, 188] width 83 height 17
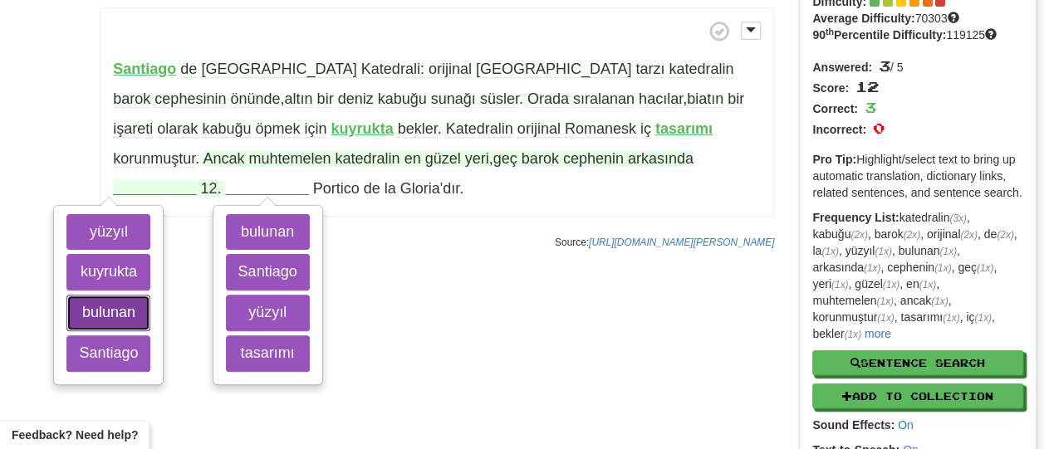
click at [150, 295] on button "bulunan" at bounding box center [108, 313] width 84 height 37
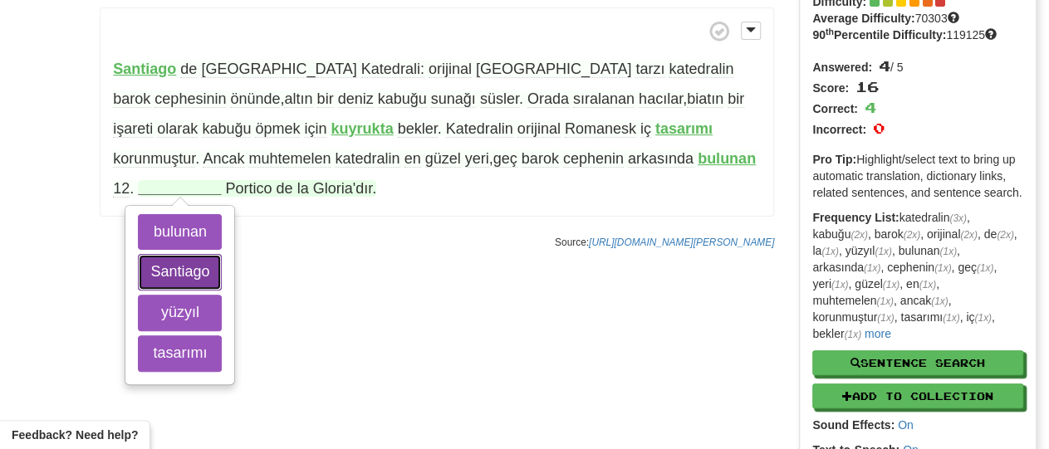
click at [222, 254] on button "Santiago" at bounding box center [180, 272] width 84 height 37
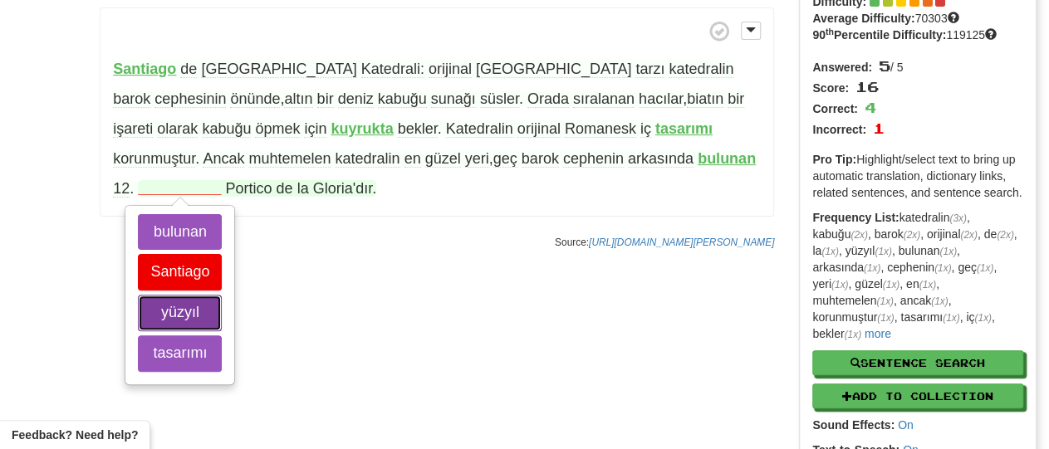
click at [222, 295] on button "yüzyıl" at bounding box center [180, 313] width 84 height 37
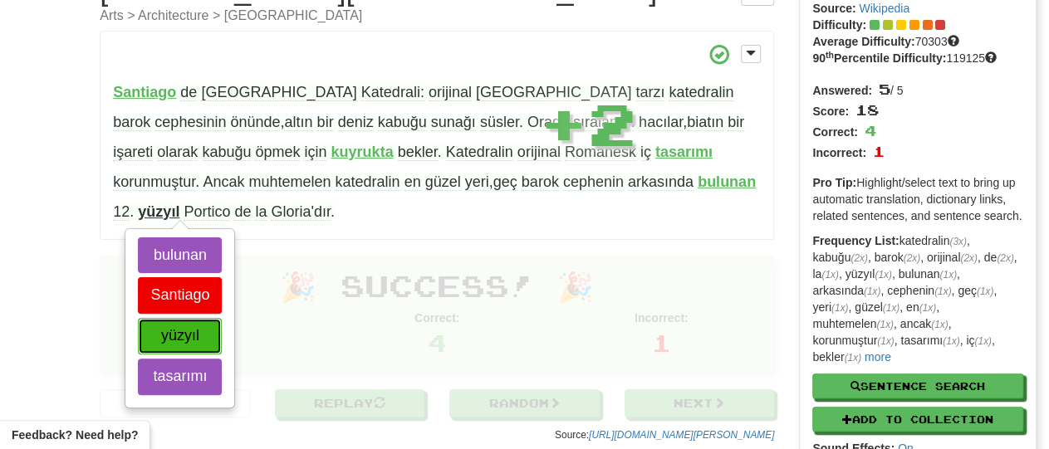
scroll to position [95, 0]
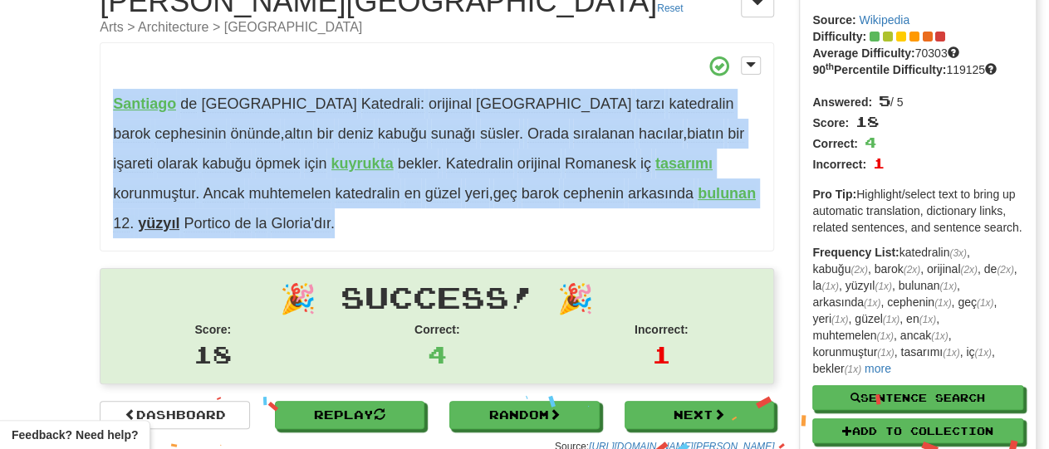
drag, startPoint x: 194, startPoint y: 229, endPoint x: 100, endPoint y: 93, distance: 165.4
click at [105, 92] on p "Santiago de Compostela Katedrali: orijinal Roma tarzı katedralin barok cephesin…" at bounding box center [437, 146] width 674 height 209
copy p "Santiago de Compostela Katedrali: orijinal Roma tarzı katedralin barok cephesin…"
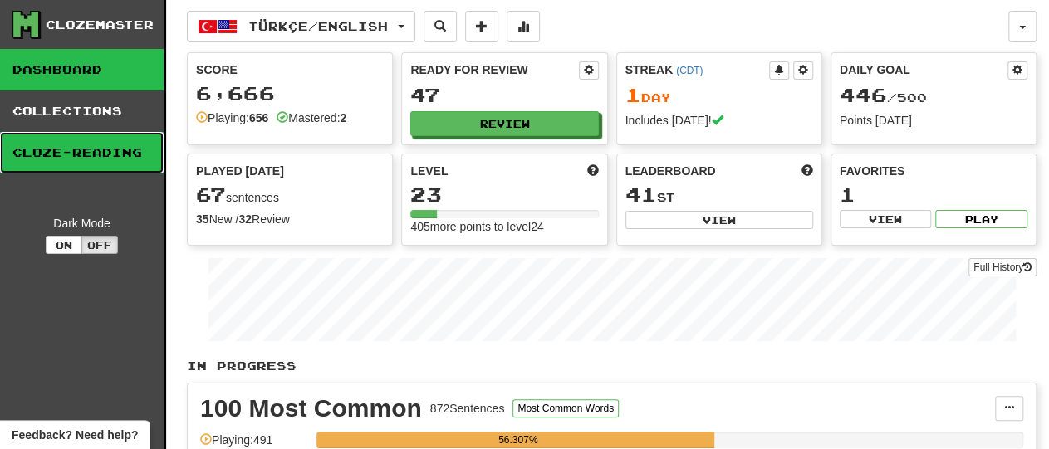
click at [75, 154] on link "Cloze-Reading" at bounding box center [82, 153] width 164 height 42
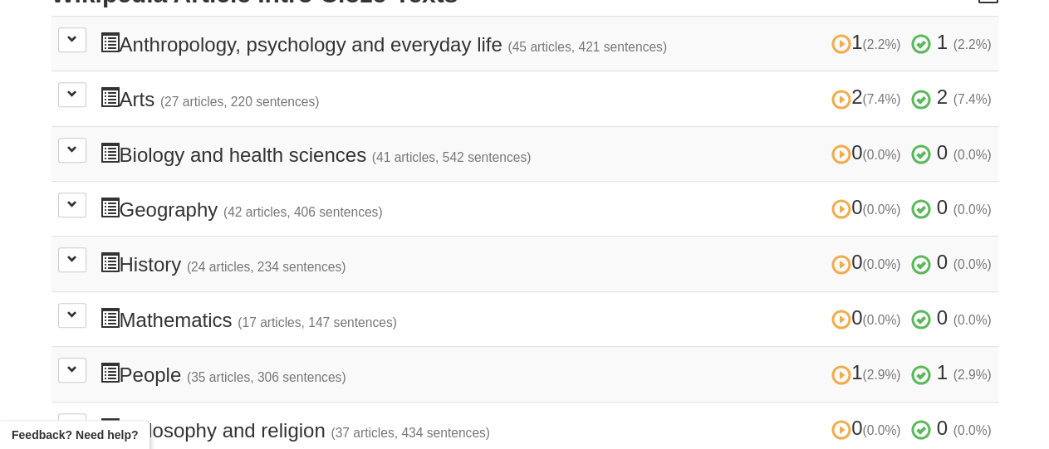
scroll to position [422, 0]
click at [71, 85] on button at bounding box center [72, 93] width 28 height 25
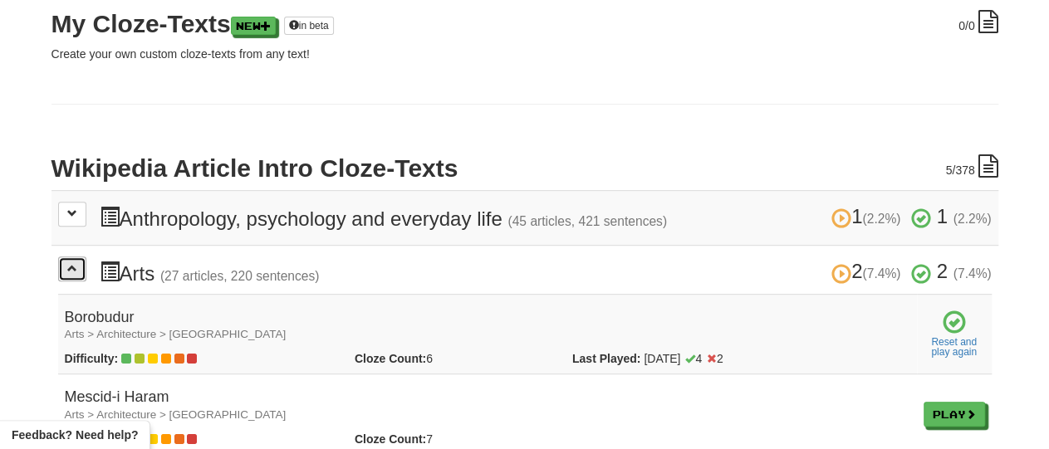
scroll to position [244, 0]
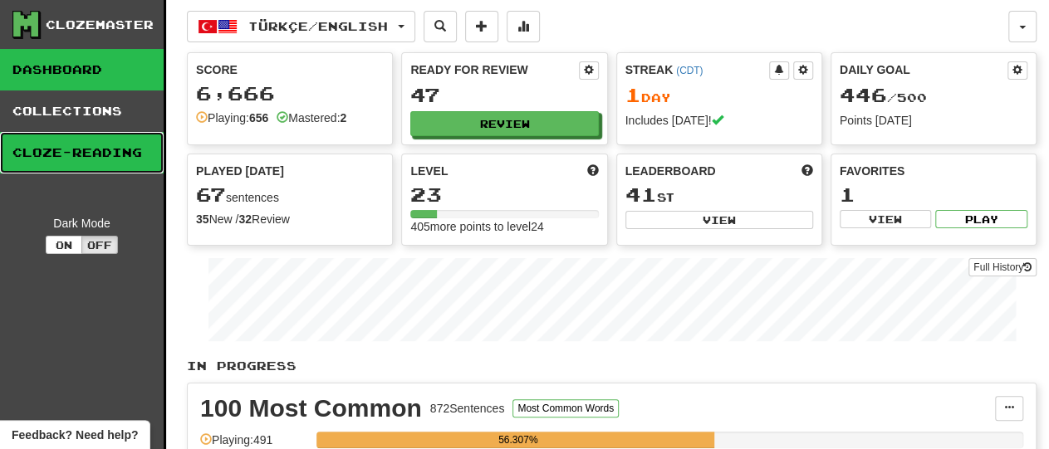
click at [73, 152] on link "Cloze-Reading" at bounding box center [82, 153] width 164 height 42
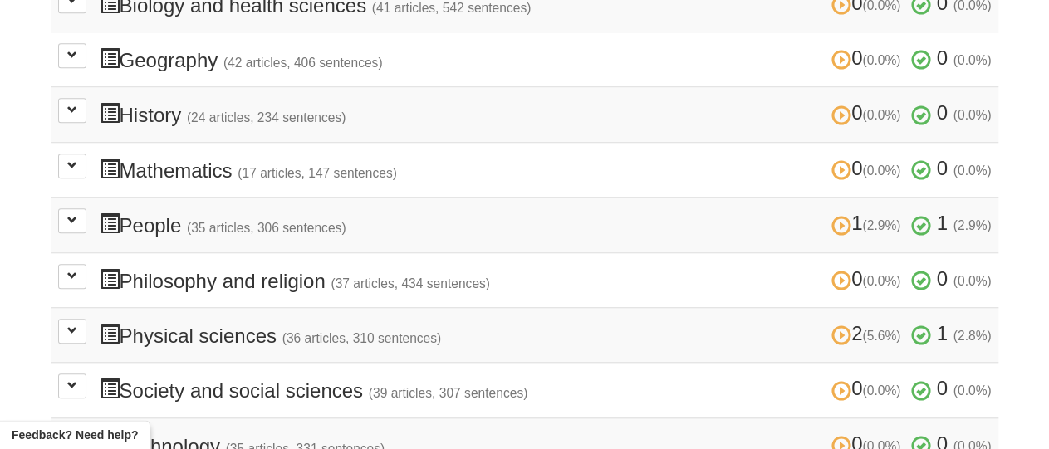
scroll to position [580, 0]
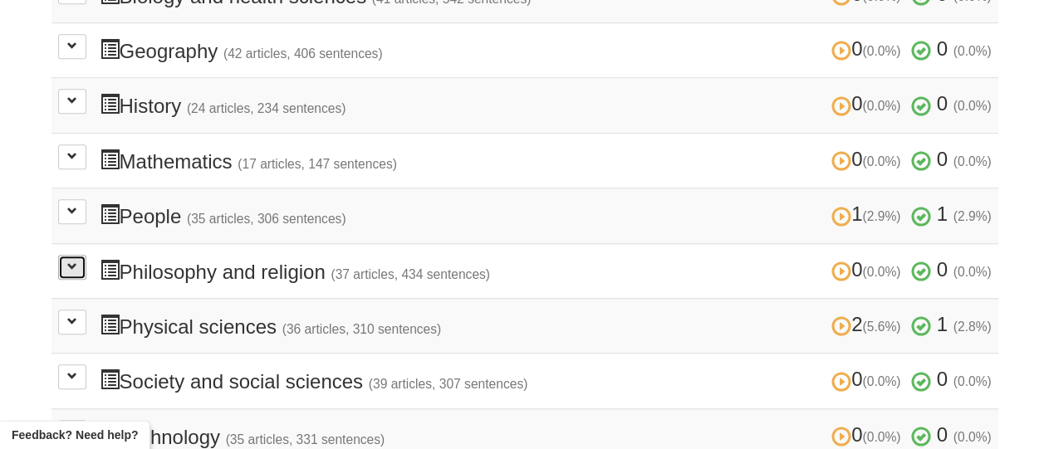
click at [80, 257] on button at bounding box center [72, 267] width 28 height 25
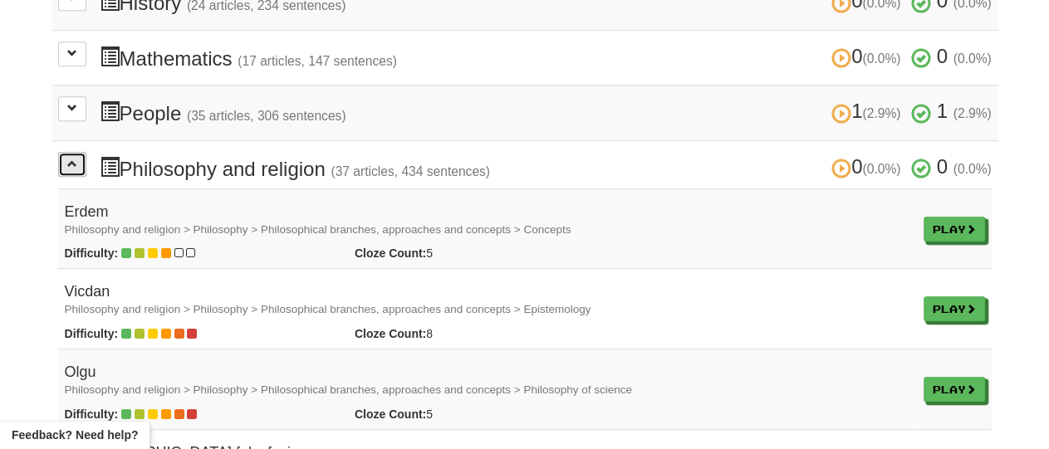
scroll to position [693, 0]
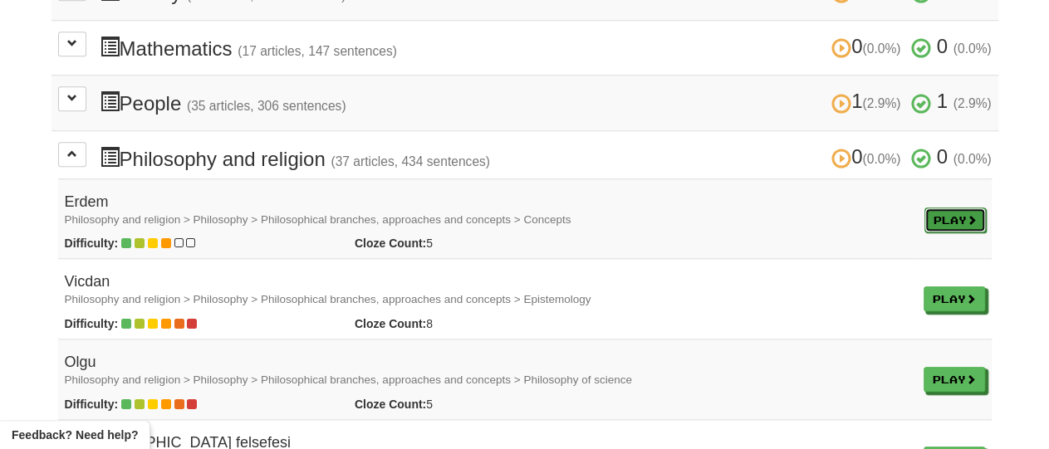
click at [949, 208] on link "Play" at bounding box center [954, 220] width 61 height 25
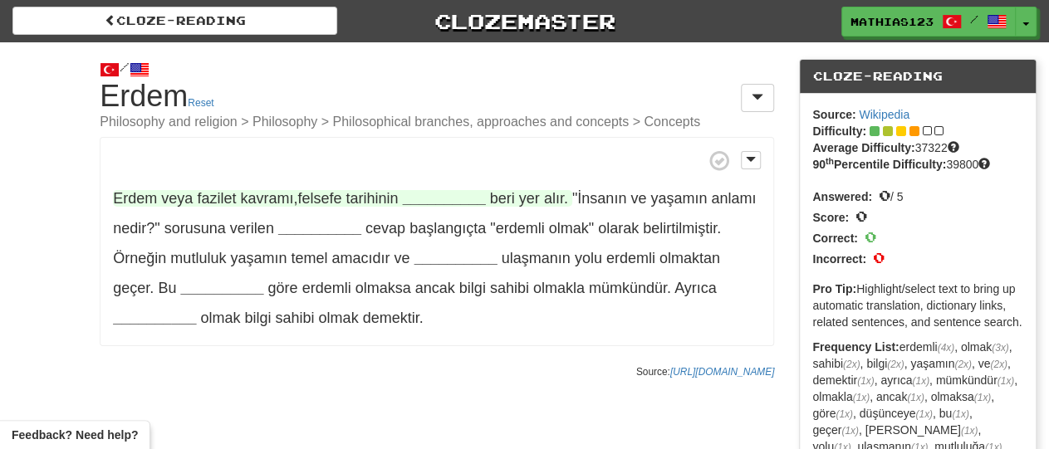
click at [439, 190] on strong "__________" at bounding box center [444, 198] width 83 height 17
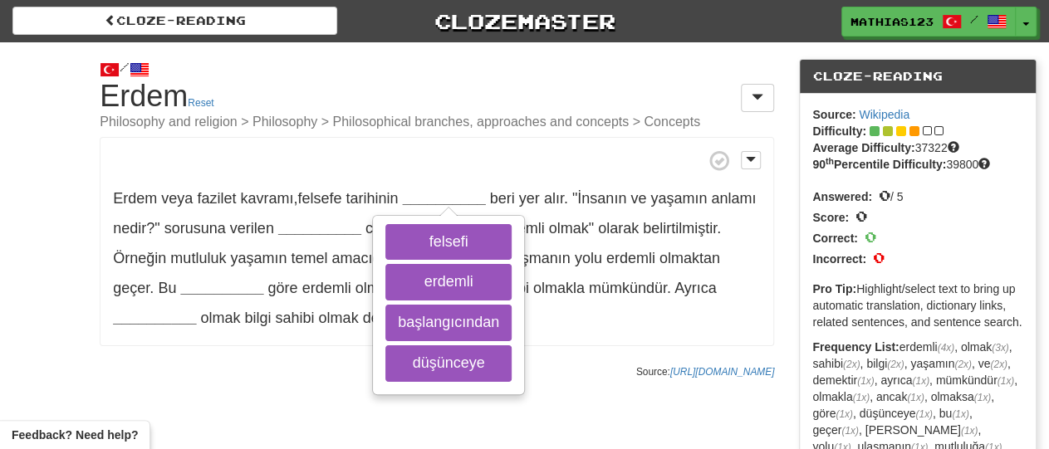
click at [564, 334] on p "Erdem veya fazilet kavramı , felsefe tarihinin __________ felsefi erdemli başla…" at bounding box center [437, 241] width 674 height 209
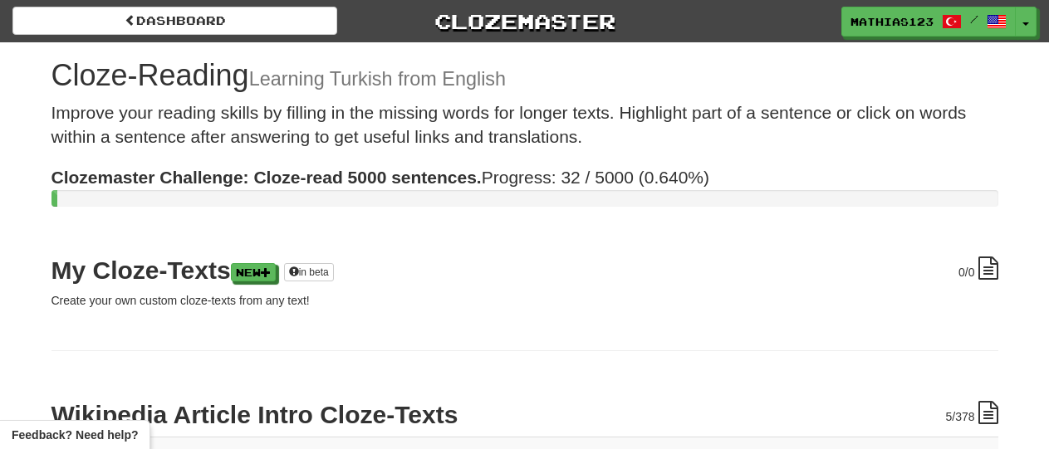
scroll to position [692, 0]
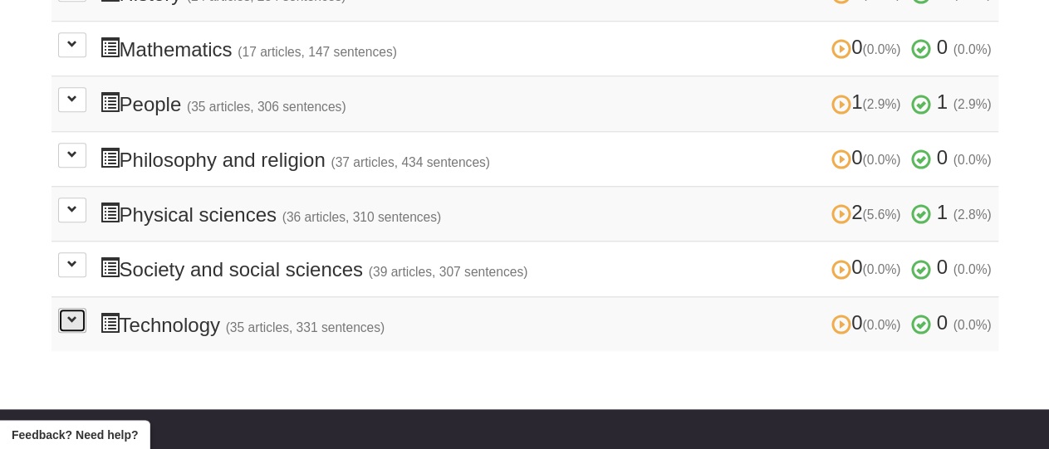
click at [75, 315] on span at bounding box center [72, 320] width 10 height 10
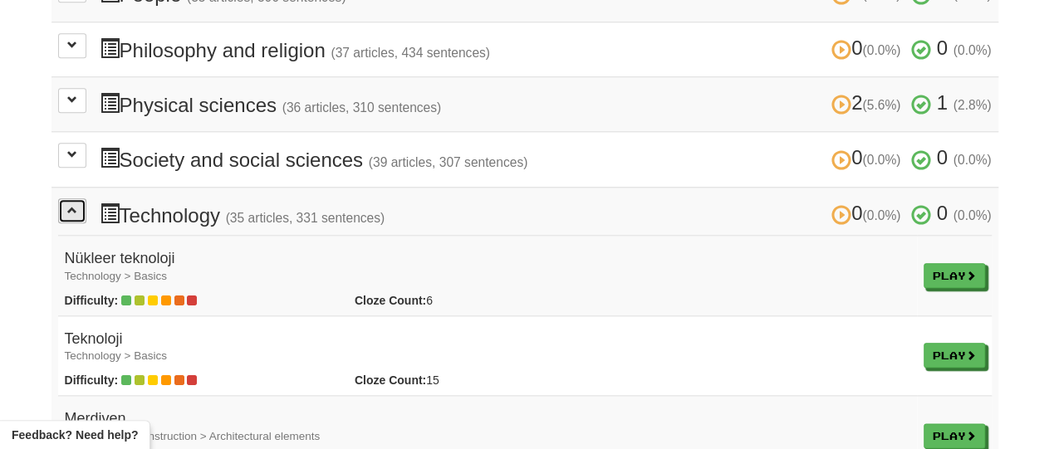
scroll to position [801, 0]
click at [946, 267] on link "Play" at bounding box center [954, 276] width 61 height 25
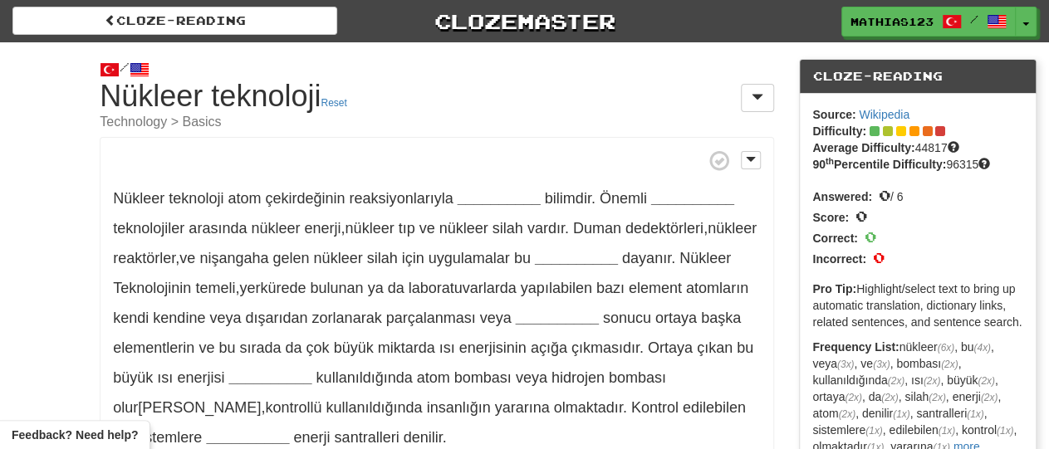
click at [502, 187] on p "Nükleer teknoloji atom çekirdeğinin reaksiyonlarıyla __________ bilimdir . Önem…" at bounding box center [437, 301] width 674 height 329
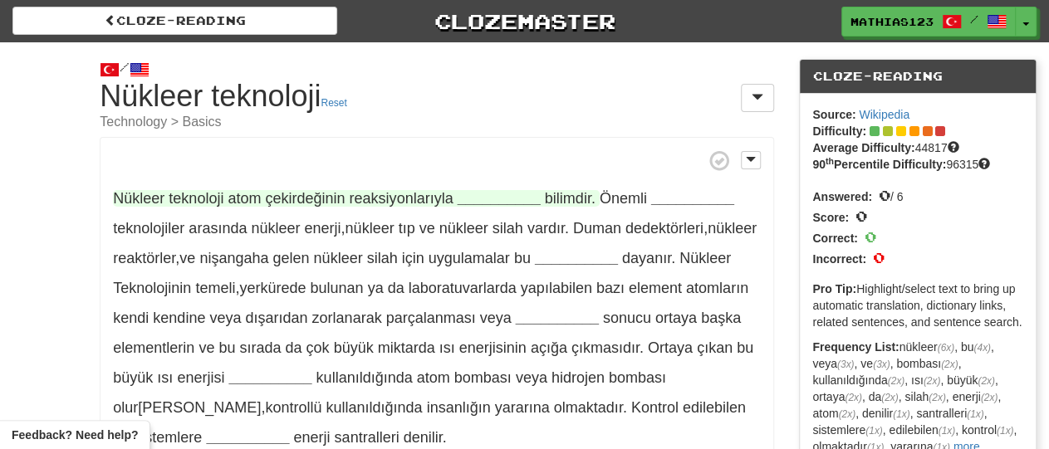
click at [505, 197] on strong "__________" at bounding box center [499, 198] width 83 height 17
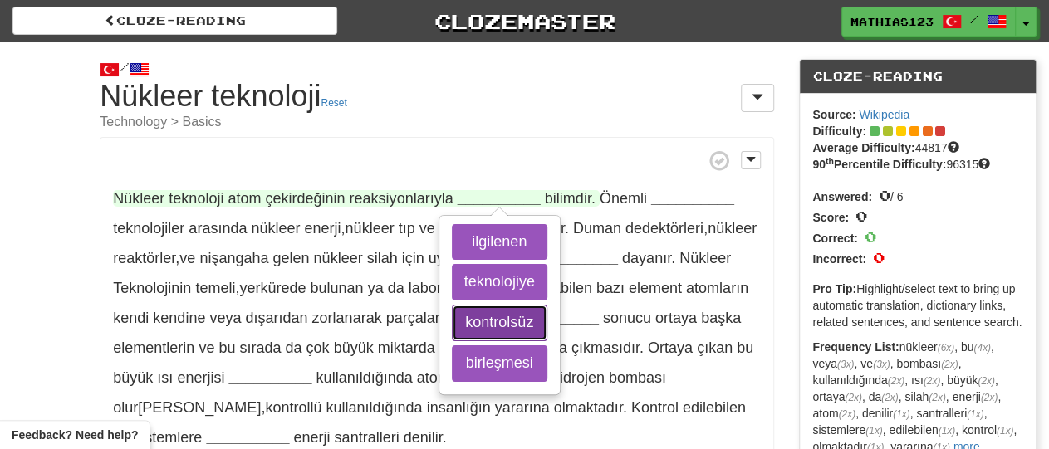
click at [497, 311] on button "kontrolsüz" at bounding box center [500, 323] width 96 height 37
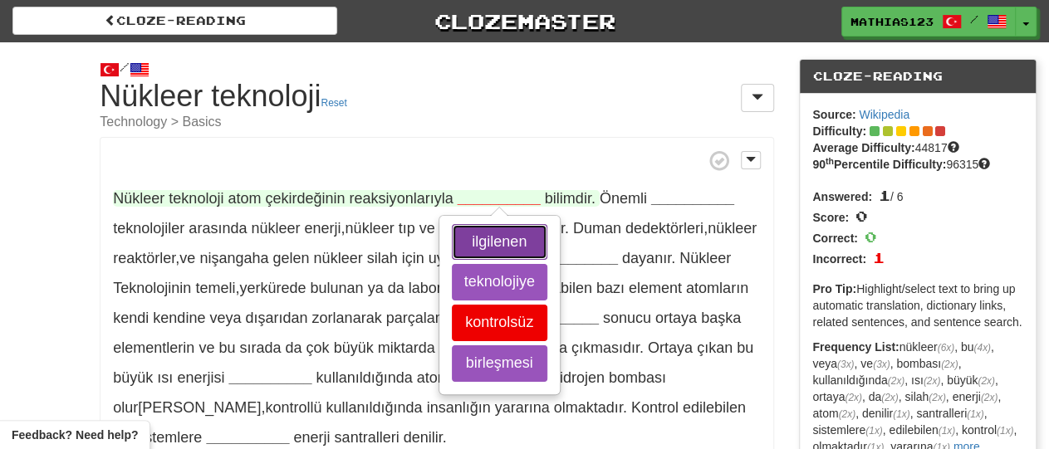
click at [496, 238] on button "ilgilenen" at bounding box center [500, 242] width 96 height 37
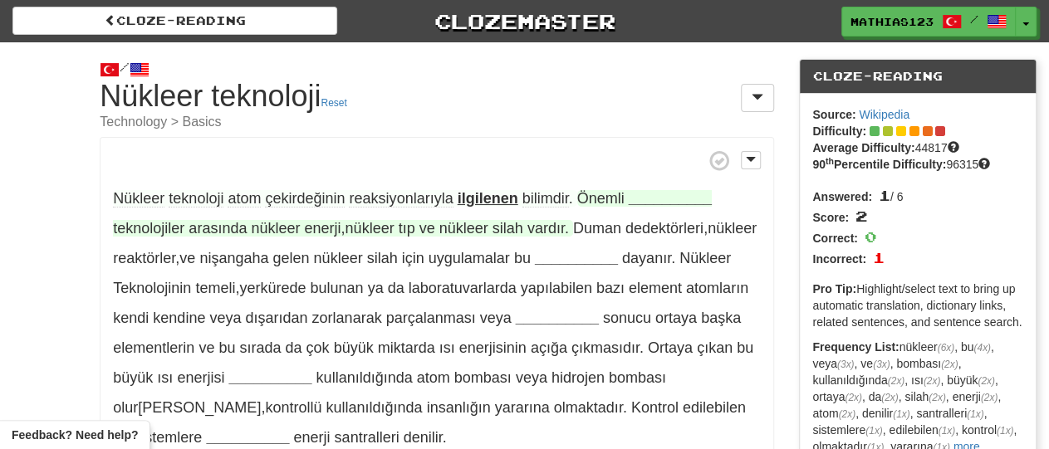
click at [683, 198] on strong "__________" at bounding box center [670, 198] width 83 height 17
